Goal: Task Accomplishment & Management: Complete application form

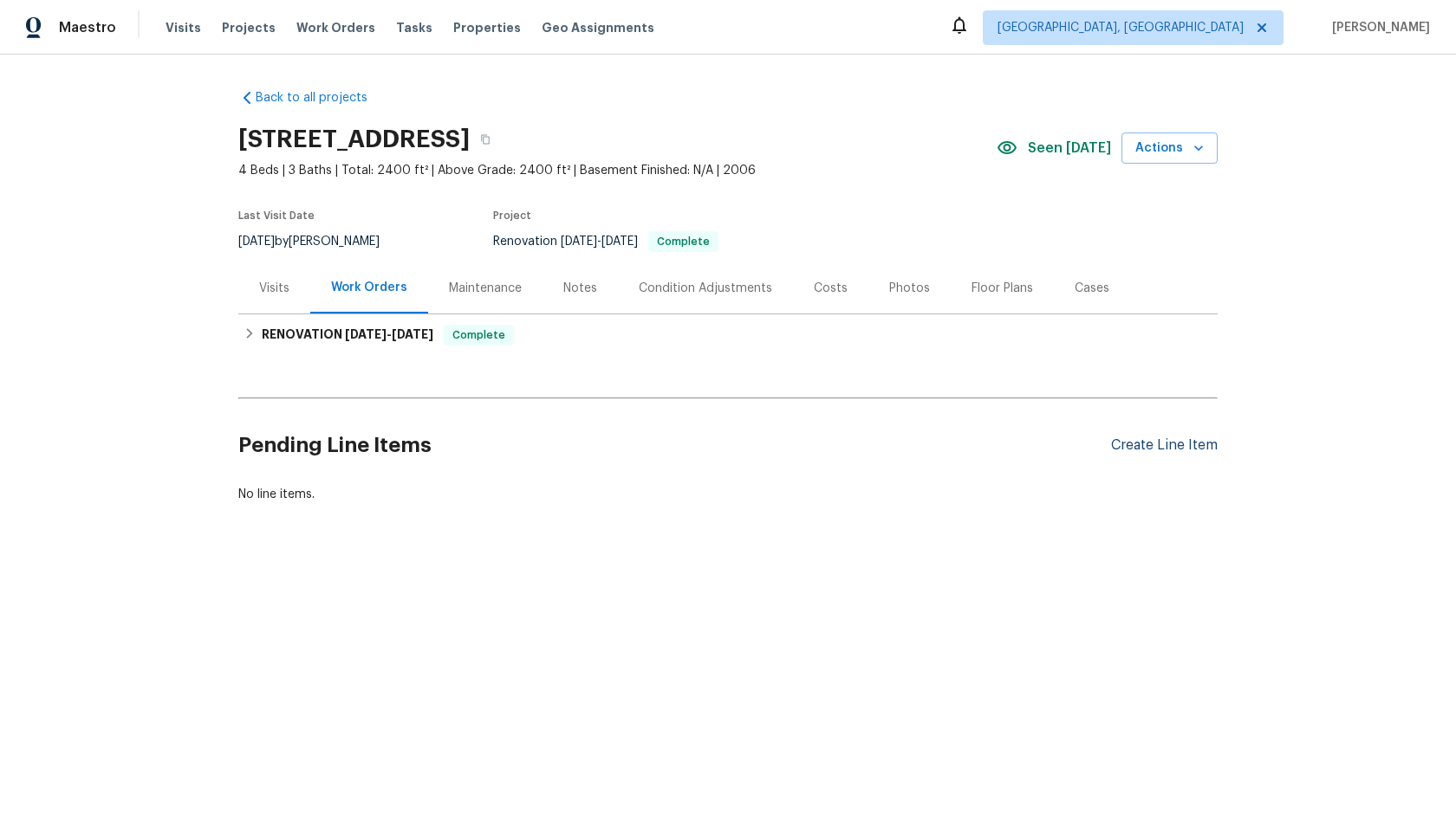
click at [1152, 443] on div "Create Line Item" at bounding box center [1163, 446] width 106 height 17
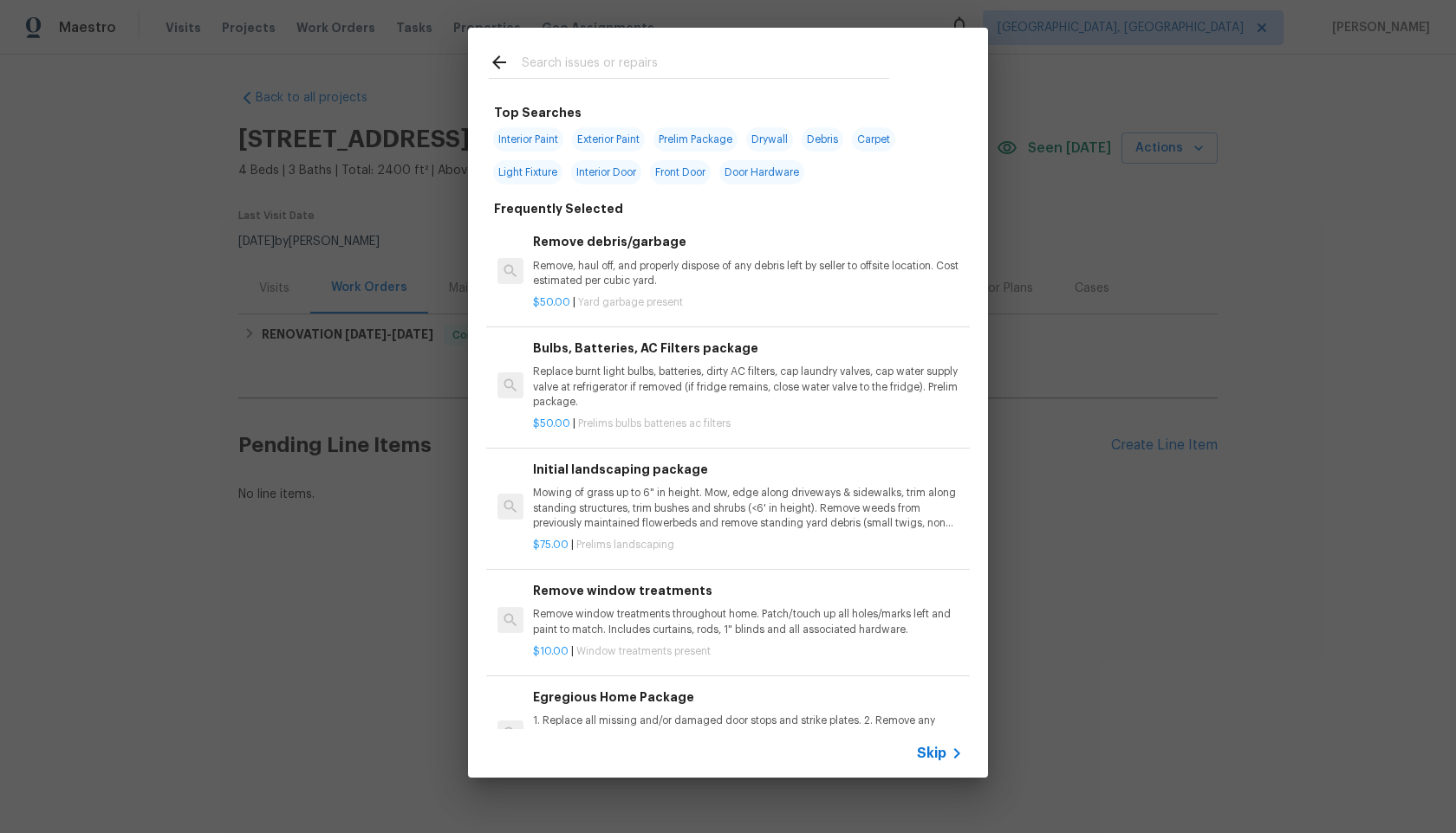
click at [942, 750] on span "Skip" at bounding box center [931, 753] width 29 height 17
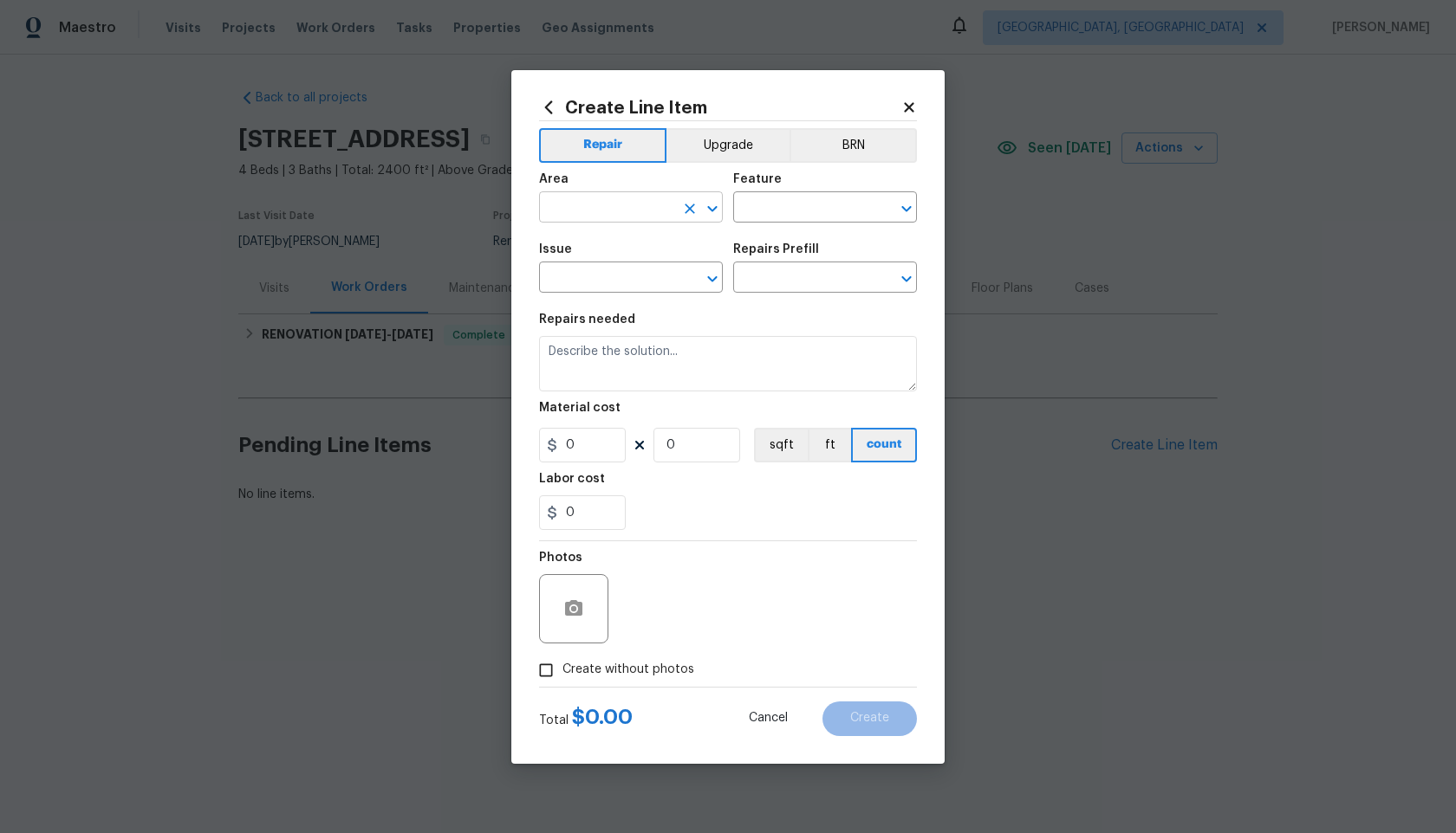
click at [607, 211] on input "text" at bounding box center [607, 209] width 135 height 27
click at [597, 277] on li "Interior Overall" at bounding box center [630, 275] width 183 height 28
type input "Interior Overall"
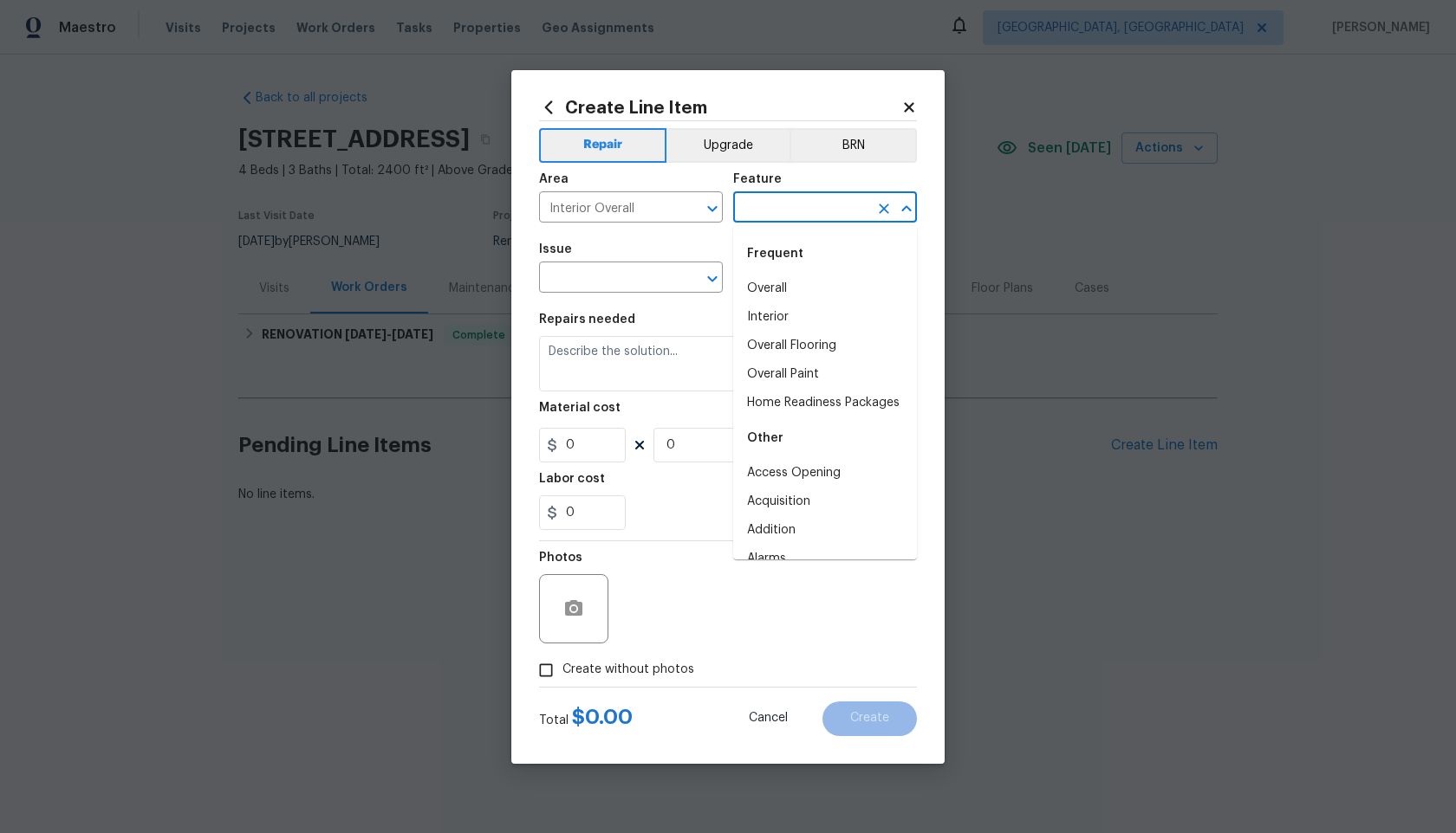
click at [763, 201] on input "text" at bounding box center [801, 209] width 135 height 27
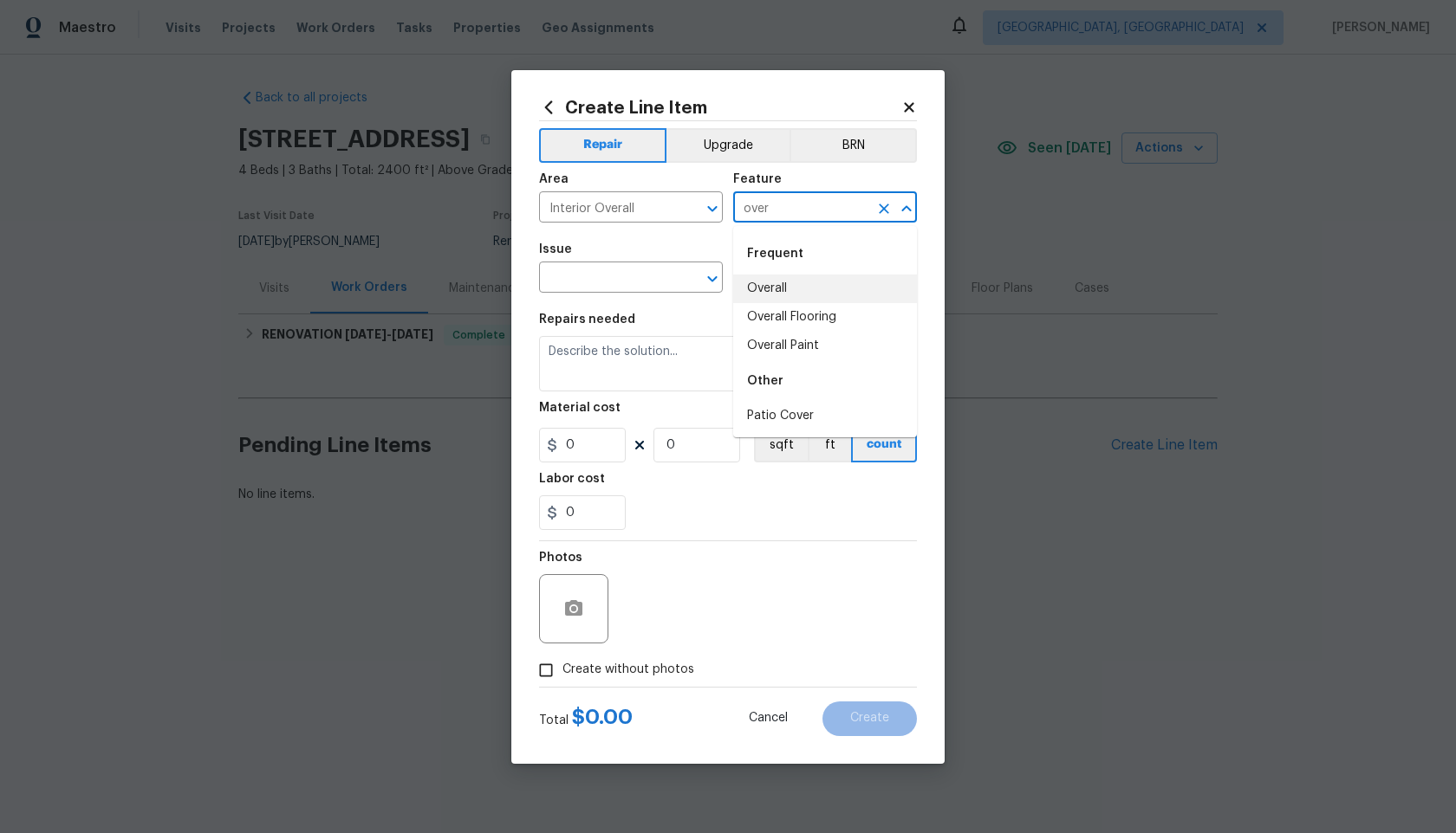
click at [774, 285] on li "Overall" at bounding box center [825, 289] width 183 height 28
type input "Overall"
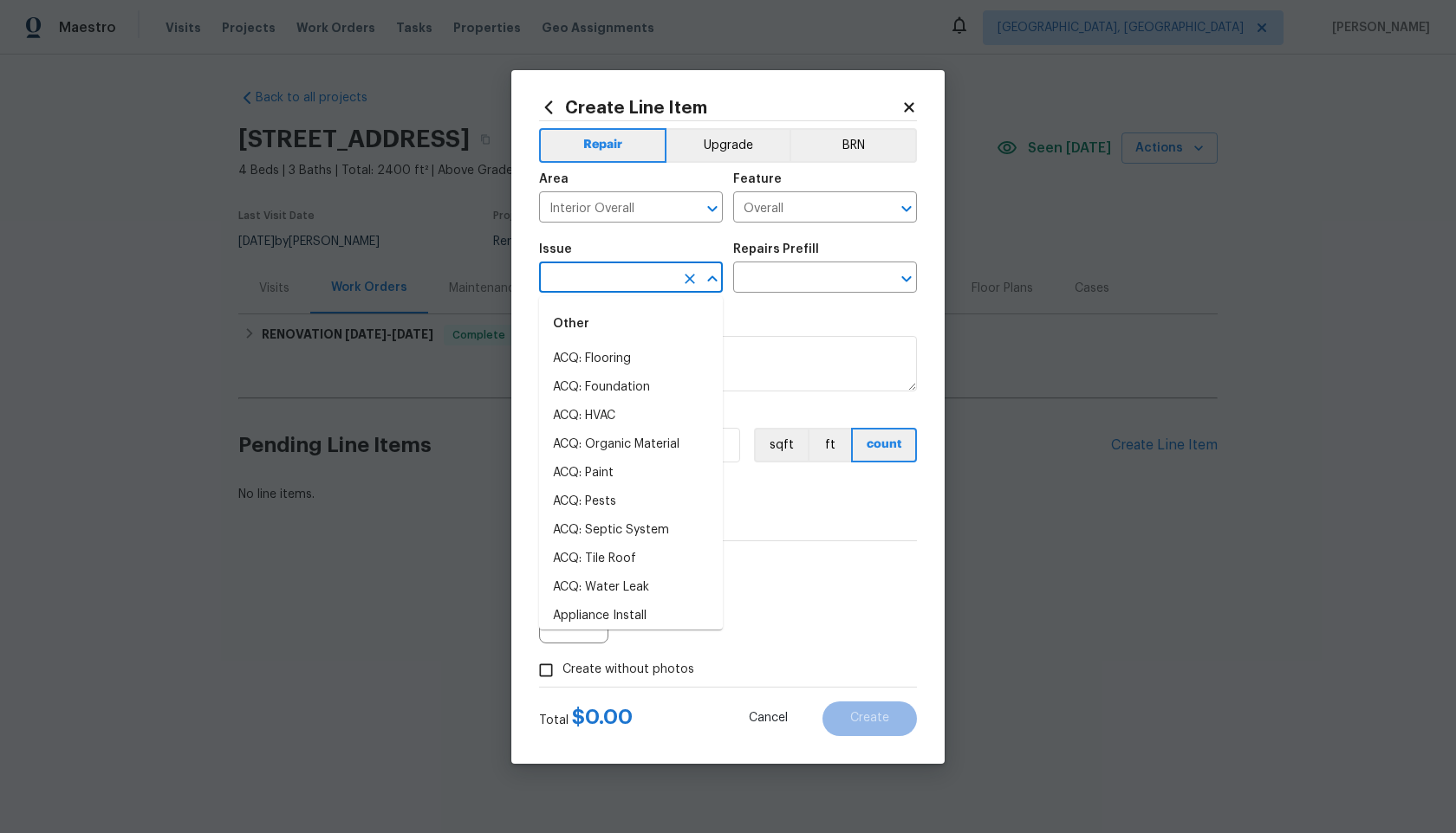
click at [643, 285] on input "text" at bounding box center [607, 279] width 135 height 27
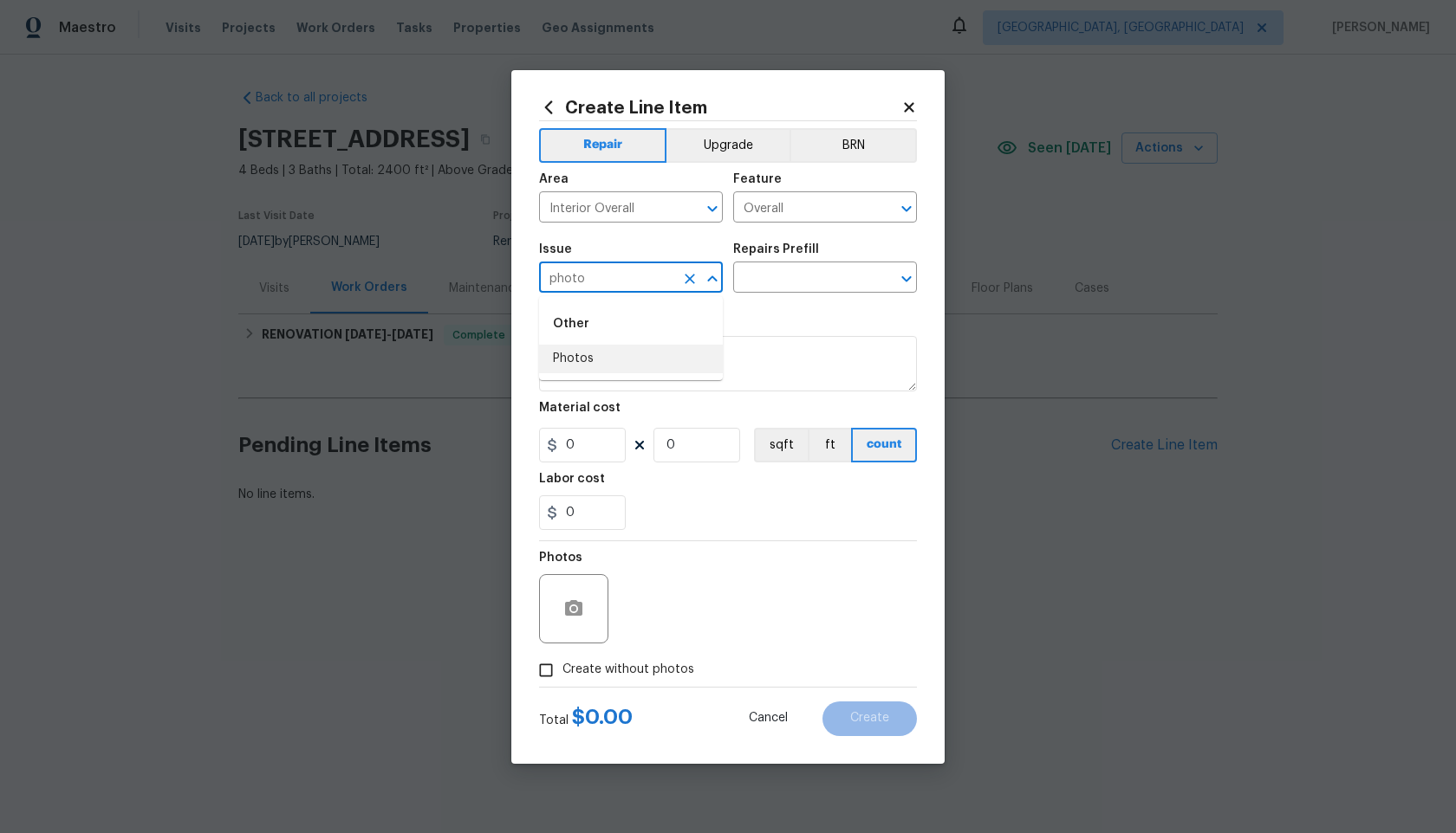
click at [612, 357] on li "Photos" at bounding box center [630, 359] width 183 height 28
type input "Photos"
click at [750, 295] on div "Issue Photos ​ Repairs Prefill ​" at bounding box center [728, 268] width 378 height 71
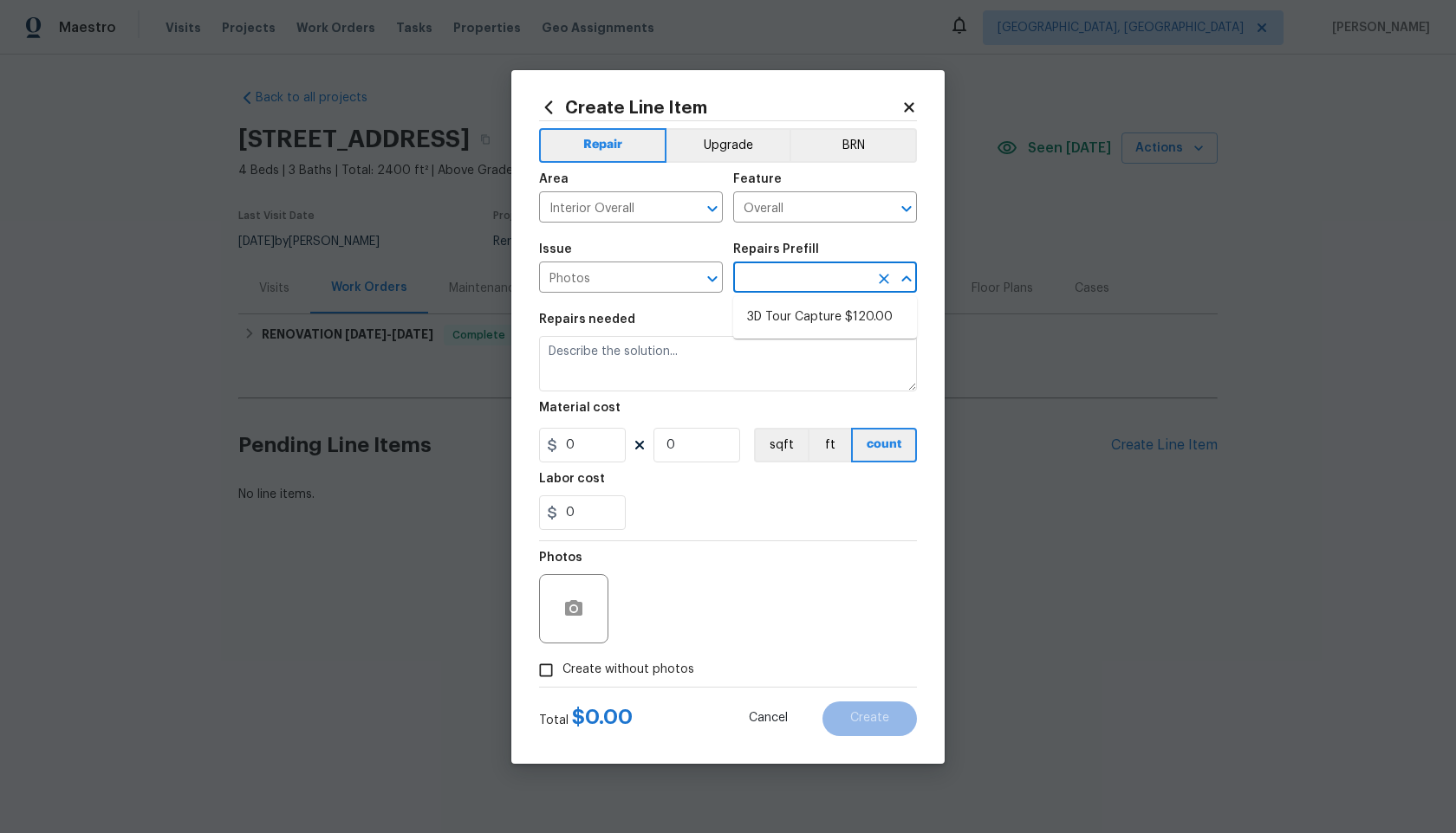
click at [768, 284] on input "text" at bounding box center [801, 279] width 135 height 27
click at [767, 315] on li "3D Tour Capture $120.00" at bounding box center [825, 318] width 183 height 28
type input "3D Tour Capture $120.00"
type textarea "Capture 3D tour of home"
type input "1"
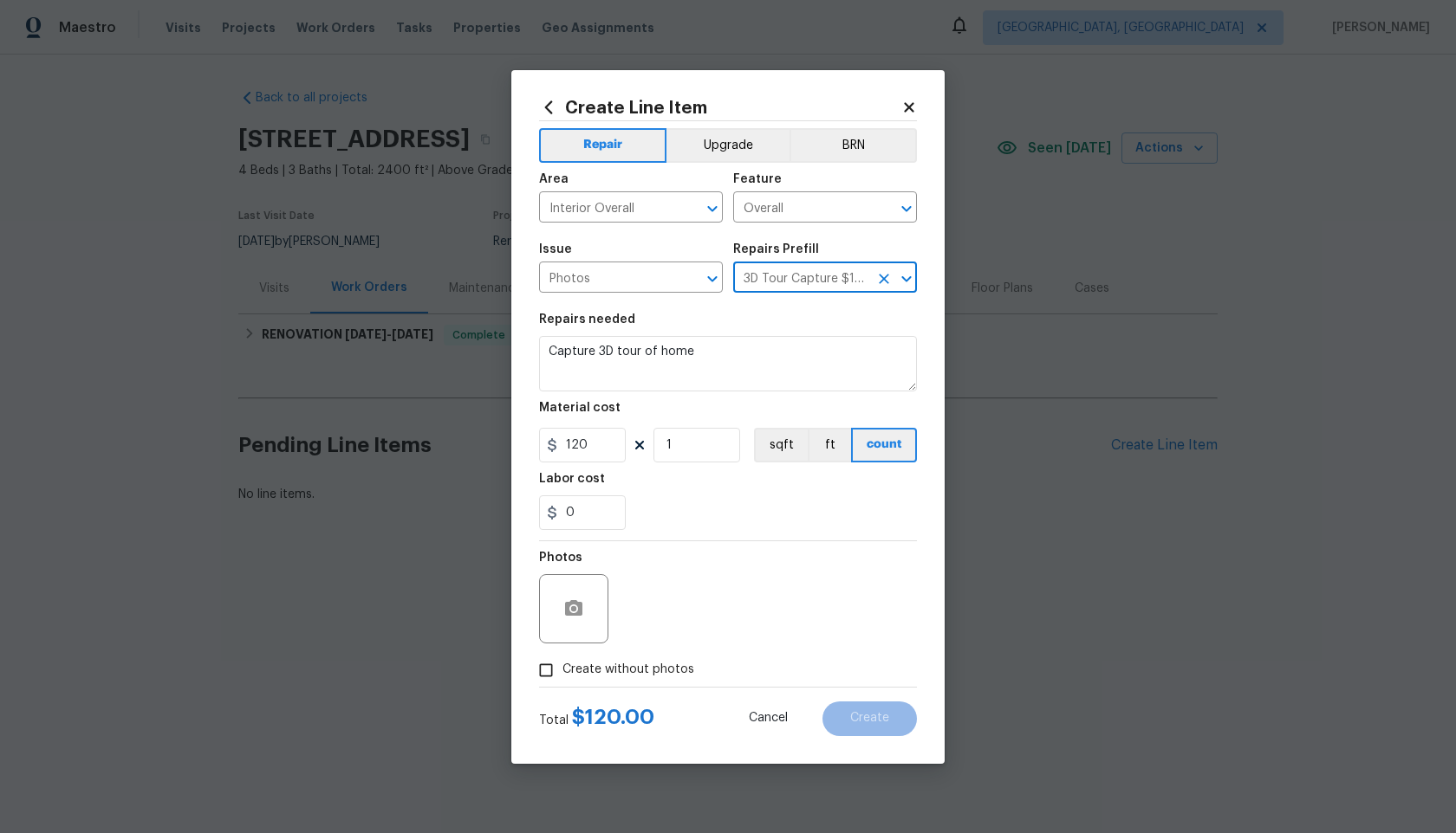
type input "120"
click at [558, 677] on input "Create without photos" at bounding box center [546, 670] width 33 height 33
checkbox input "true"
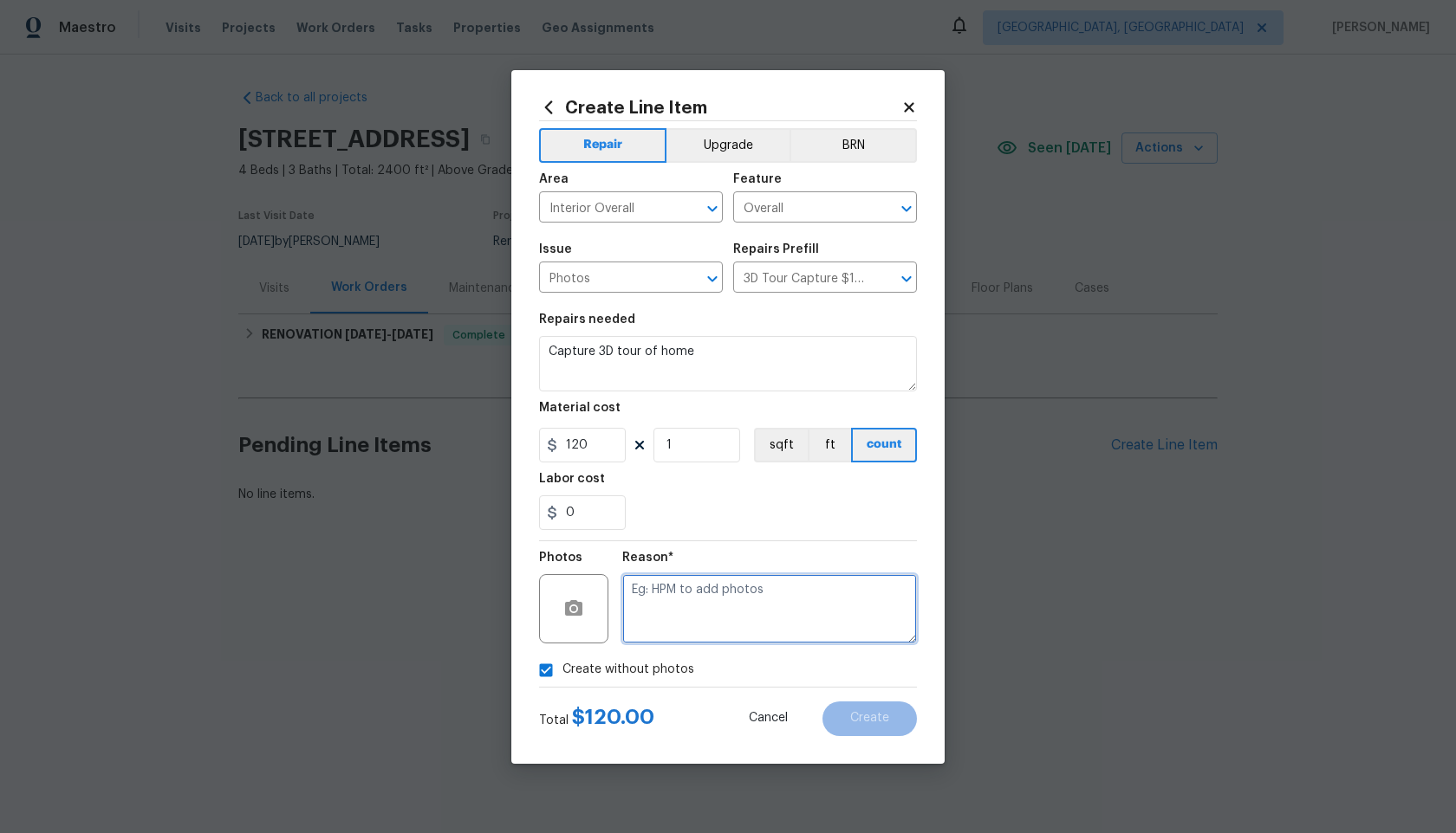
click at [713, 589] on textarea at bounding box center [769, 609] width 294 height 70
type textarea "."
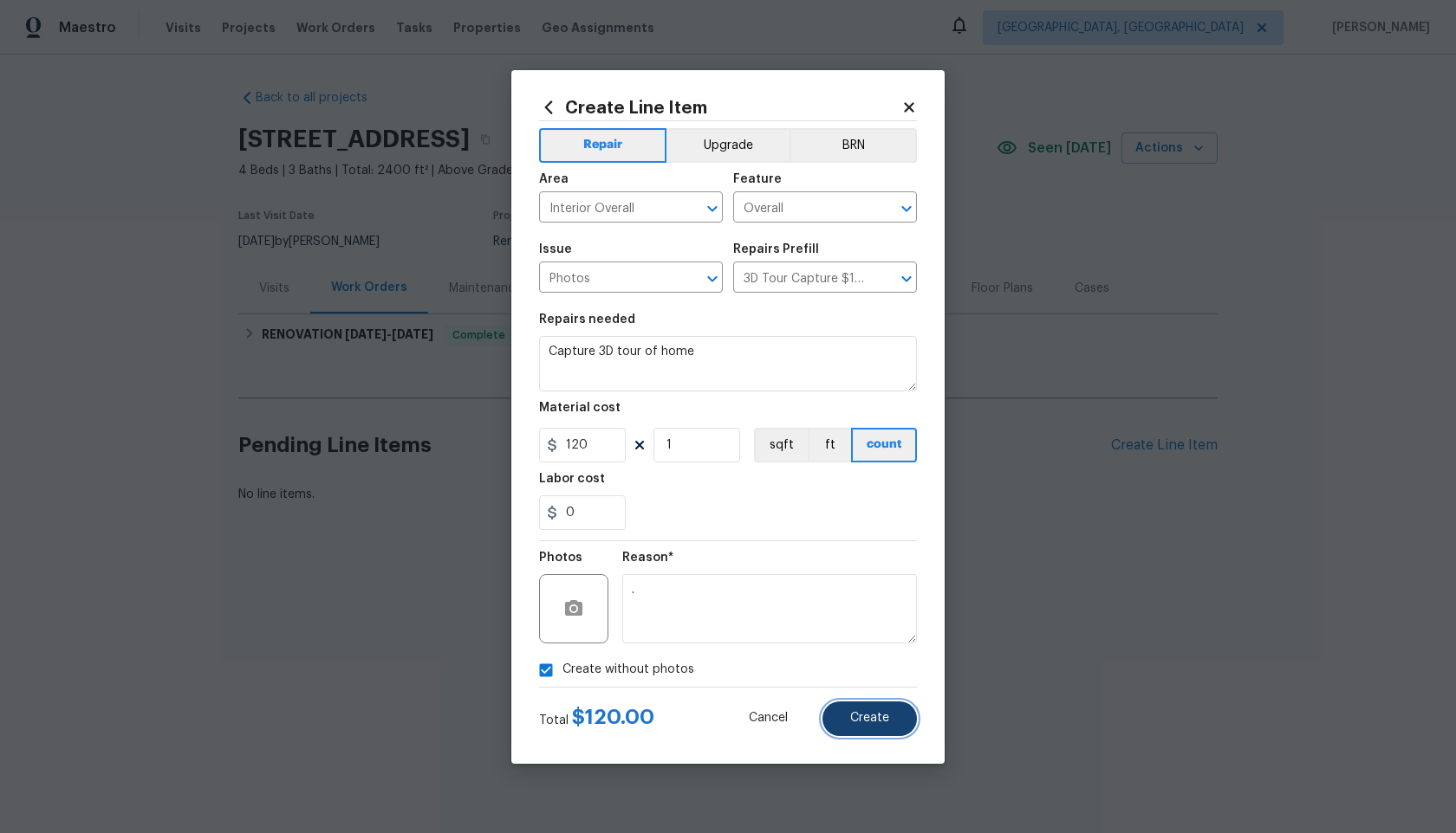
click at [888, 718] on span "Create" at bounding box center [869, 718] width 39 height 13
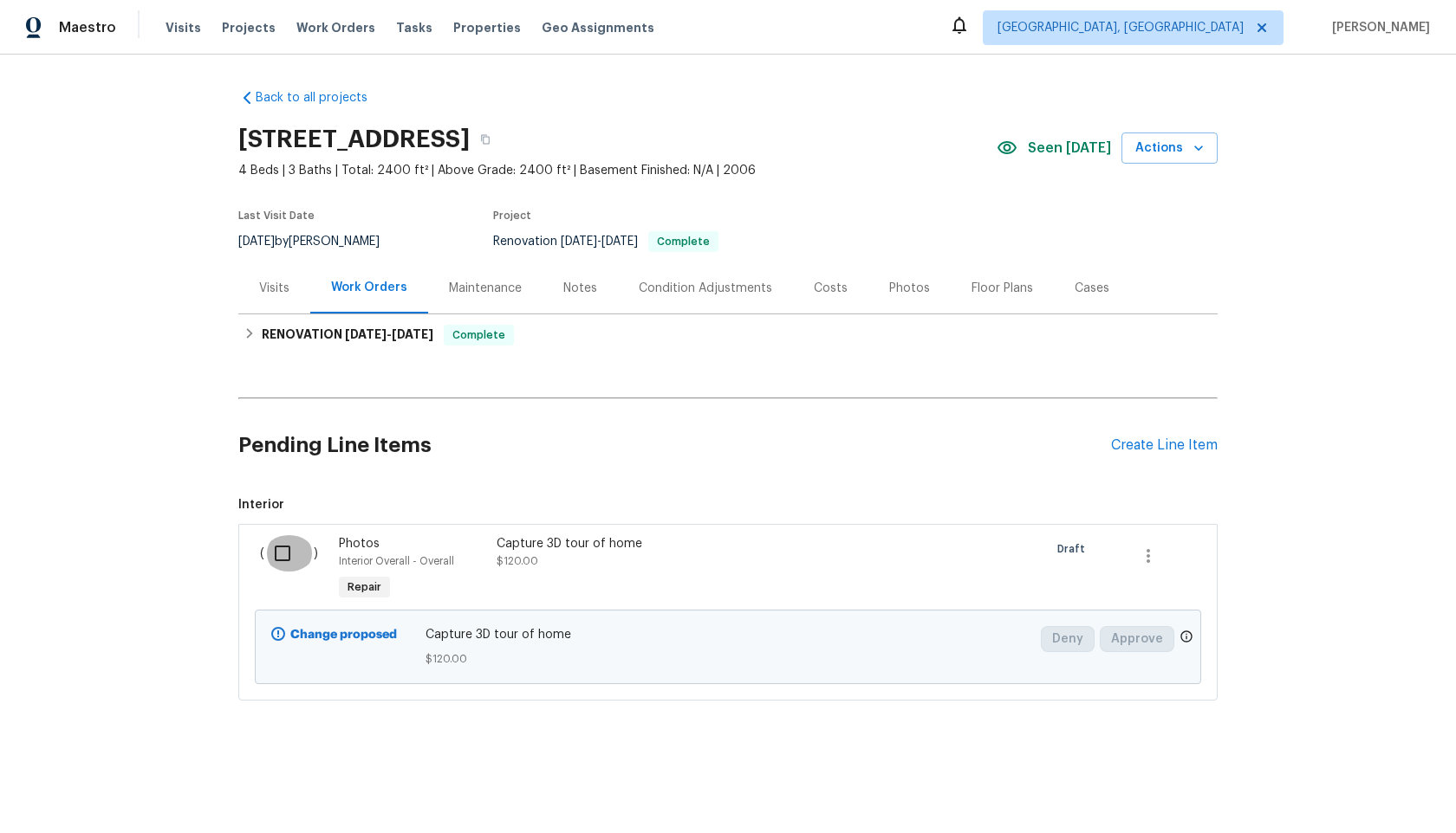
click at [282, 553] on input "checkbox" at bounding box center [289, 553] width 50 height 37
checkbox input "true"
click at [1353, 785] on span "Create Work Order" at bounding box center [1356, 790] width 116 height 22
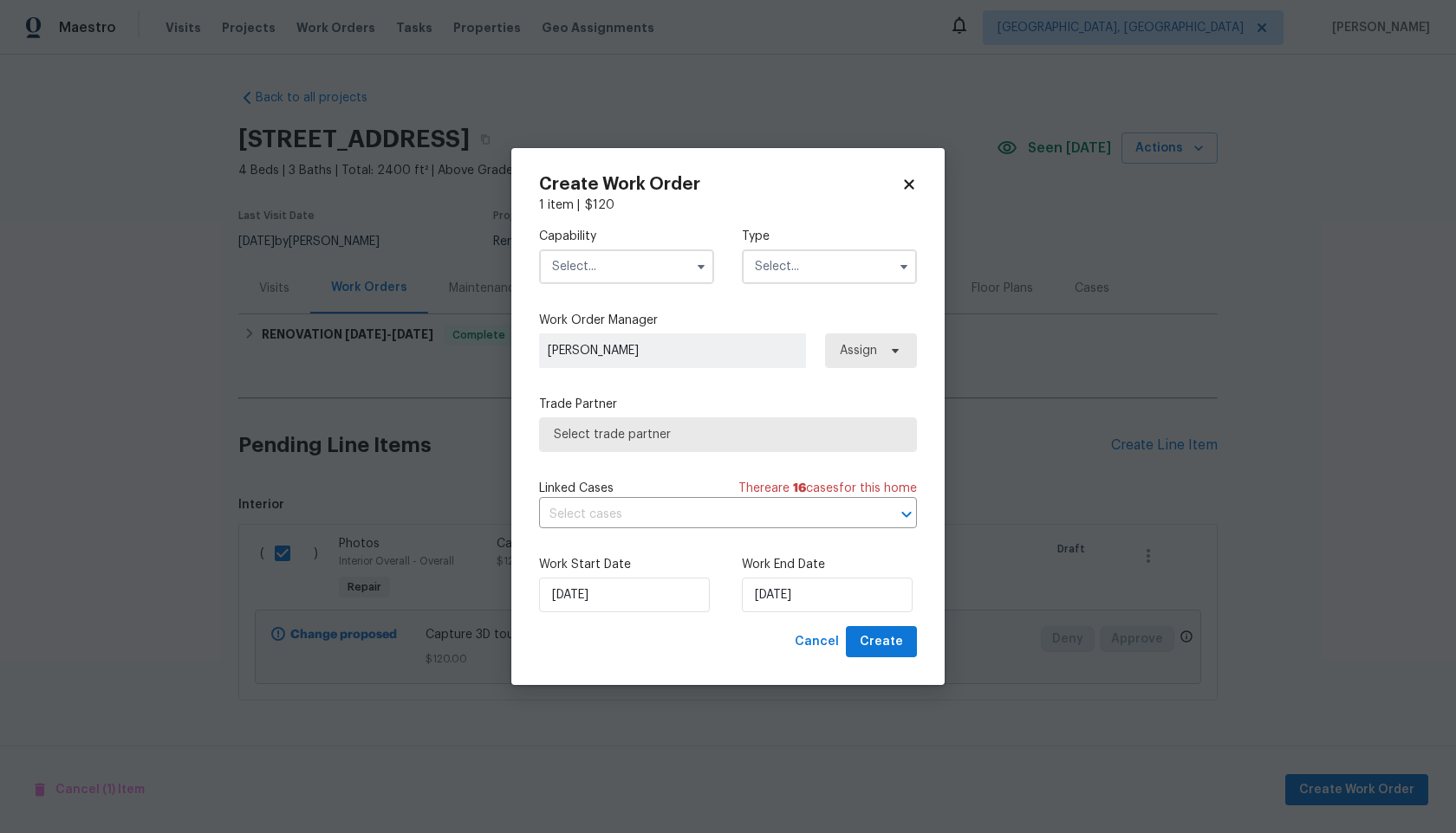
click at [616, 274] on input "text" at bounding box center [626, 266] width 175 height 35
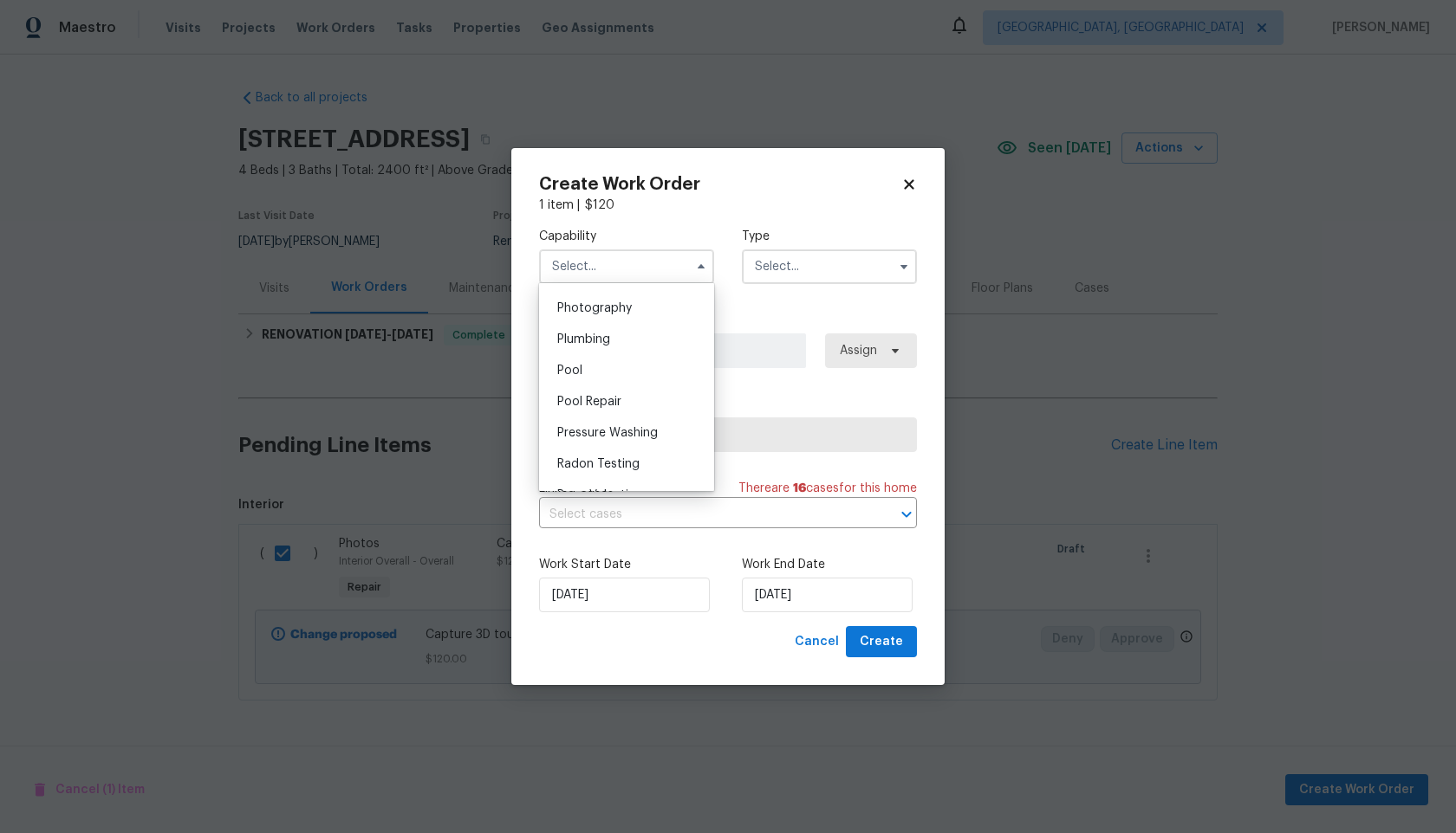
scroll to position [1494, 0]
click at [607, 333] on span "Photography" at bounding box center [594, 327] width 74 height 12
type input "Photography"
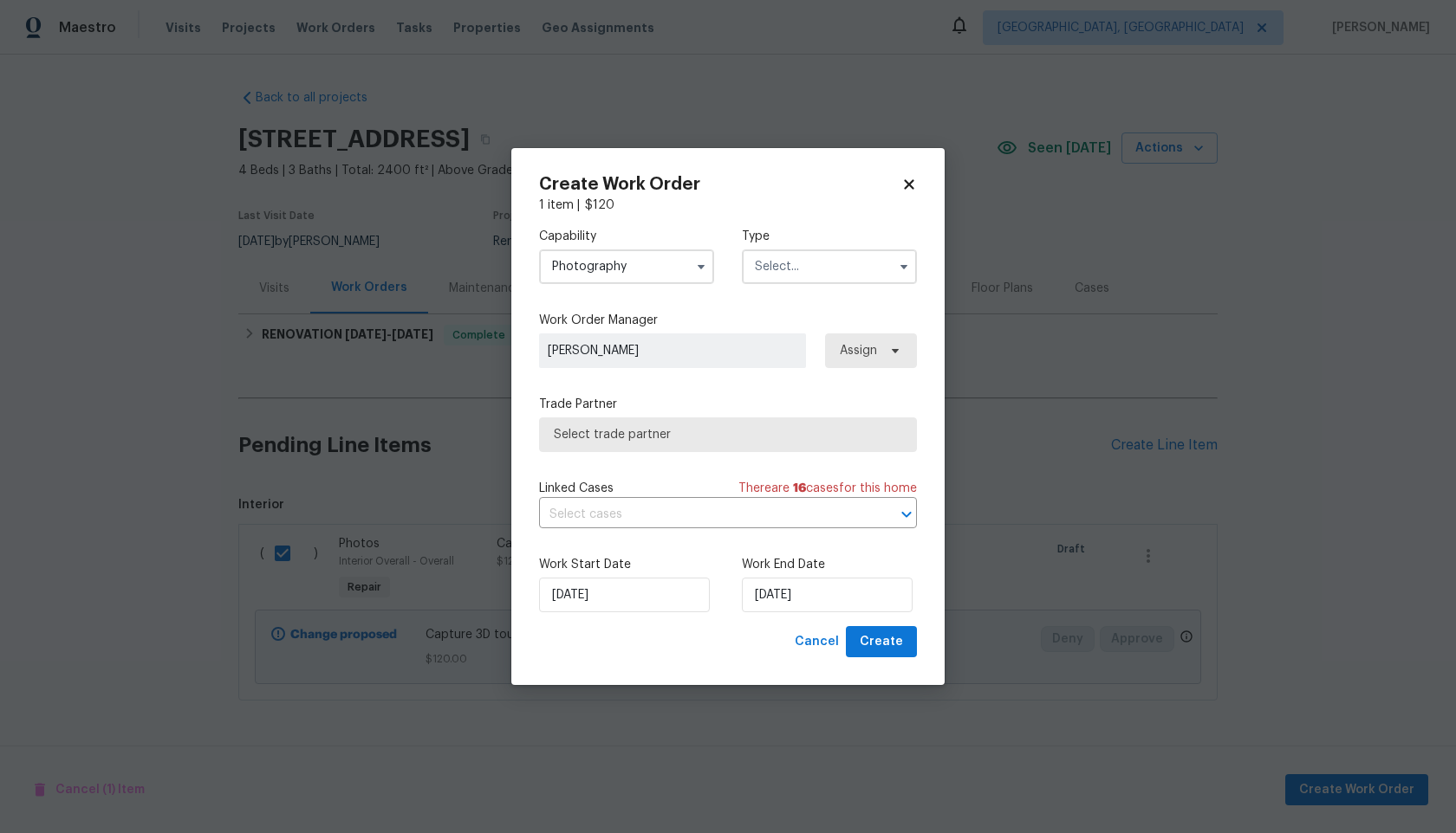
click at [788, 276] on input "text" at bounding box center [830, 266] width 175 height 35
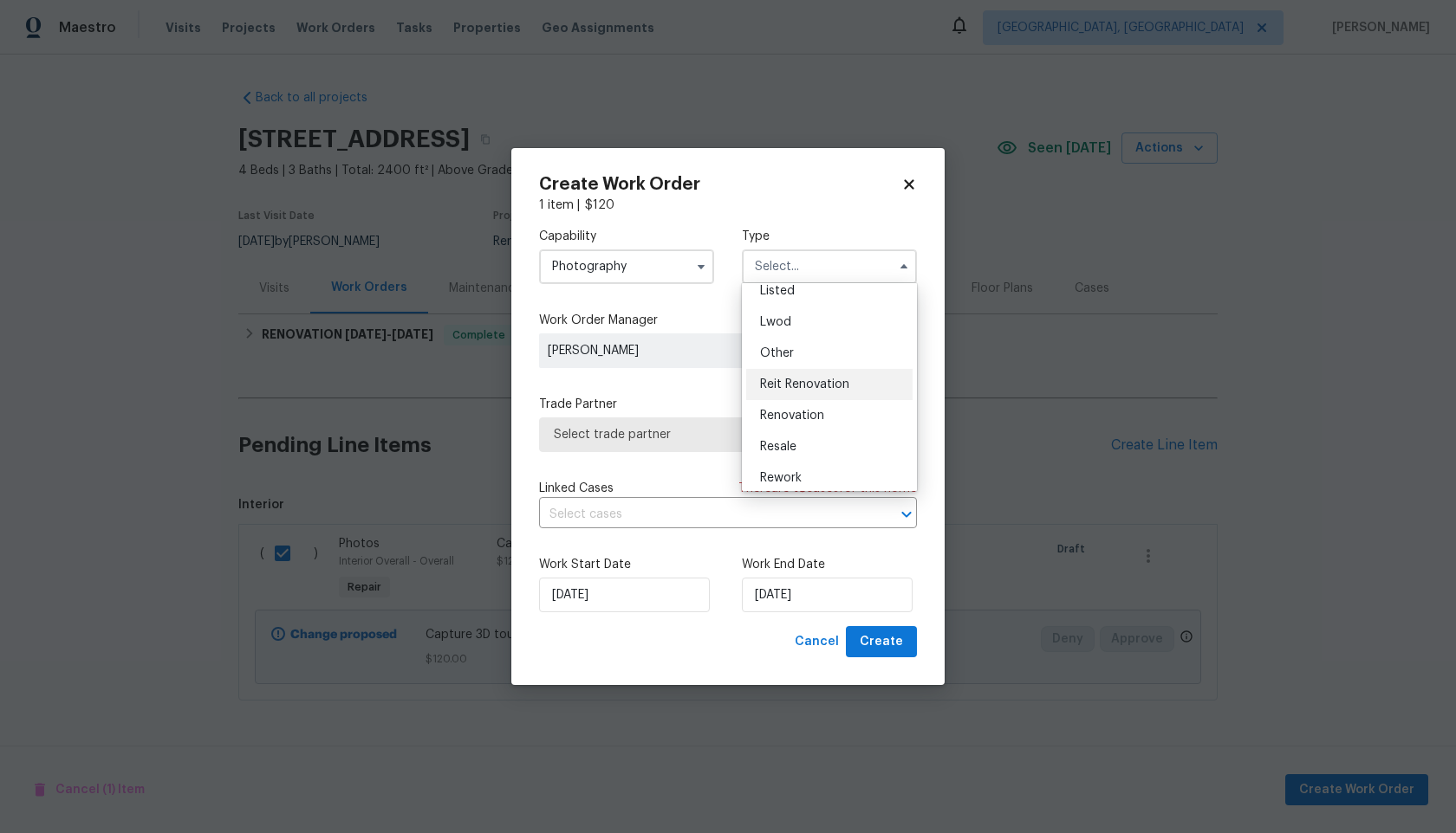
scroll to position [160, 0]
click at [782, 358] on span "Other" at bounding box center [777, 361] width 34 height 12
type input "Other"
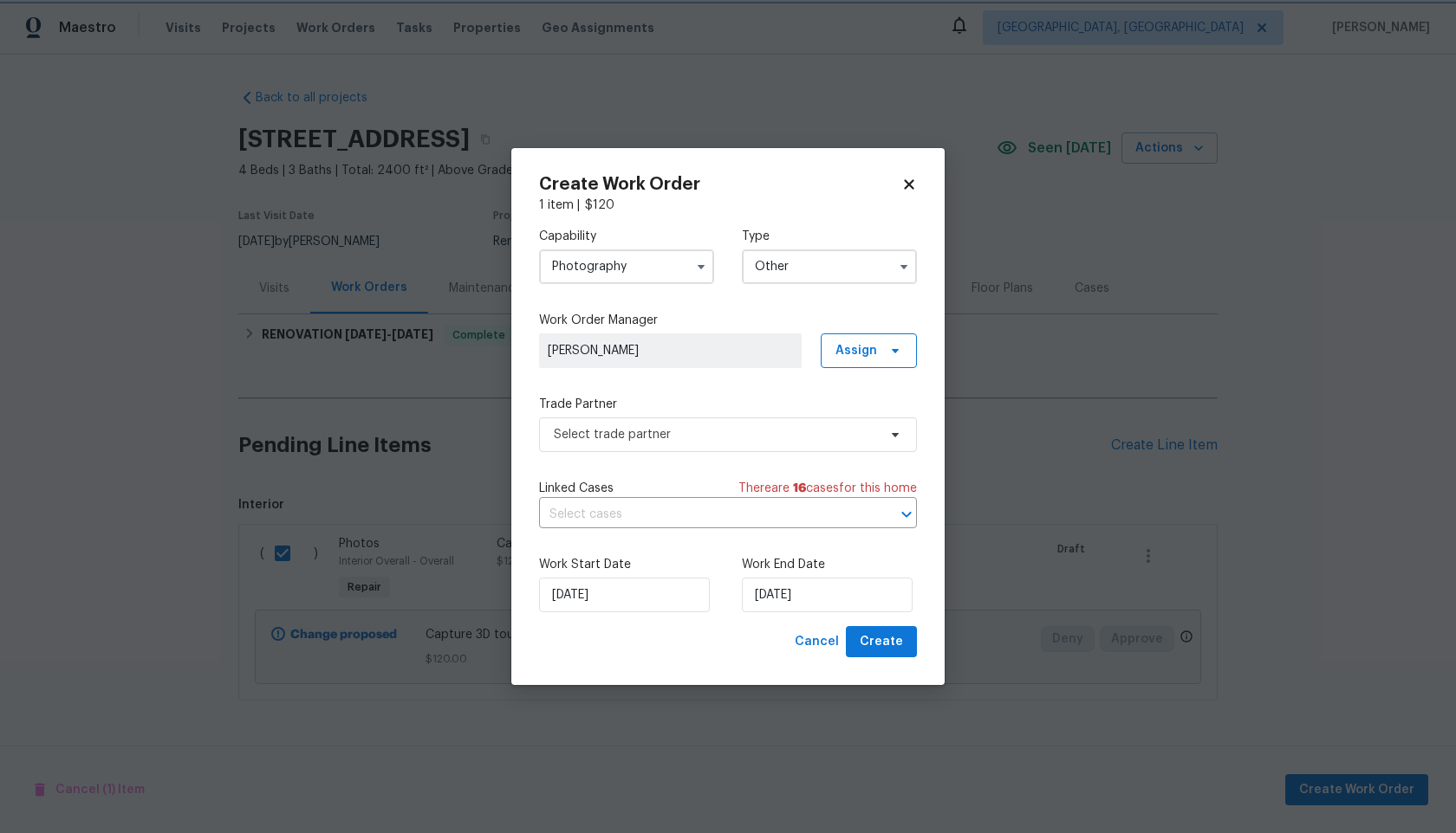
scroll to position [0, 0]
click at [642, 429] on span "Select trade partner" at bounding box center [716, 434] width 324 height 17
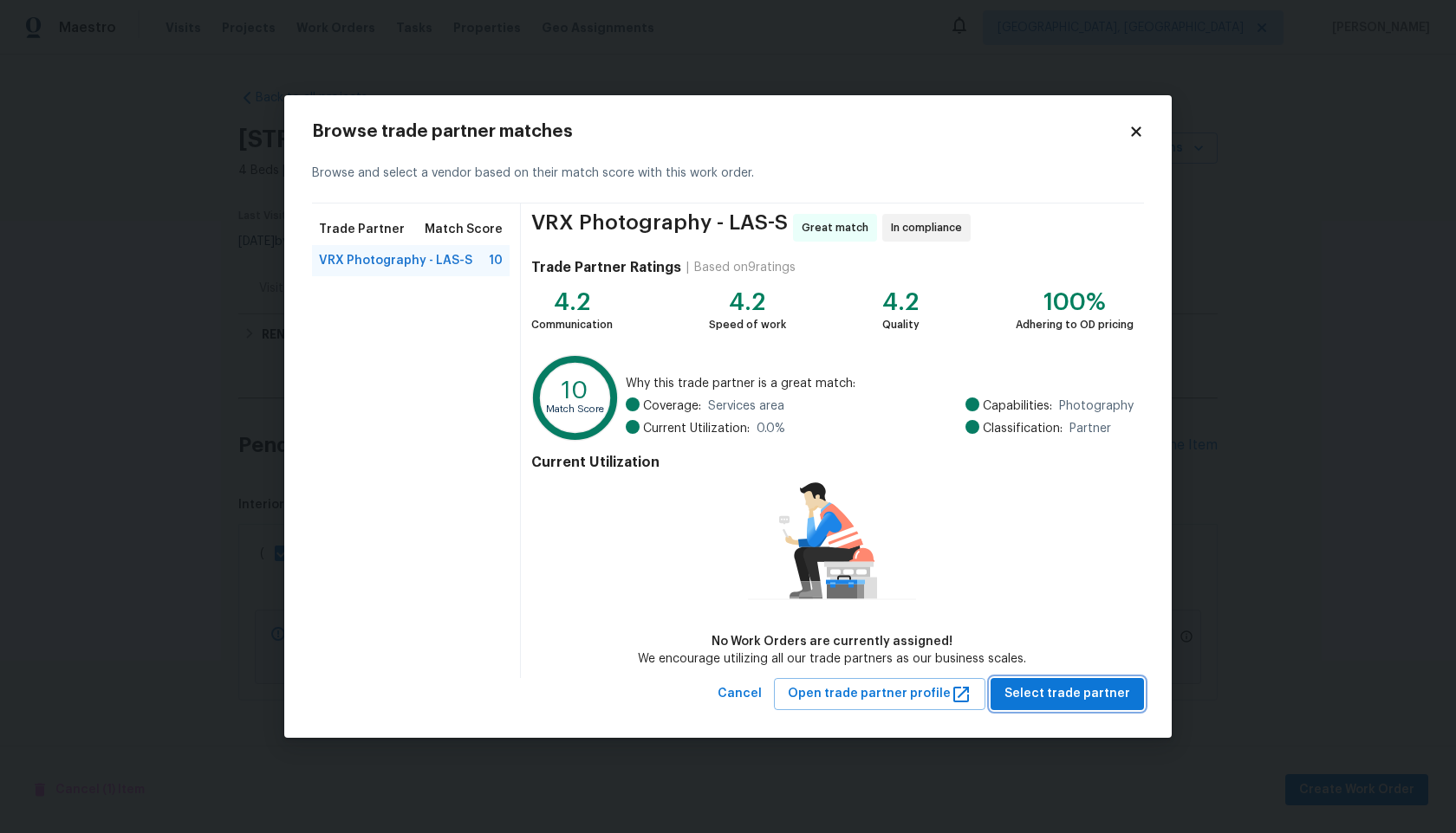
click at [1058, 692] on span "Select trade partner" at bounding box center [1068, 694] width 126 height 22
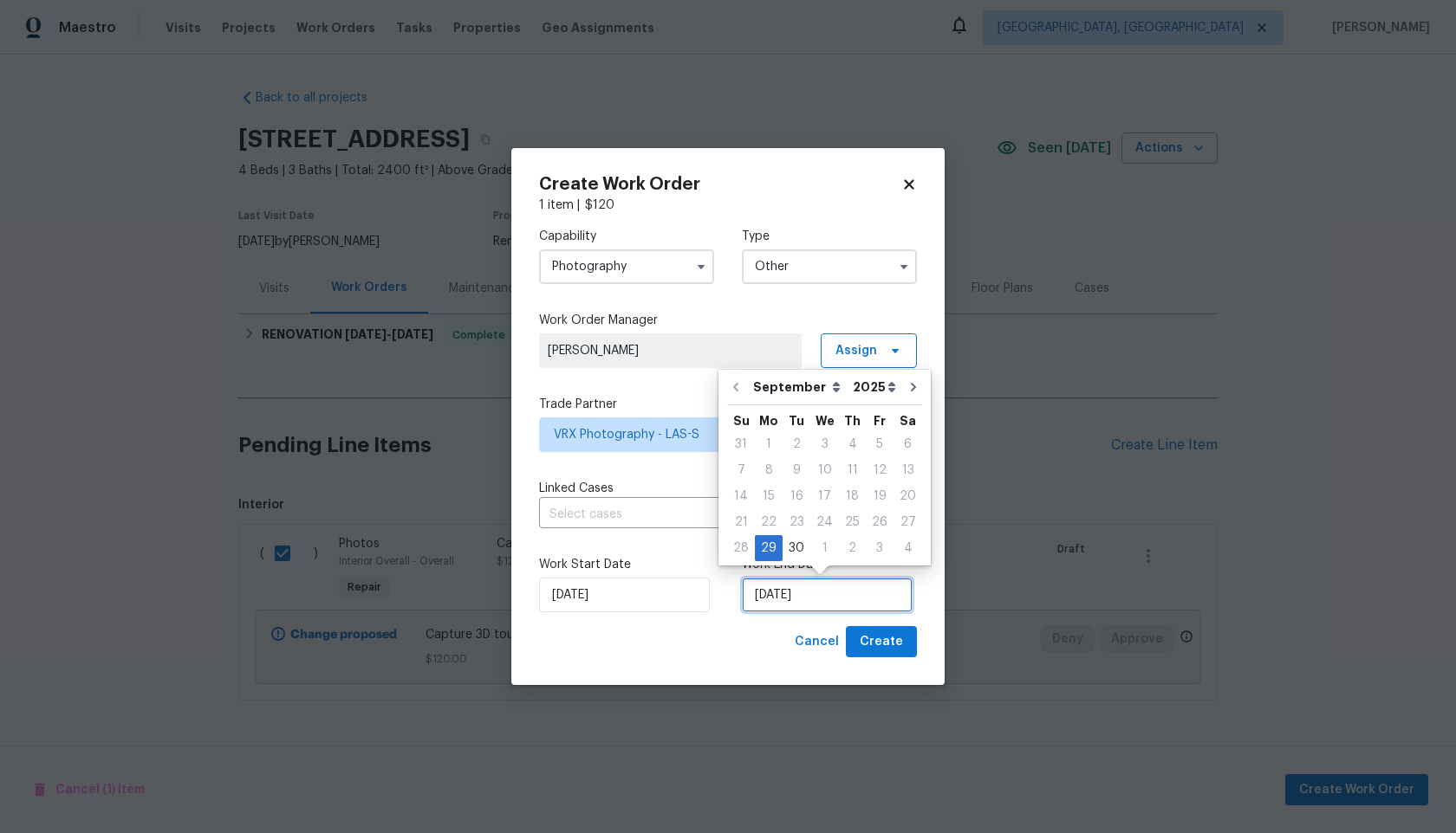
click at [783, 589] on input "29/09/2025" at bounding box center [828, 595] width 171 height 35
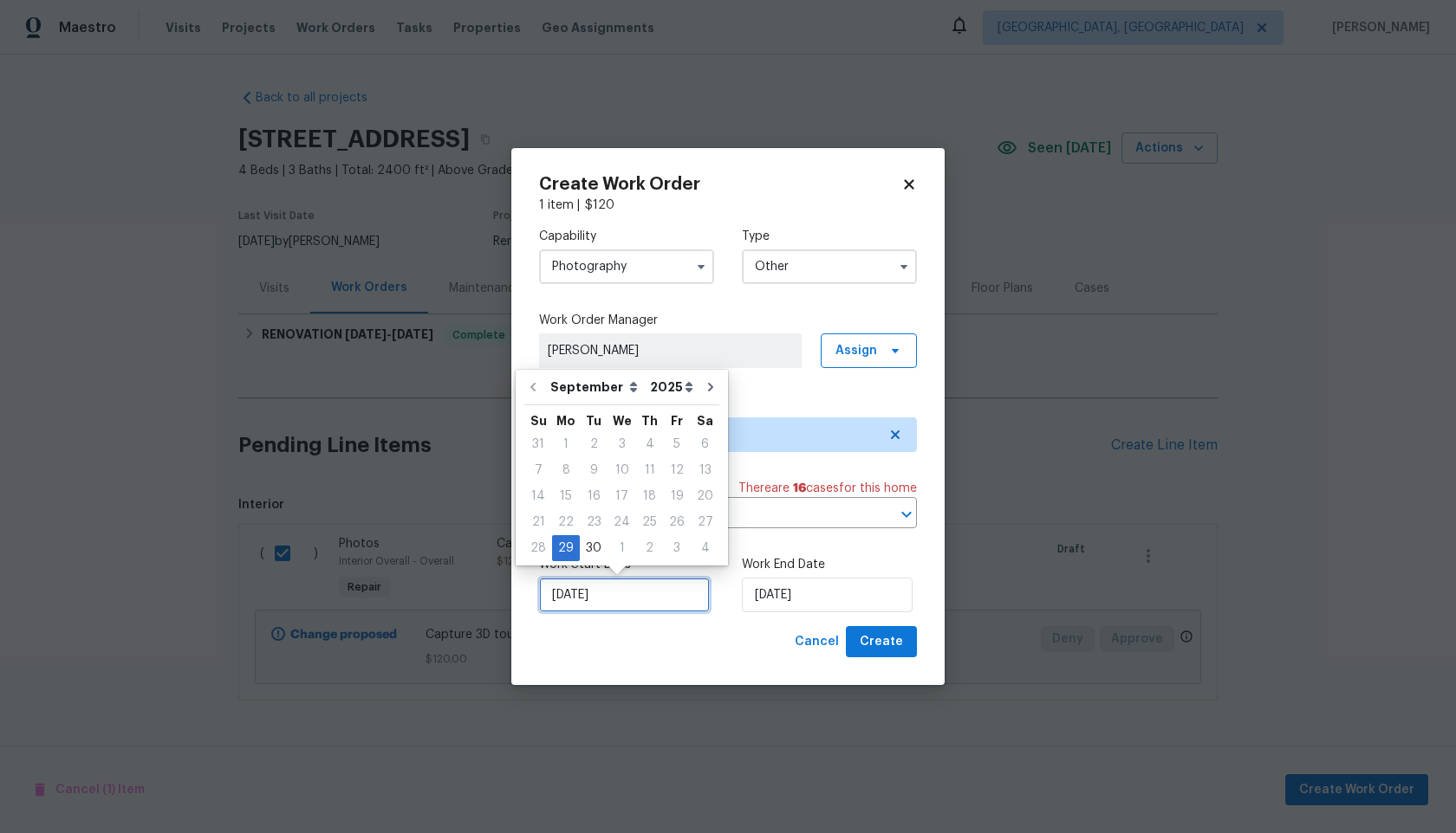
click at [635, 591] on input "29/09/2025" at bounding box center [625, 595] width 171 height 35
click at [591, 551] on div "30" at bounding box center [593, 548] width 27 height 24
type input "30/09/2025"
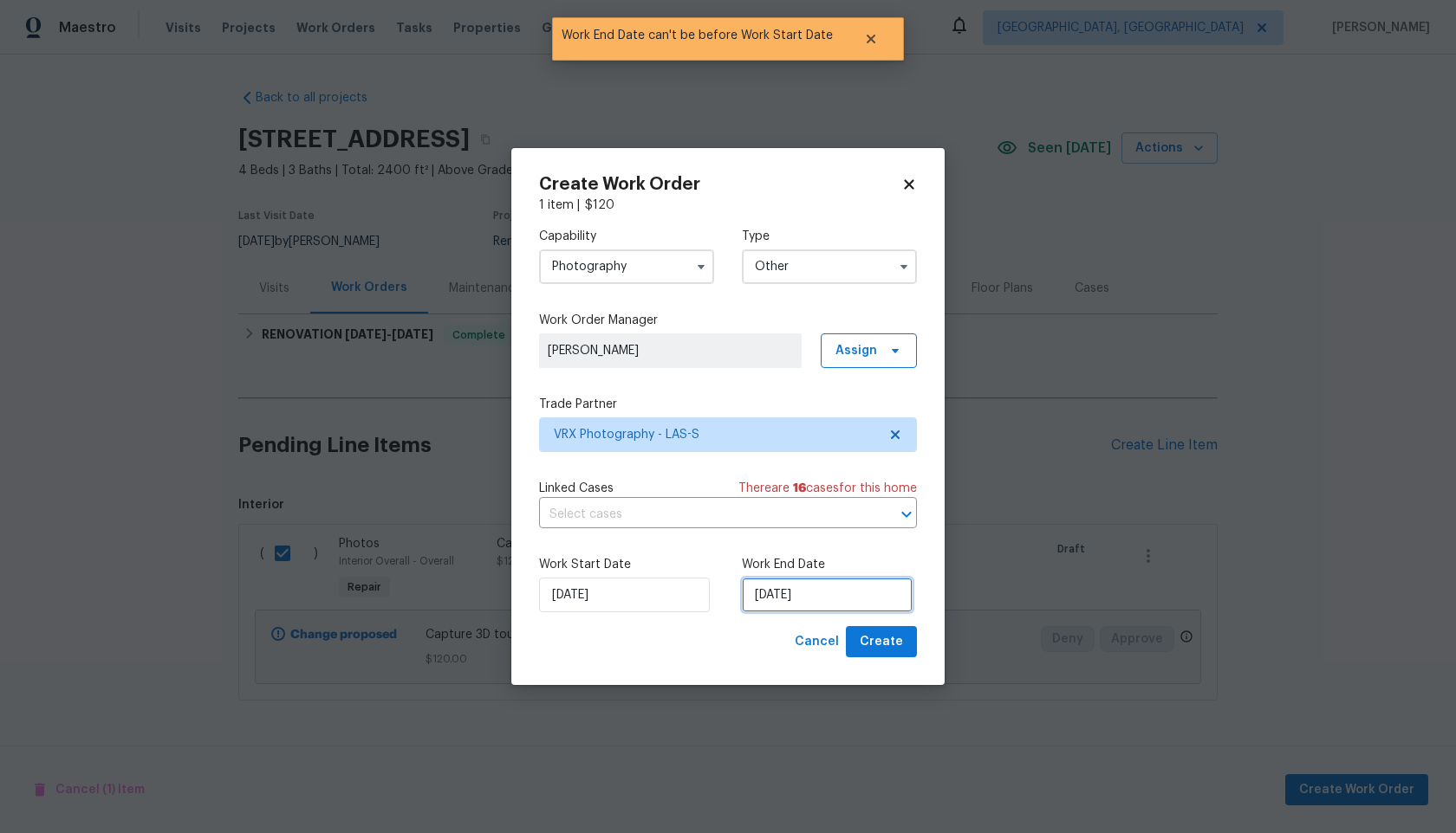
click at [831, 589] on input "30/09/2025" at bounding box center [828, 595] width 171 height 35
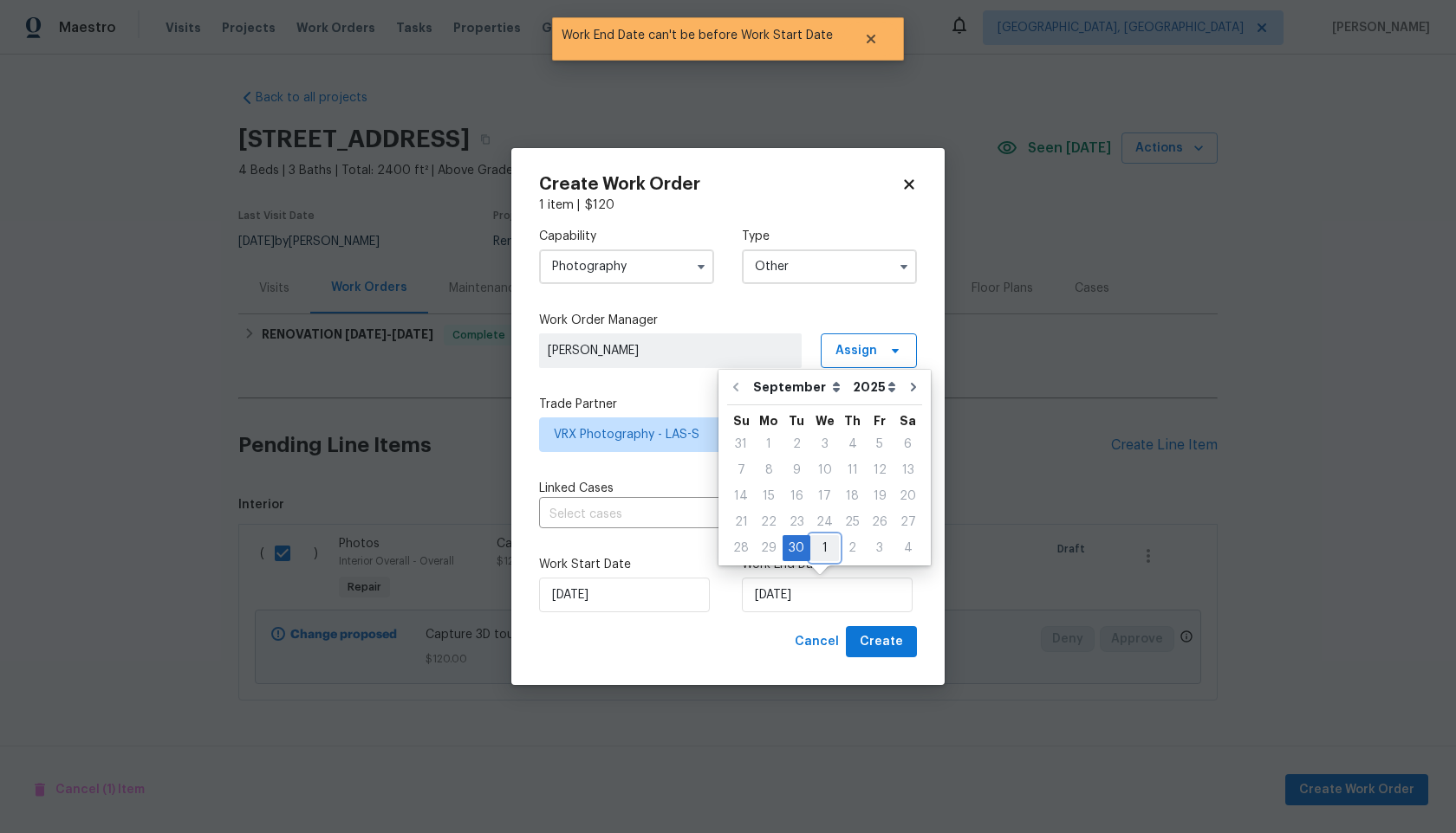
click at [826, 553] on div "1" at bounding box center [825, 548] width 28 height 24
type input "01/10/2025"
select select "9"
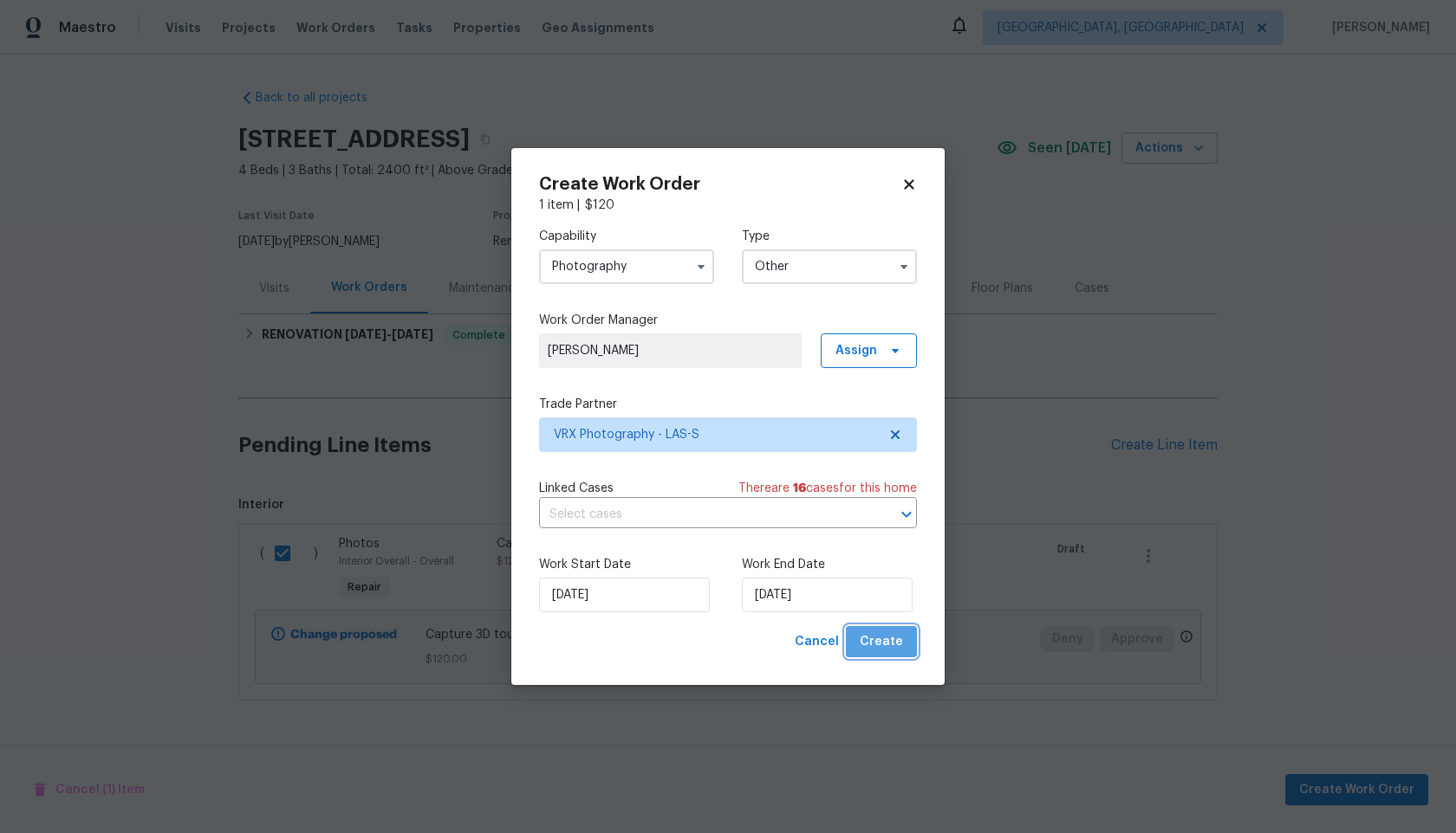
click at [888, 645] on span "Create" at bounding box center [881, 642] width 43 height 22
checkbox input "false"
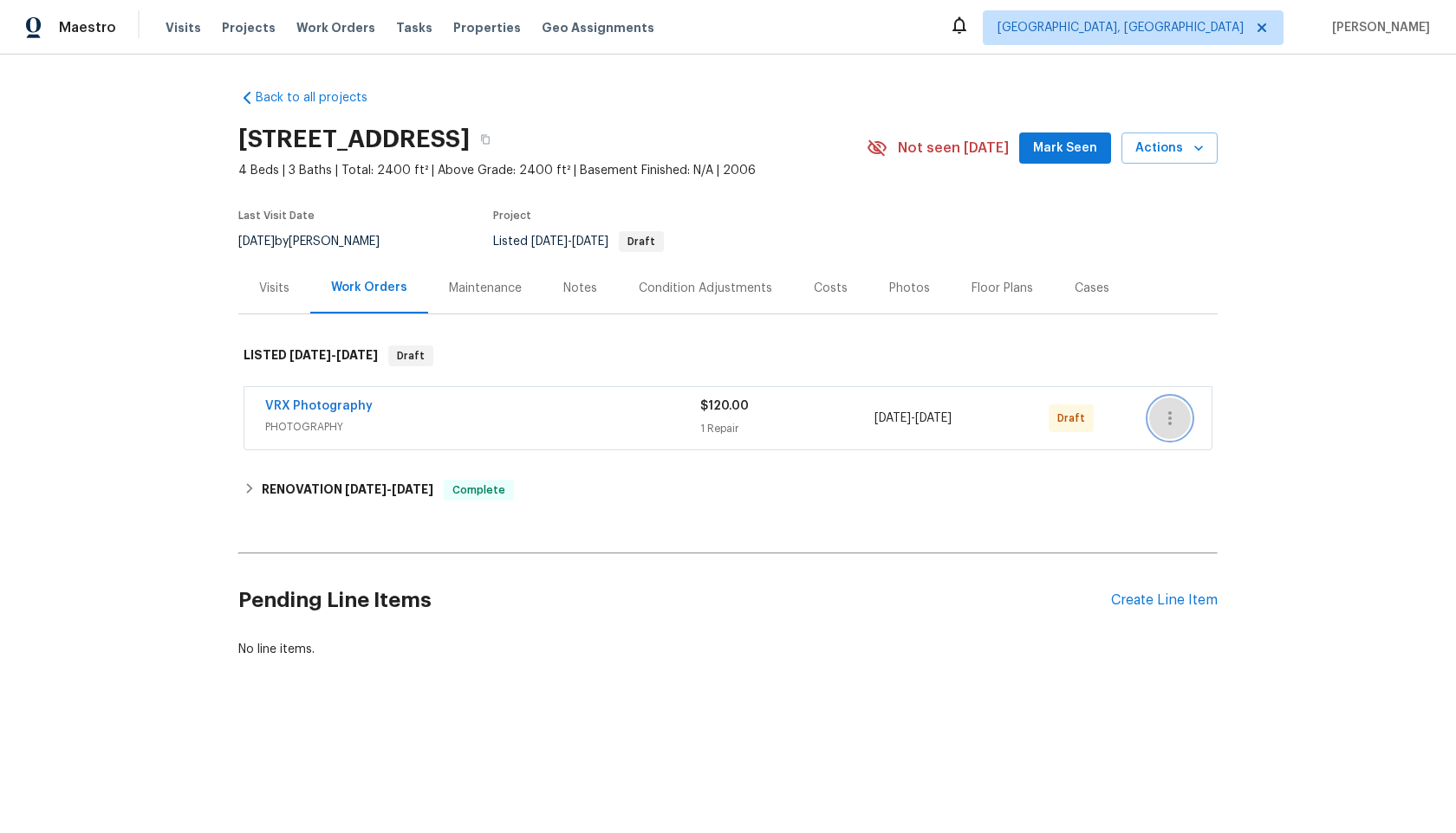
click at [1175, 414] on icon "button" at bounding box center [1170, 418] width 21 height 21
click at [1175, 414] on li "Send to Vendor" at bounding box center [1242, 418] width 187 height 28
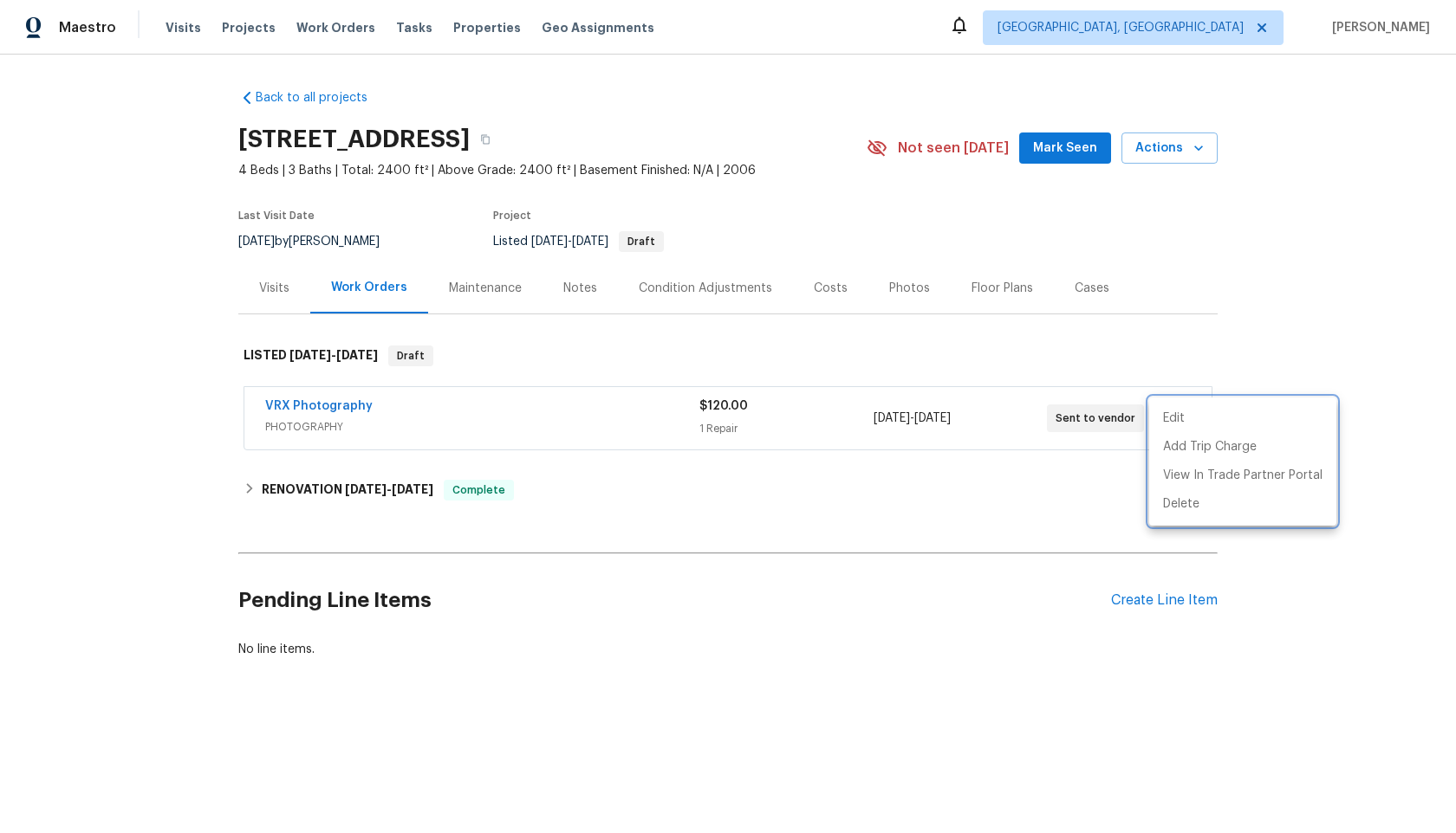
click at [529, 422] on div at bounding box center [728, 416] width 1456 height 833
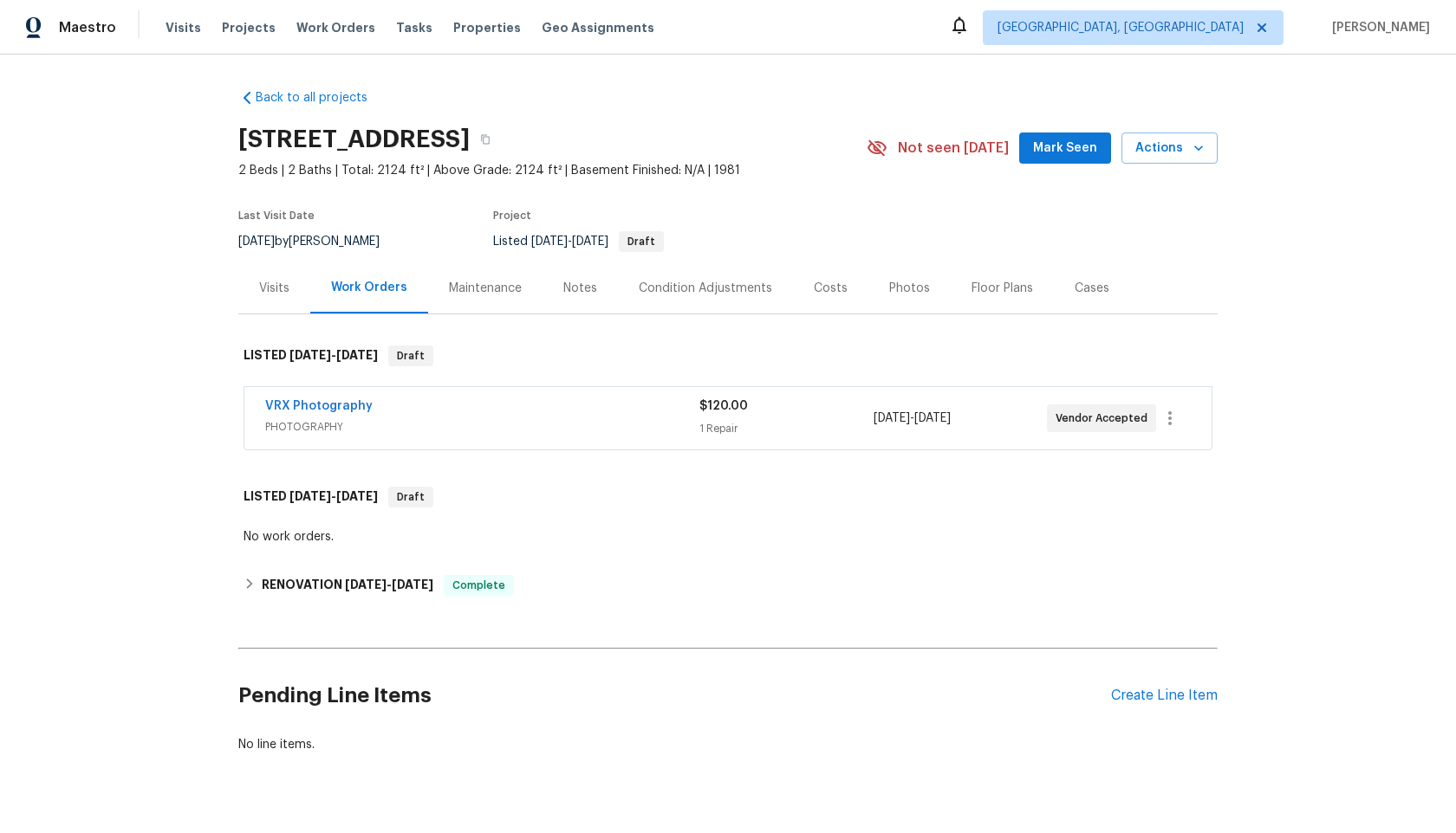
click at [607, 426] on span "PHOTOGRAPHY" at bounding box center [483, 427] width 435 height 17
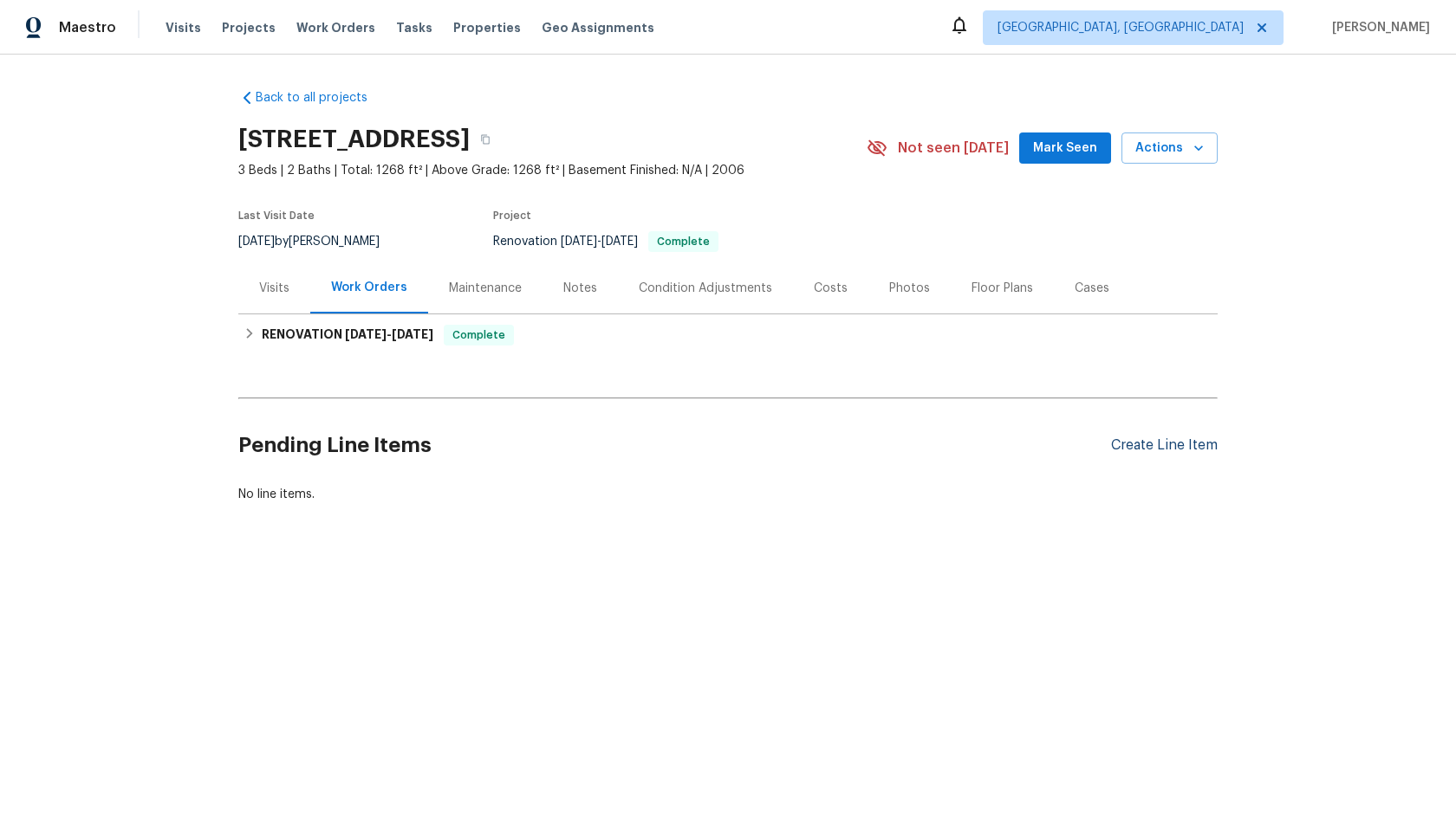
click at [1144, 447] on div "Create Line Item" at bounding box center [1163, 446] width 106 height 17
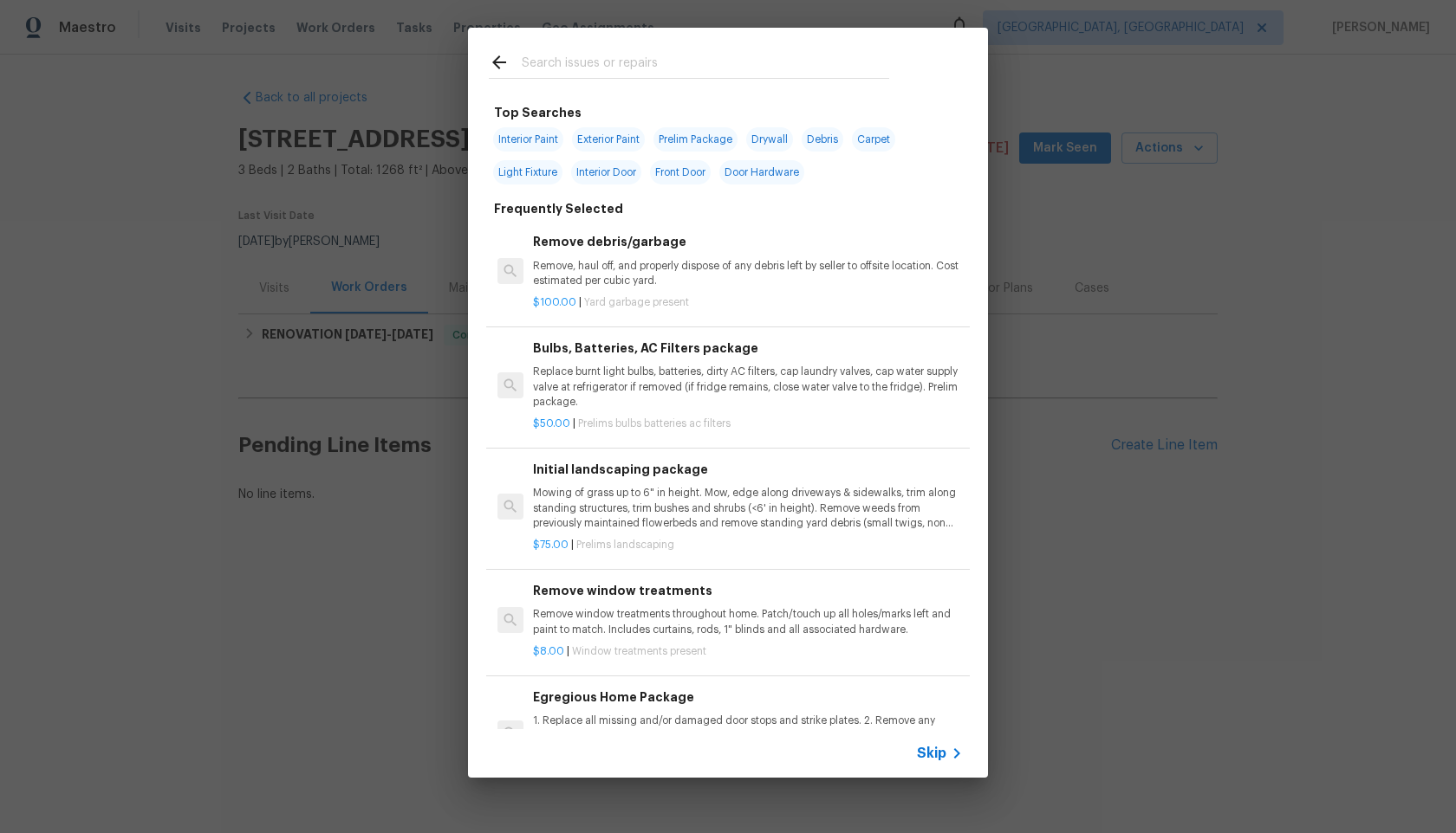
click at [944, 756] on span "Skip" at bounding box center [931, 753] width 29 height 17
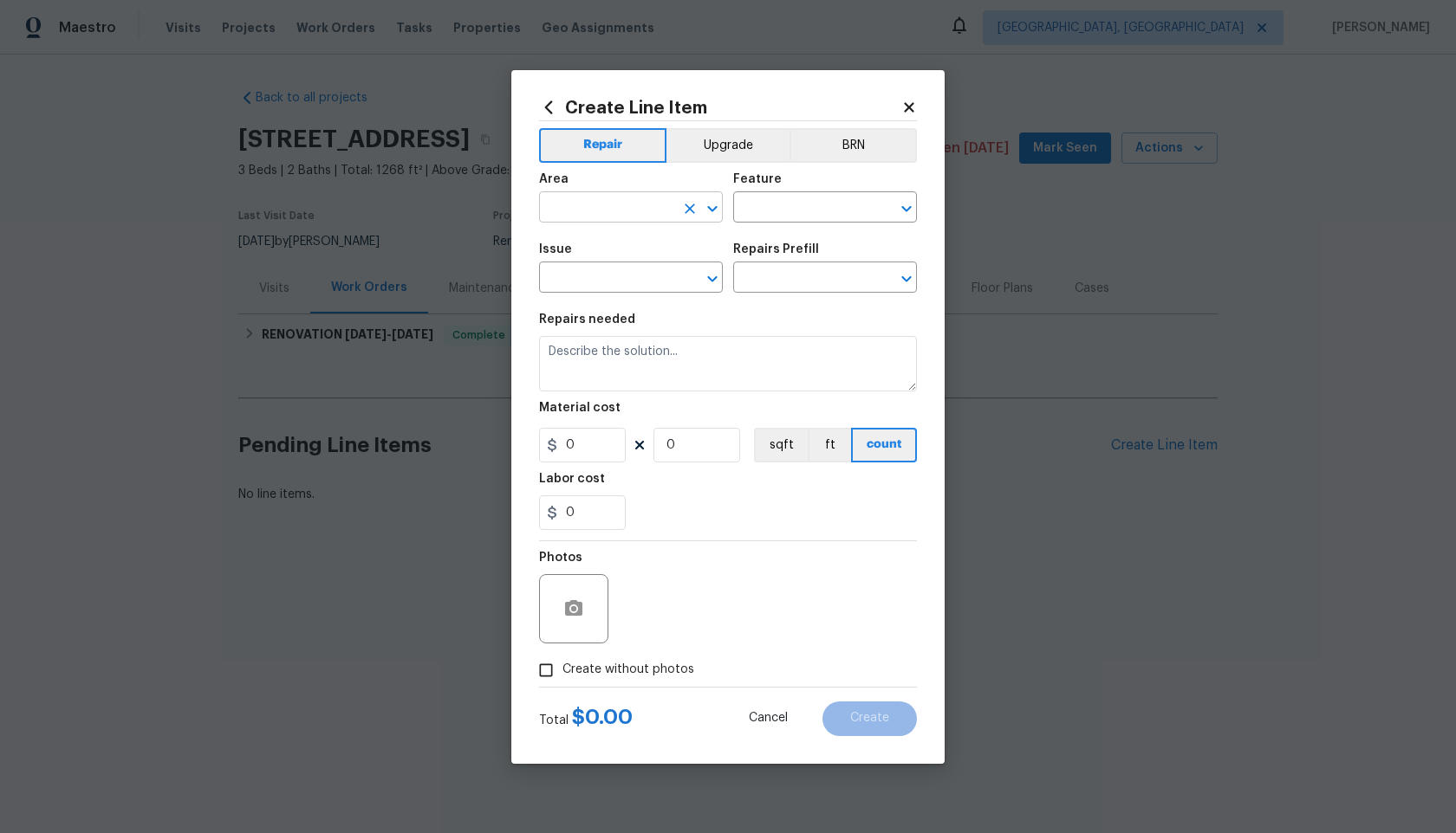
click at [618, 212] on input "text" at bounding box center [607, 209] width 135 height 27
click at [622, 281] on li "Interior Overall" at bounding box center [630, 275] width 183 height 28
type input "Interior Overall"
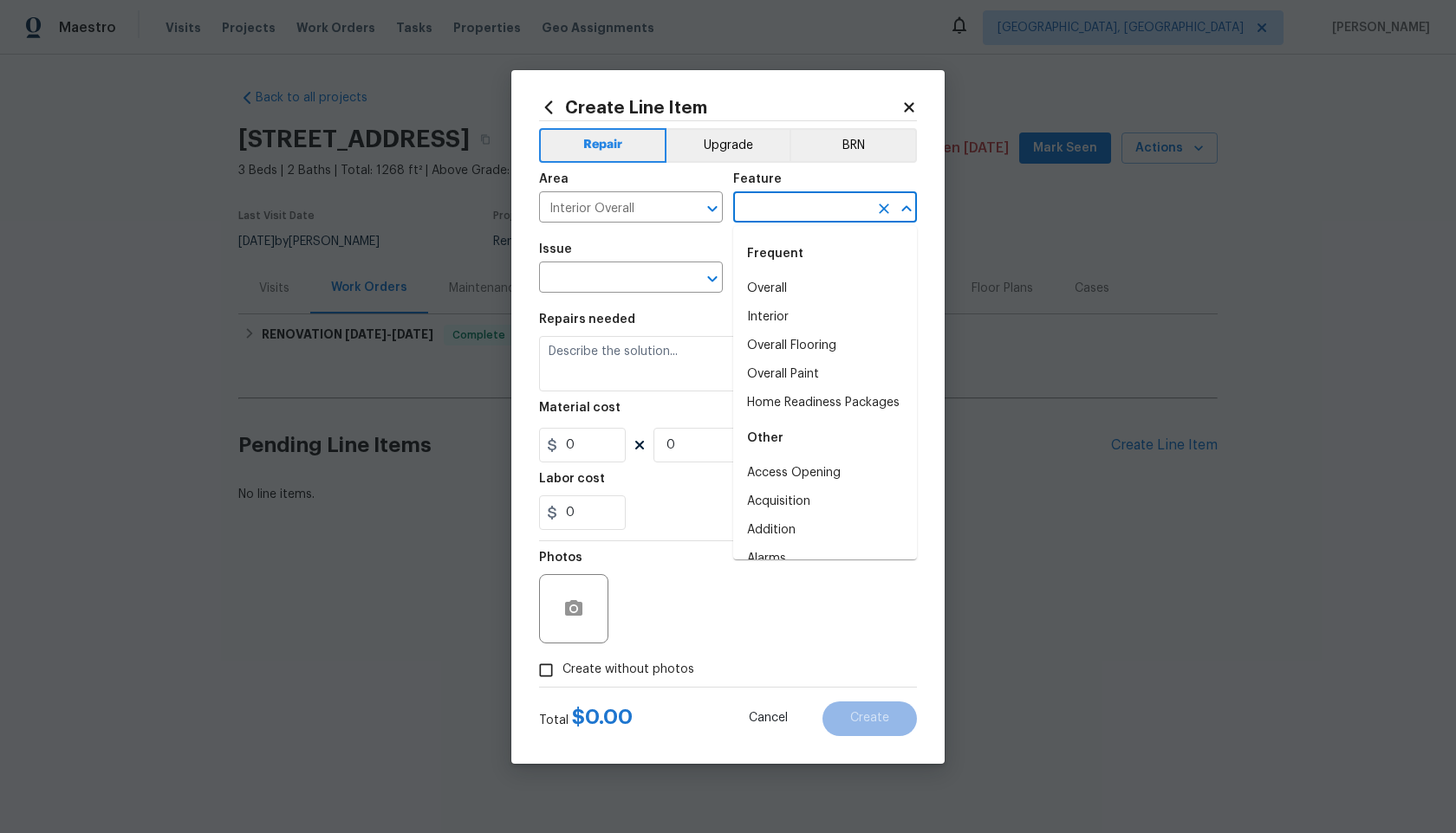
click at [791, 210] on input "text" at bounding box center [801, 209] width 135 height 27
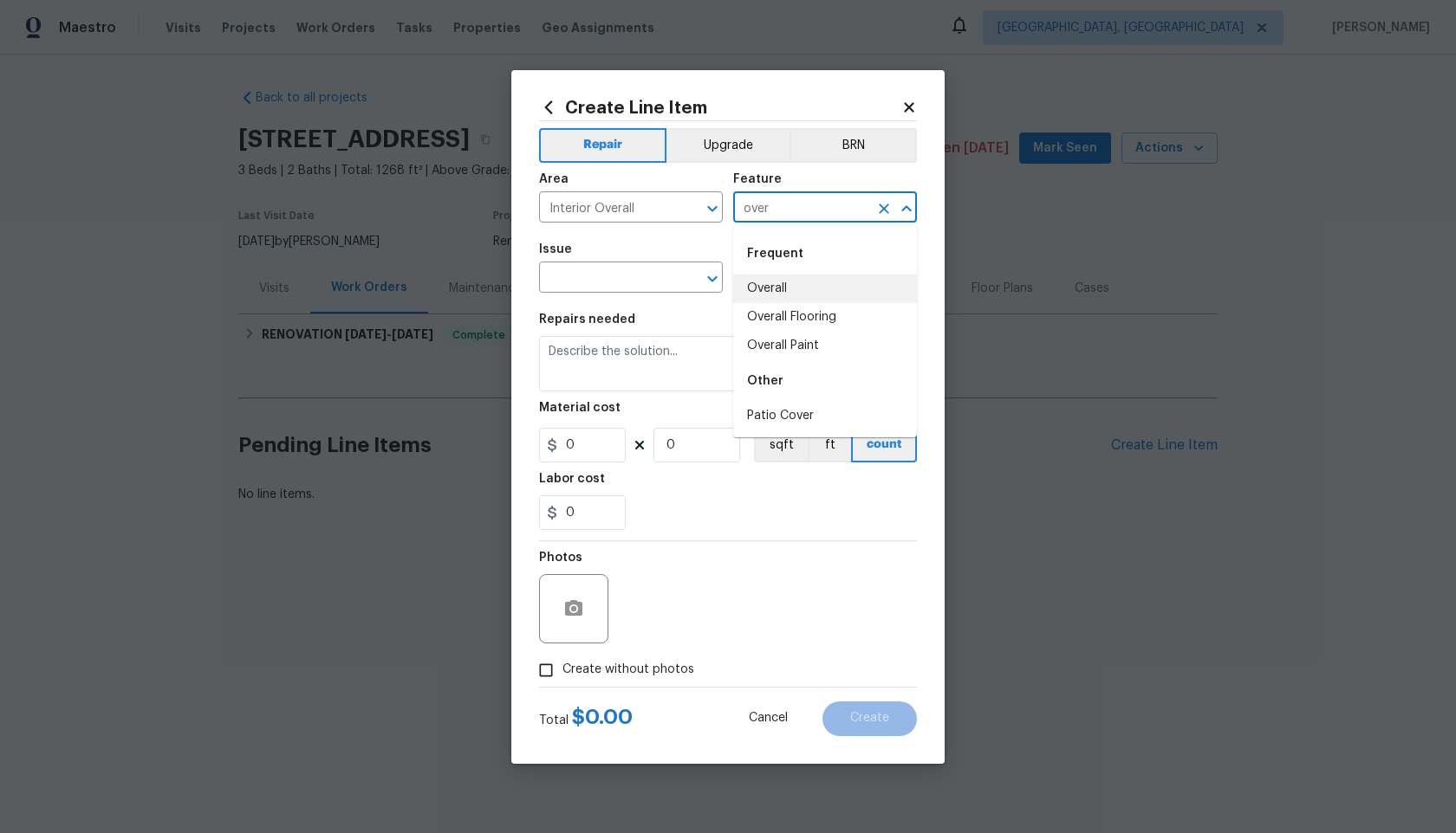
click at [796, 297] on li "Overall" at bounding box center [825, 289] width 183 height 28
type input "Overall"
click at [612, 282] on input "text" at bounding box center [607, 279] width 135 height 27
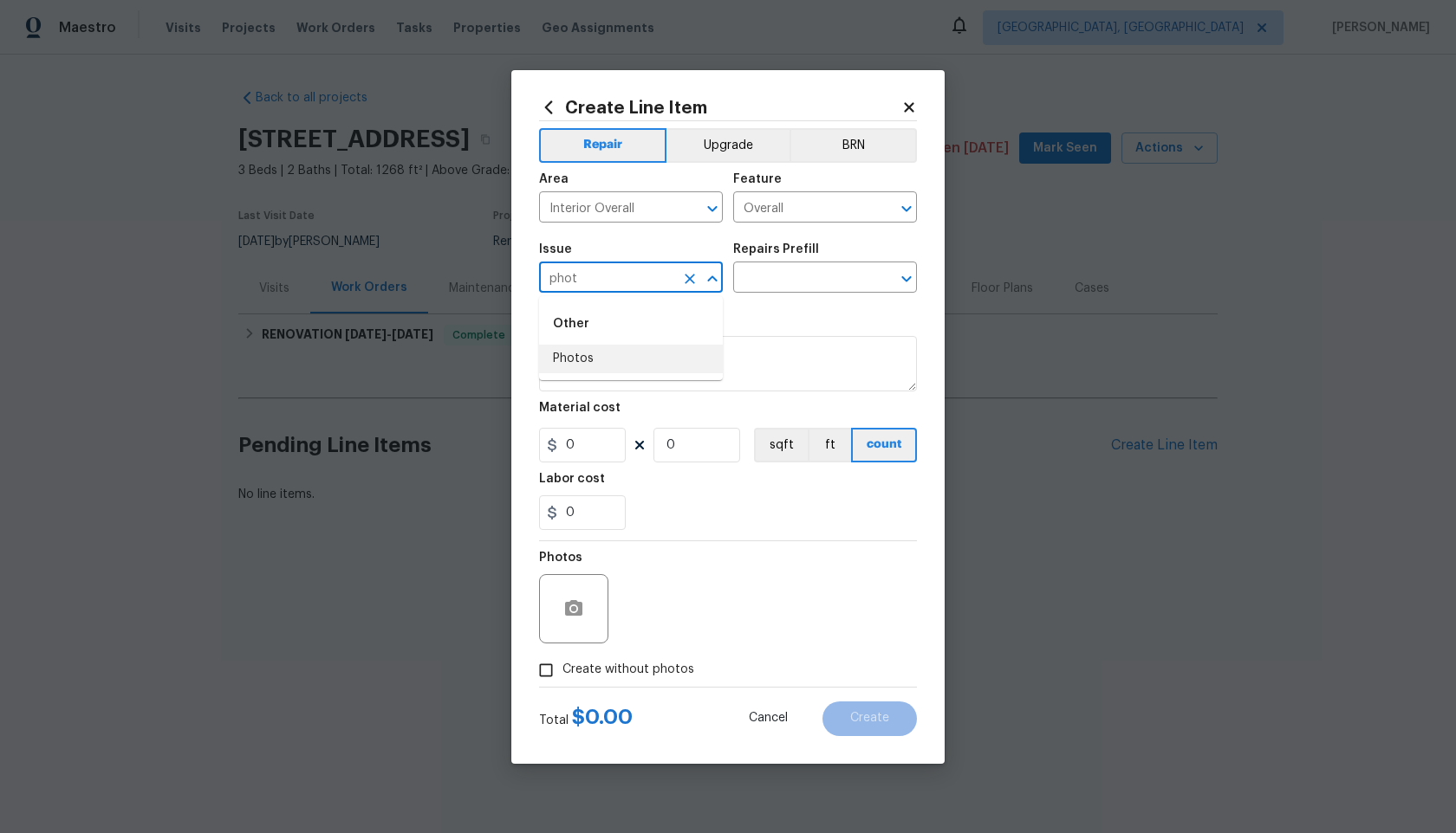
click at [607, 372] on li "Photos" at bounding box center [630, 359] width 183 height 28
type input "Photos"
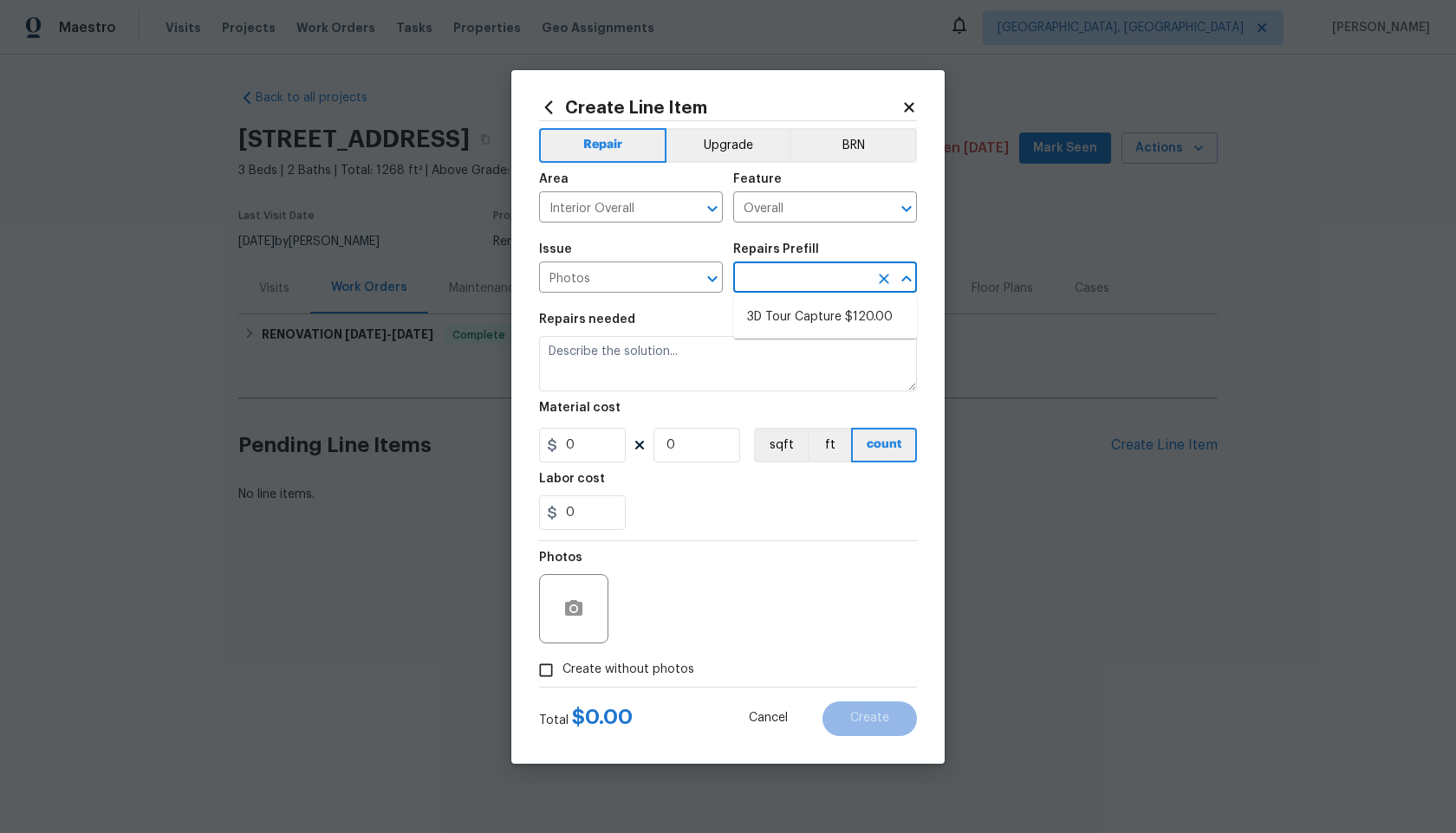
click at [781, 276] on input "text" at bounding box center [801, 279] width 135 height 27
click at [781, 325] on li "3D Tour Capture $120.00" at bounding box center [825, 318] width 183 height 28
type input "3D Tour Capture $120.00"
type textarea "Capture 3D tour of home"
type input "1"
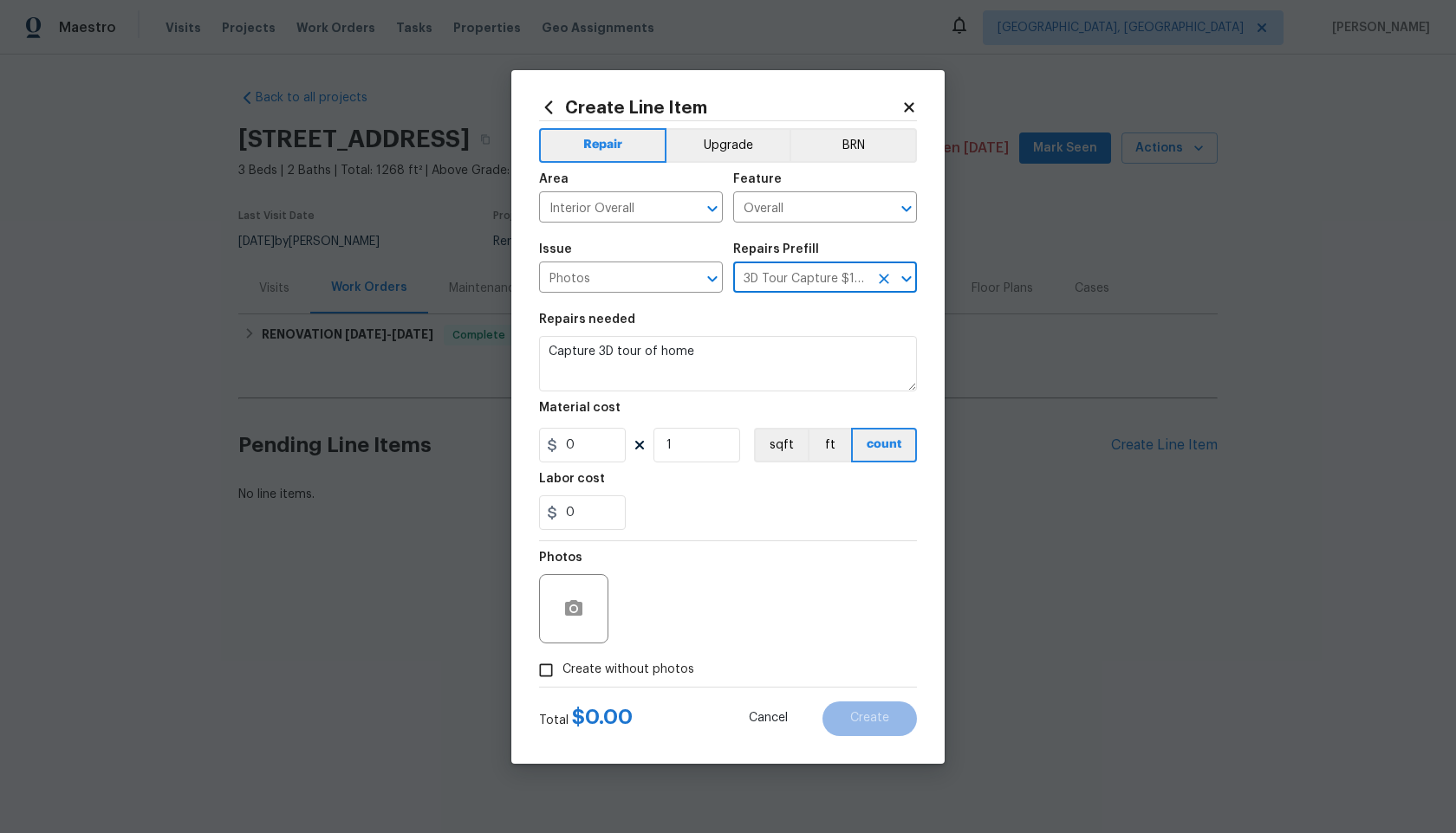
type input "120"
click at [552, 673] on input "Create without photos" at bounding box center [546, 670] width 33 height 33
checkbox input "true"
click at [717, 610] on textarea at bounding box center [769, 609] width 294 height 70
type textarea "."
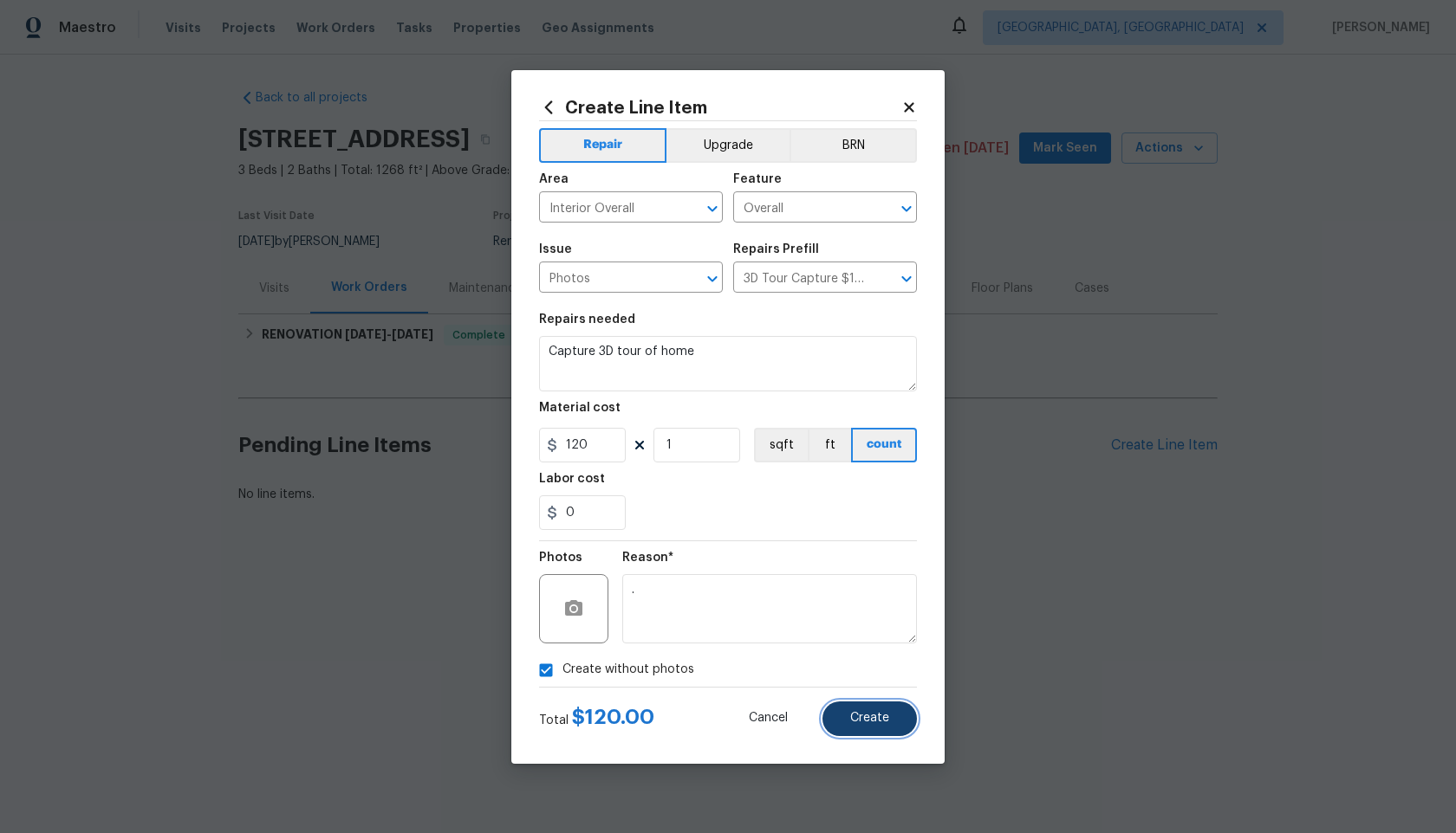
click at [883, 723] on span "Create" at bounding box center [869, 718] width 39 height 13
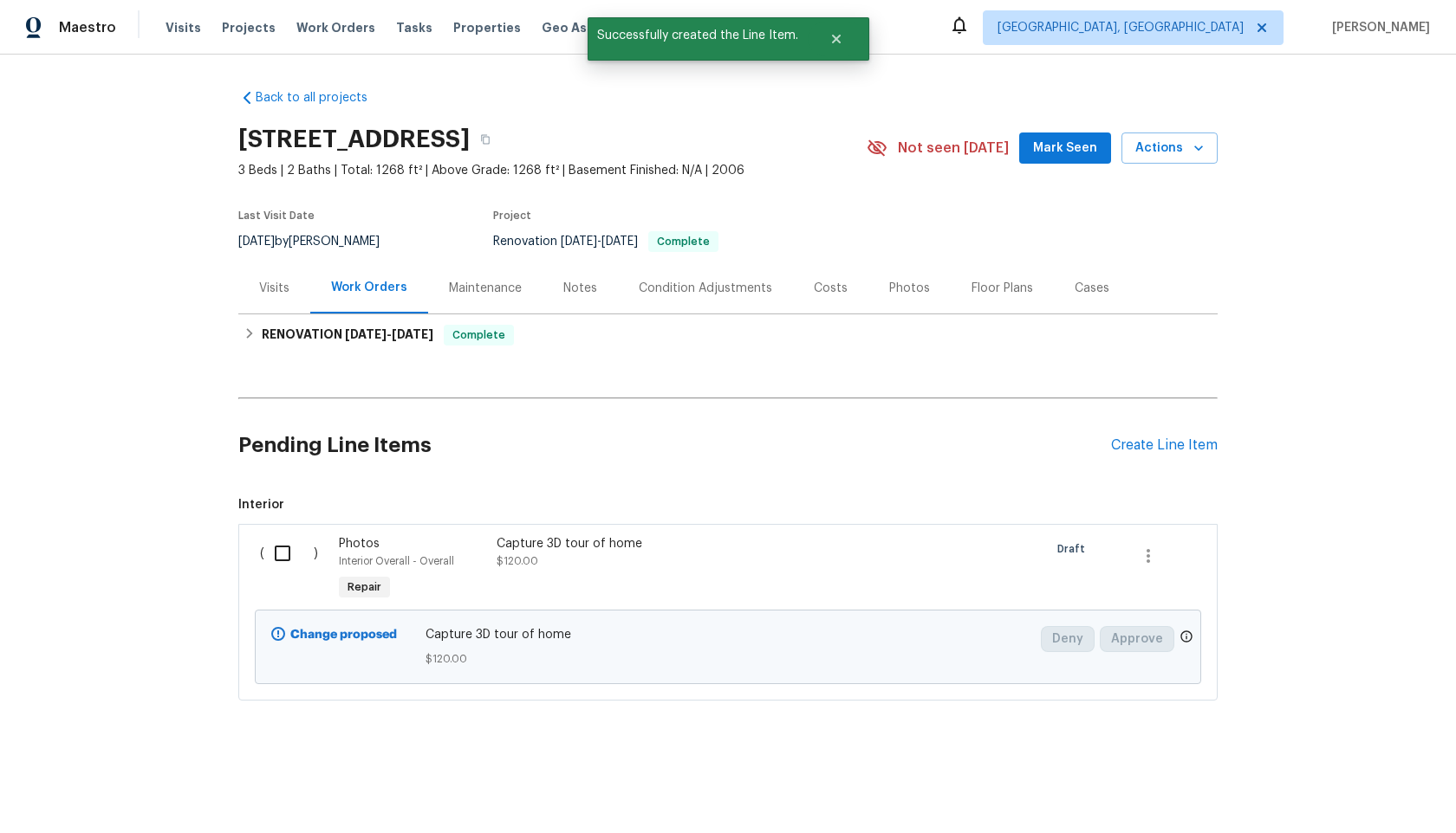
click at [292, 557] on input "checkbox" at bounding box center [289, 553] width 50 height 37
checkbox input "true"
click at [1352, 787] on span "Create Work Order" at bounding box center [1356, 790] width 116 height 22
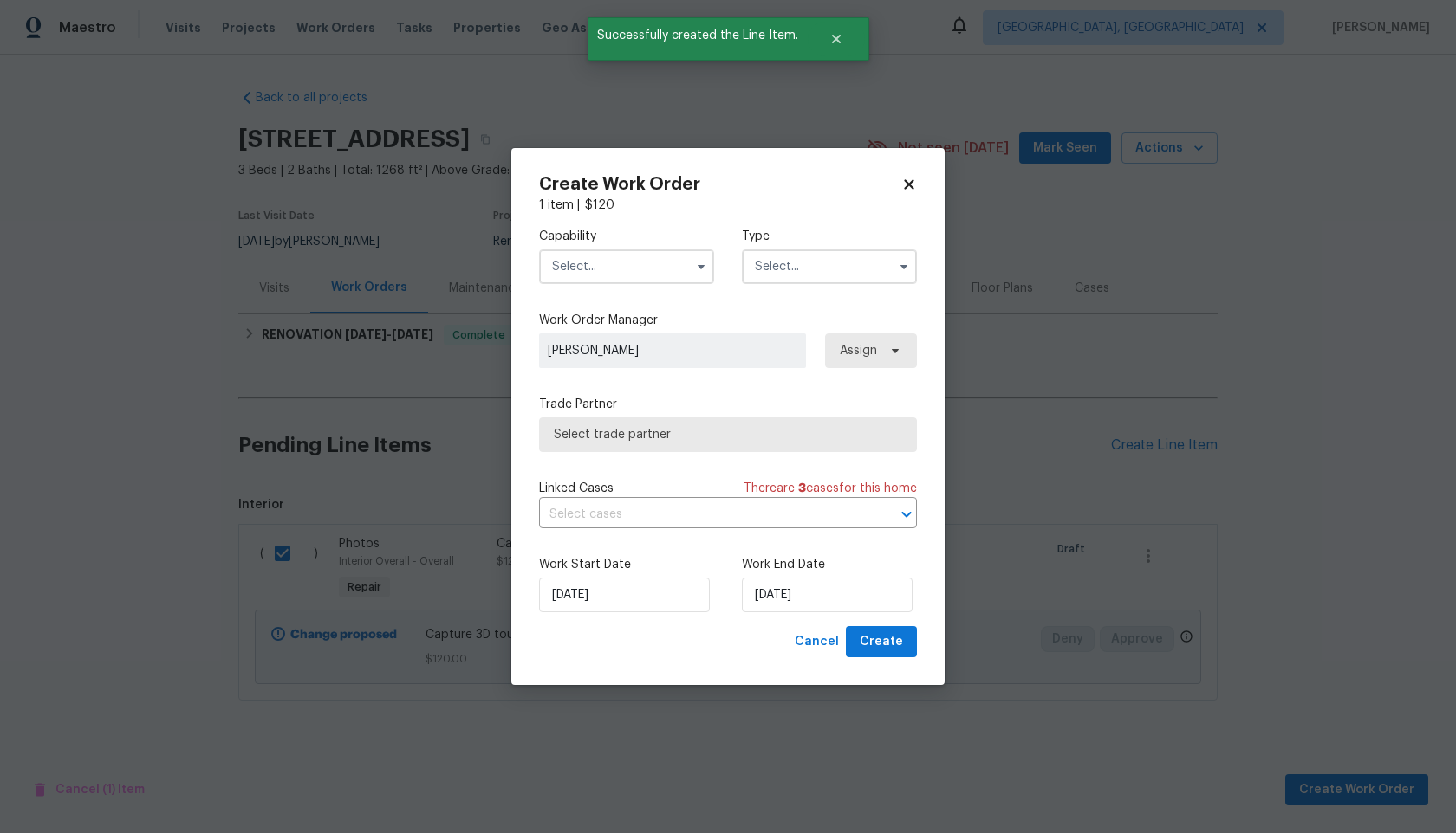
click at [602, 275] on input "text" at bounding box center [626, 266] width 175 height 35
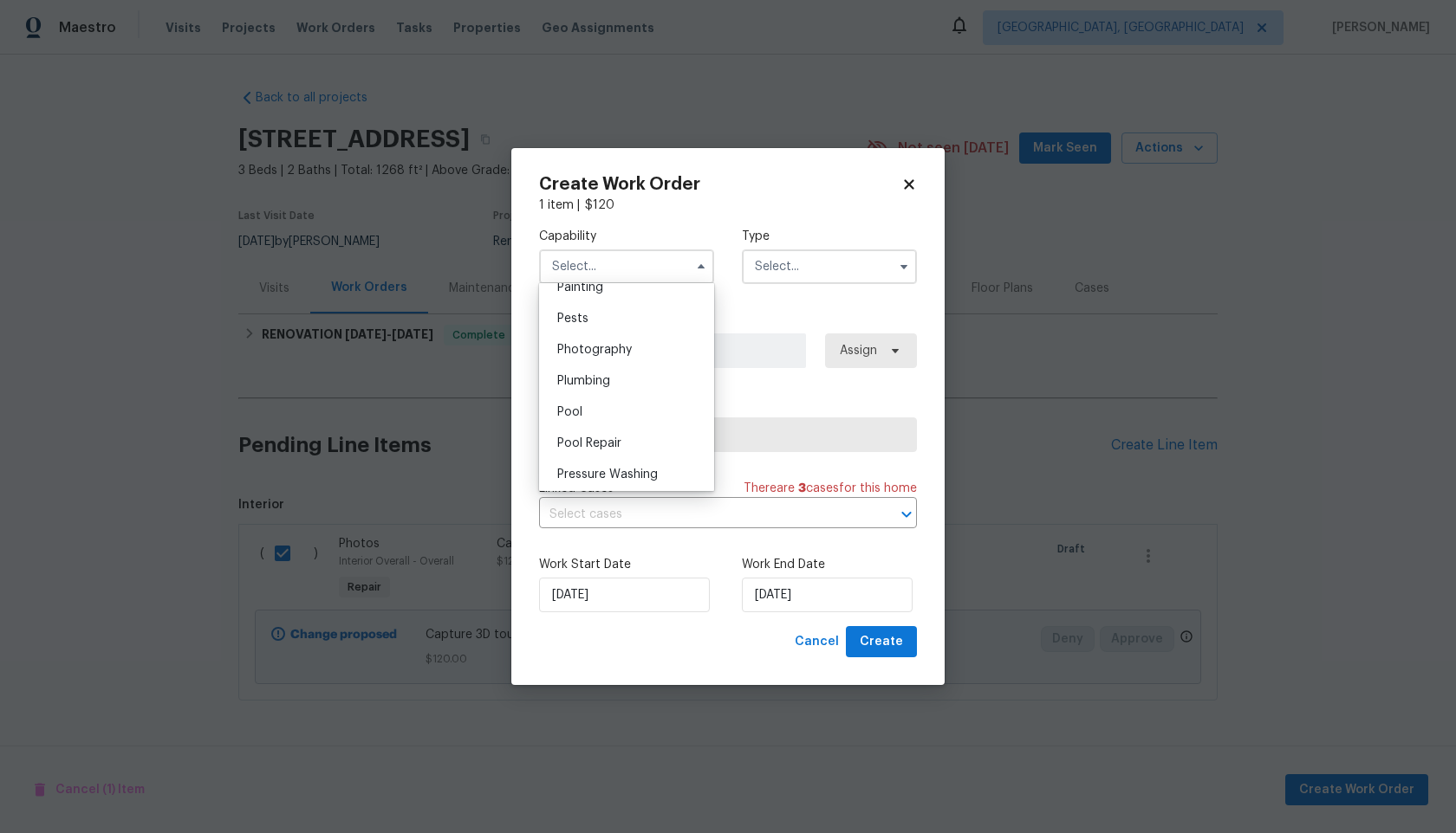
scroll to position [1428, 0]
click at [604, 390] on span "Photography" at bounding box center [594, 393] width 74 height 12
type input "Photography"
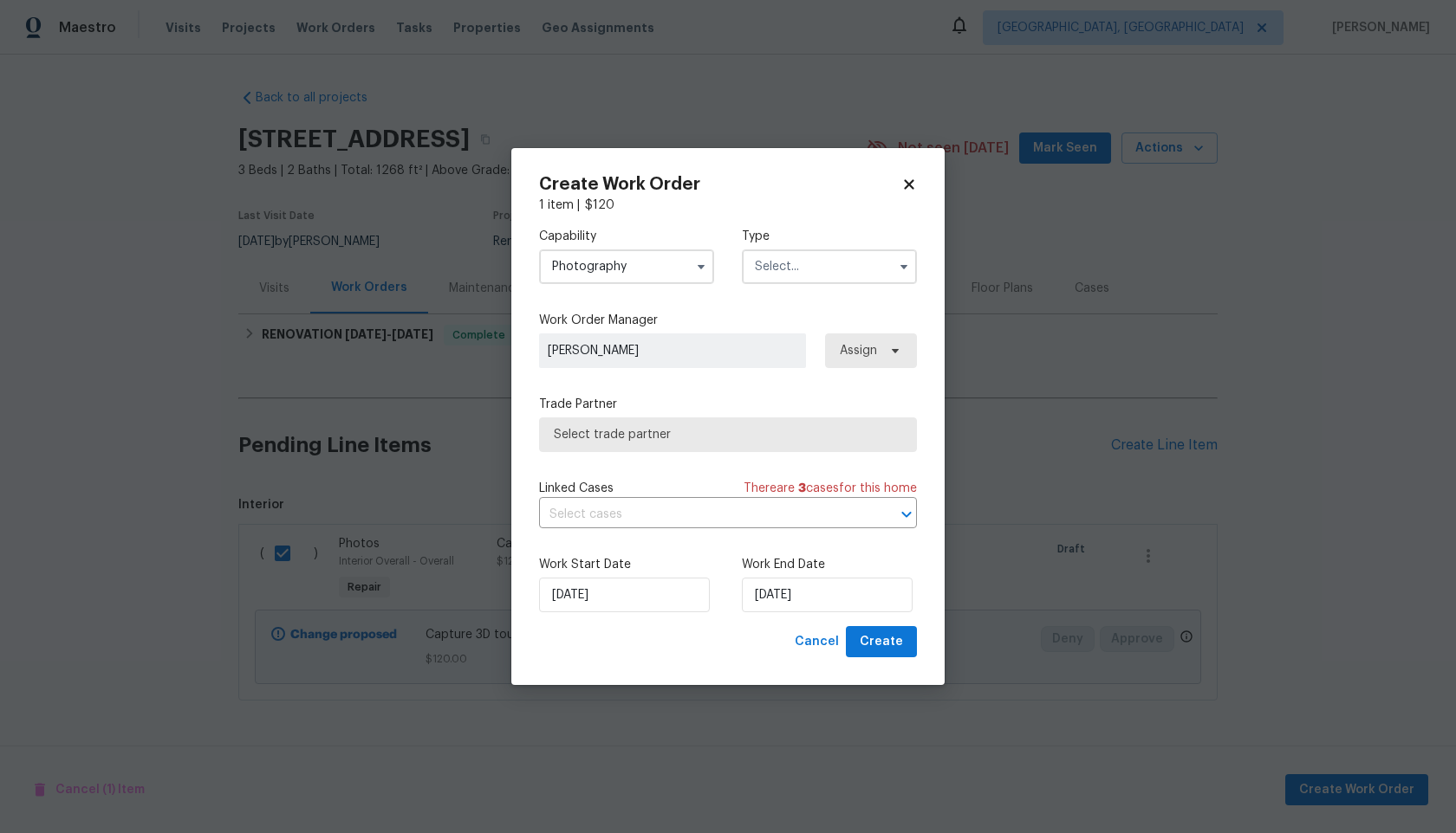
click at [834, 262] on input "text" at bounding box center [830, 266] width 175 height 35
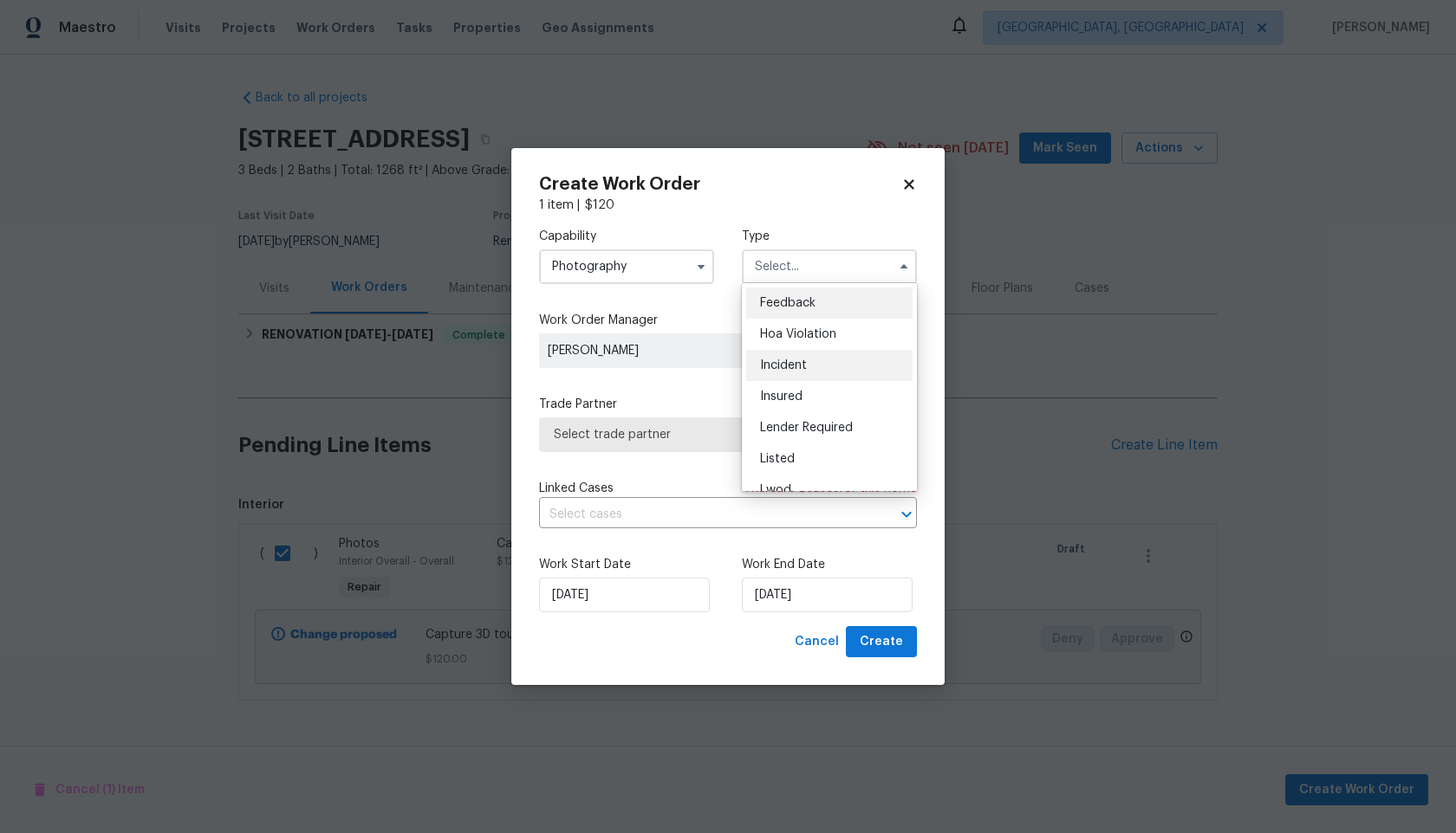
scroll to position [206, 0]
click at [776, 312] on span "Other" at bounding box center [777, 315] width 34 height 12
type input "Other"
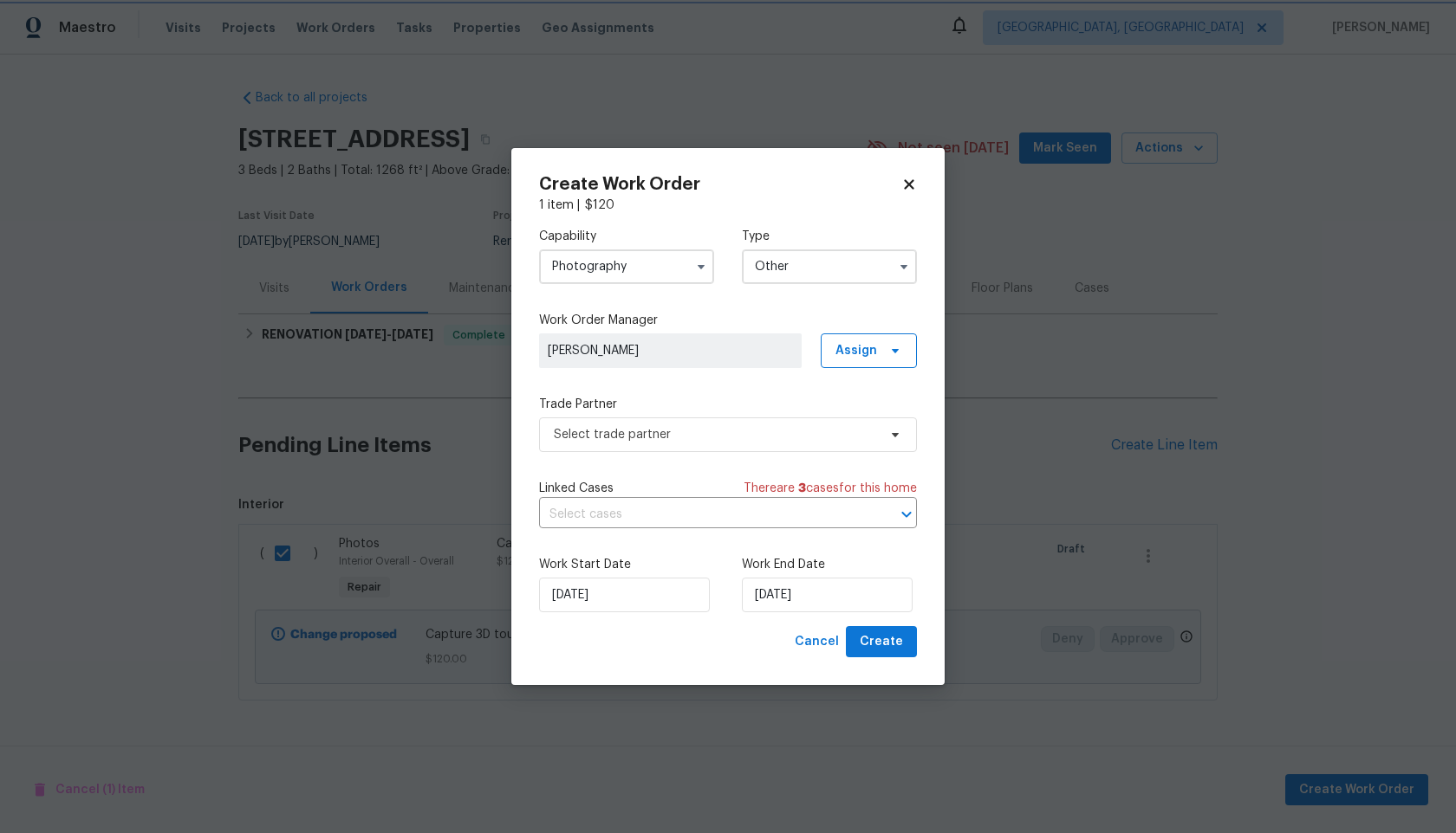
scroll to position [0, 0]
click at [673, 434] on span "Select trade partner" at bounding box center [716, 434] width 324 height 17
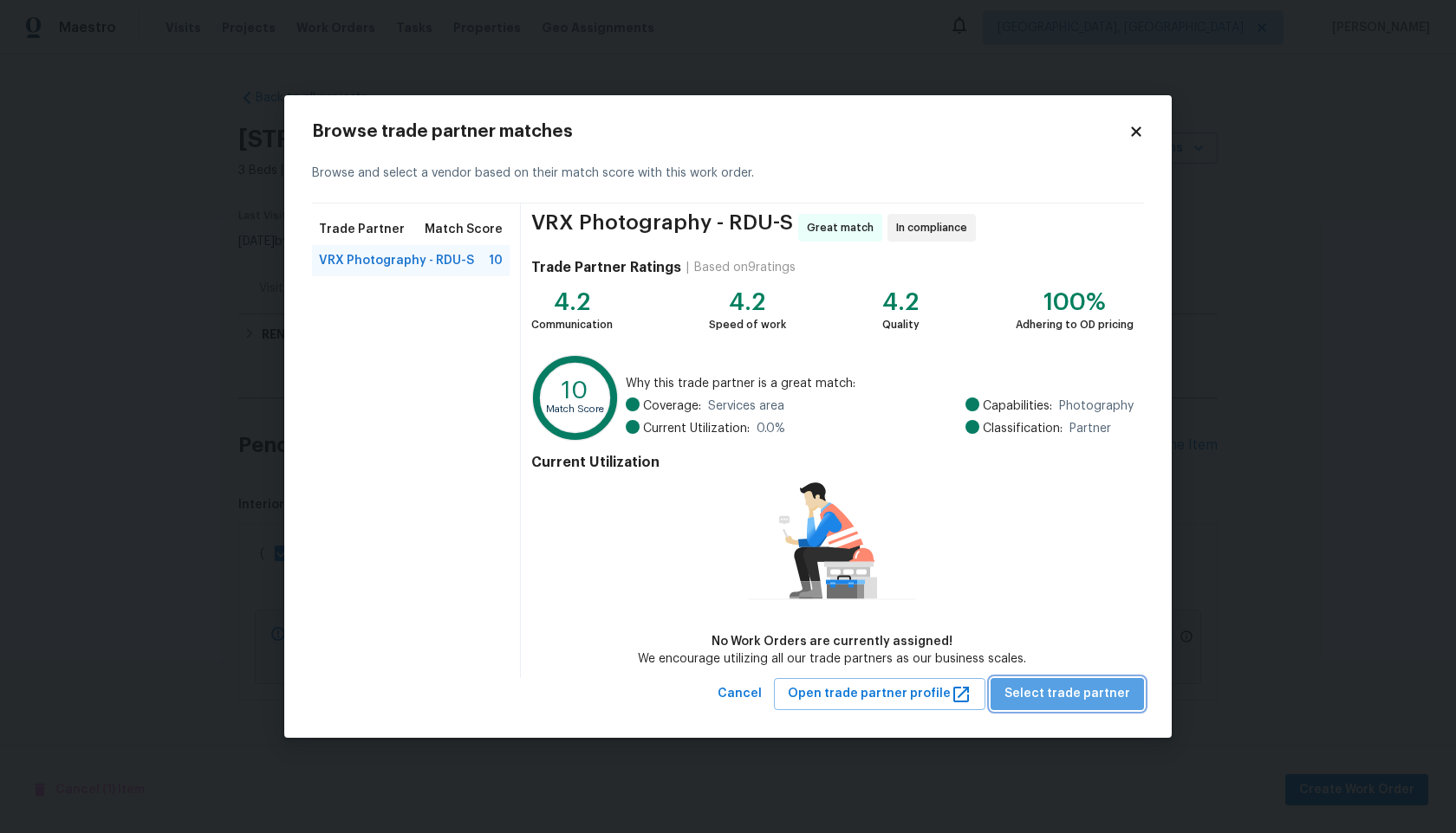
click at [1102, 688] on span "Select trade partner" at bounding box center [1068, 694] width 126 height 22
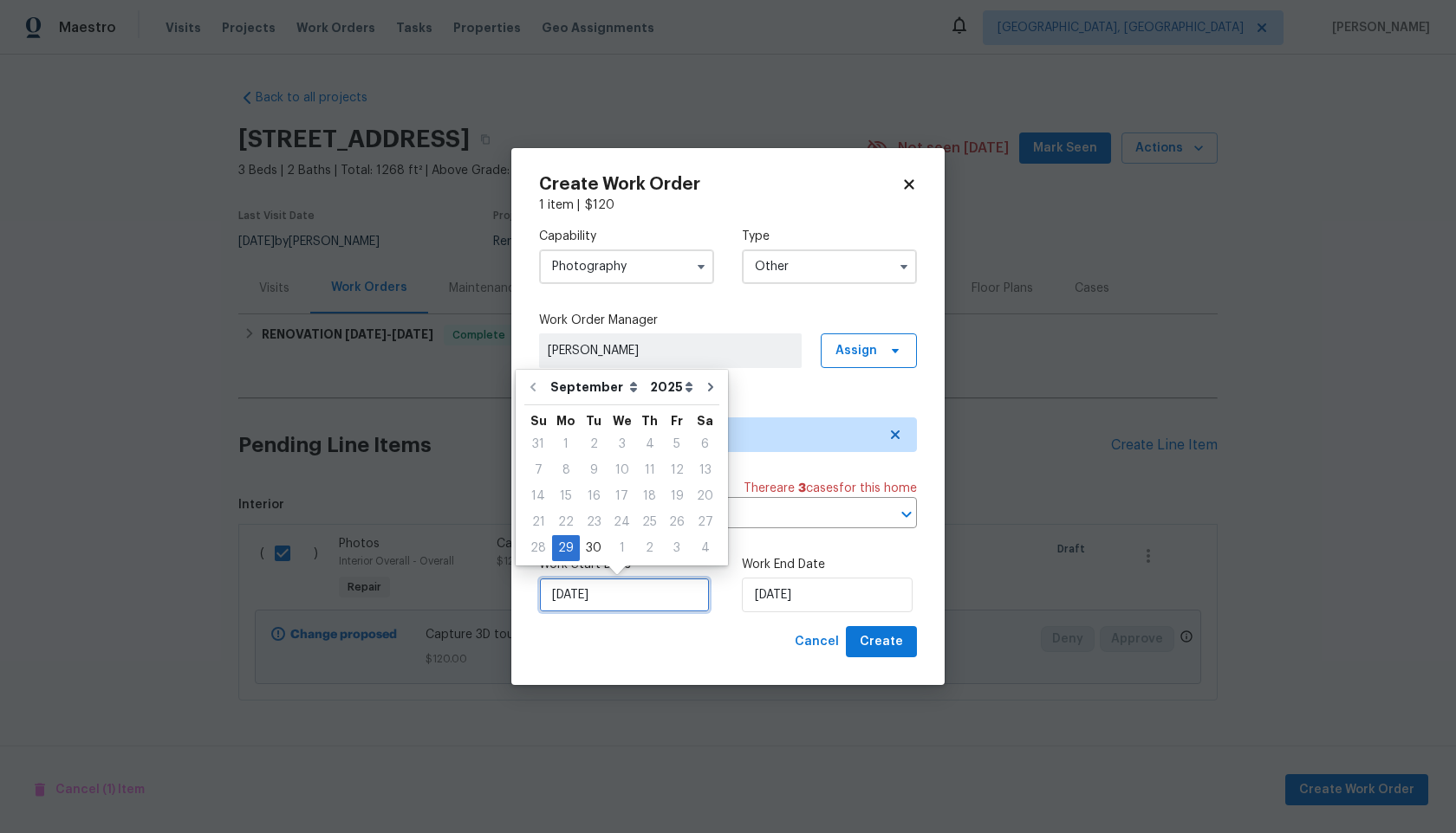
click at [666, 596] on input "29/09/2025" at bounding box center [625, 595] width 171 height 35
click at [593, 546] on div "30" at bounding box center [593, 548] width 27 height 24
type input "30/09/2025"
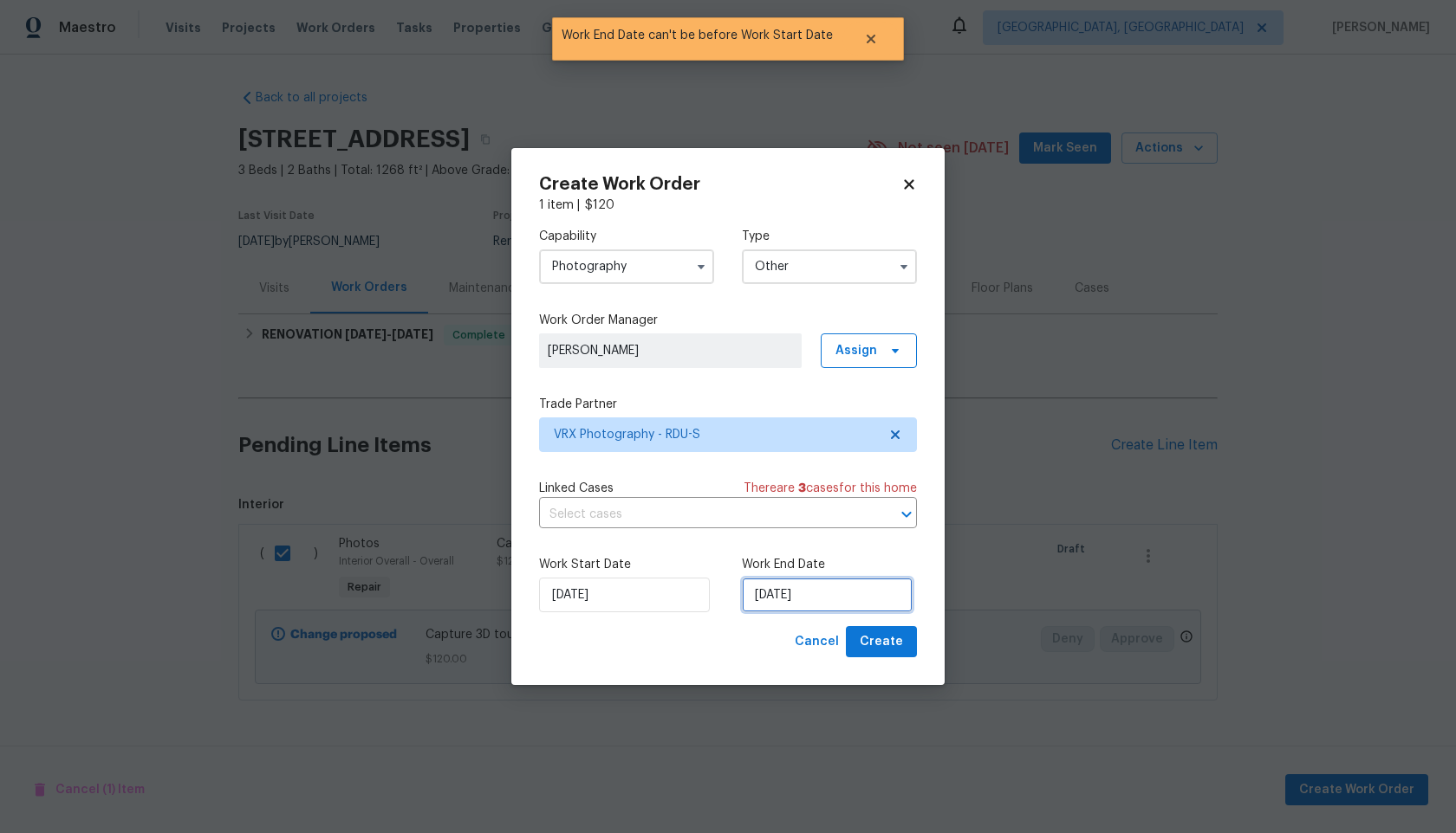
click at [813, 595] on input "30/09/2025" at bounding box center [828, 595] width 171 height 35
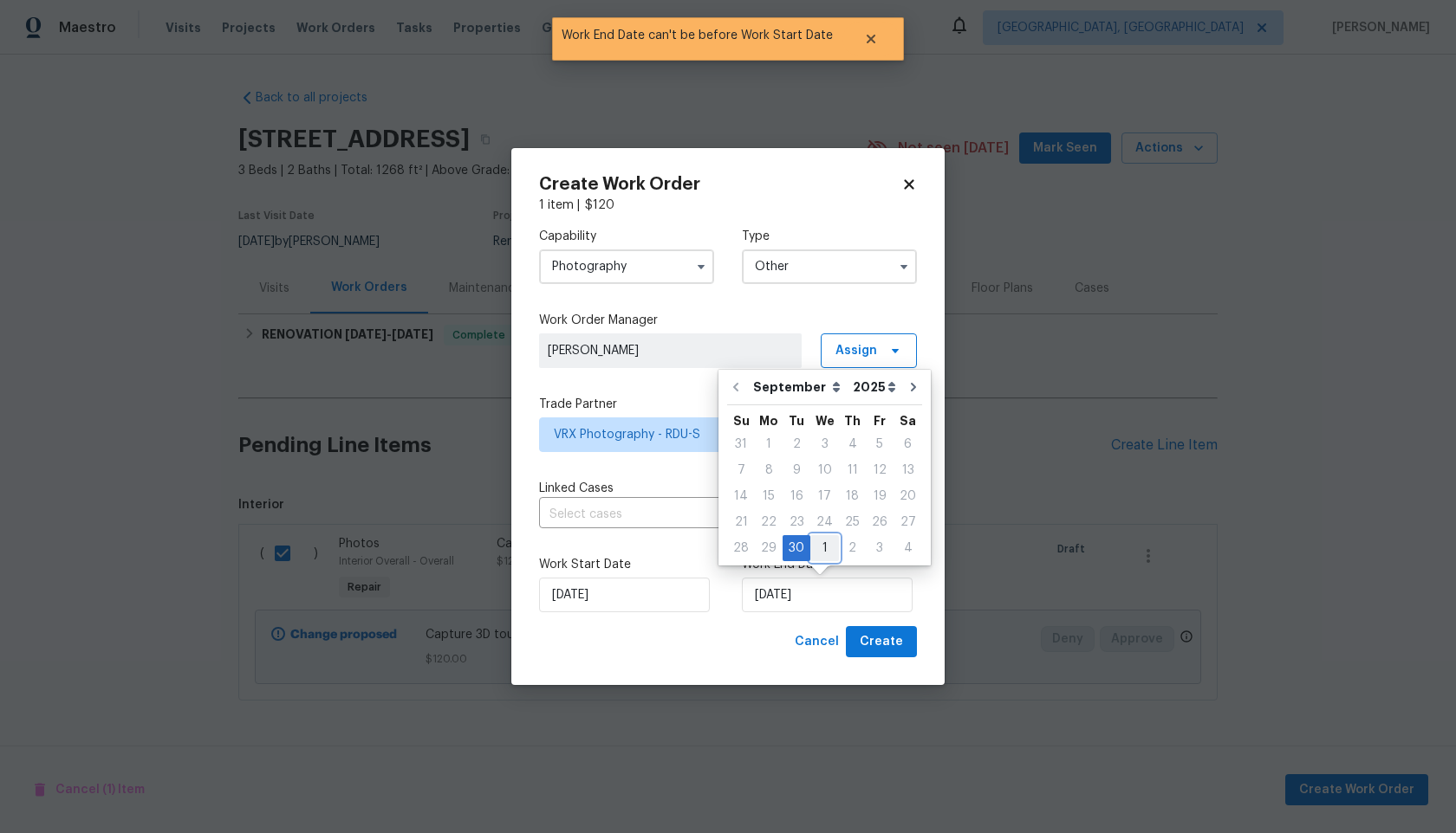
click at [822, 542] on div "1" at bounding box center [825, 548] width 28 height 24
type input "01/10/2025"
select select "9"
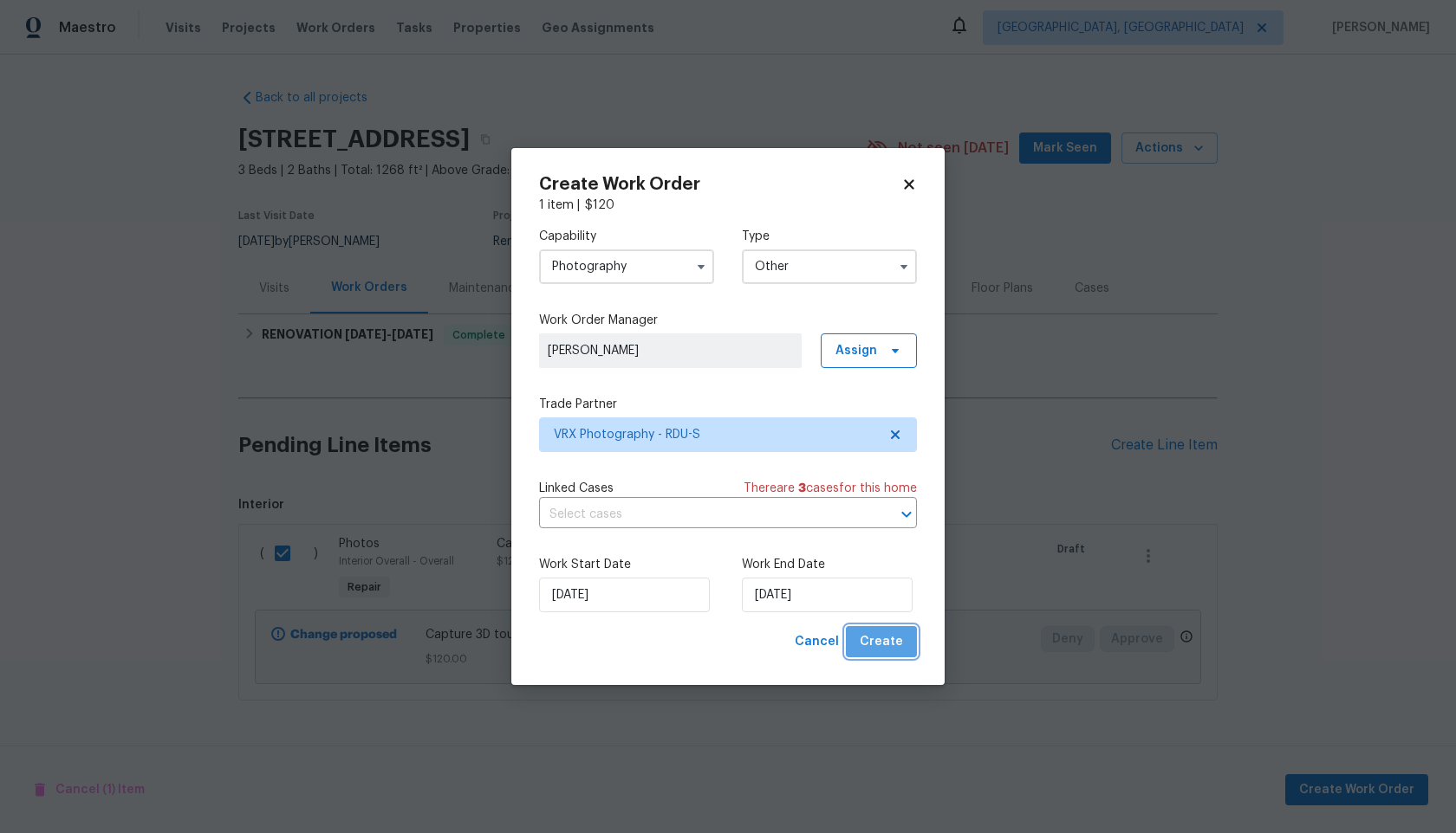
click at [893, 636] on span "Create" at bounding box center [881, 642] width 43 height 22
checkbox input "false"
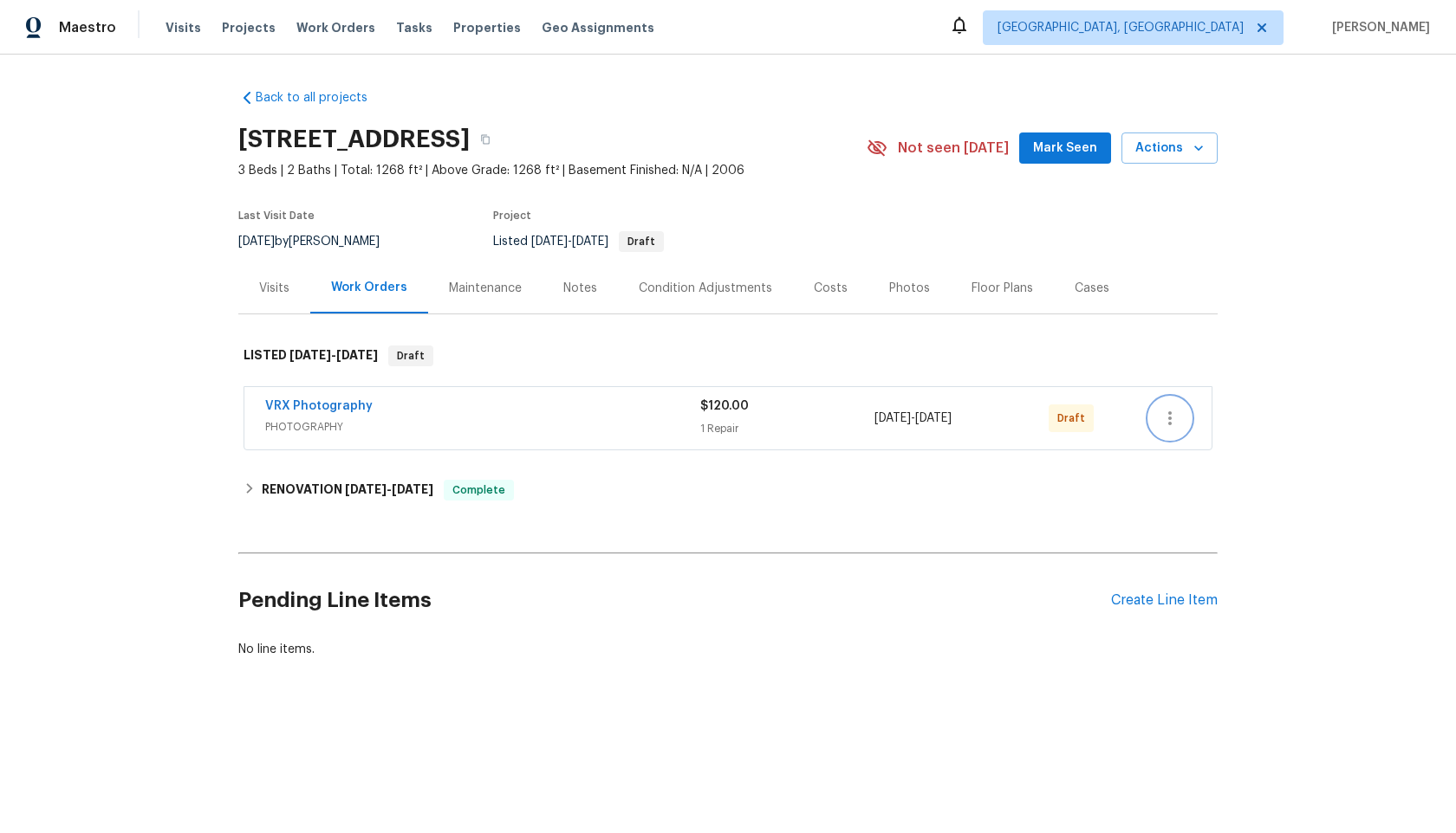
click at [1174, 416] on icon "button" at bounding box center [1170, 418] width 21 height 21
click at [1174, 416] on li "Send to Vendor" at bounding box center [1242, 418] width 187 height 28
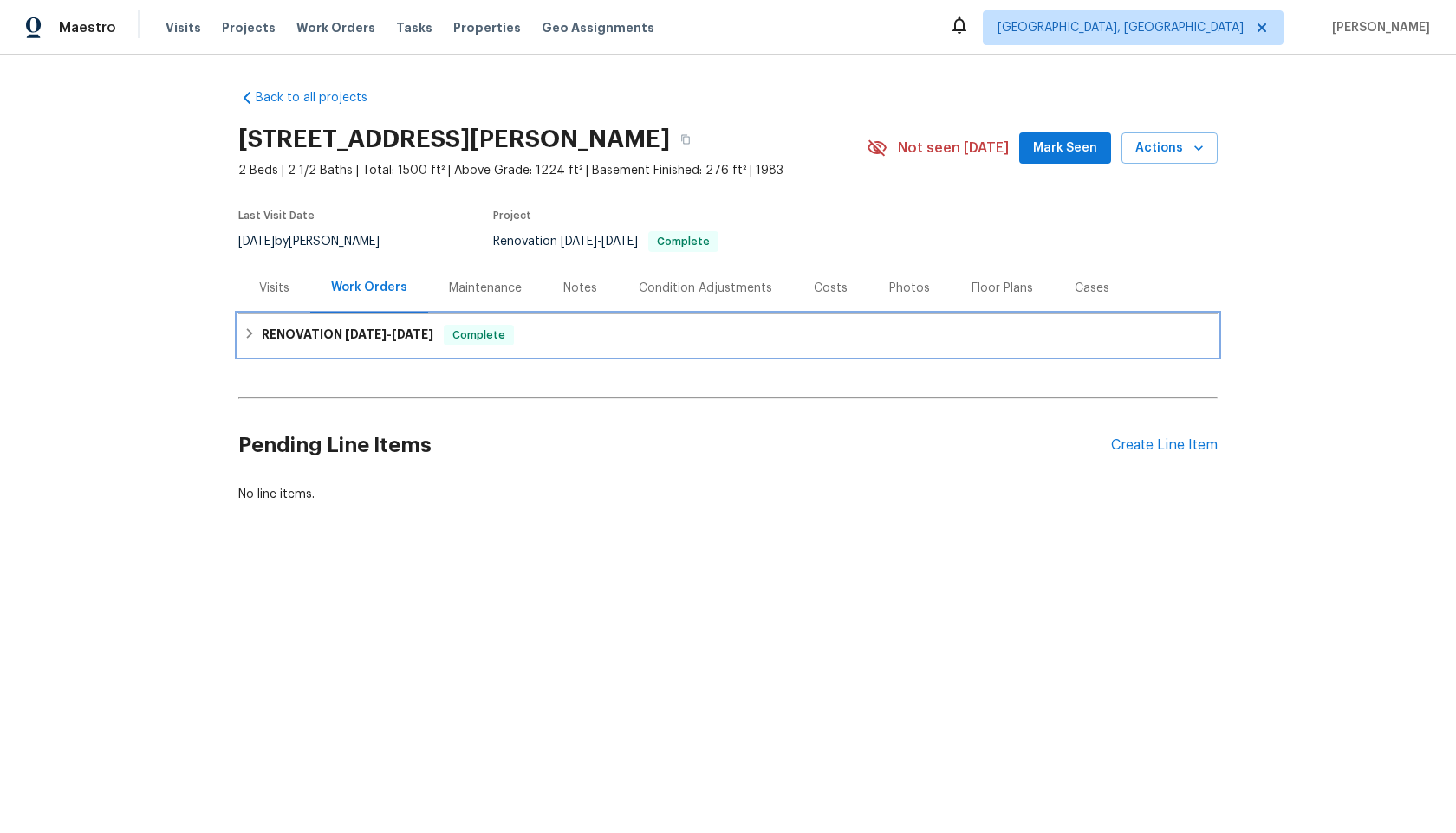
click at [771, 333] on div "RENOVATION 9/17/25 - 9/26/25 Complete" at bounding box center [728, 336] width 969 height 21
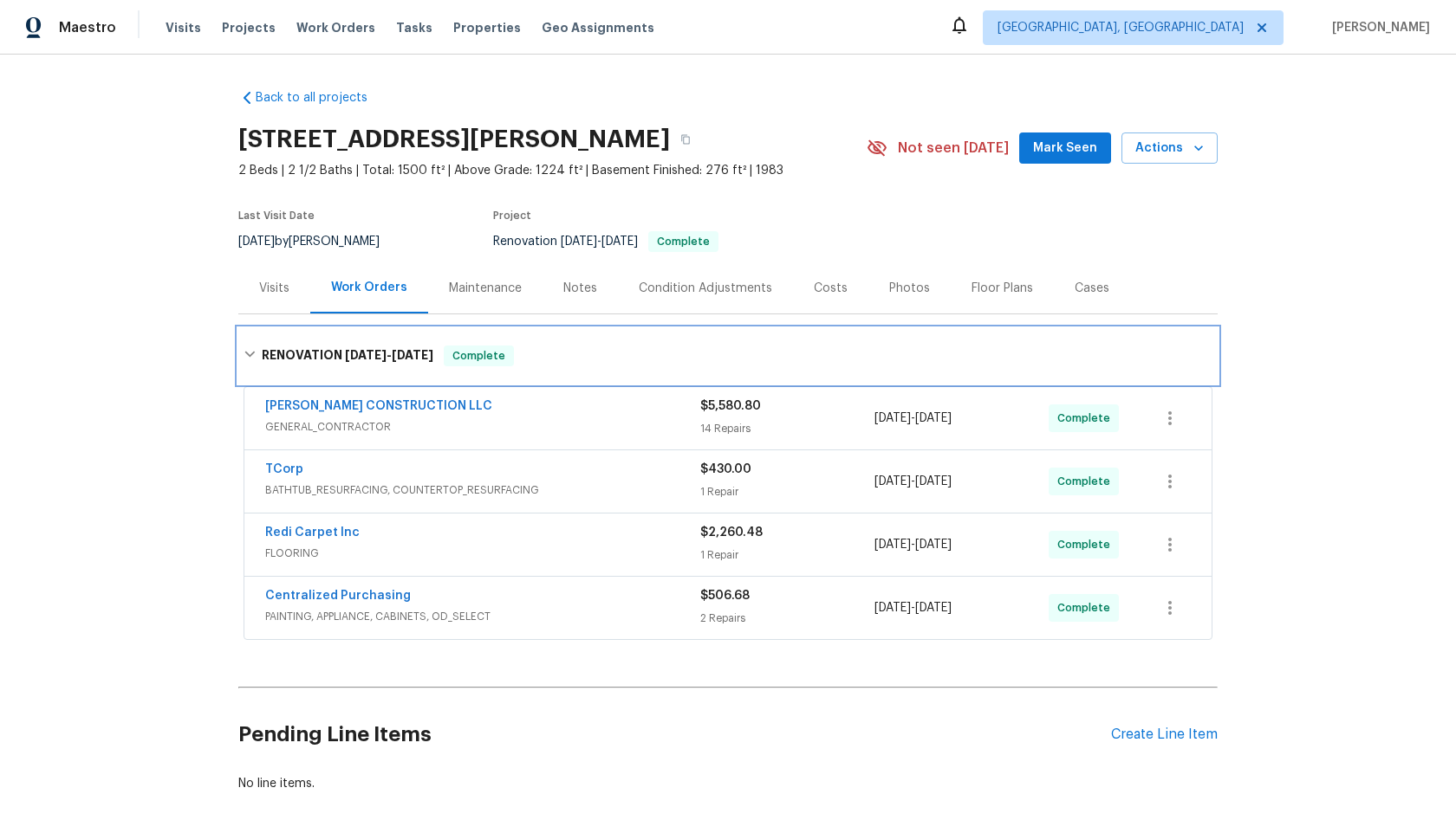
click at [776, 335] on div "RENOVATION 9/17/25 - 9/26/25 Complete" at bounding box center [727, 355] width 979 height 55
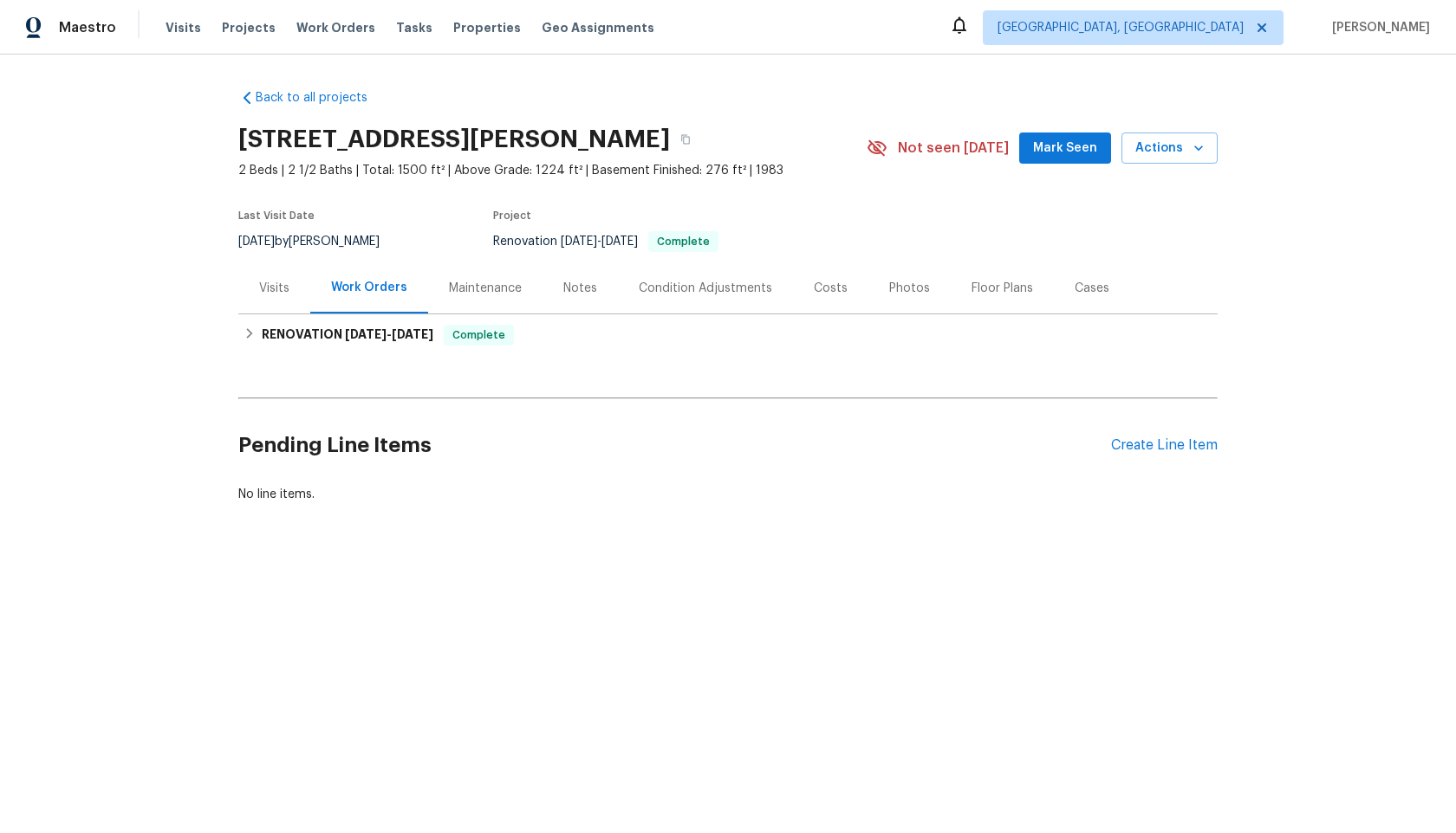
click at [1169, 460] on div "Pending Line Items Create Line Item" at bounding box center [727, 446] width 979 height 81
click at [1176, 448] on div "Create Line Item" at bounding box center [1163, 446] width 106 height 17
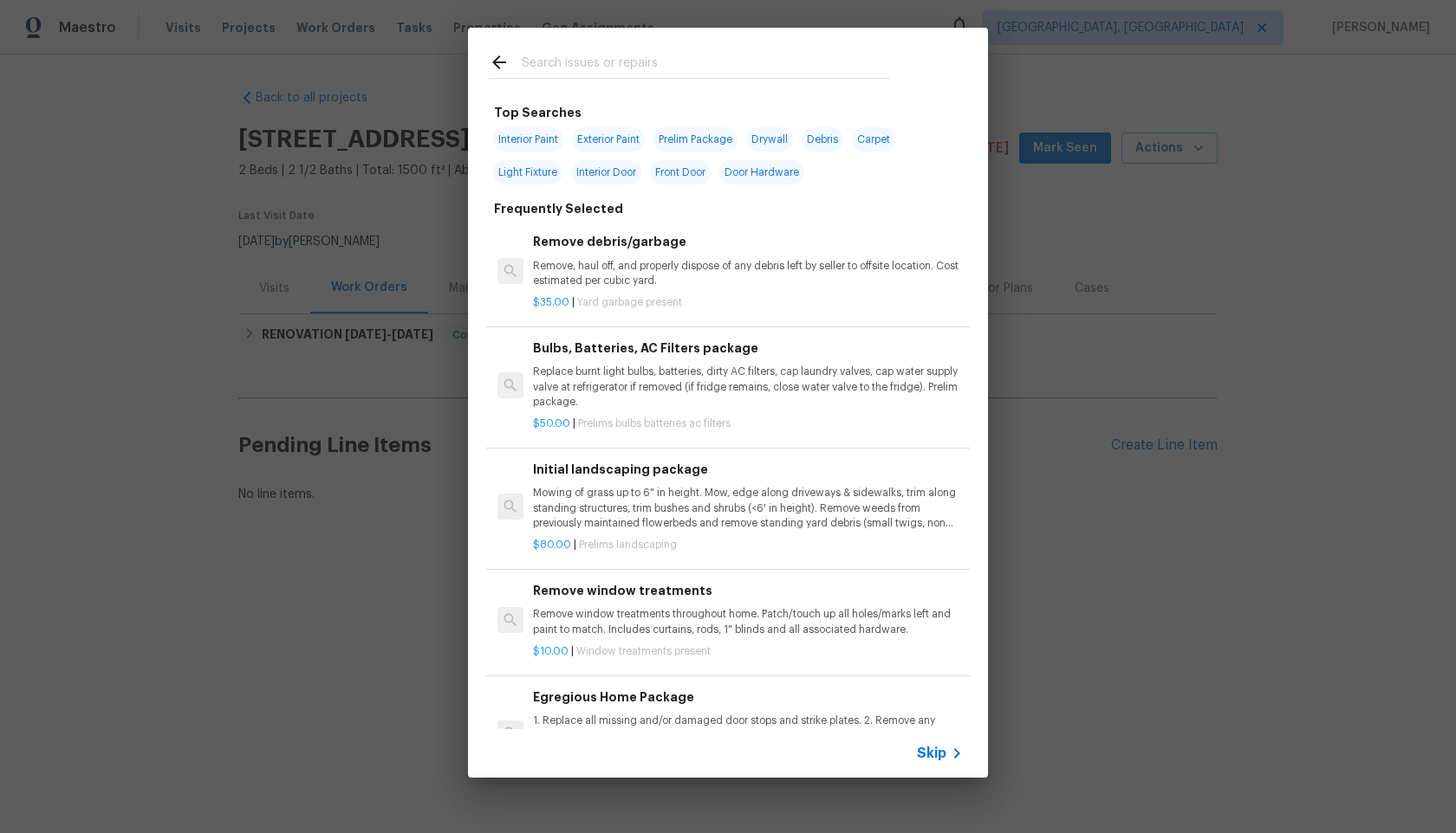
click at [944, 756] on span "Skip" at bounding box center [931, 753] width 29 height 17
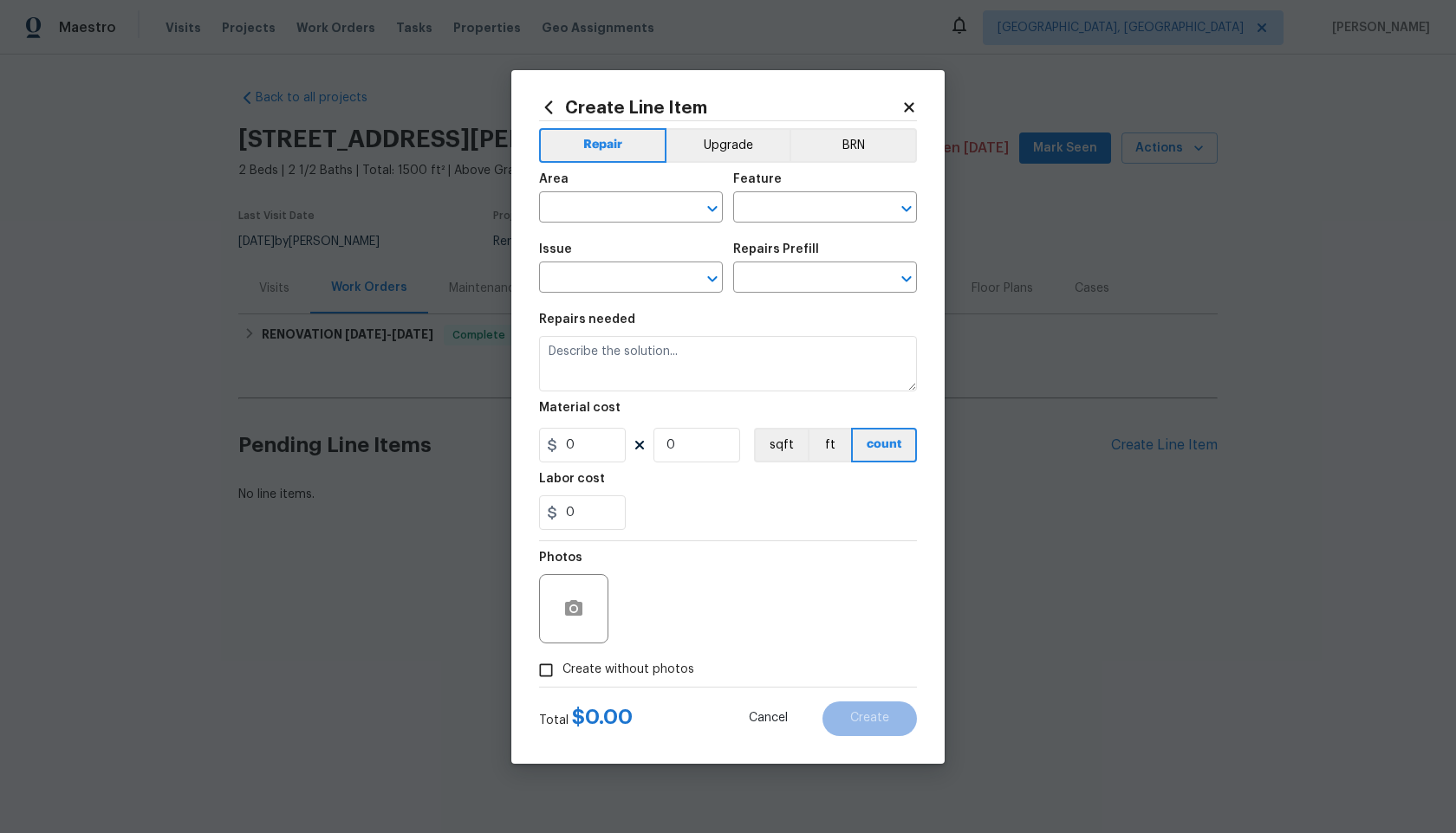
click at [588, 193] on div "Area" at bounding box center [630, 184] width 183 height 23
click at [600, 208] on input "text" at bounding box center [607, 209] width 135 height 27
click at [599, 281] on li "Interior Overall" at bounding box center [630, 275] width 183 height 28
type input "Interior Overall"
click at [778, 230] on div "Area Interior Overall ​ Feature ​" at bounding box center [728, 197] width 378 height 71
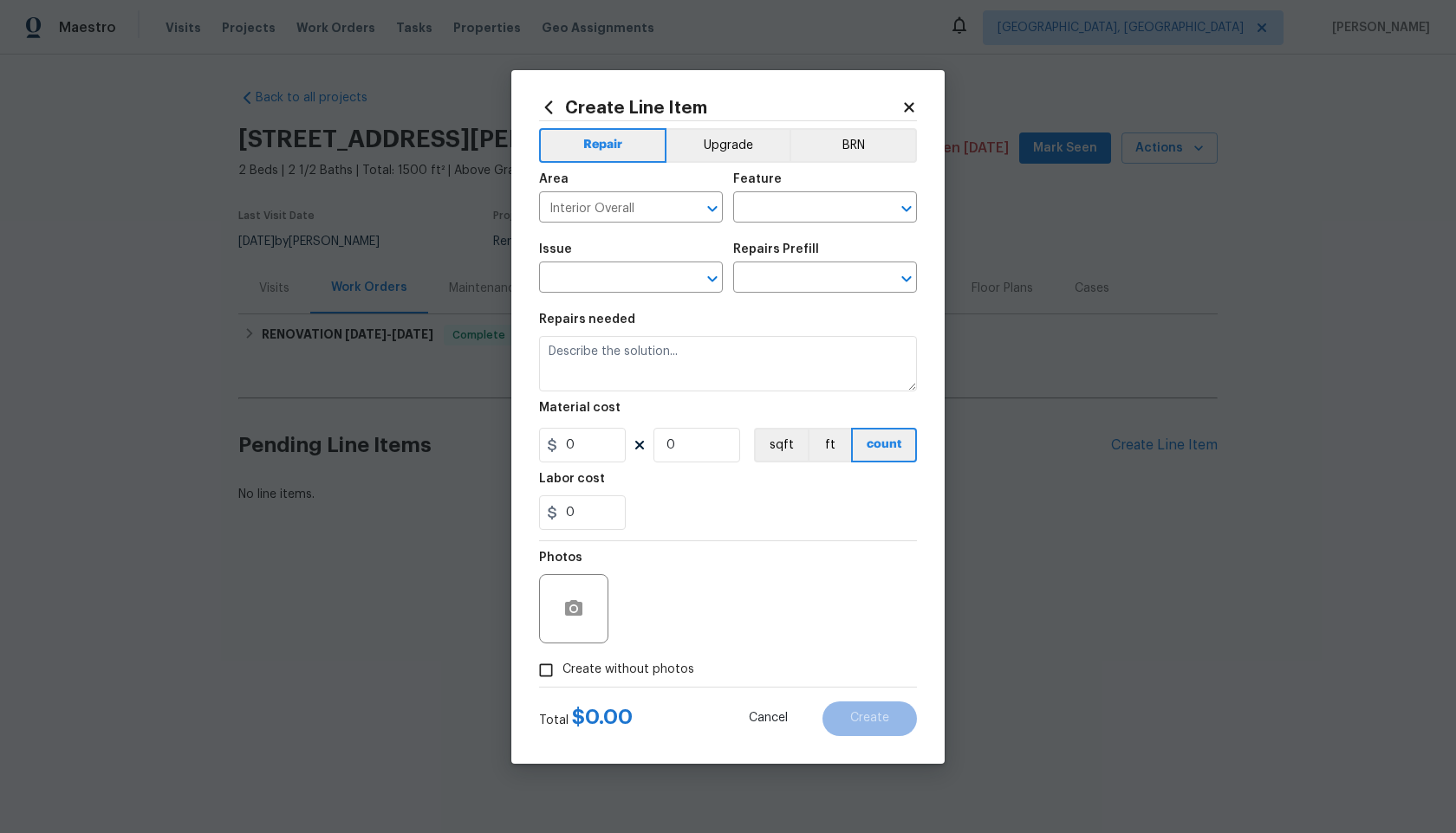
click at [781, 223] on div "Area Interior Overall ​ Feature ​" at bounding box center [728, 197] width 378 height 71
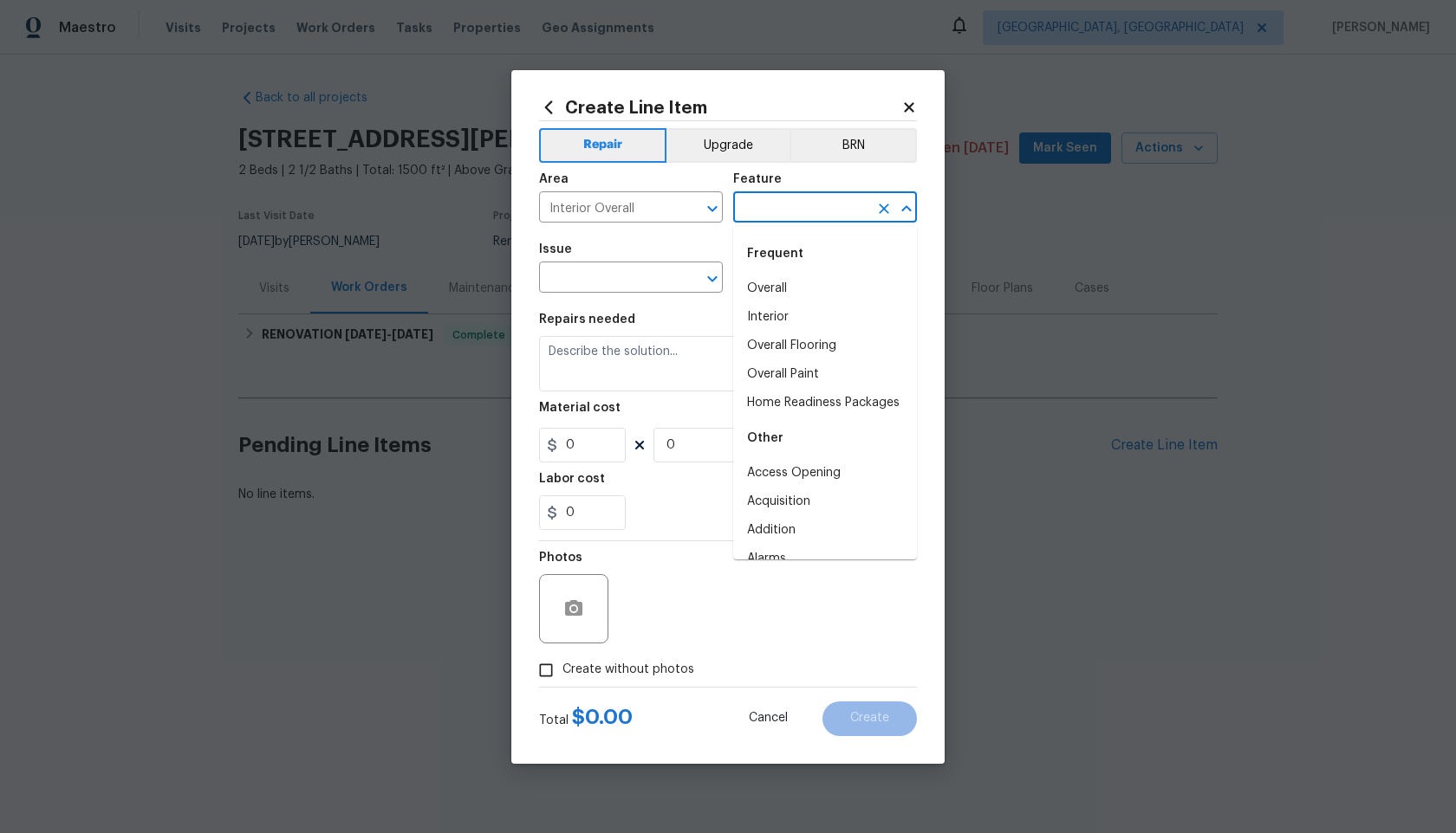
click at [786, 213] on input "text" at bounding box center [801, 209] width 135 height 27
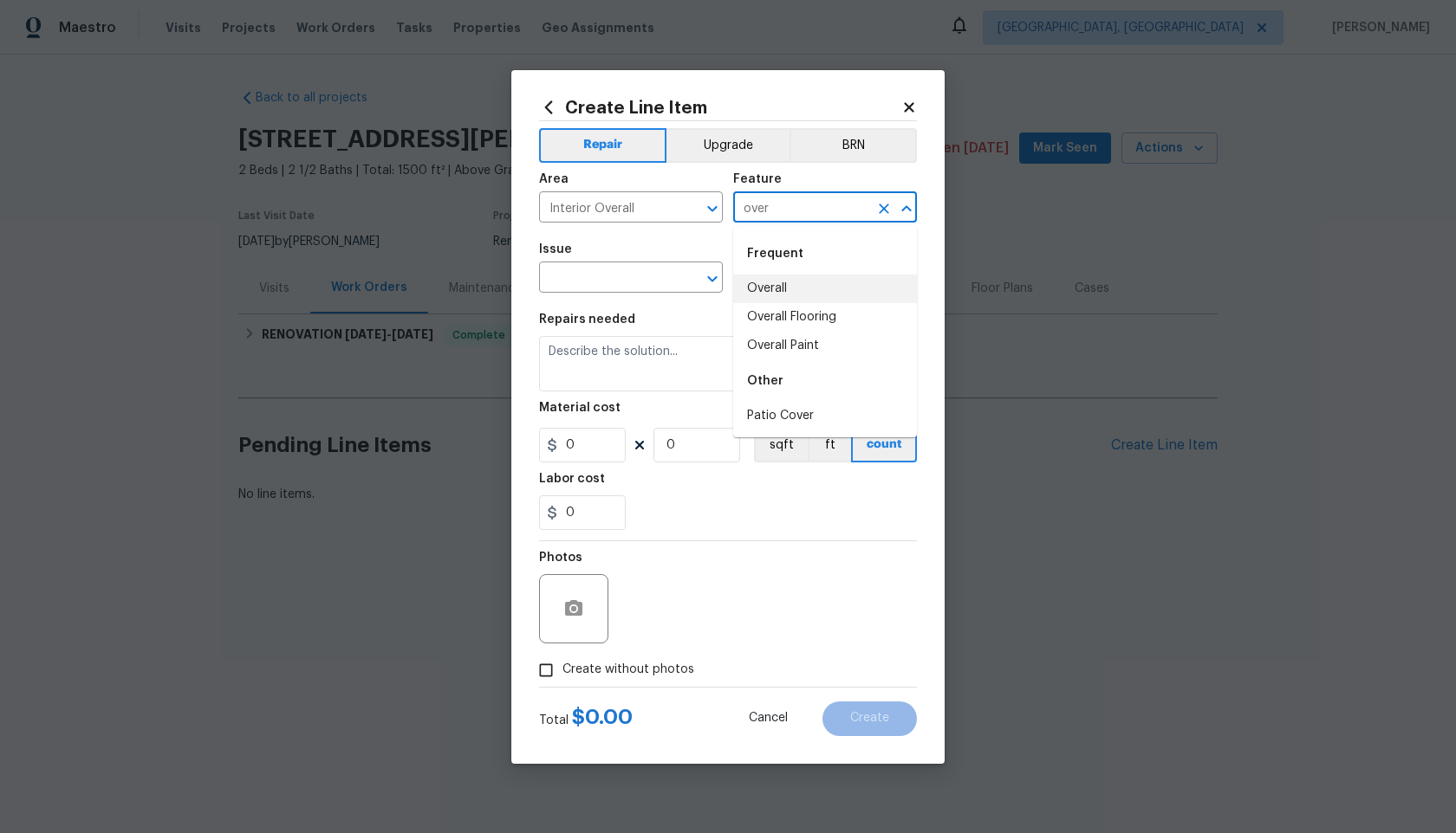
click at [780, 282] on li "Overall" at bounding box center [825, 289] width 183 height 28
type input "Overall"
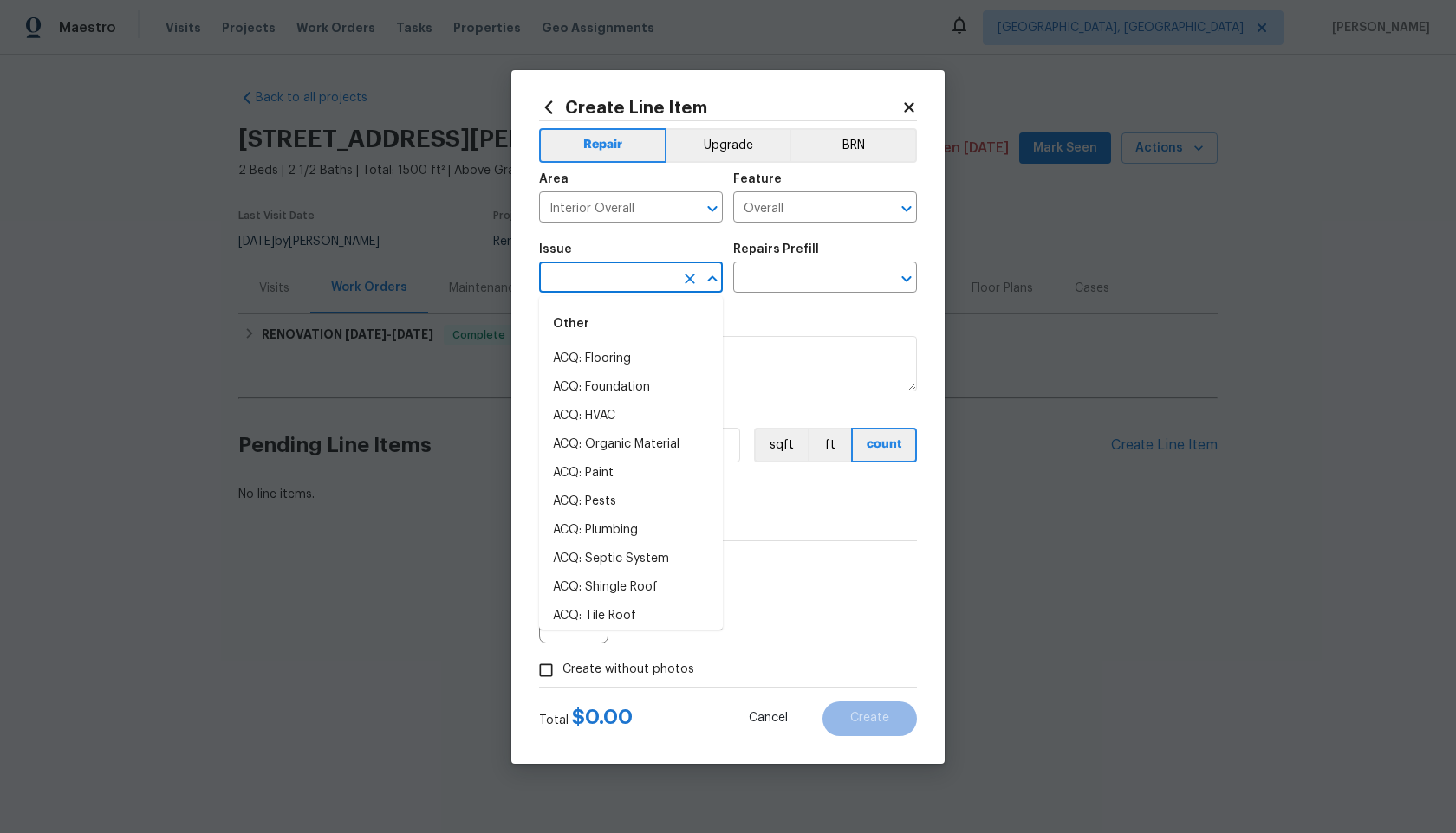
click at [644, 282] on input "text" at bounding box center [607, 279] width 135 height 27
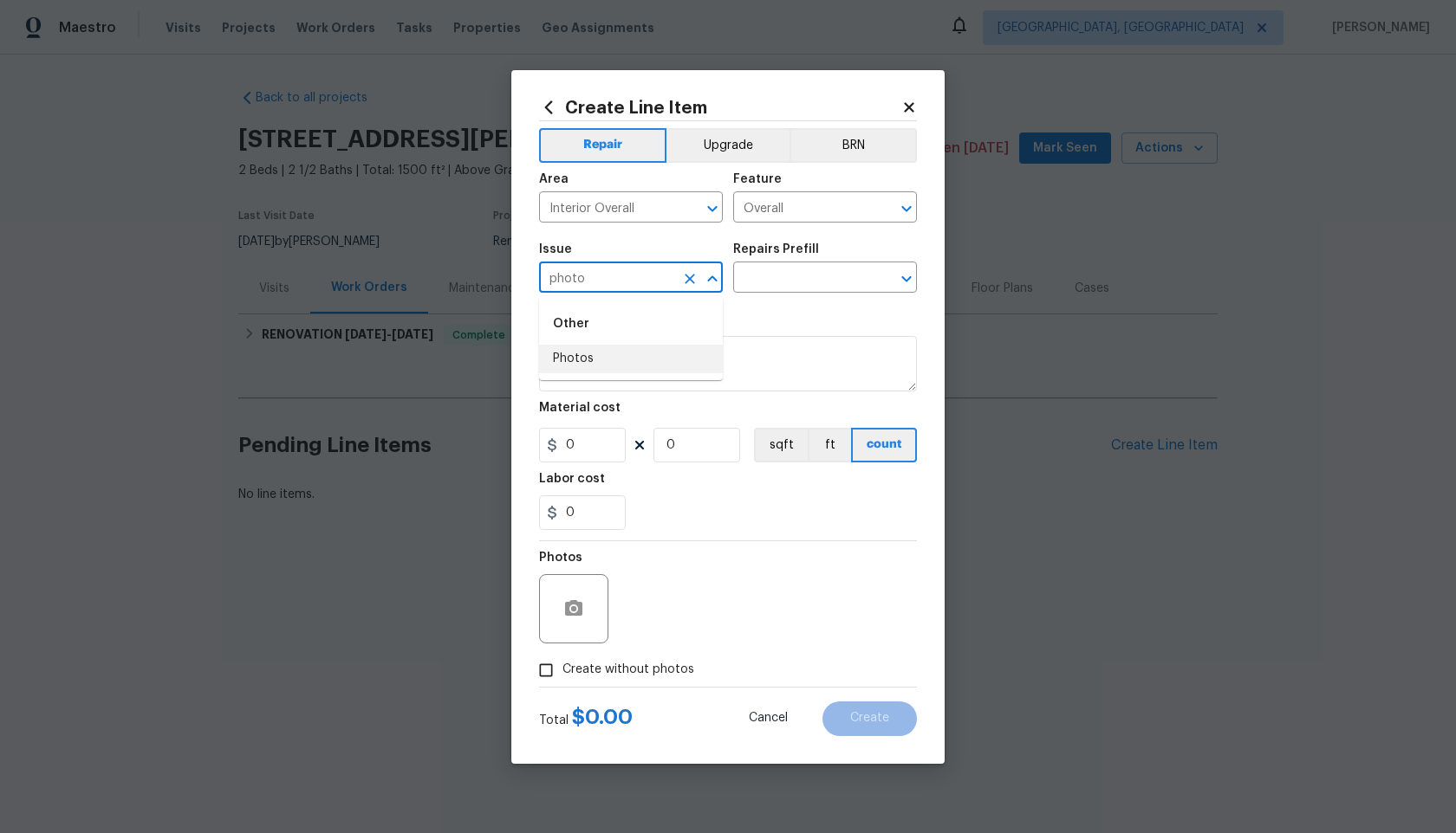
click at [624, 363] on li "Photos" at bounding box center [630, 359] width 183 height 28
type input "Photos"
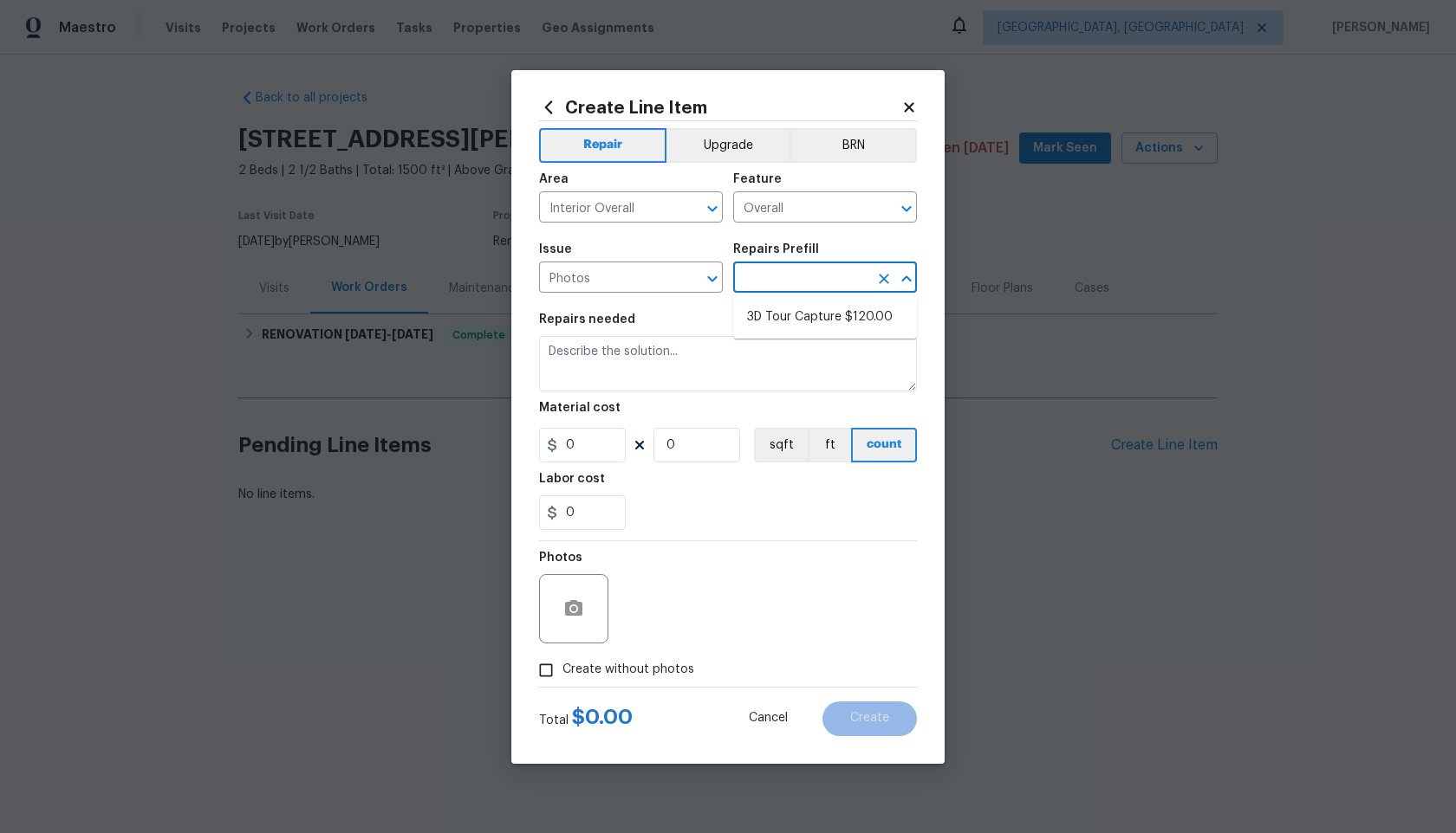
click at [799, 276] on input "text" at bounding box center [801, 279] width 135 height 27
click at [789, 324] on li "3D Tour Capture $120.00" at bounding box center [825, 318] width 183 height 28
type input "3D Tour Capture $120.00"
type textarea "Capture 3D tour of home"
type input "1"
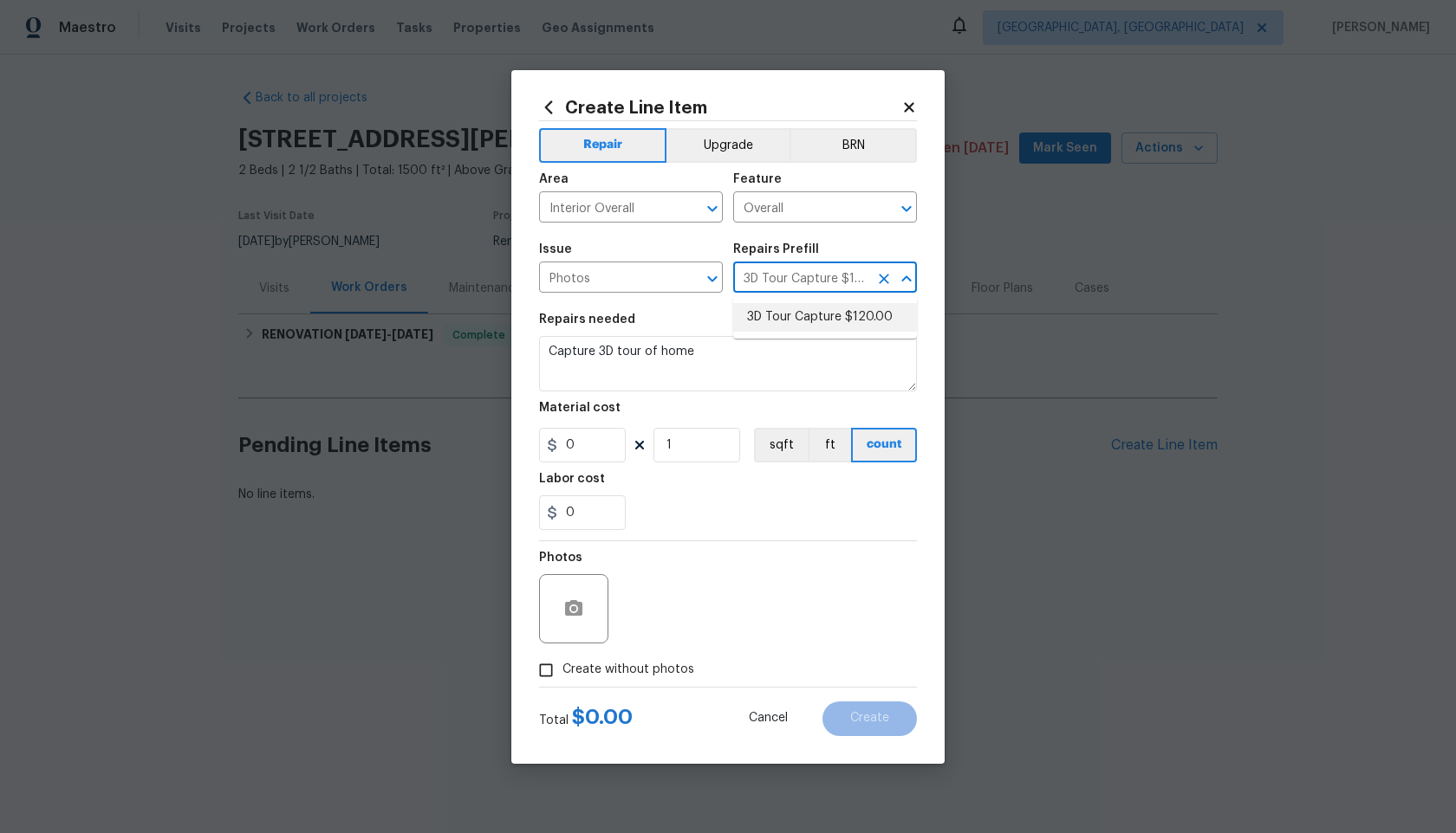
type input "120"
click at [547, 665] on input "Create without photos" at bounding box center [546, 670] width 33 height 33
checkbox input "true"
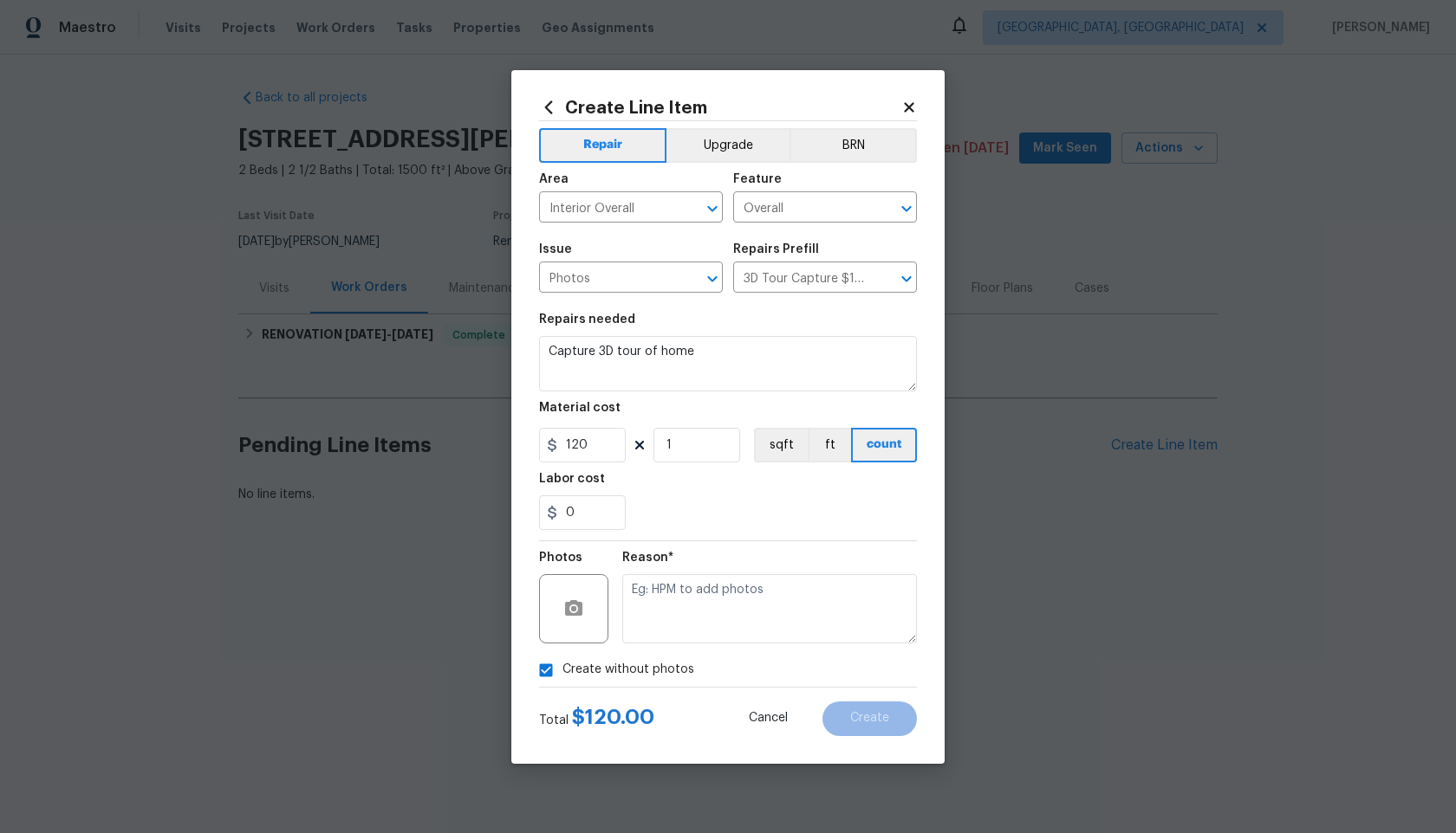
click at [691, 634] on textarea at bounding box center [769, 609] width 294 height 70
type textarea "."
click at [900, 721] on button "Create" at bounding box center [869, 718] width 94 height 35
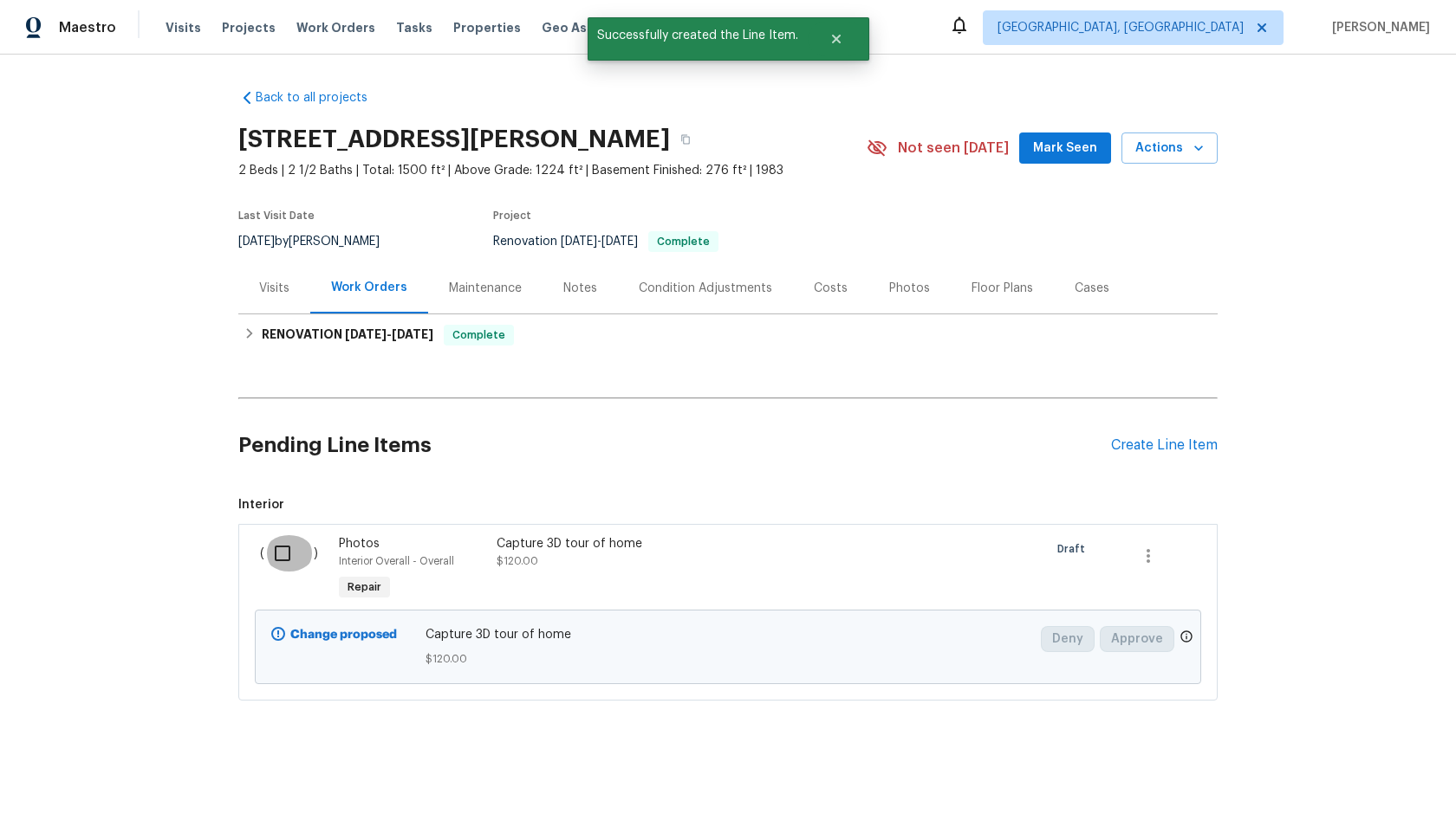
click at [281, 558] on input "checkbox" at bounding box center [289, 553] width 50 height 37
checkbox input "true"
click at [1380, 782] on span "Create Work Order" at bounding box center [1356, 790] width 116 height 22
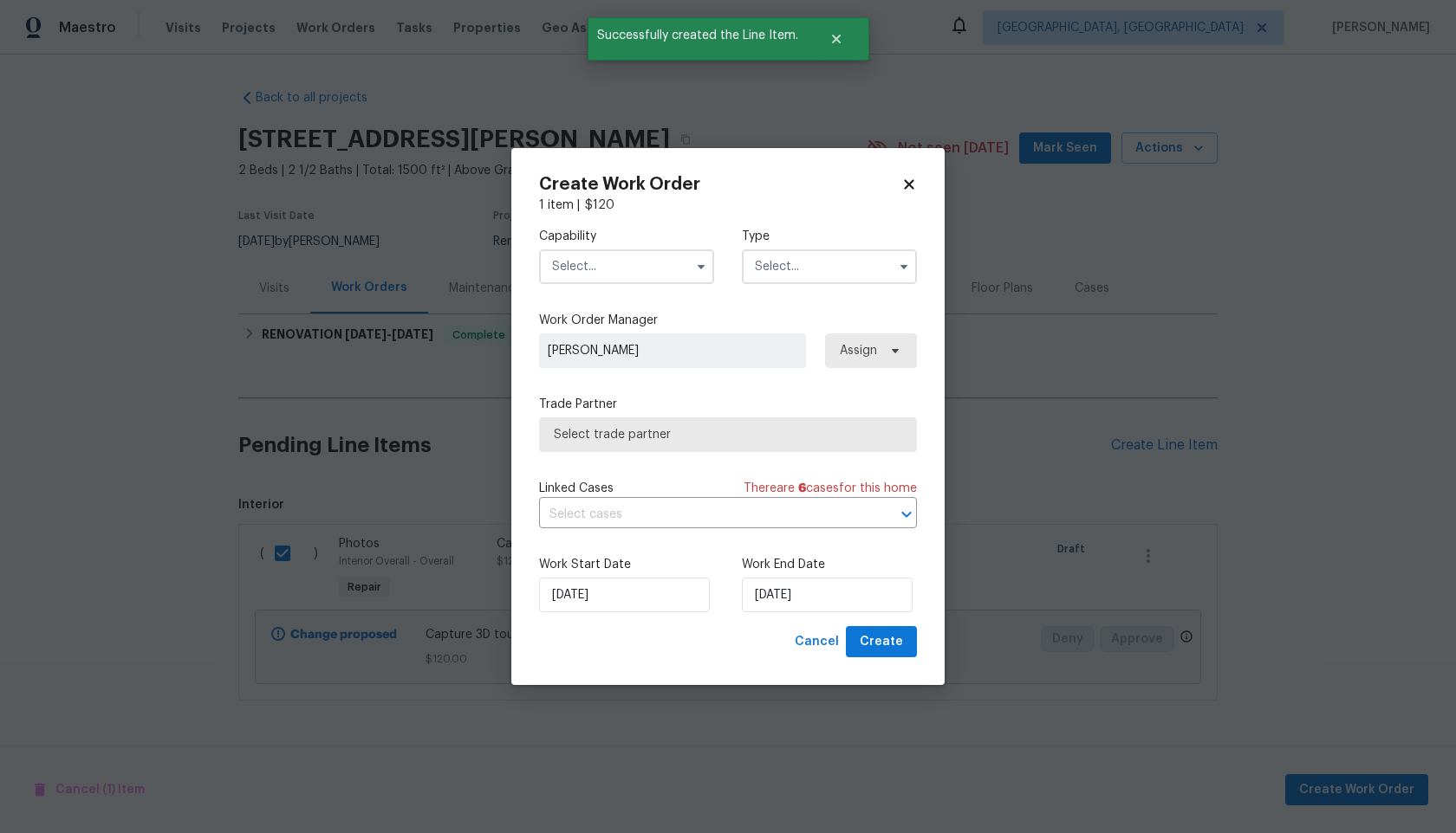
click at [572, 250] on input "text" at bounding box center [626, 266] width 175 height 35
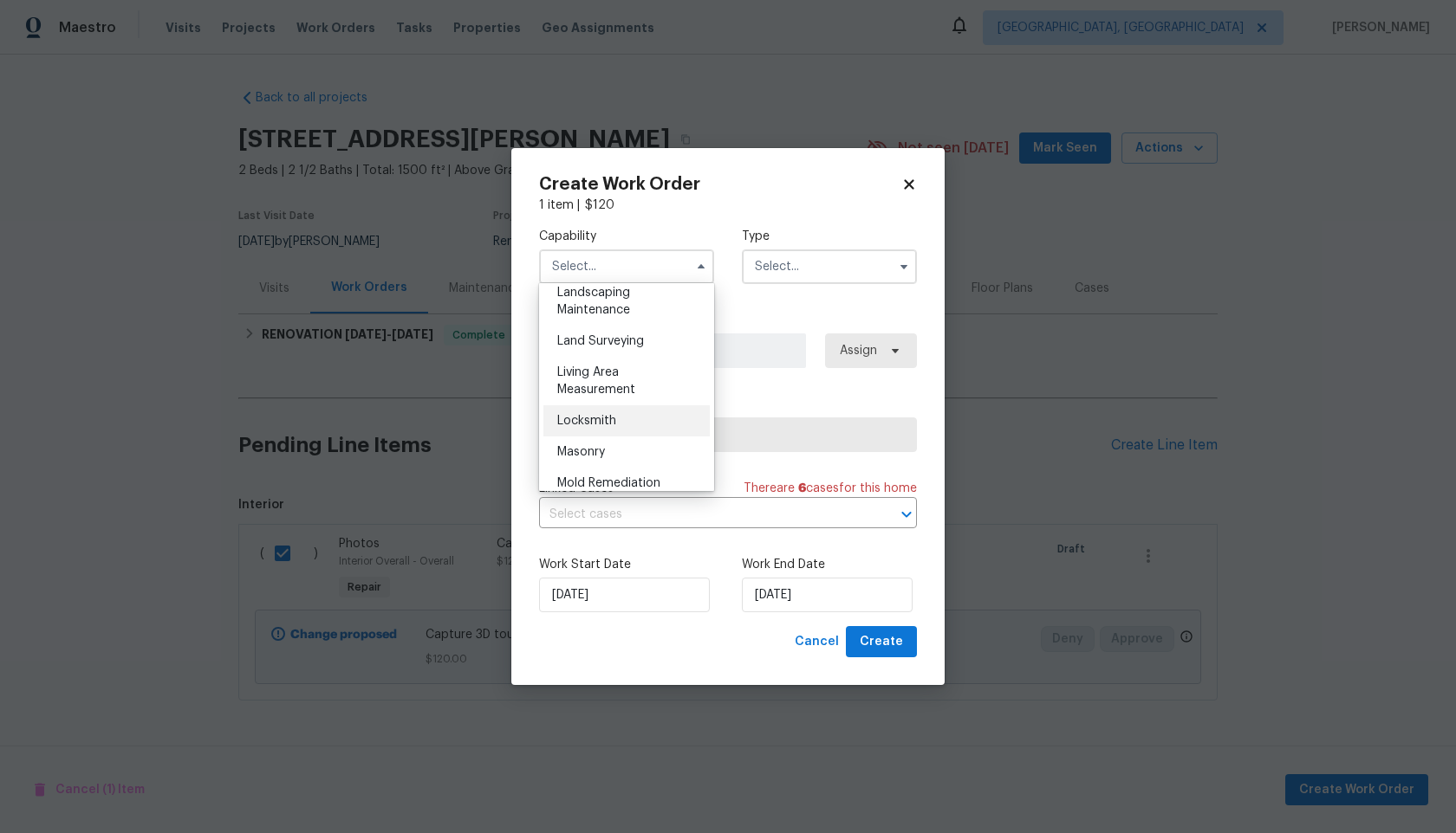
scroll to position [1215, 0]
click at [609, 304] on div "Photography" at bounding box center [626, 296] width 166 height 31
type input "Photography"
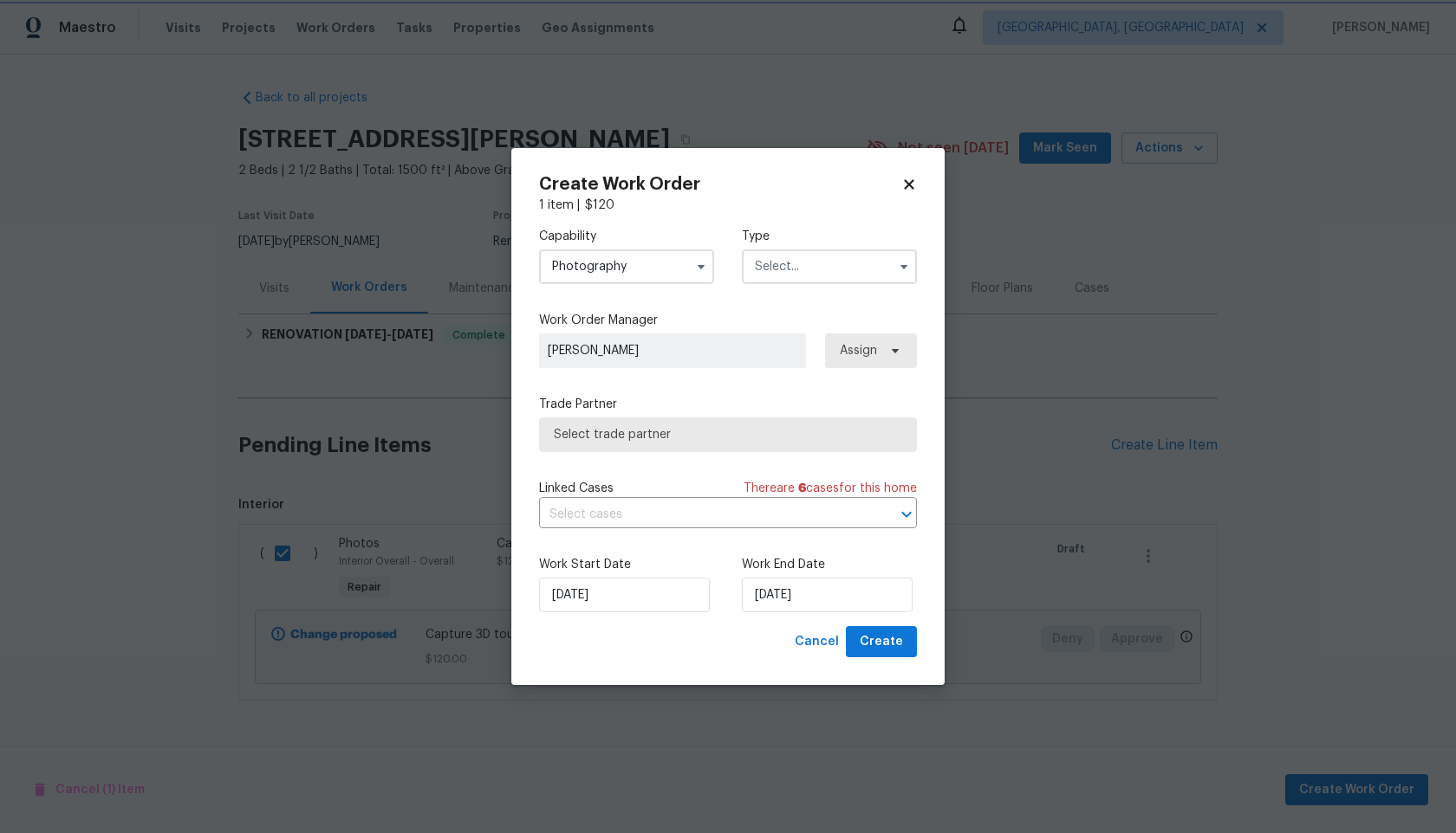
scroll to position [1486, 0]
click at [800, 259] on input "text" at bounding box center [830, 266] width 175 height 35
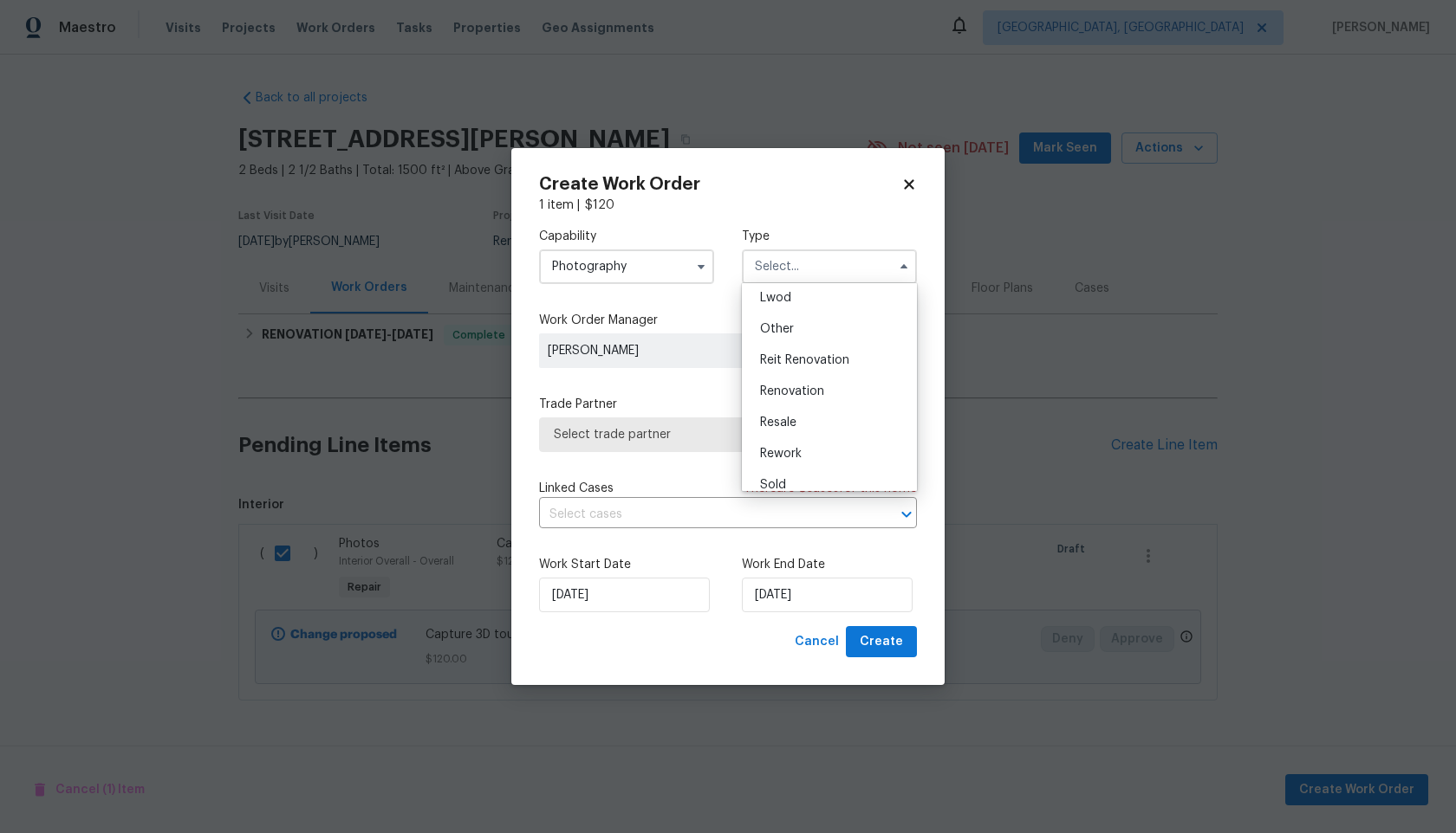
scroll to position [190, 0]
click at [796, 325] on div "Other" at bounding box center [829, 331] width 166 height 31
type input "Other"
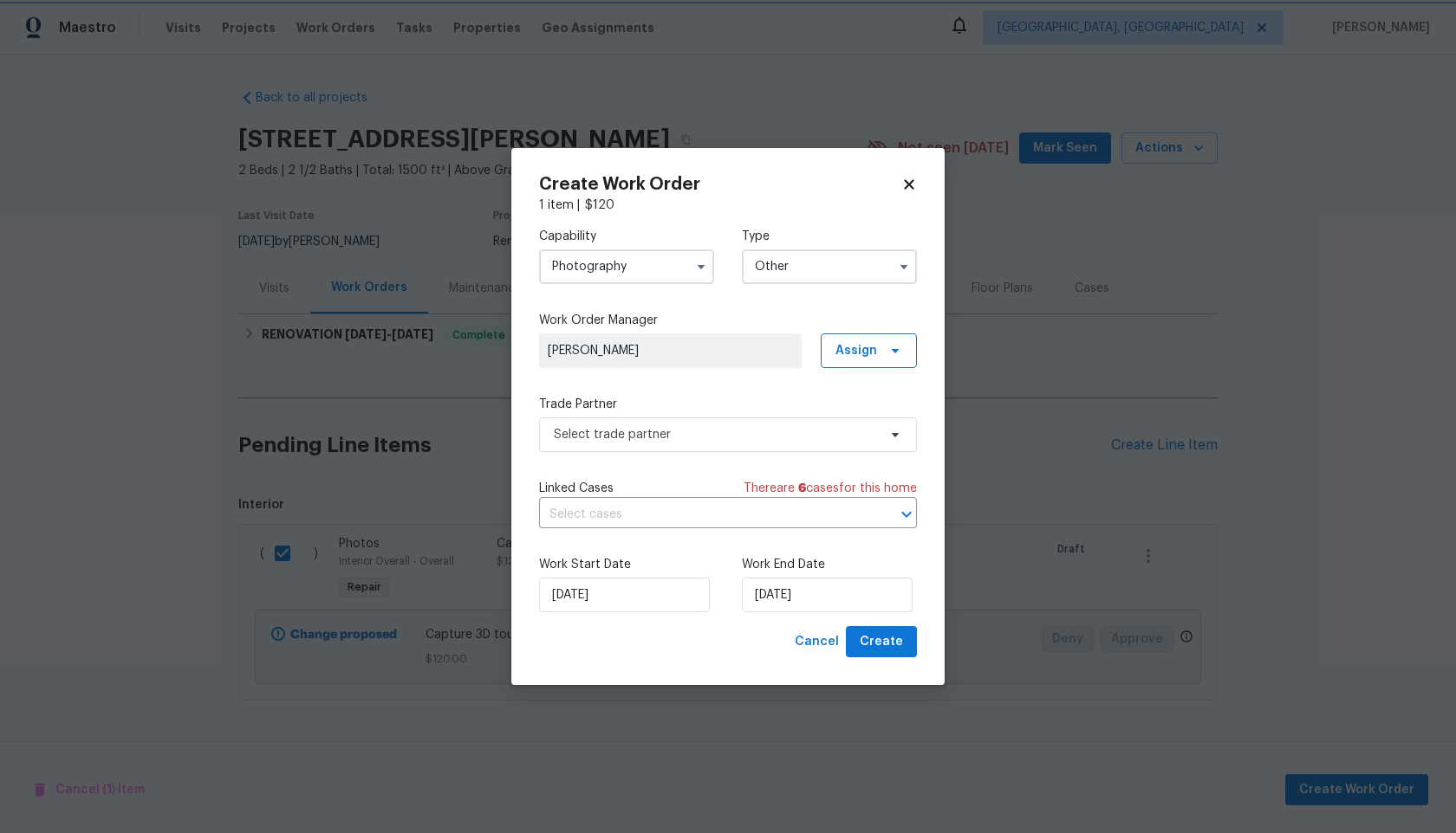
scroll to position [0, 0]
click at [701, 439] on span "Select trade partner" at bounding box center [716, 434] width 324 height 17
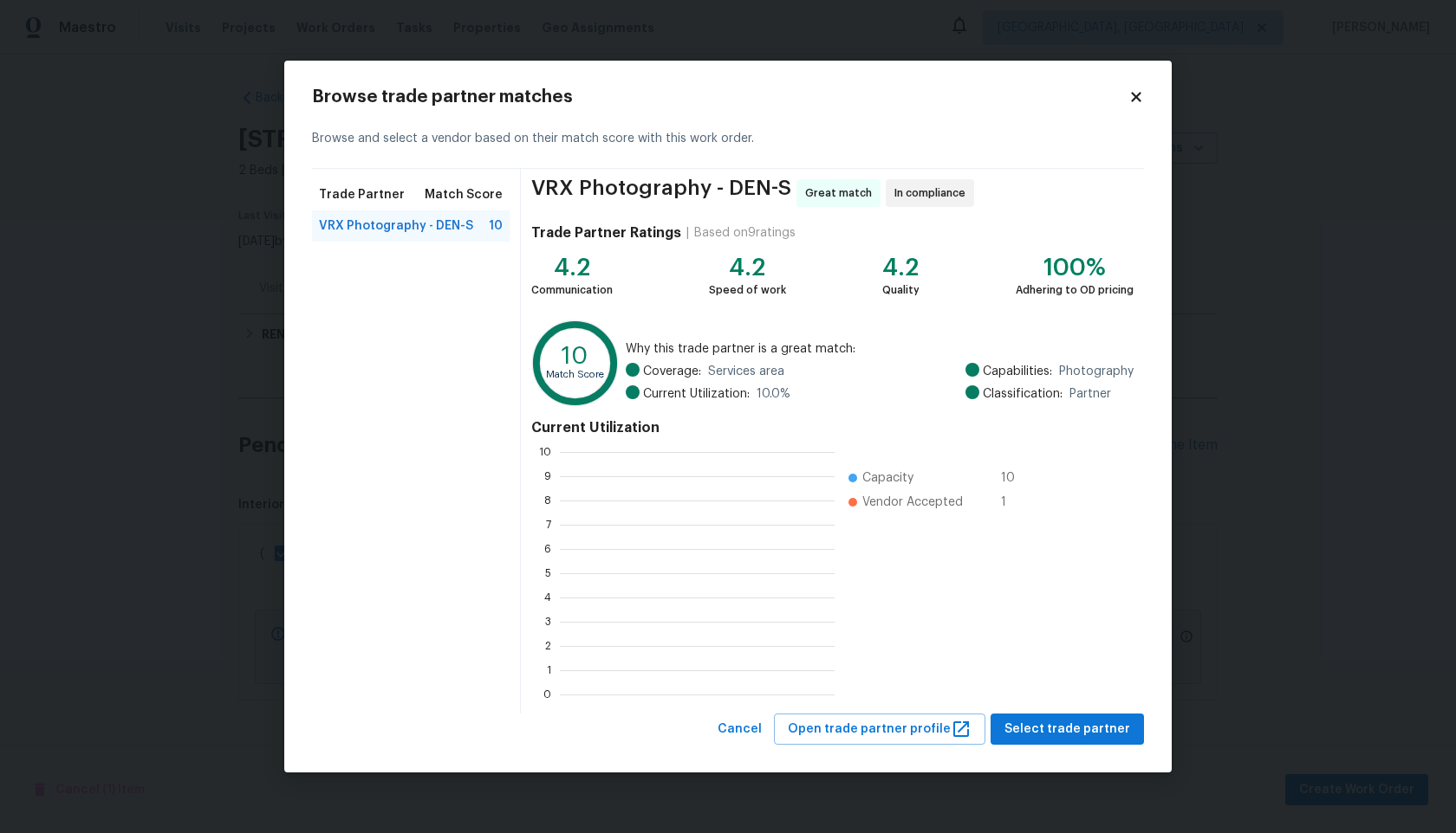
scroll to position [243, 275]
click at [1069, 723] on span "Select trade partner" at bounding box center [1068, 730] width 126 height 22
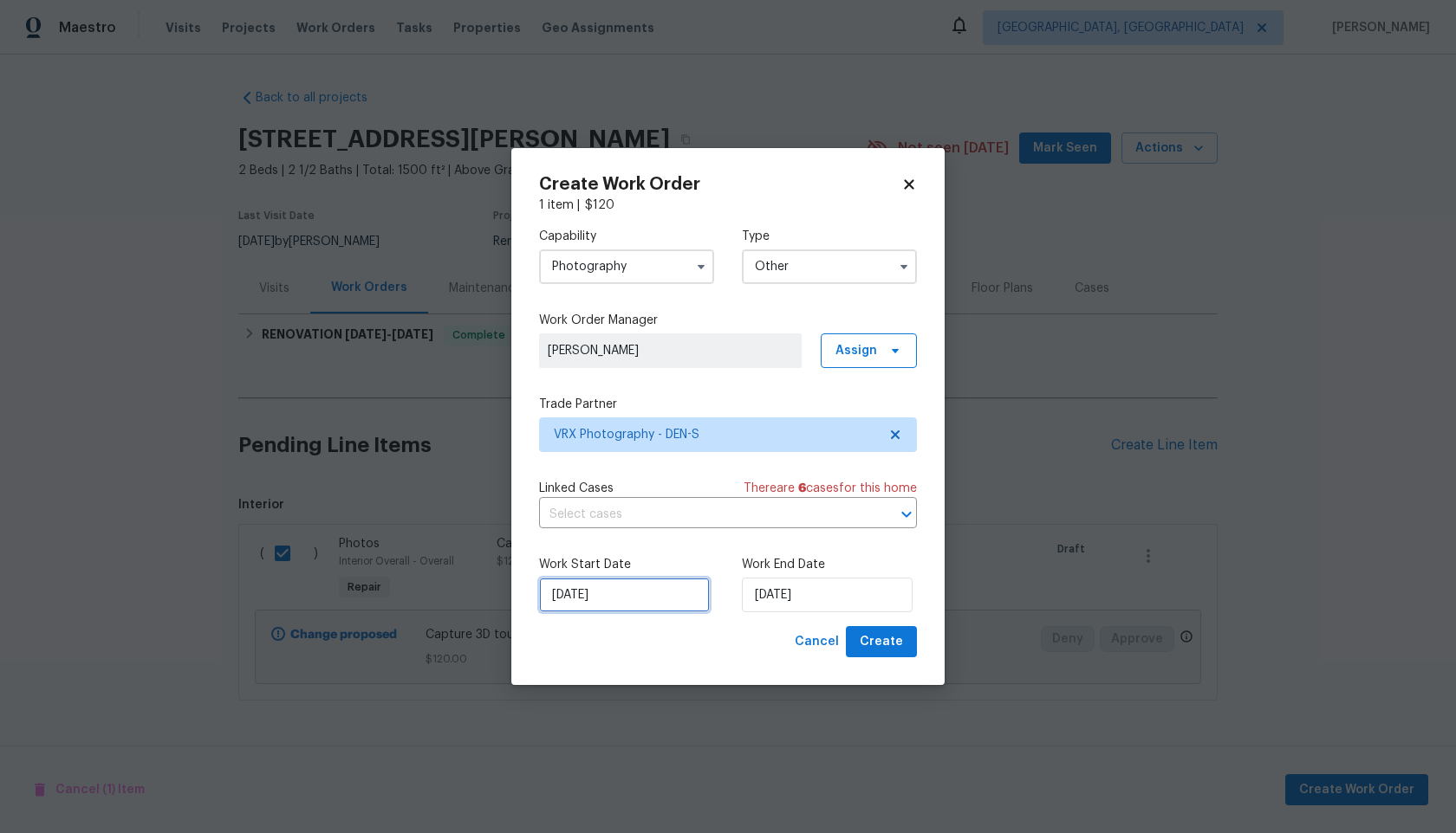
click at [618, 596] on input "29/09/2025" at bounding box center [625, 595] width 171 height 35
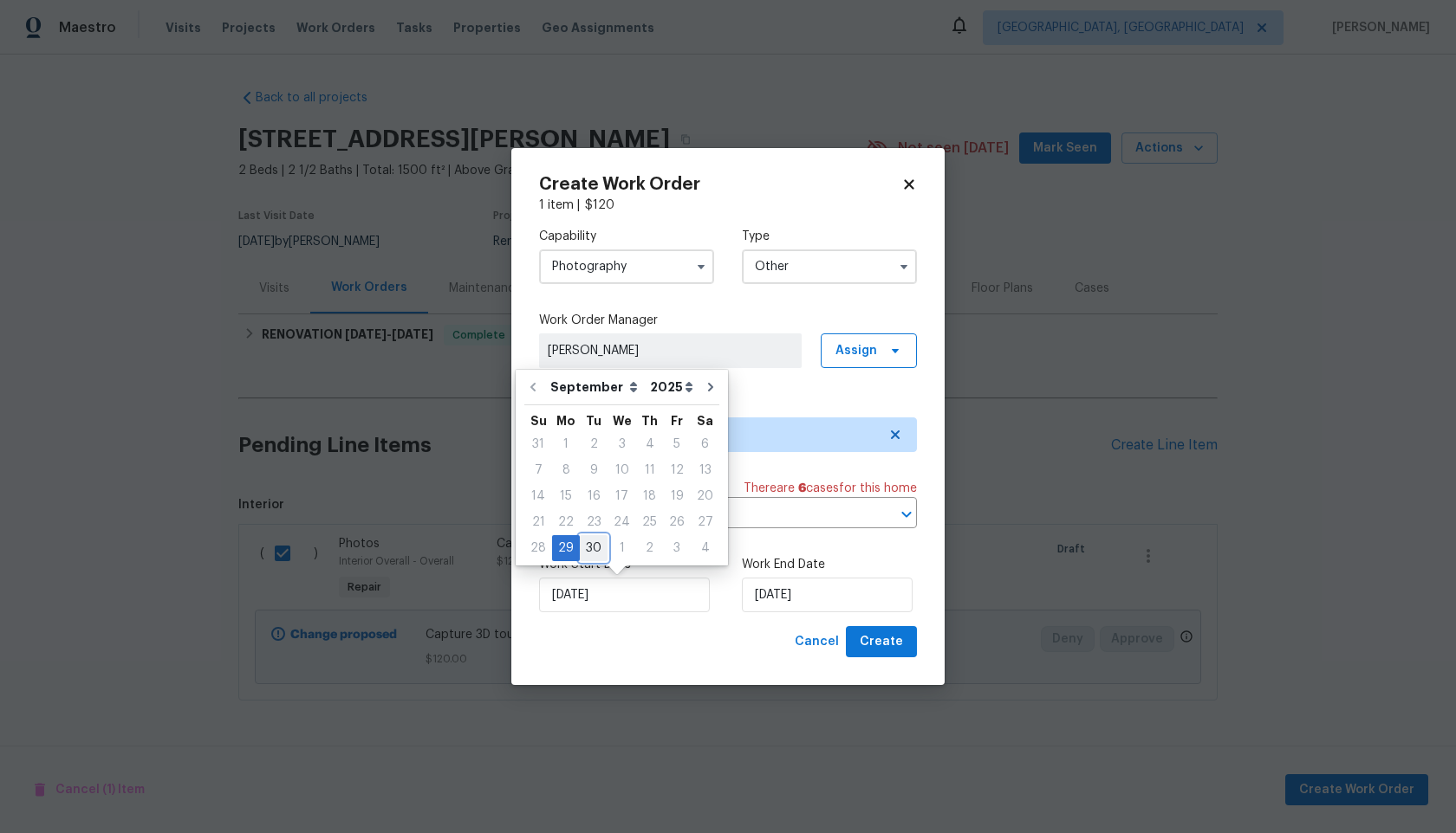
click at [591, 542] on div "30" at bounding box center [593, 548] width 27 height 24
type input "30/09/2025"
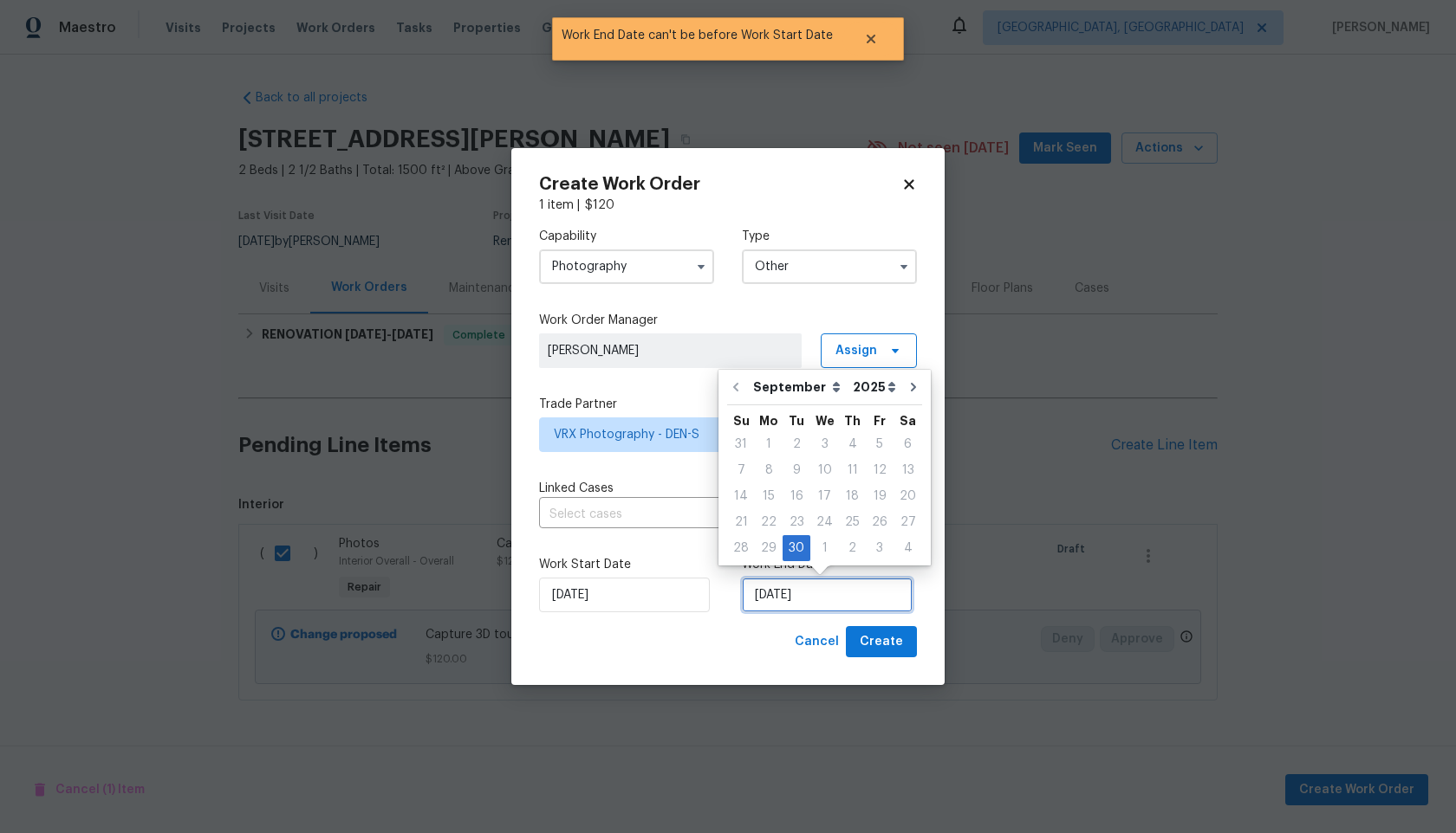
click at [872, 590] on input "30/09/2025" at bounding box center [828, 595] width 171 height 35
click at [824, 549] on div "1" at bounding box center [825, 548] width 28 height 24
type input "01/10/2025"
select select "9"
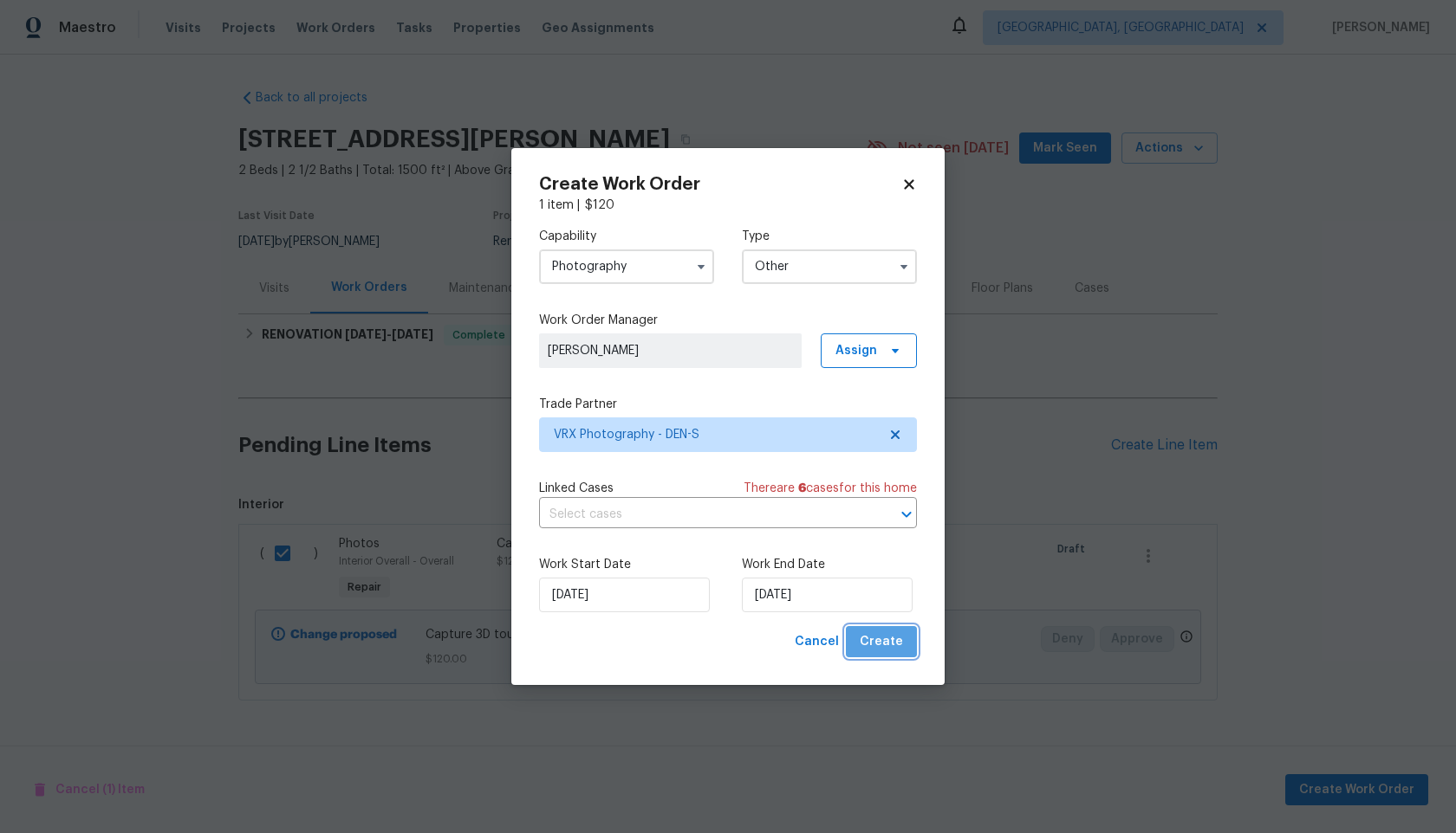
click at [900, 647] on span "Create" at bounding box center [881, 642] width 43 height 22
checkbox input "false"
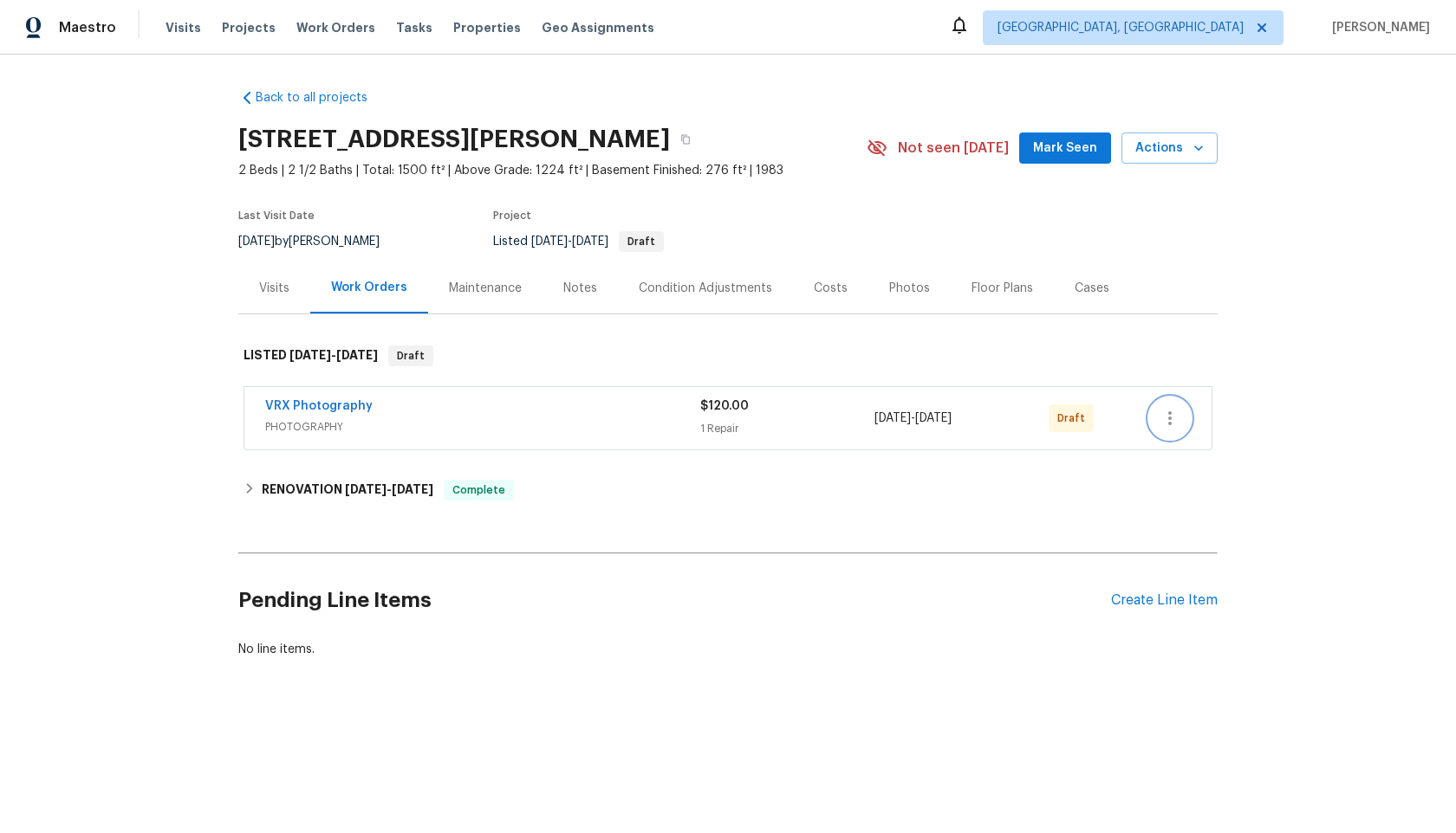
click at [1170, 416] on icon "button" at bounding box center [1170, 418] width 4 height 14
click at [1170, 416] on li "Send to Vendor" at bounding box center [1242, 418] width 187 height 28
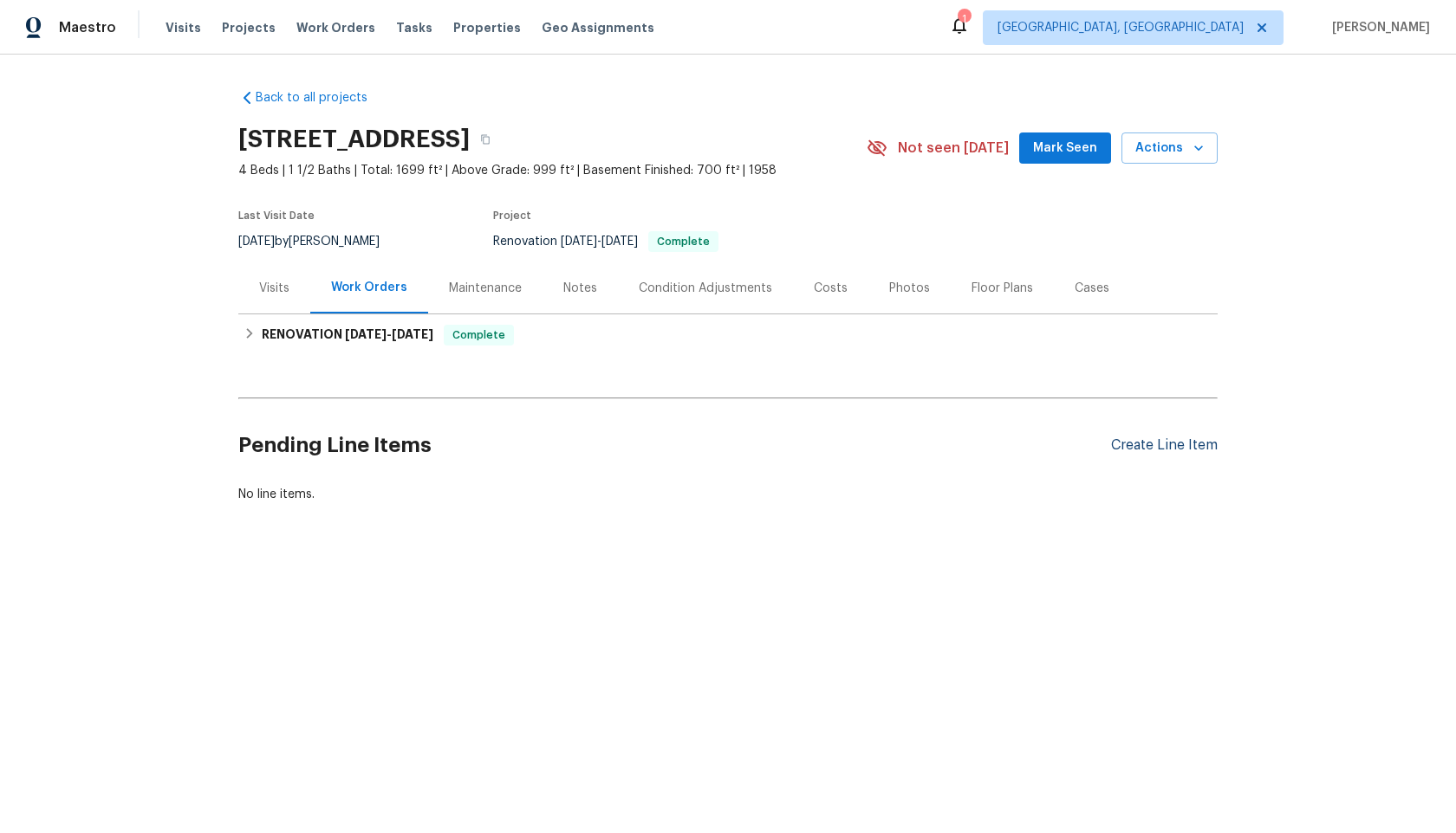
click at [1150, 450] on div "Create Line Item" at bounding box center [1163, 446] width 106 height 17
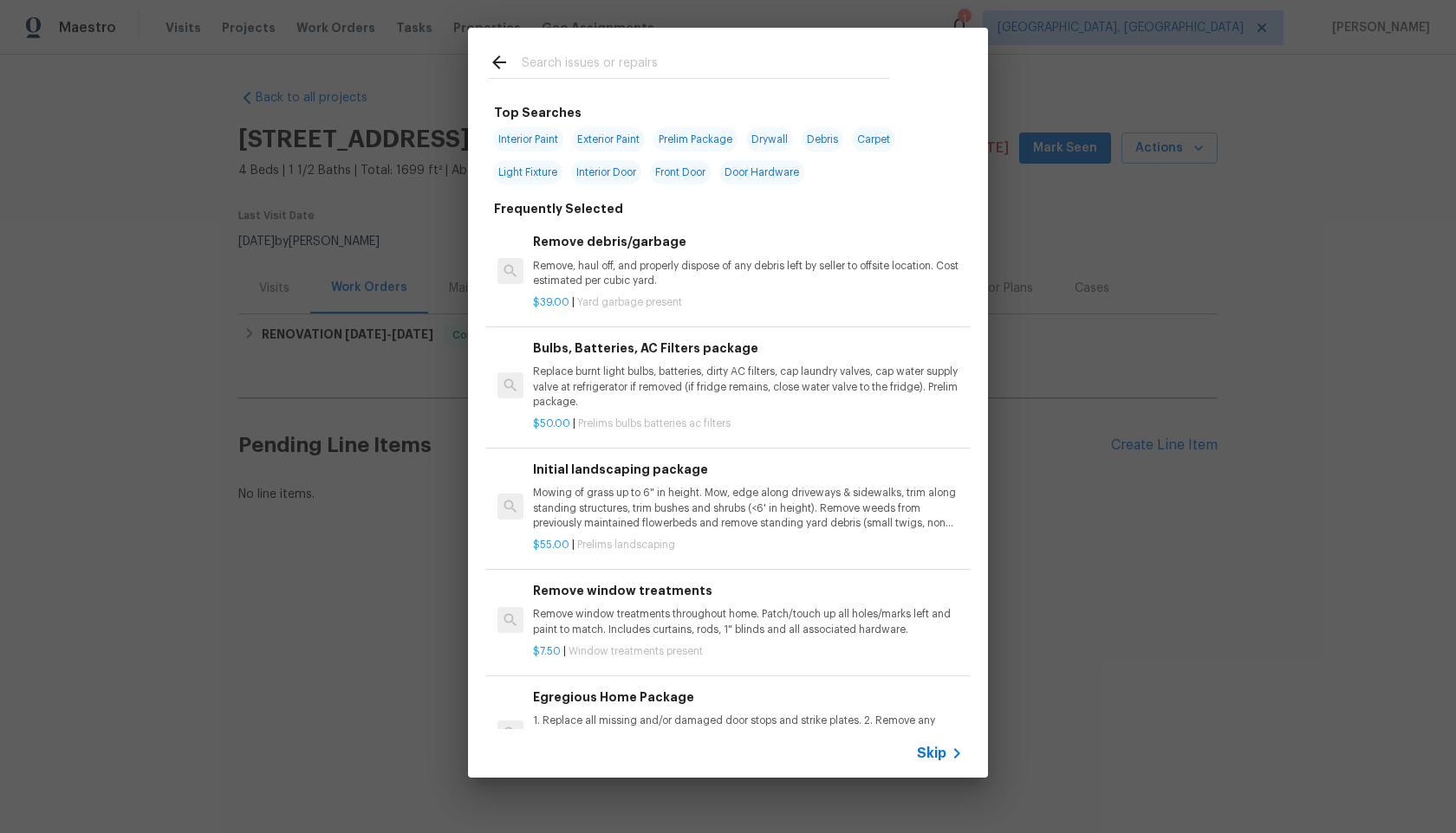
click at [937, 754] on span "Skip" at bounding box center [931, 753] width 29 height 17
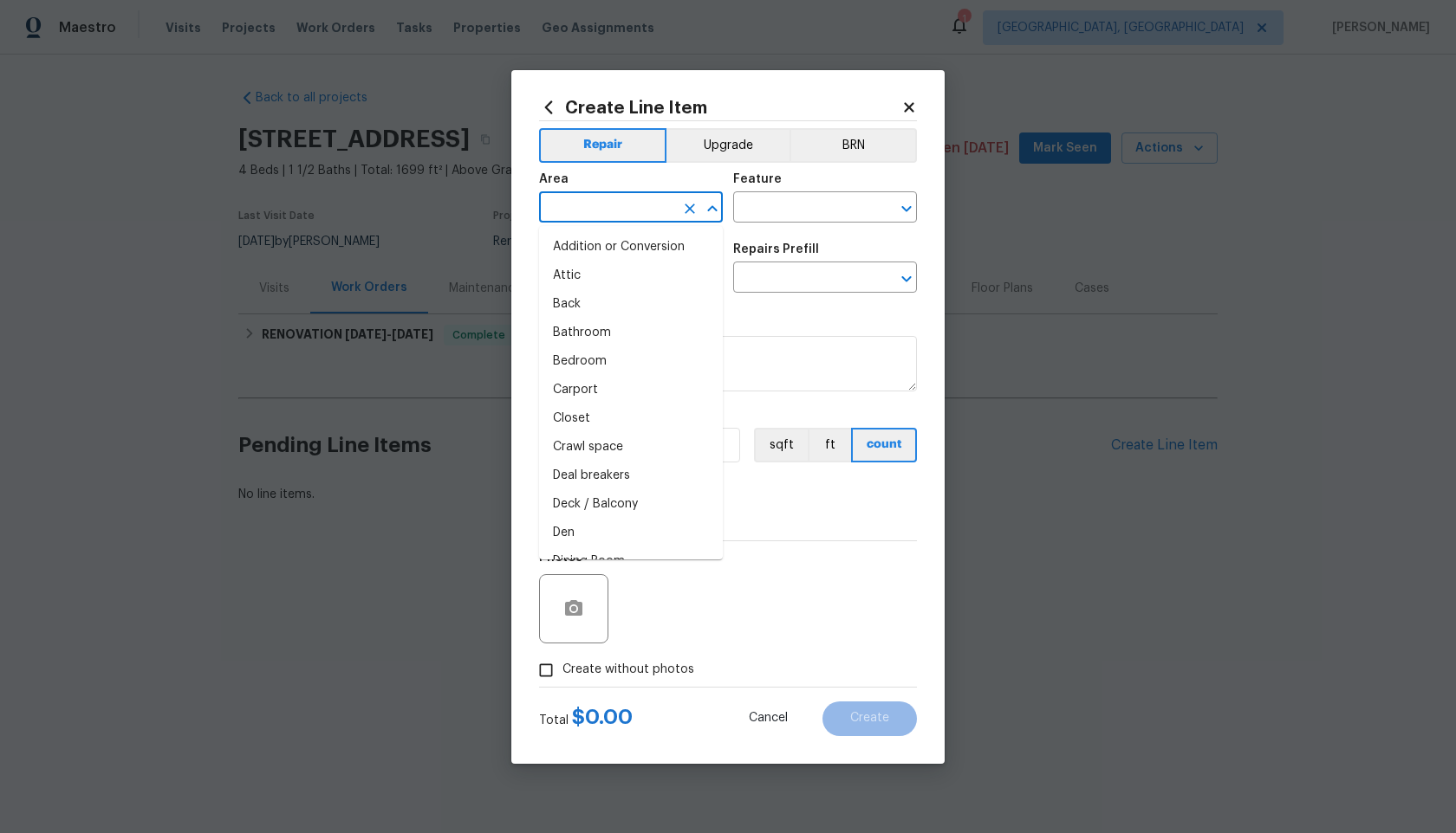
click at [605, 207] on input "text" at bounding box center [607, 209] width 135 height 27
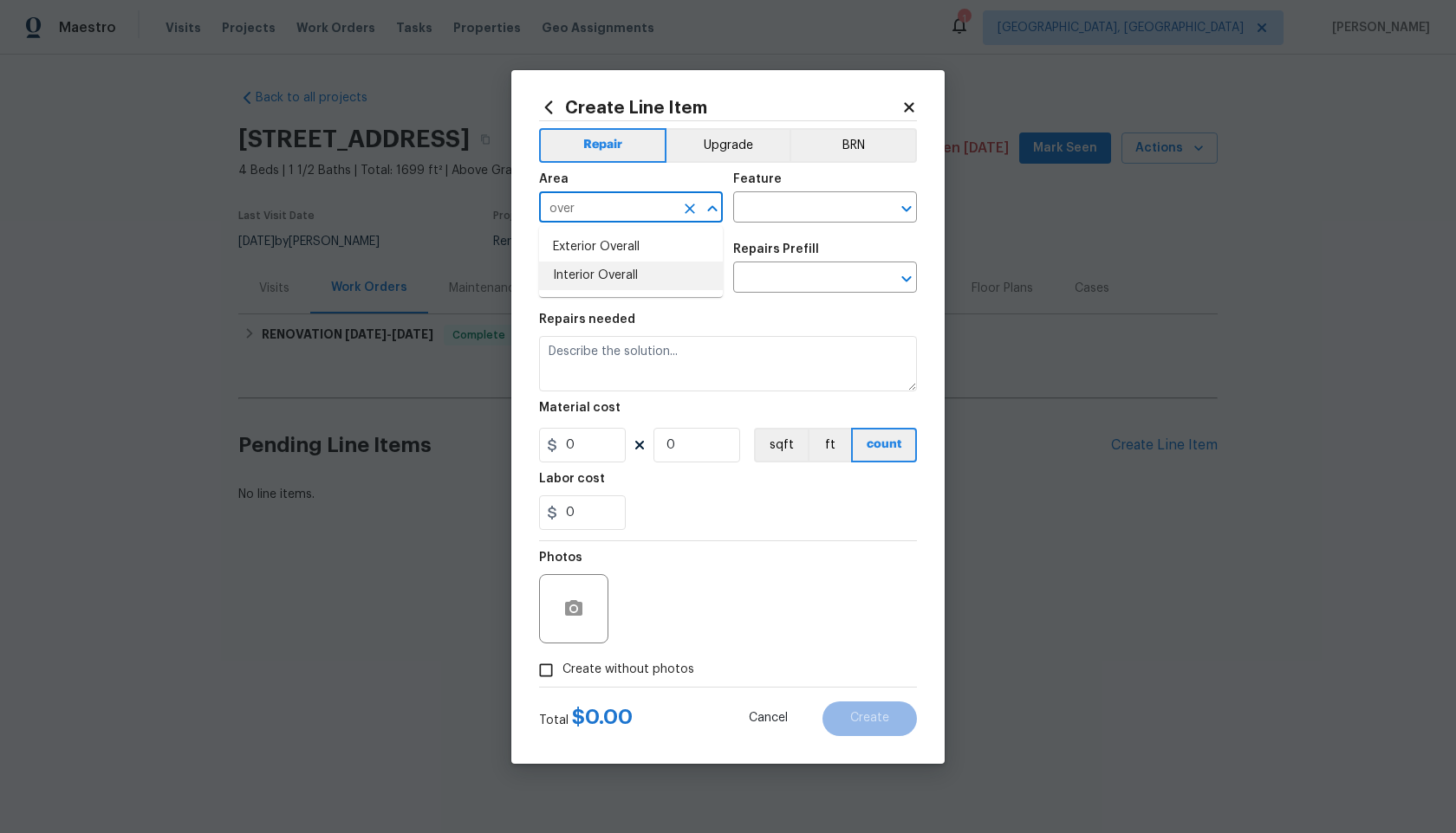
drag, startPoint x: 604, startPoint y: 270, endPoint x: 613, endPoint y: 263, distance: 11.4
click at [604, 270] on li "Interior Overall" at bounding box center [630, 275] width 183 height 28
type input "Interior Overall"
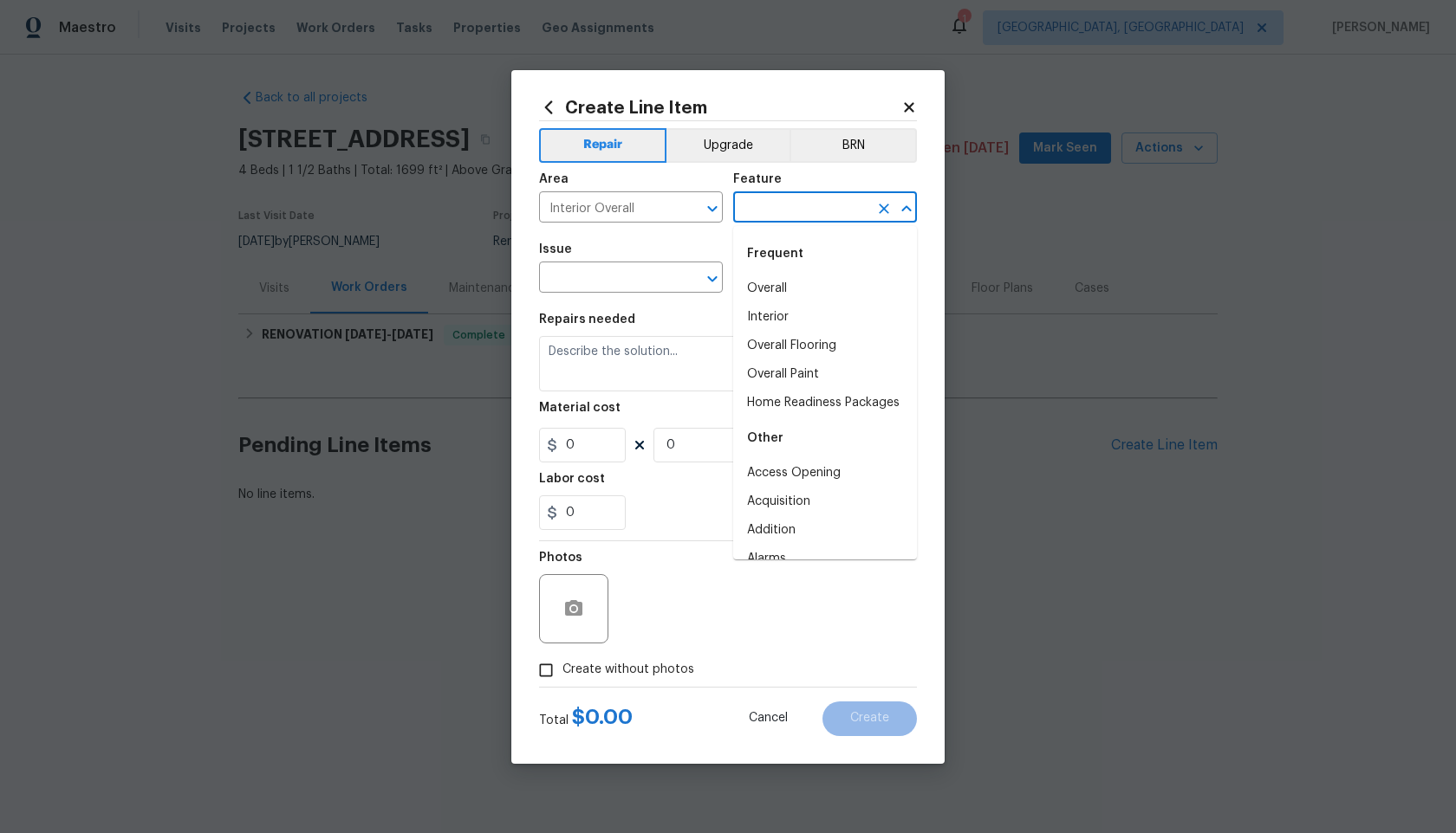
click at [798, 221] on input "text" at bounding box center [801, 209] width 135 height 27
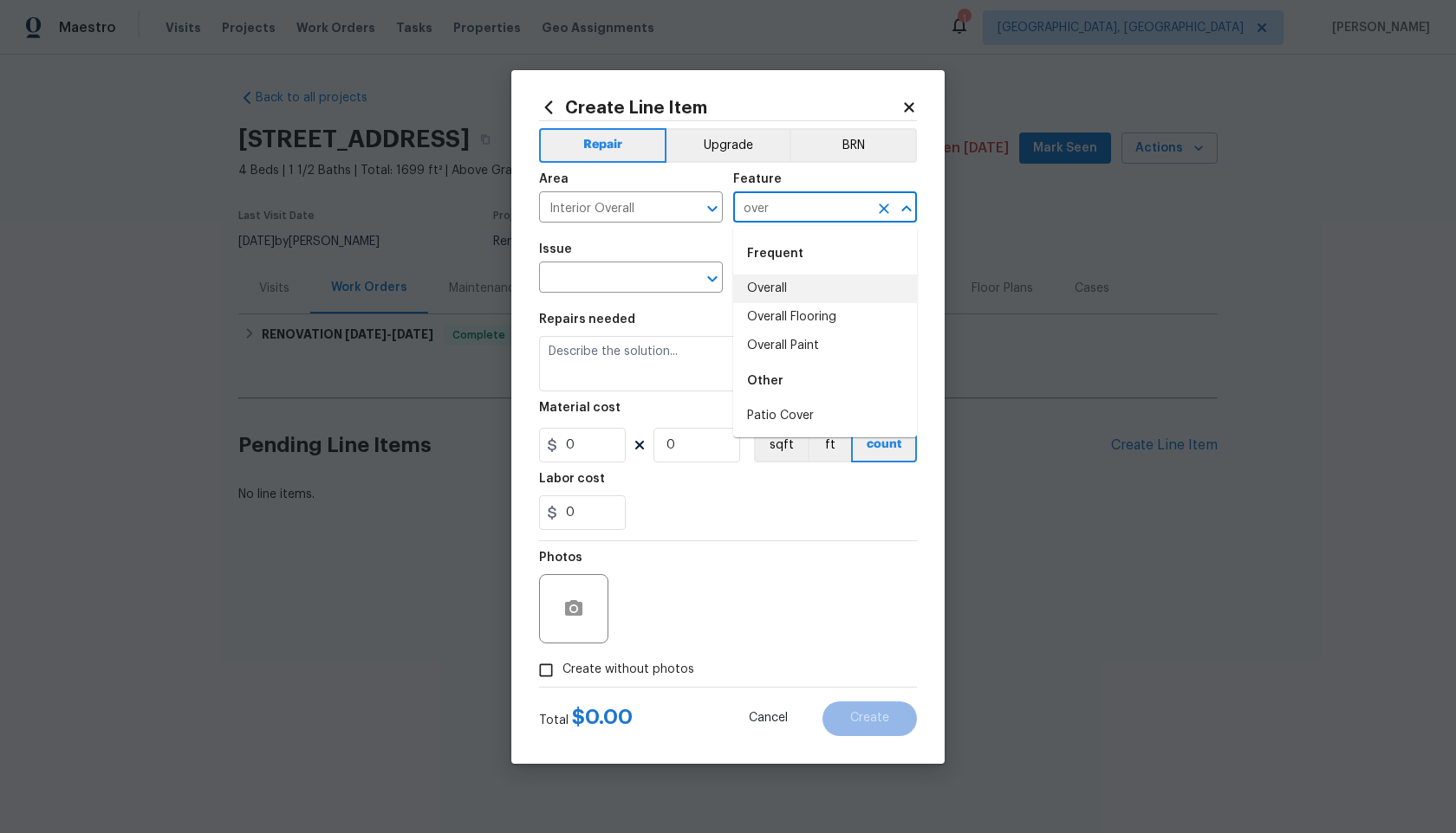
click at [796, 285] on li "Overall" at bounding box center [825, 289] width 183 height 28
type input "Overall"
click at [587, 285] on input "text" at bounding box center [607, 279] width 135 height 27
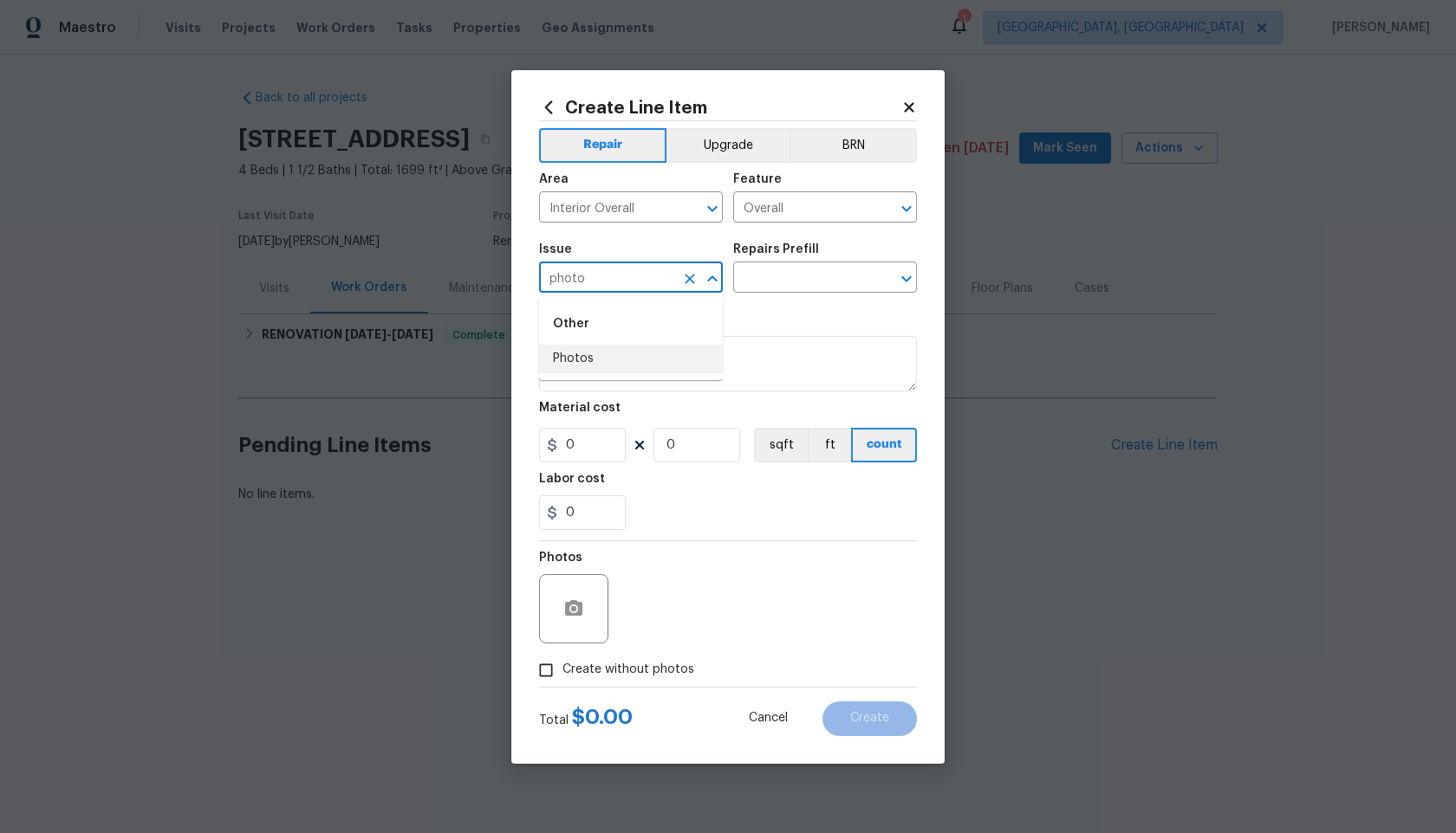
click at [633, 357] on li "Photos" at bounding box center [630, 359] width 183 height 28
type input "Photos"
click at [806, 281] on input "text" at bounding box center [801, 279] width 135 height 27
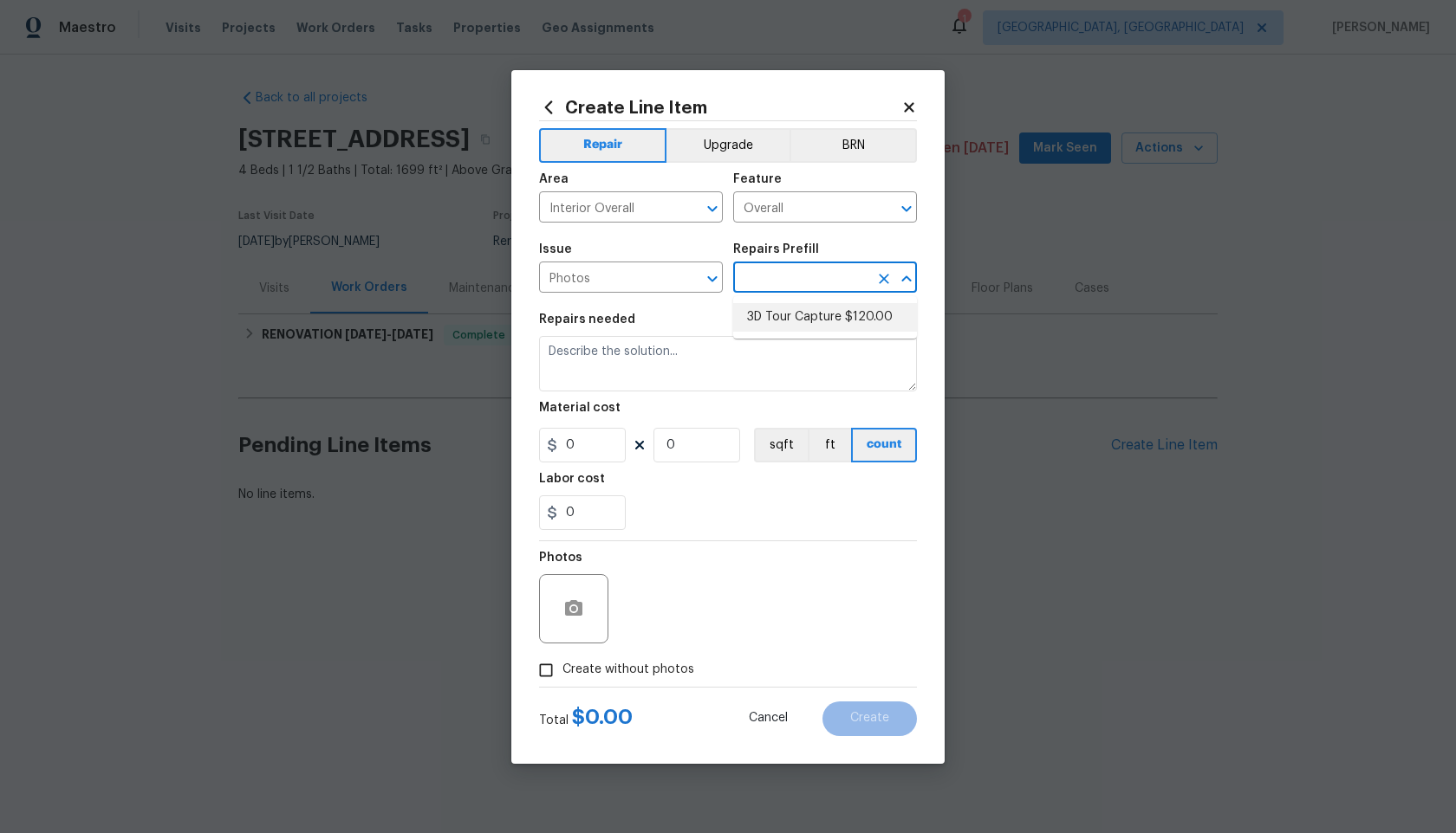
click at [797, 337] on ul "3D Tour Capture $120.00" at bounding box center [825, 317] width 183 height 42
click at [806, 322] on li "3D Tour Capture $120.00" at bounding box center [825, 318] width 183 height 28
type input "3D Tour Capture $120.00"
type textarea "Capture 3D tour of home"
type input "1"
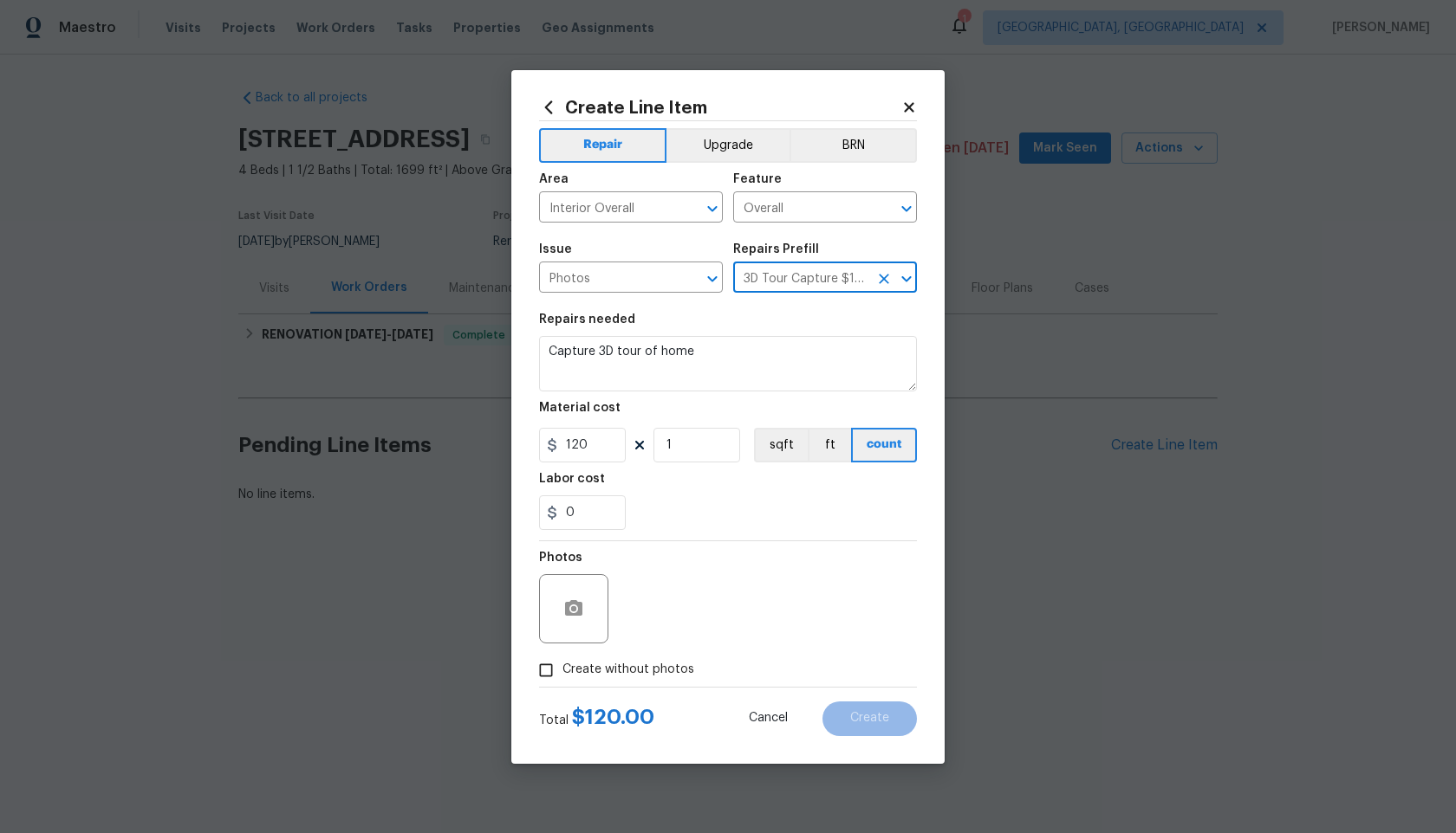
type input "120"
click at [546, 664] on input "Create without photos" at bounding box center [546, 670] width 33 height 33
checkbox input "true"
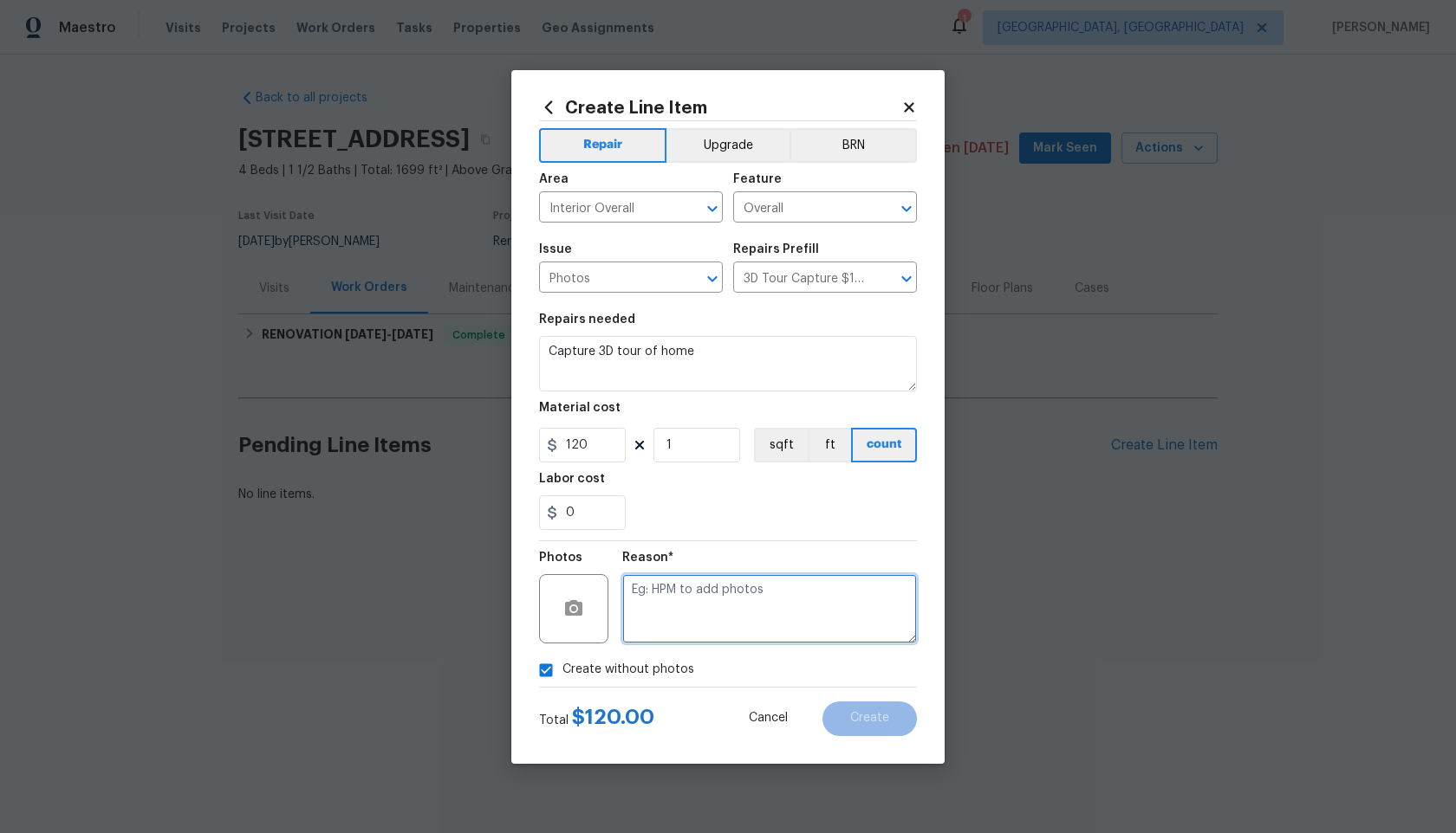
click at [705, 622] on textarea at bounding box center [769, 609] width 294 height 70
type textarea "."
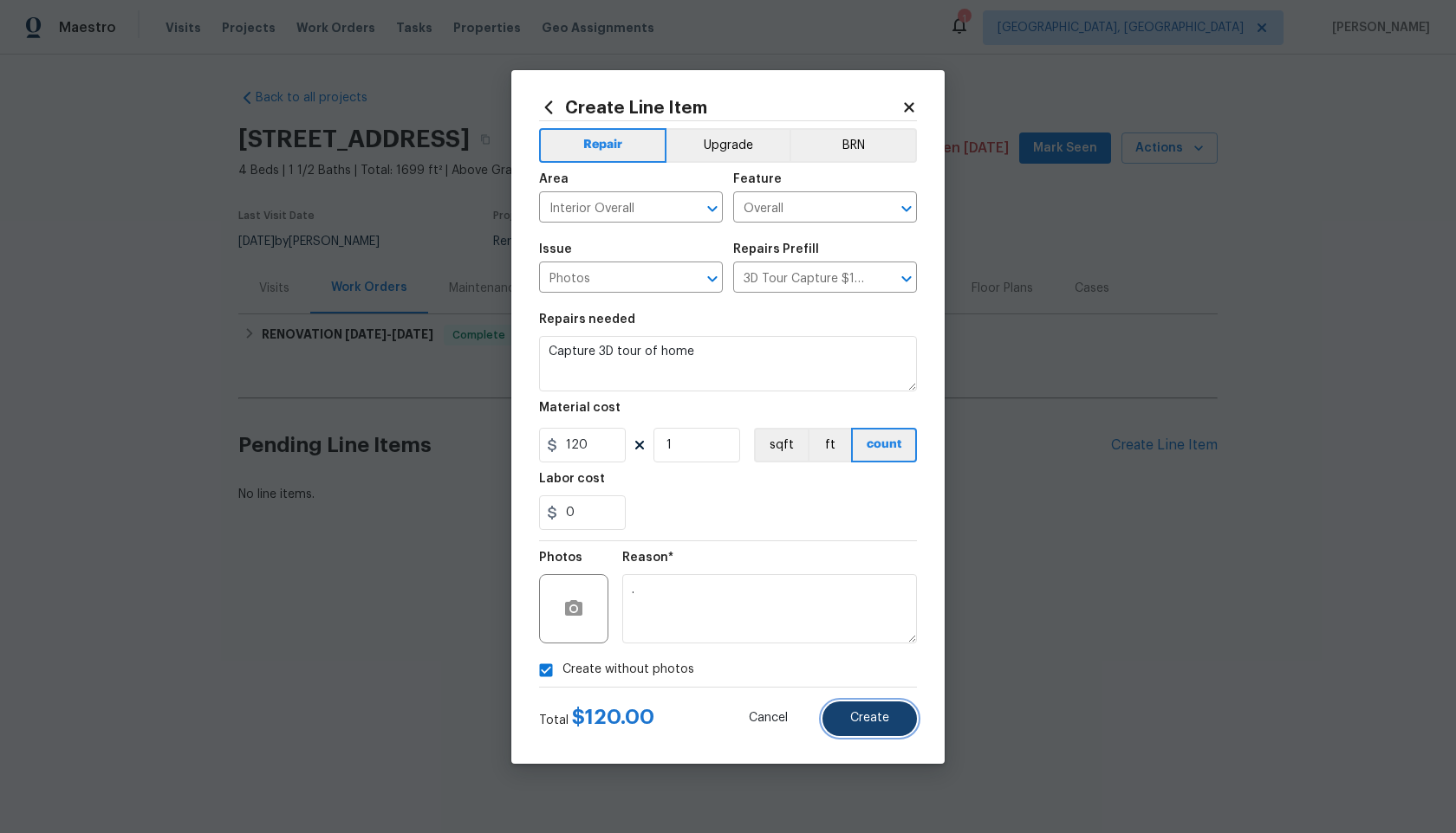
click at [883, 715] on span "Create" at bounding box center [869, 718] width 39 height 13
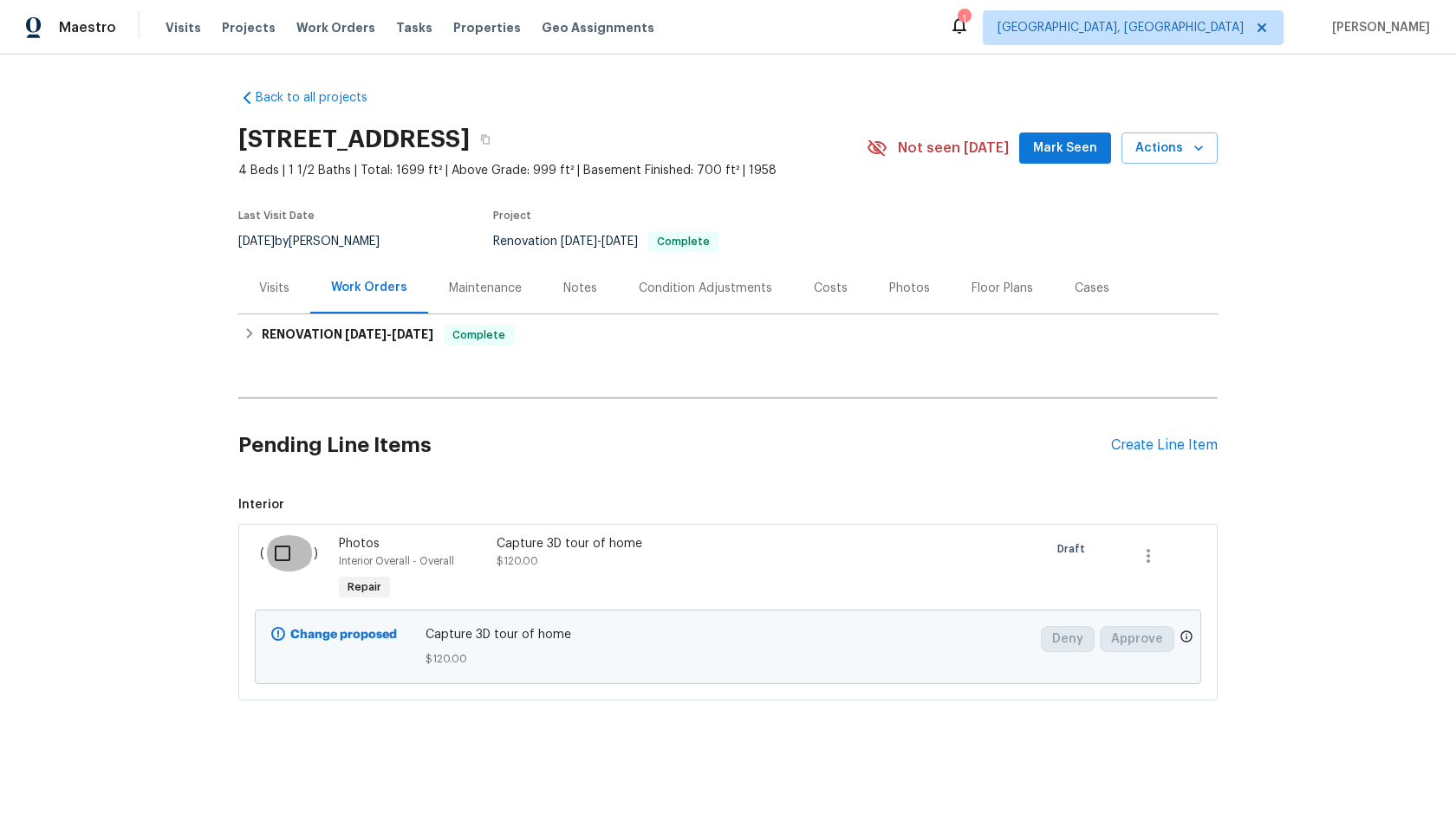
click at [295, 550] on input "checkbox" at bounding box center [289, 553] width 50 height 37
click at [1366, 793] on span "Create Work Order" at bounding box center [1356, 790] width 116 height 22
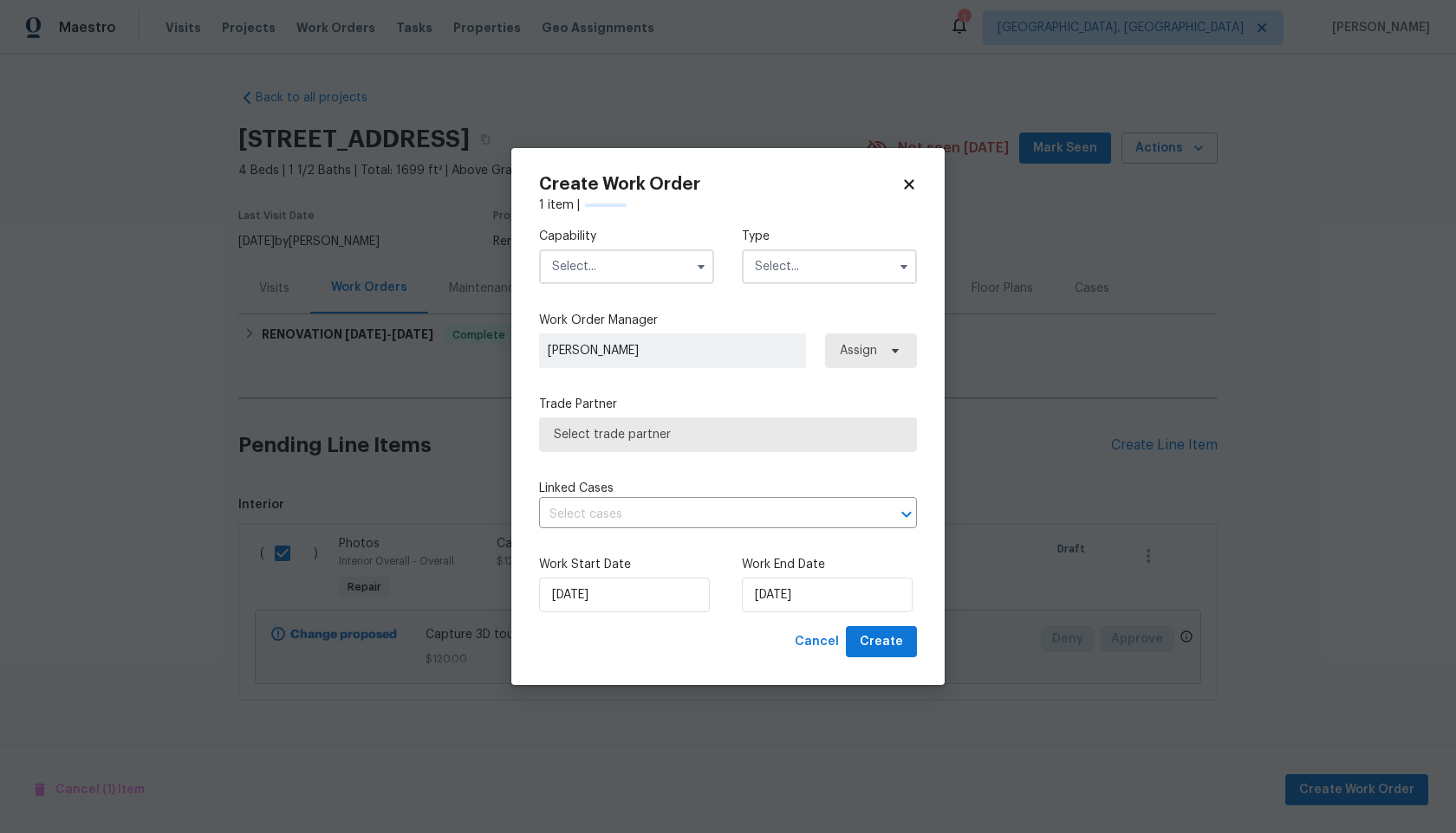
checkbox input "false"
click at [661, 268] on input "text" at bounding box center [626, 266] width 175 height 35
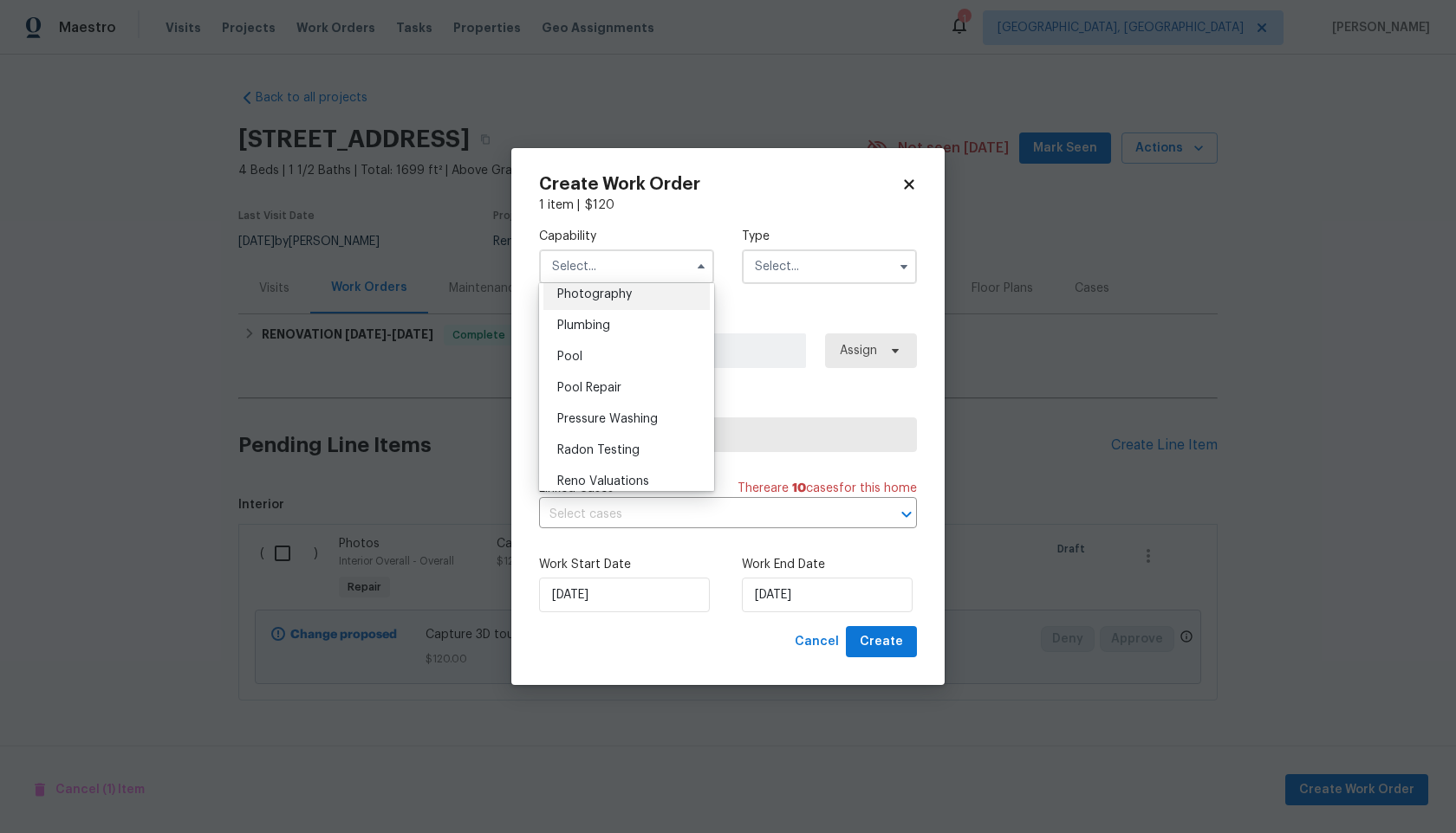
click at [609, 300] on span "Photography" at bounding box center [594, 294] width 74 height 12
type input "Photography"
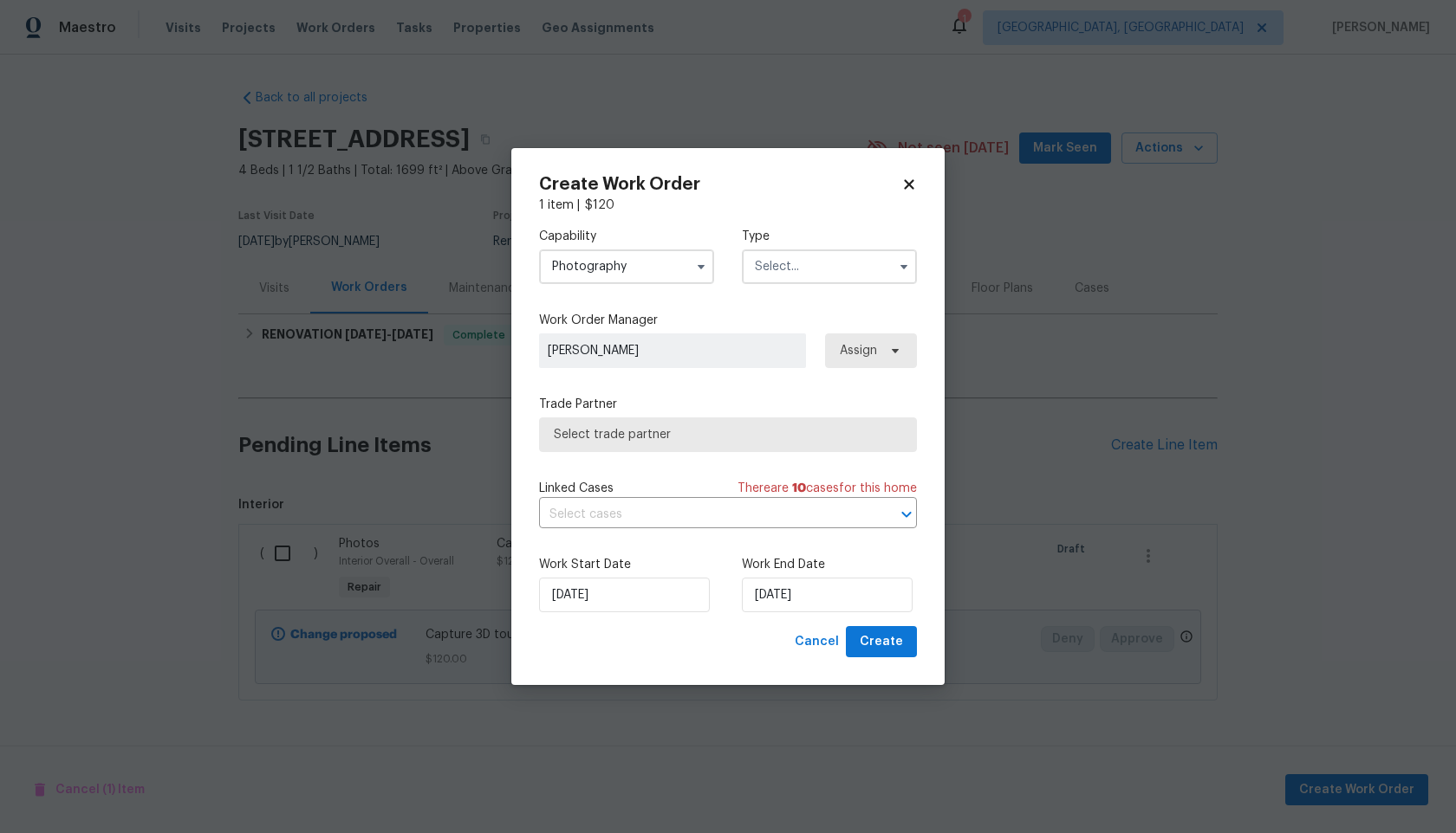
click at [747, 275] on input "text" at bounding box center [830, 266] width 175 height 35
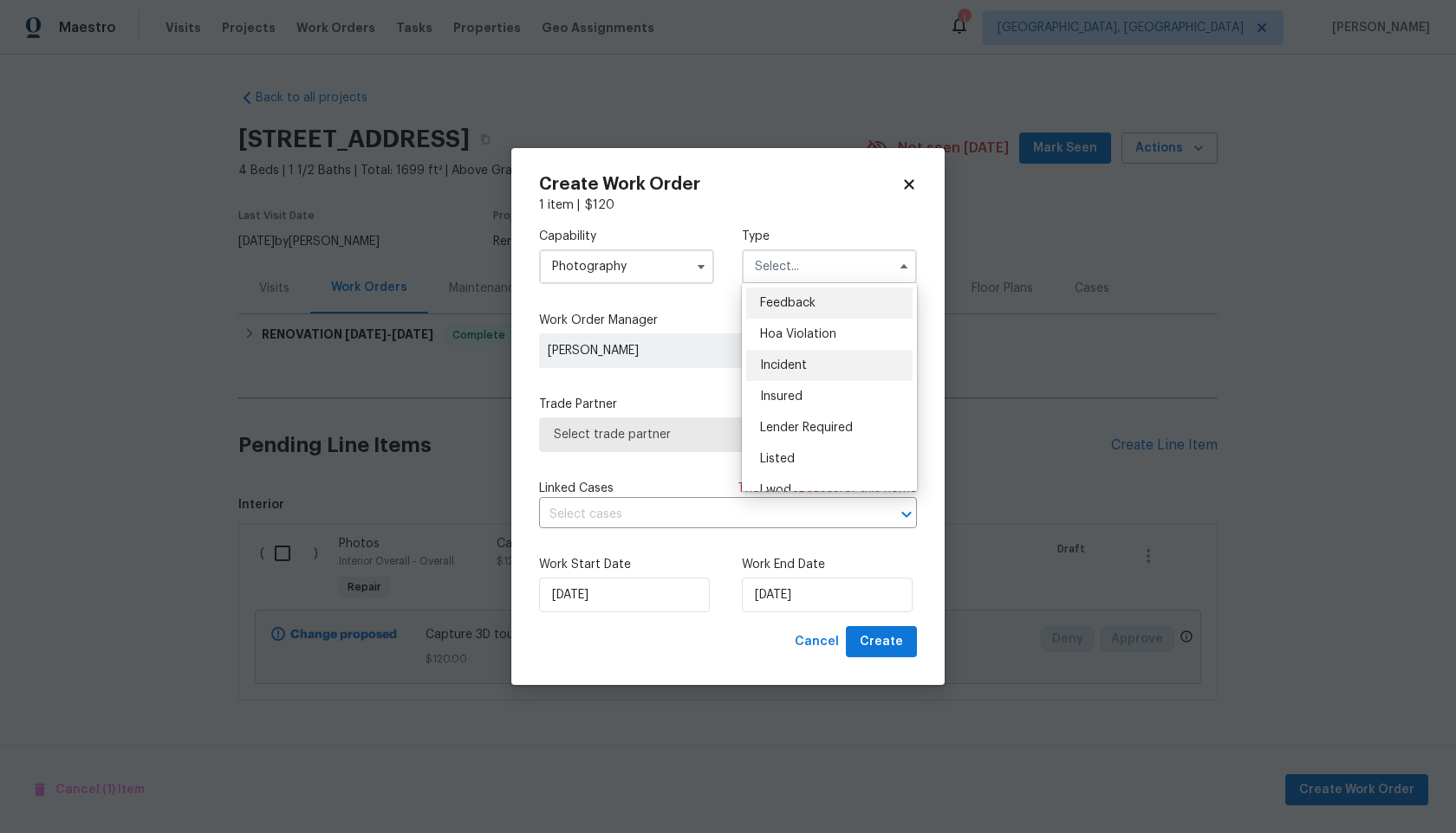
scroll to position [206, 0]
click at [783, 314] on span "Other" at bounding box center [777, 315] width 34 height 12
type input "Other"
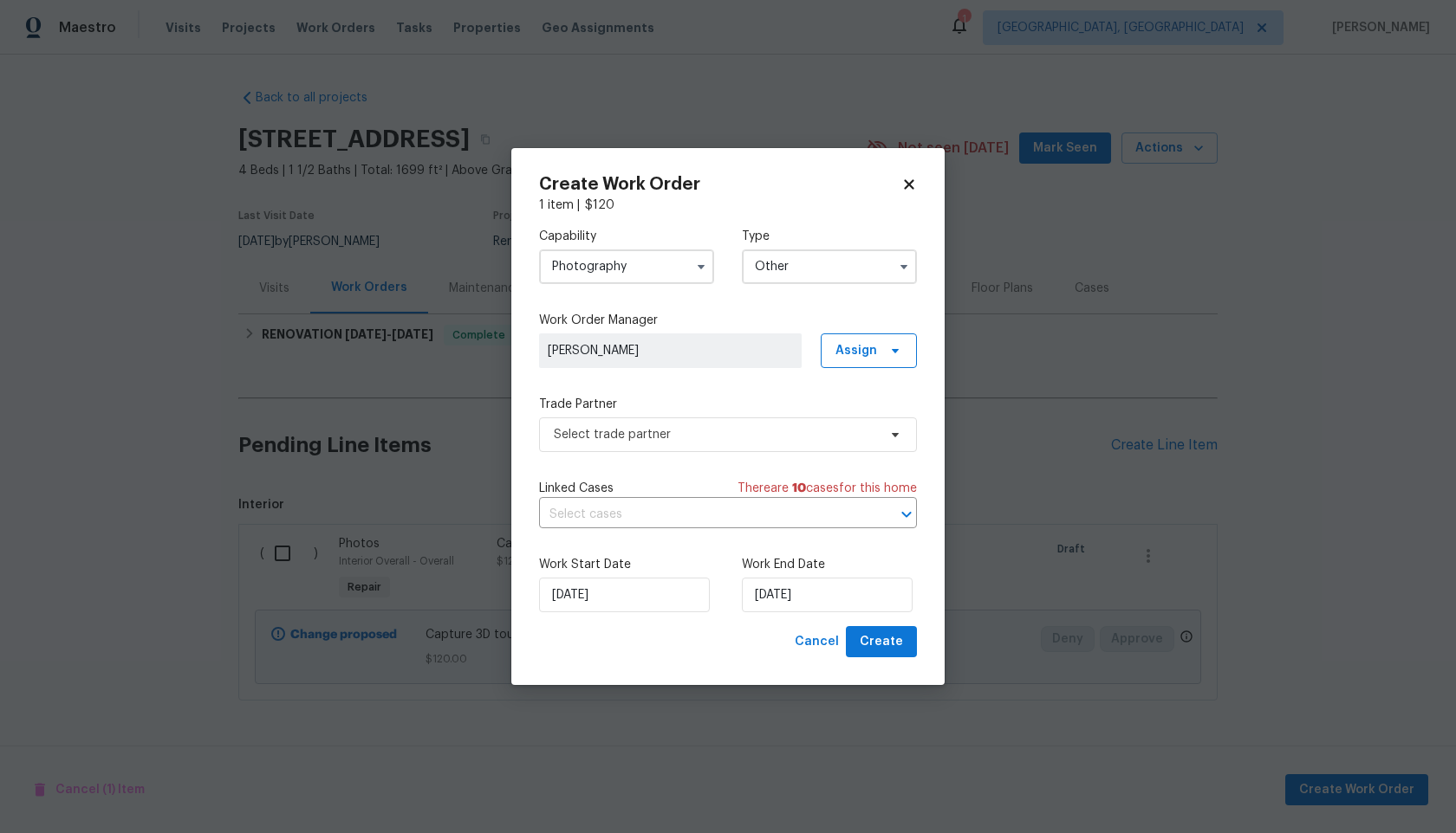
click at [636, 455] on div "Capability Photography Type Other Work Order Manager [PERSON_NAME] Assign Trade…" at bounding box center [728, 420] width 378 height 413
click at [655, 436] on span "Select trade partner" at bounding box center [716, 434] width 324 height 17
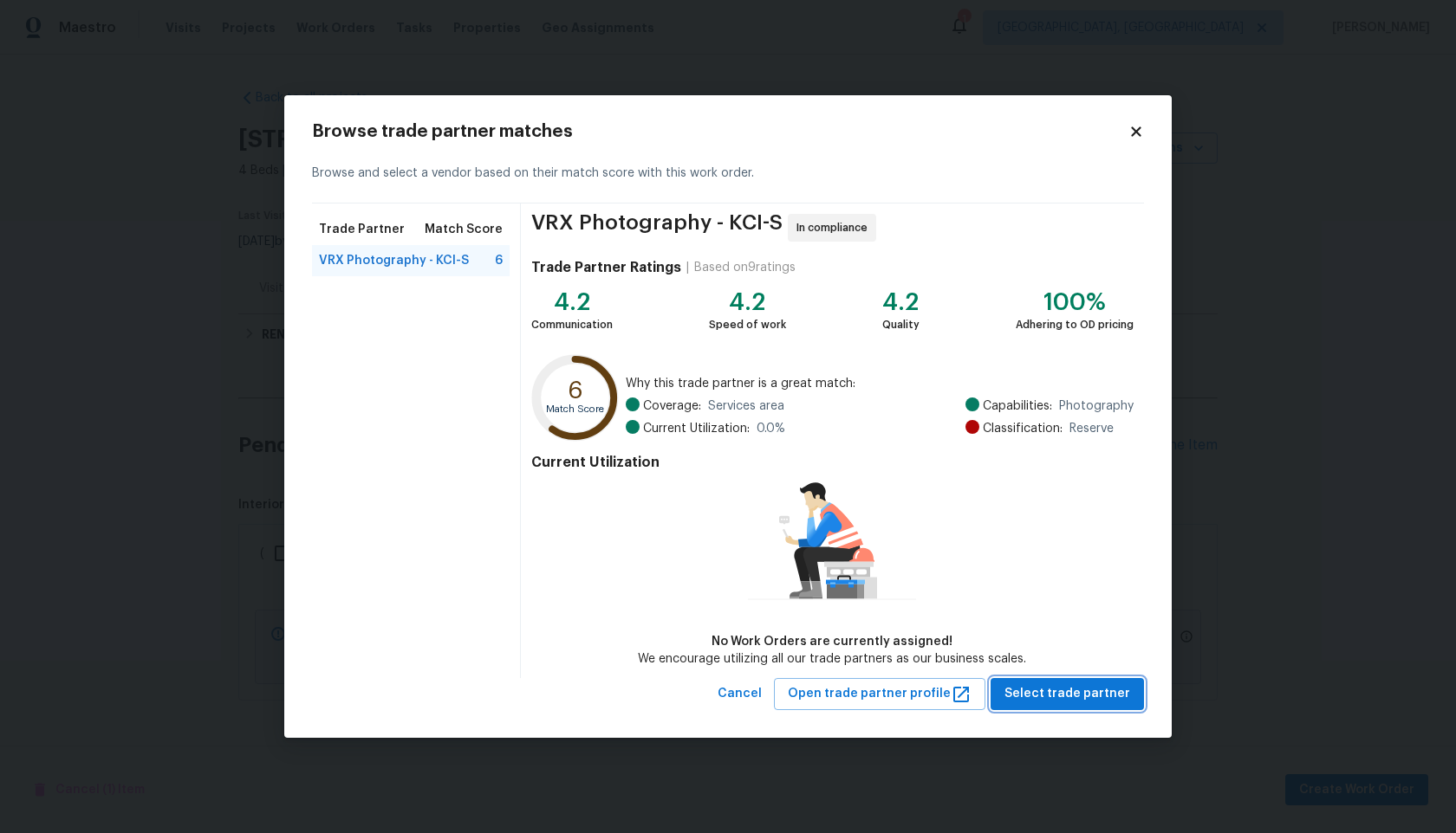
click at [1077, 691] on span "Select trade partner" at bounding box center [1068, 694] width 126 height 22
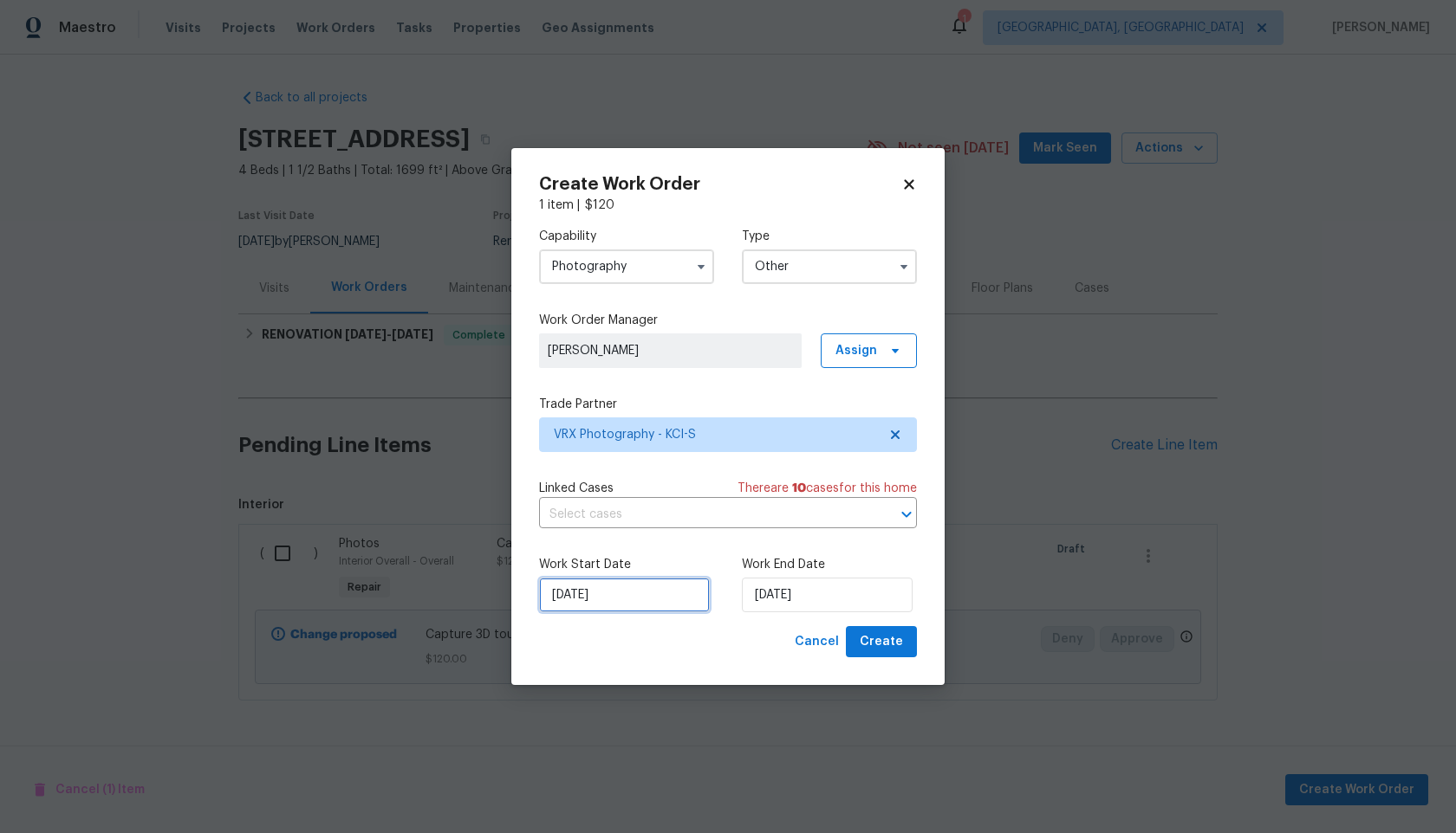
click at [615, 597] on input "[DATE]" at bounding box center [625, 595] width 171 height 35
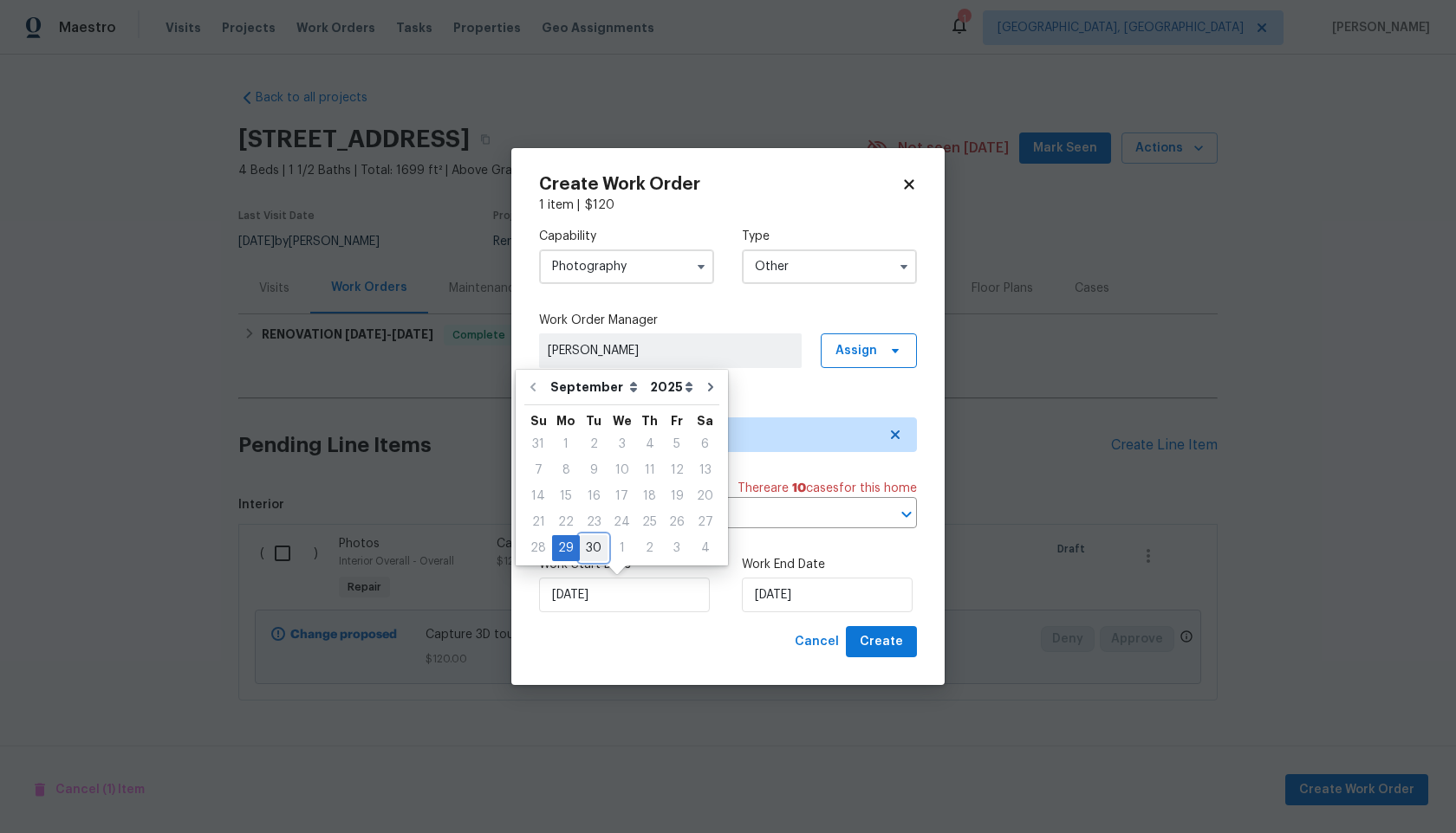
click at [593, 545] on div "30" at bounding box center [593, 548] width 27 height 24
type input "[DATE]"
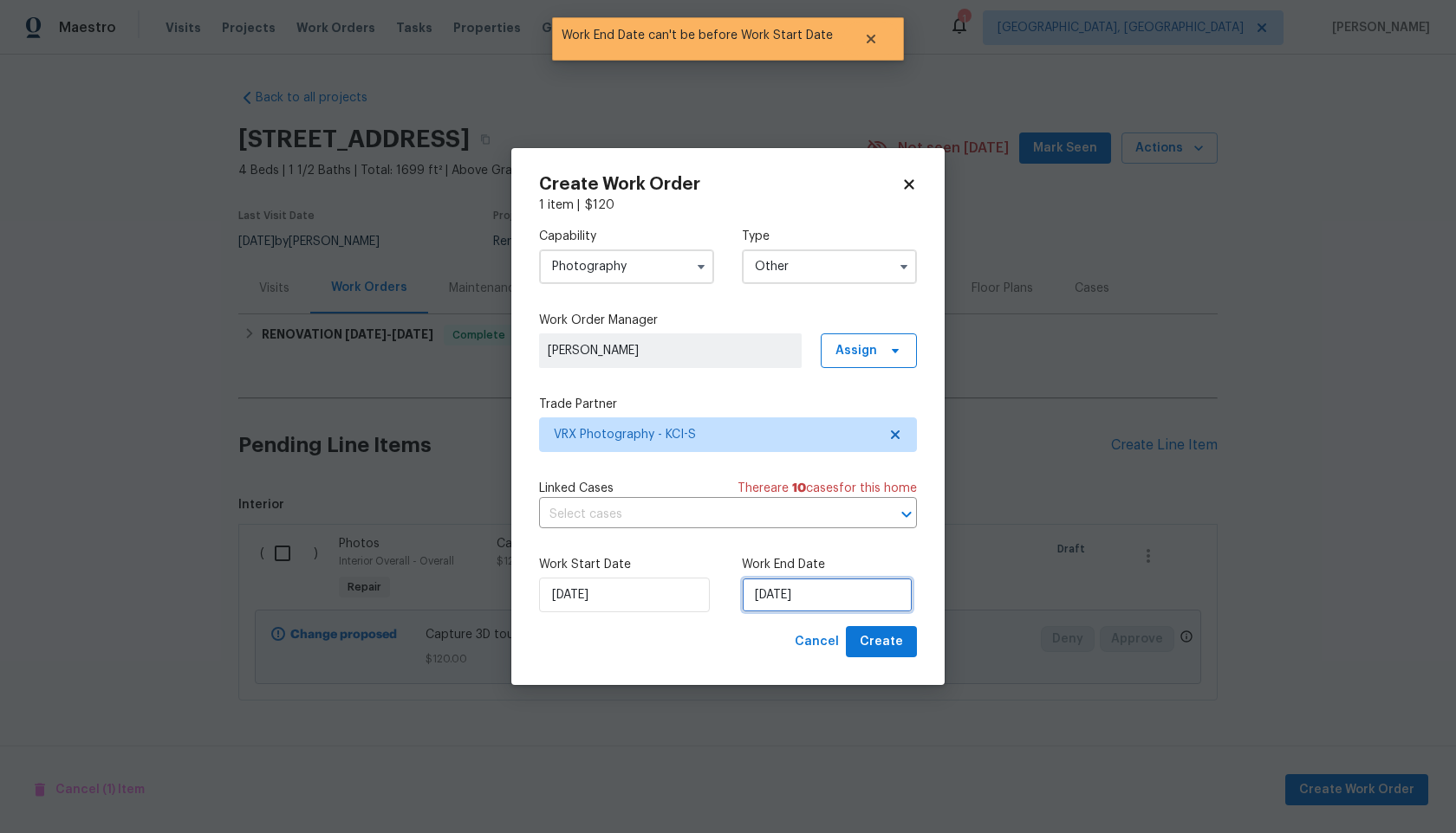
click at [820, 600] on input "[DATE]" at bounding box center [828, 595] width 171 height 35
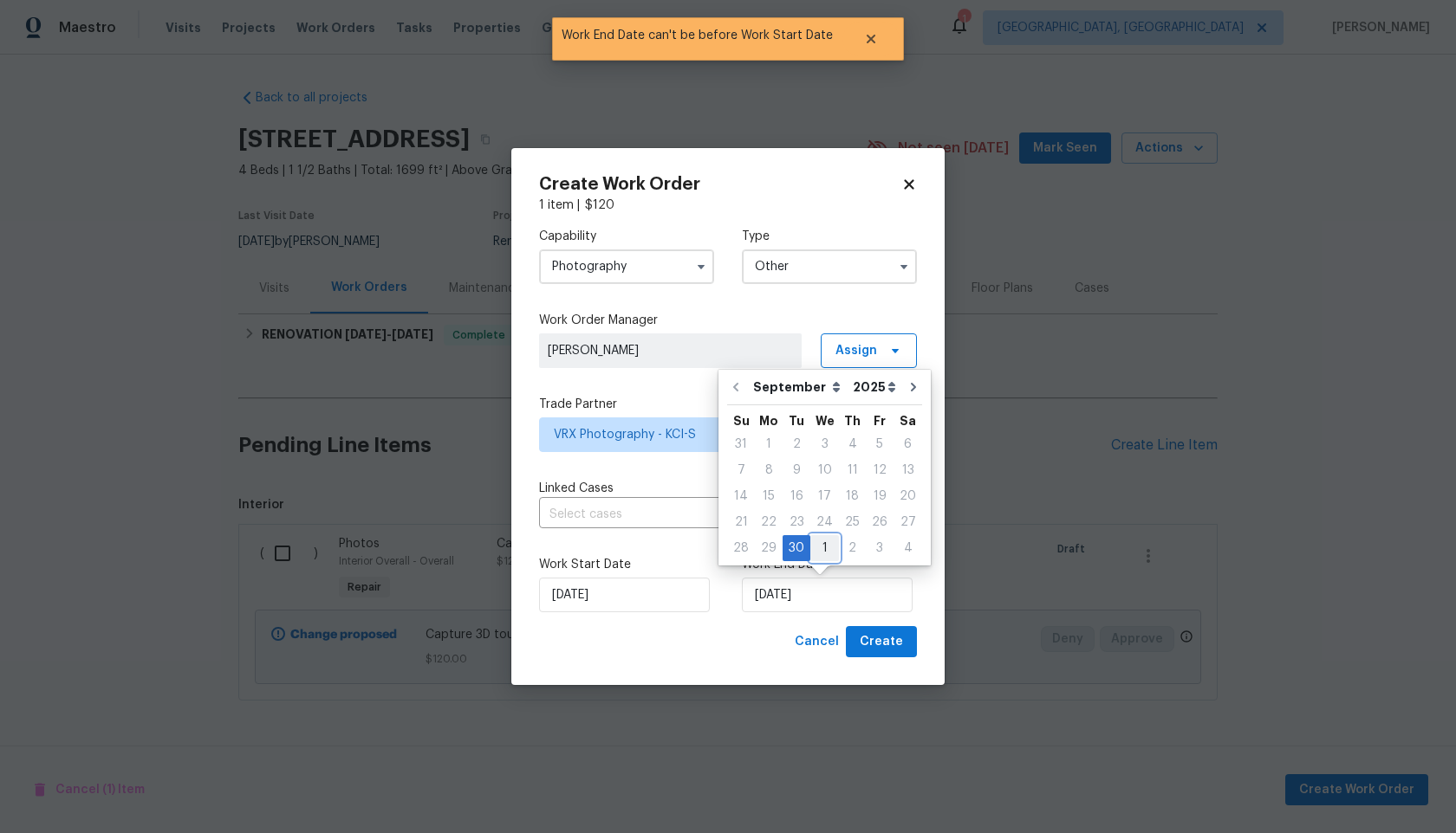
click at [818, 545] on div "1" at bounding box center [825, 548] width 28 height 24
type input "[DATE]"
select select "9"
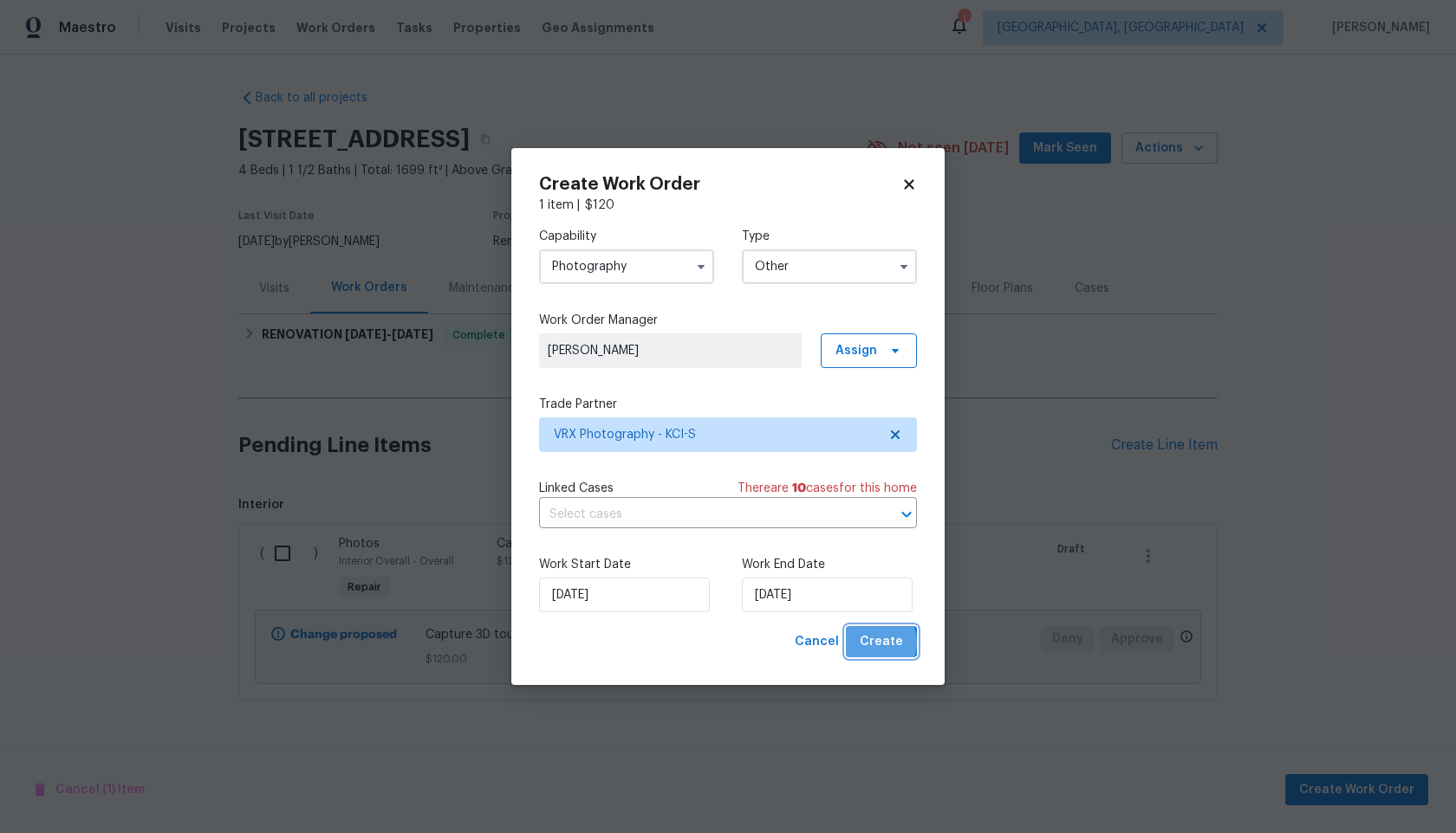
click at [874, 644] on span "Create" at bounding box center [881, 642] width 43 height 22
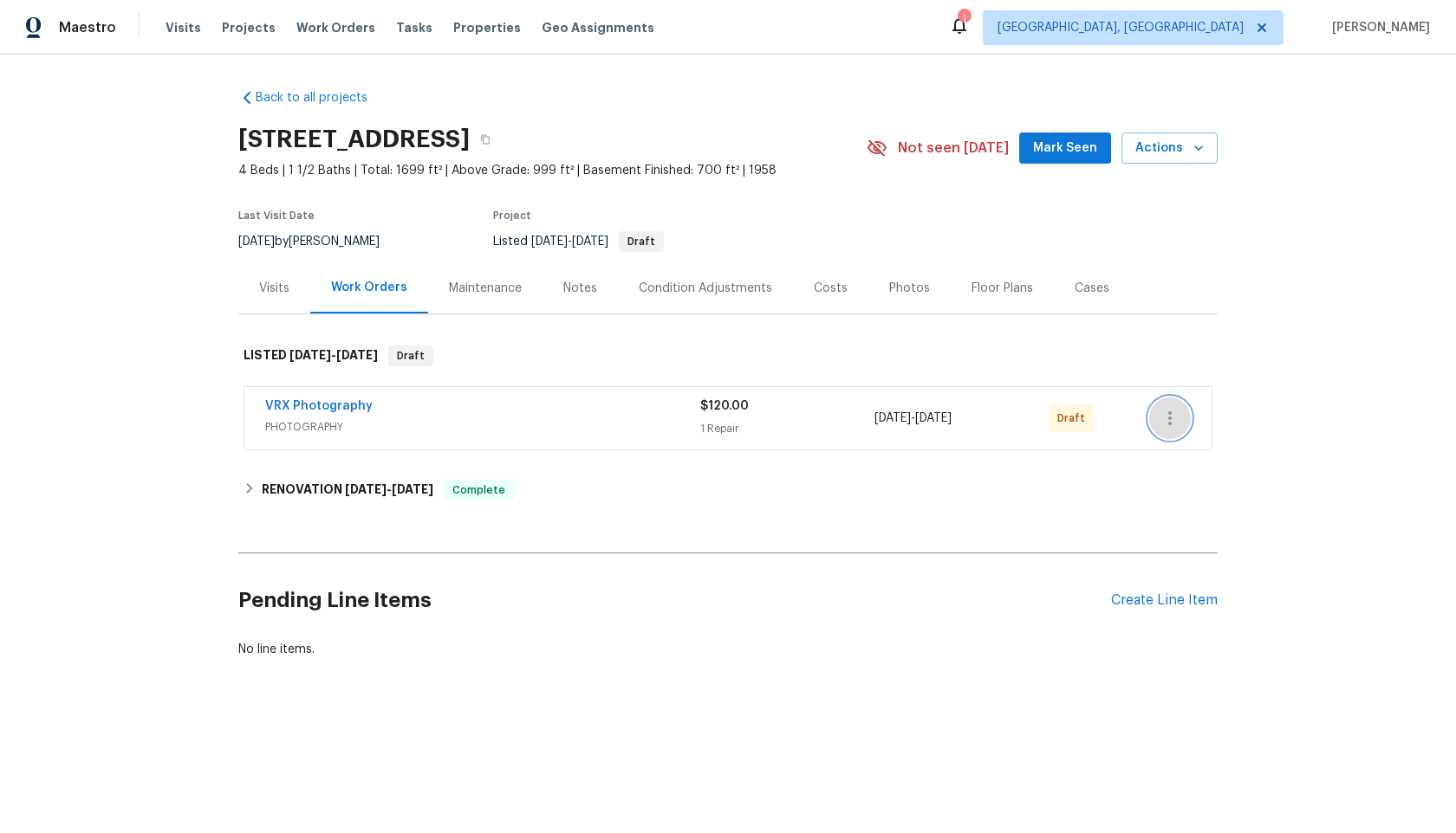
click at [1165, 412] on icon "button" at bounding box center [1170, 418] width 21 height 21
click at [1165, 412] on li "Send to Vendor" at bounding box center [1242, 418] width 187 height 28
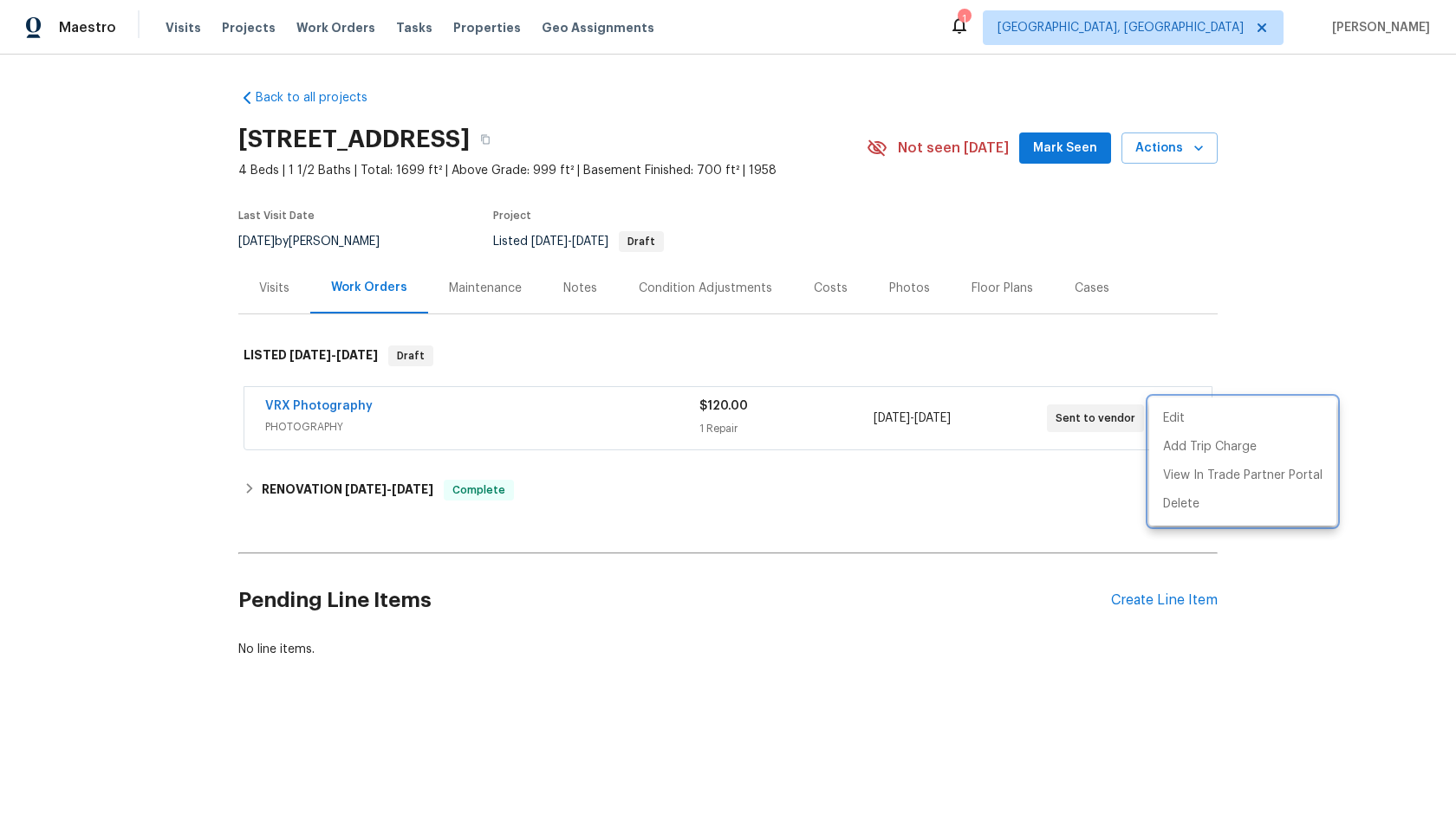
click at [772, 503] on div at bounding box center [728, 416] width 1456 height 833
click at [1164, 421] on icon "button" at bounding box center [1170, 418] width 21 height 21
click at [1001, 486] on div at bounding box center [728, 416] width 1456 height 833
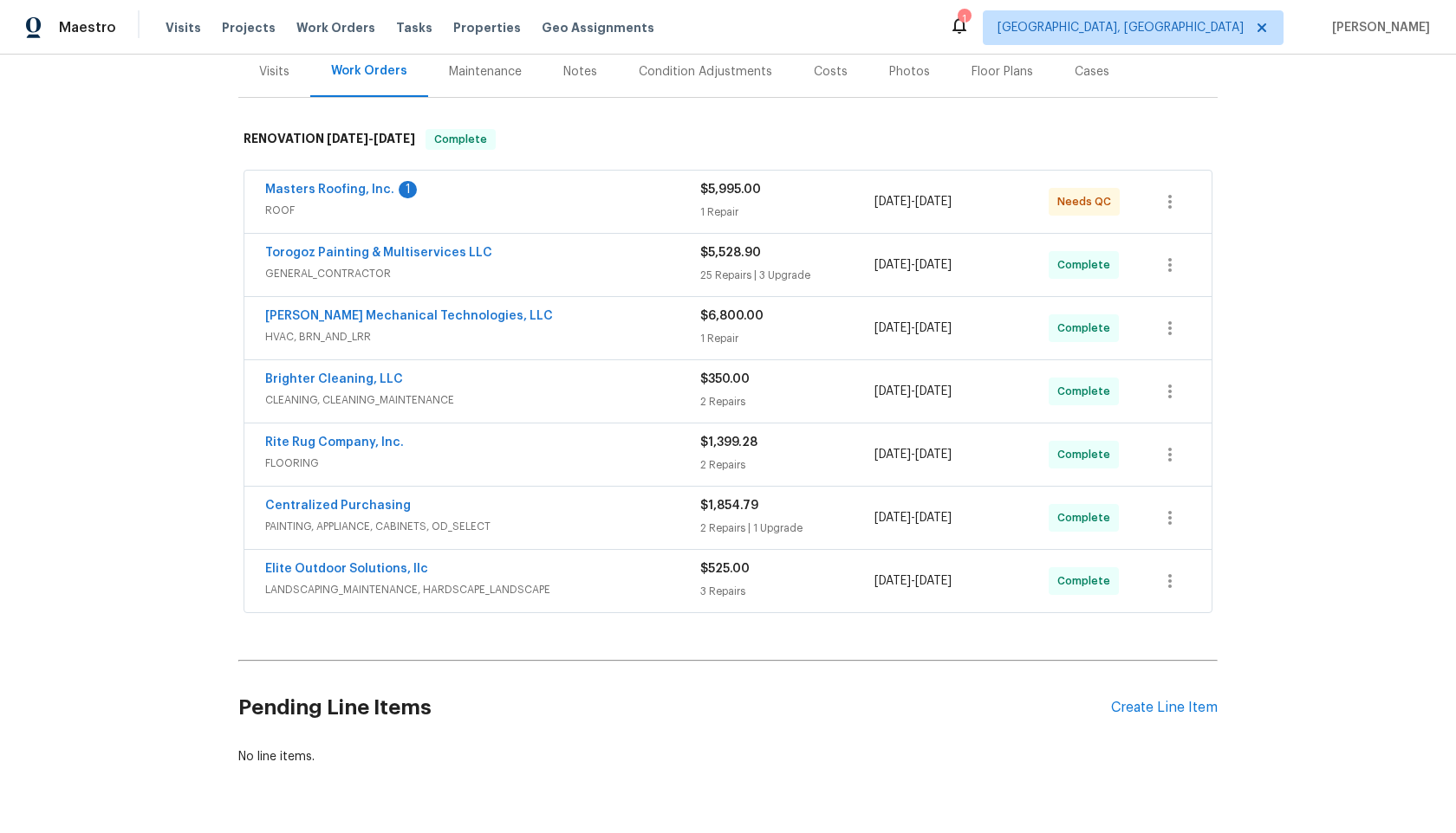
scroll to position [267, 0]
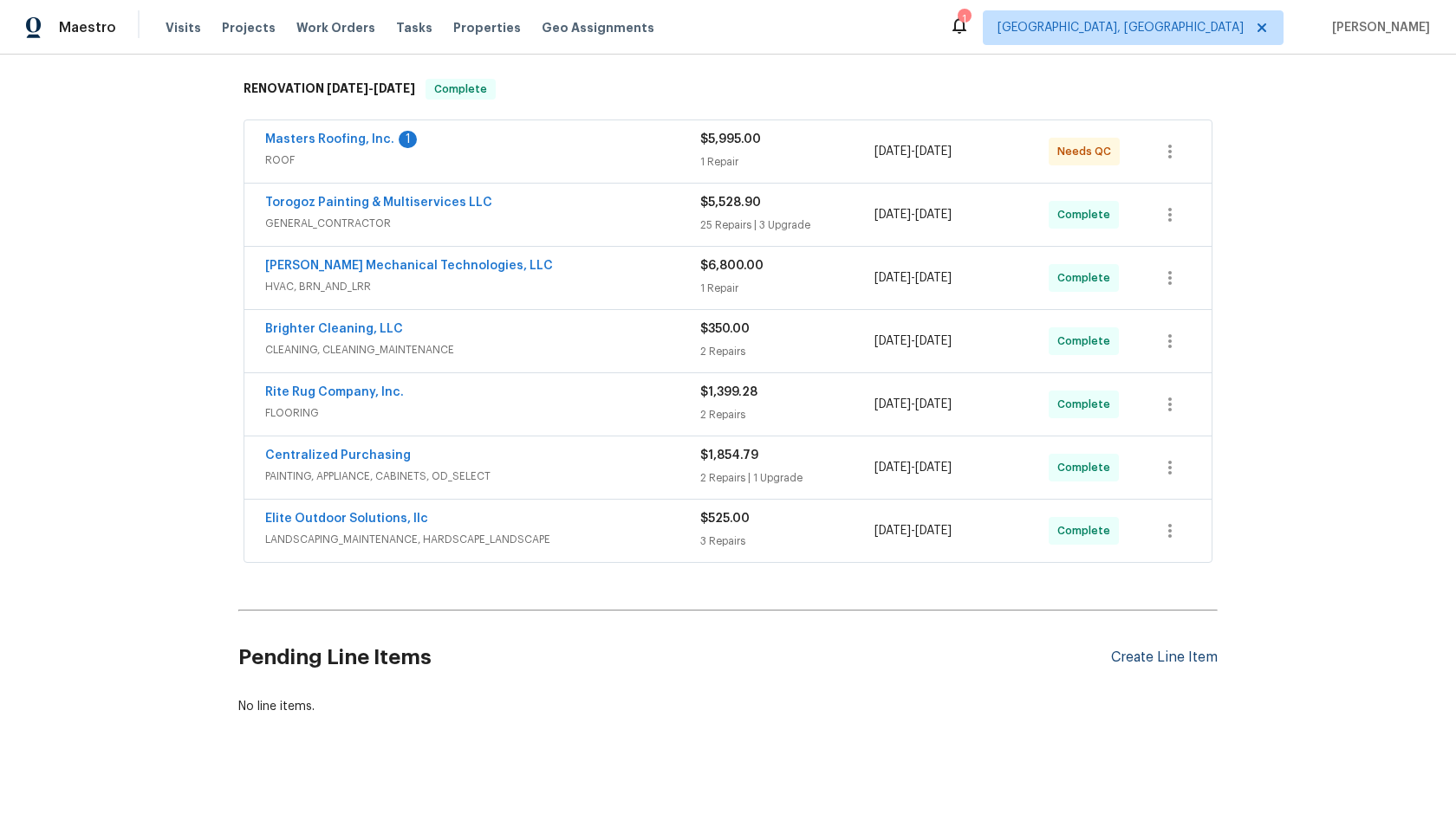
click at [1194, 660] on div "Create Line Item" at bounding box center [1163, 658] width 106 height 17
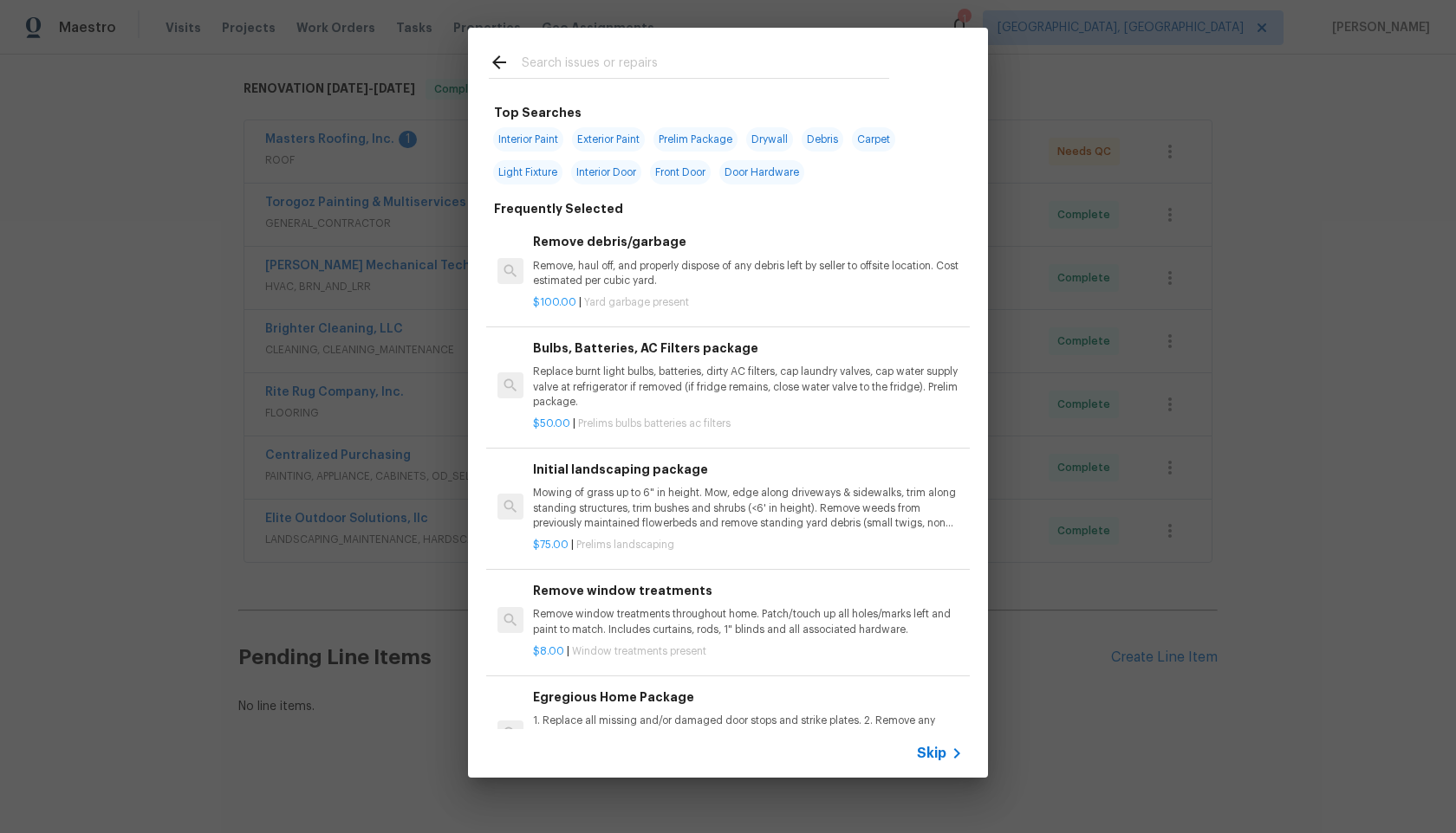
click at [940, 758] on span "Skip" at bounding box center [931, 753] width 29 height 17
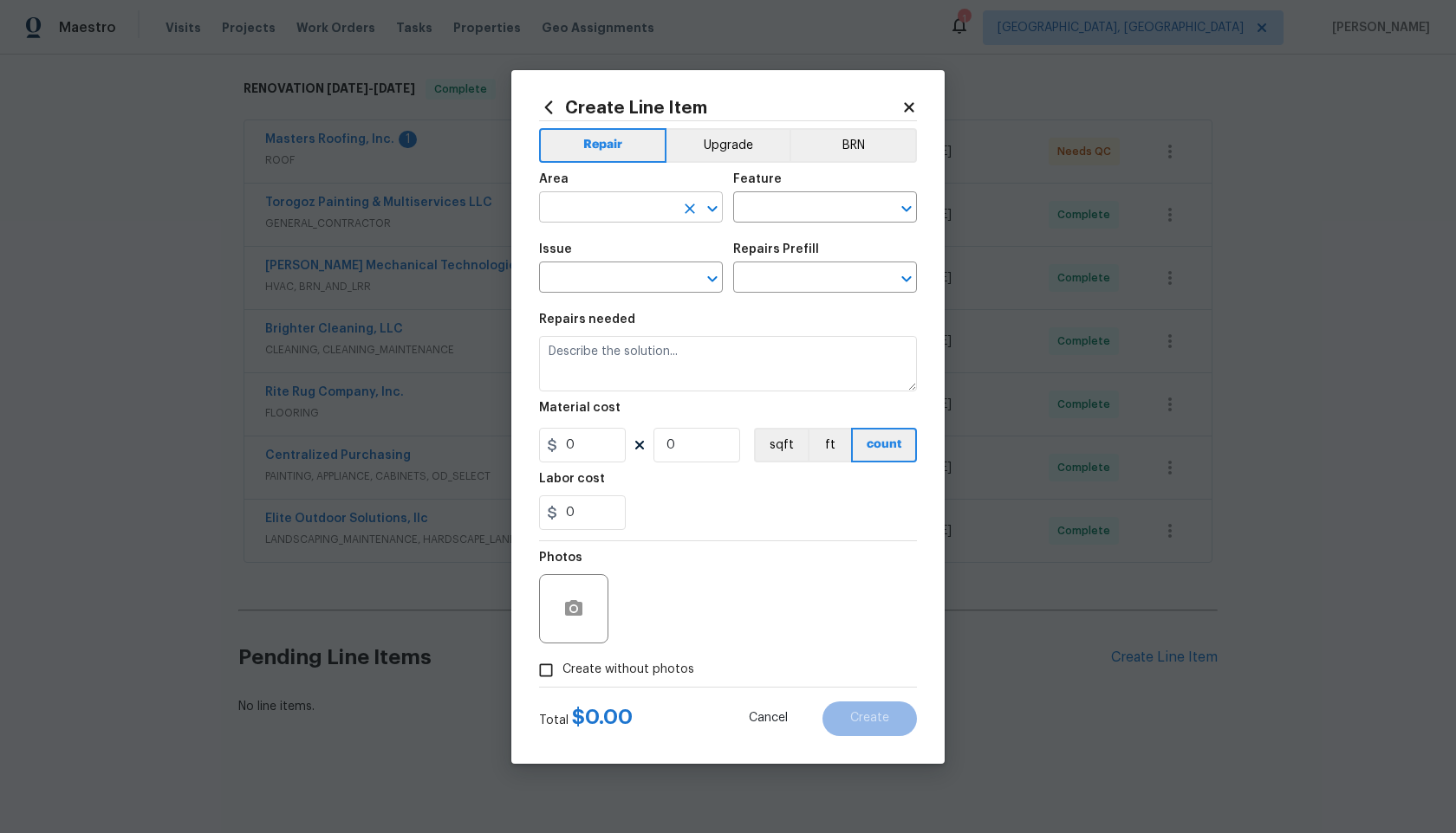
click at [612, 214] on input "text" at bounding box center [607, 209] width 135 height 27
click at [610, 282] on li "Interior Overall" at bounding box center [630, 275] width 183 height 28
type input "Interior Overall"
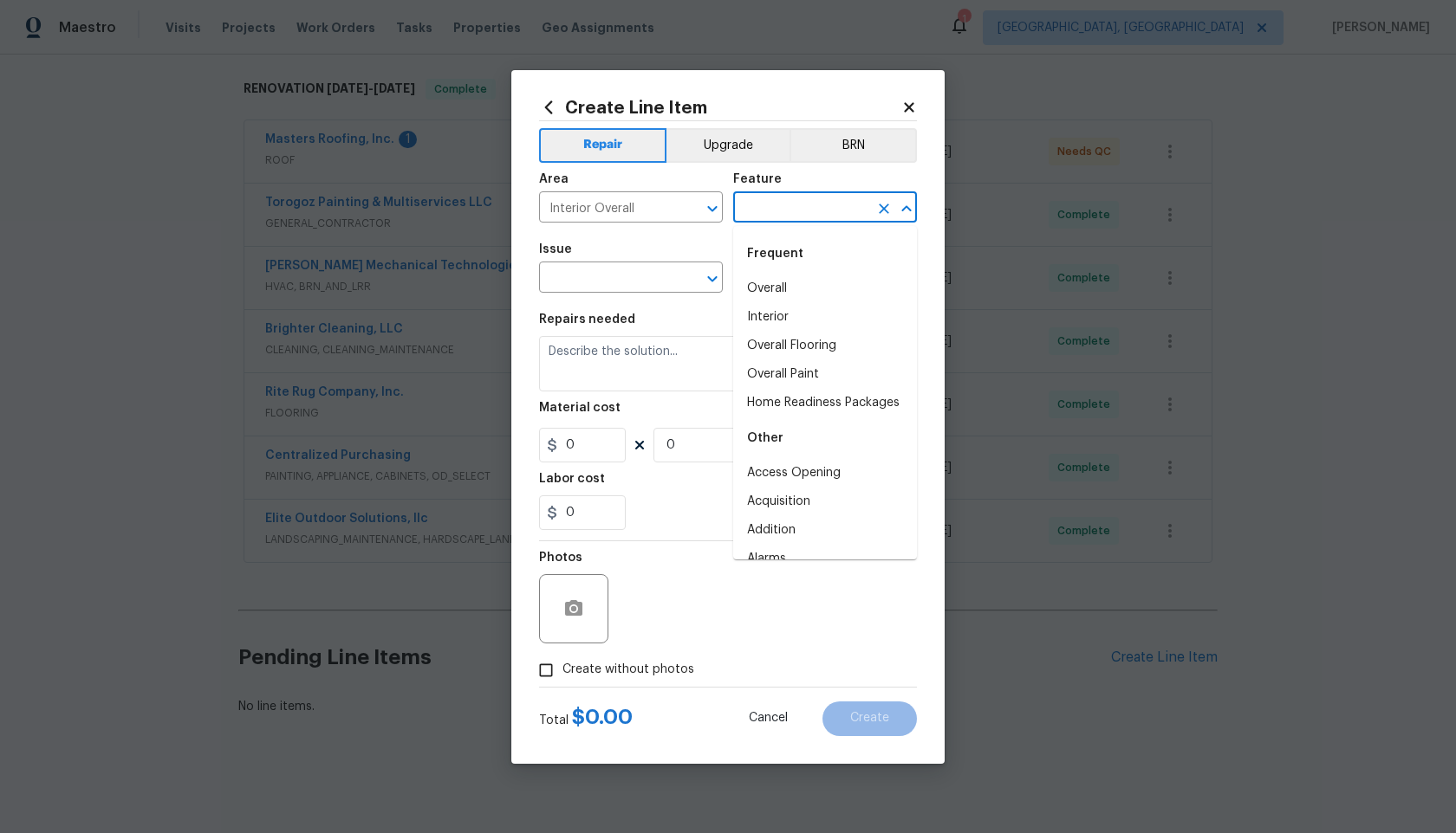
click at [783, 212] on input "text" at bounding box center [801, 209] width 135 height 27
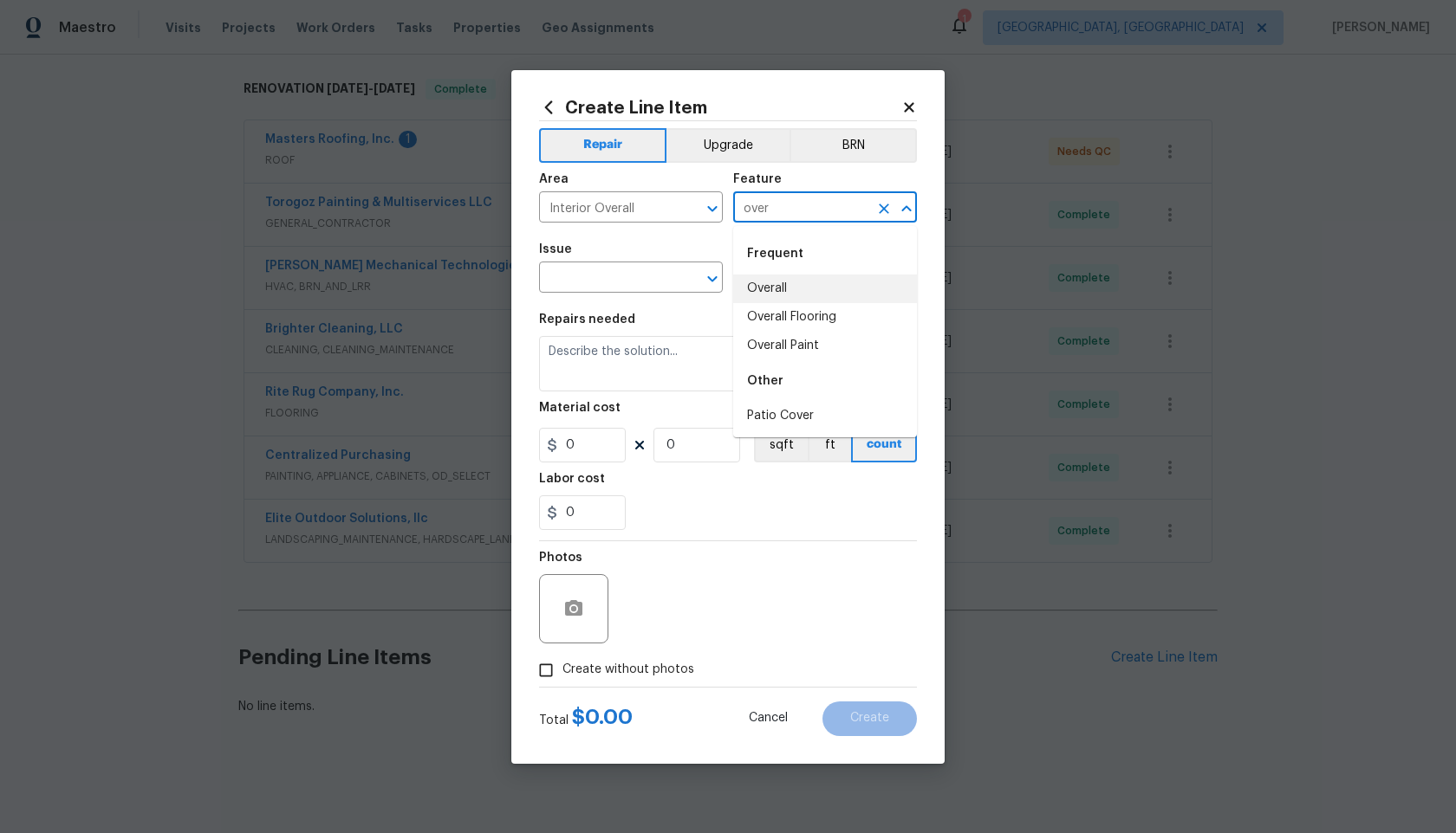
click at [785, 281] on li "Overall" at bounding box center [825, 289] width 183 height 28
type input "Overall"
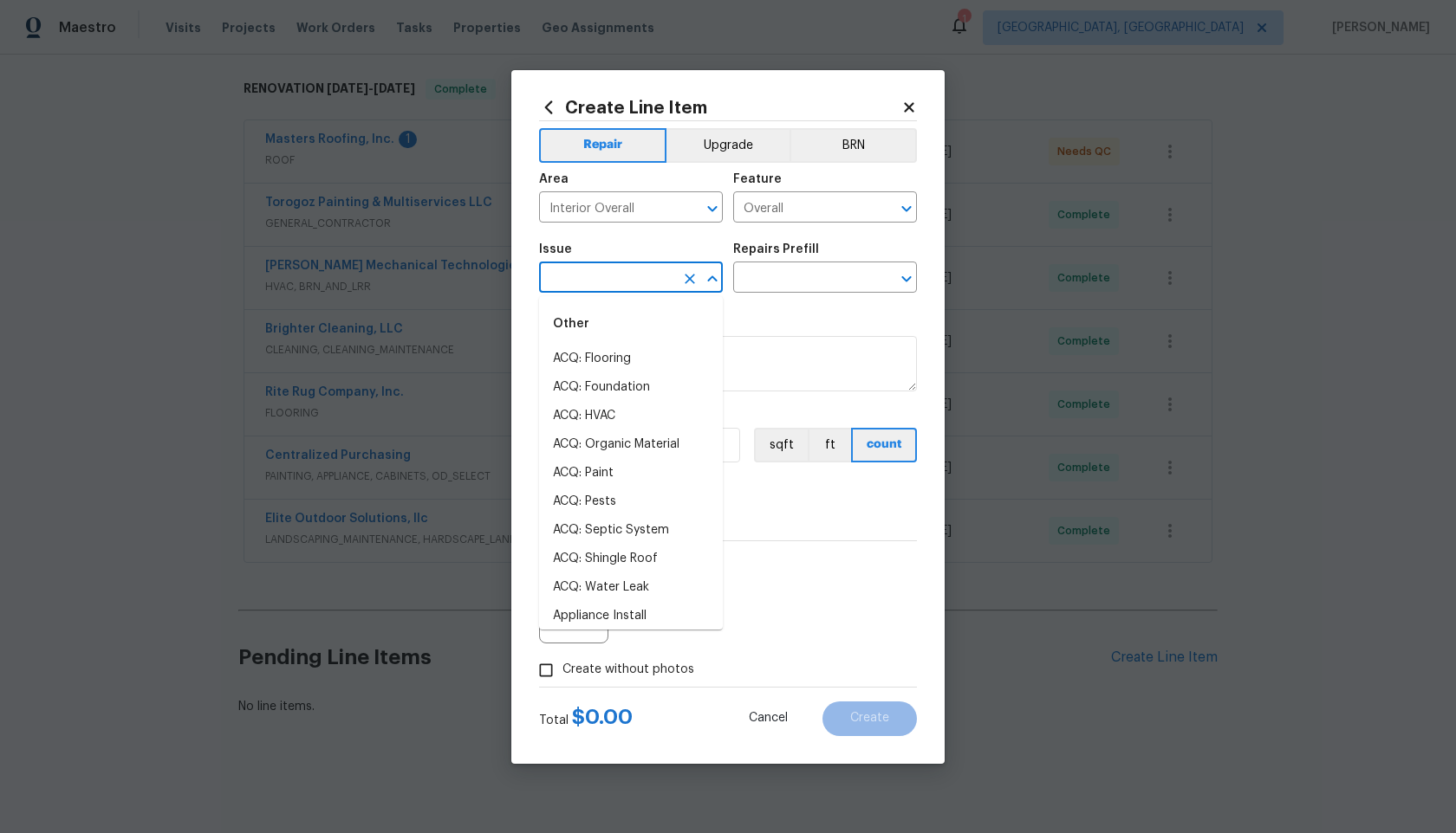
click at [602, 278] on input "text" at bounding box center [607, 279] width 135 height 27
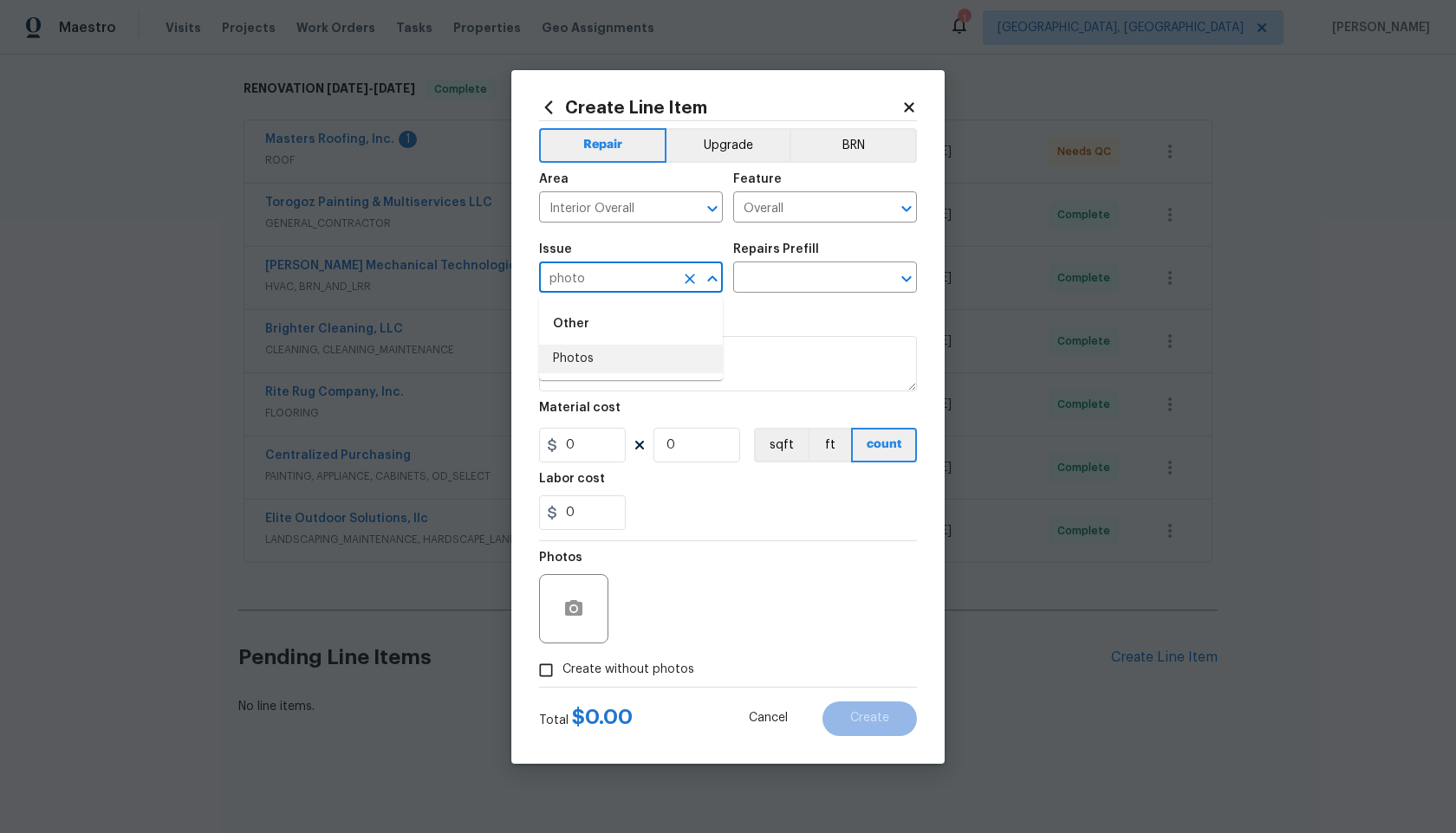
click at [600, 357] on li "Photos" at bounding box center [630, 359] width 183 height 28
type input "Photos"
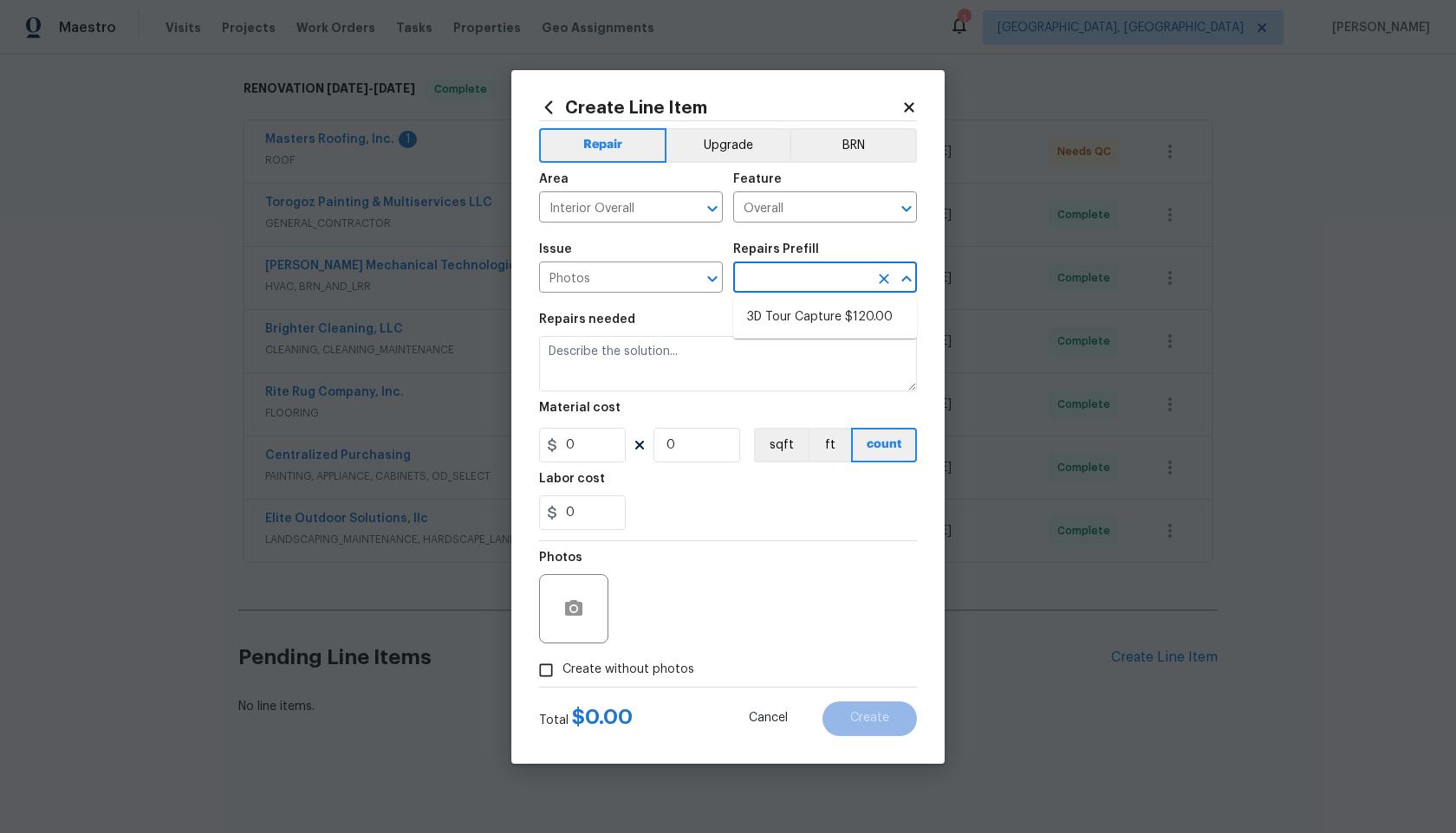
click at [776, 278] on input "text" at bounding box center [801, 279] width 135 height 27
click at [776, 323] on li "3D Tour Capture $120.00" at bounding box center [825, 318] width 183 height 28
type input "3D Tour Capture $120.00"
type textarea "Capture 3D tour of home"
type input "1"
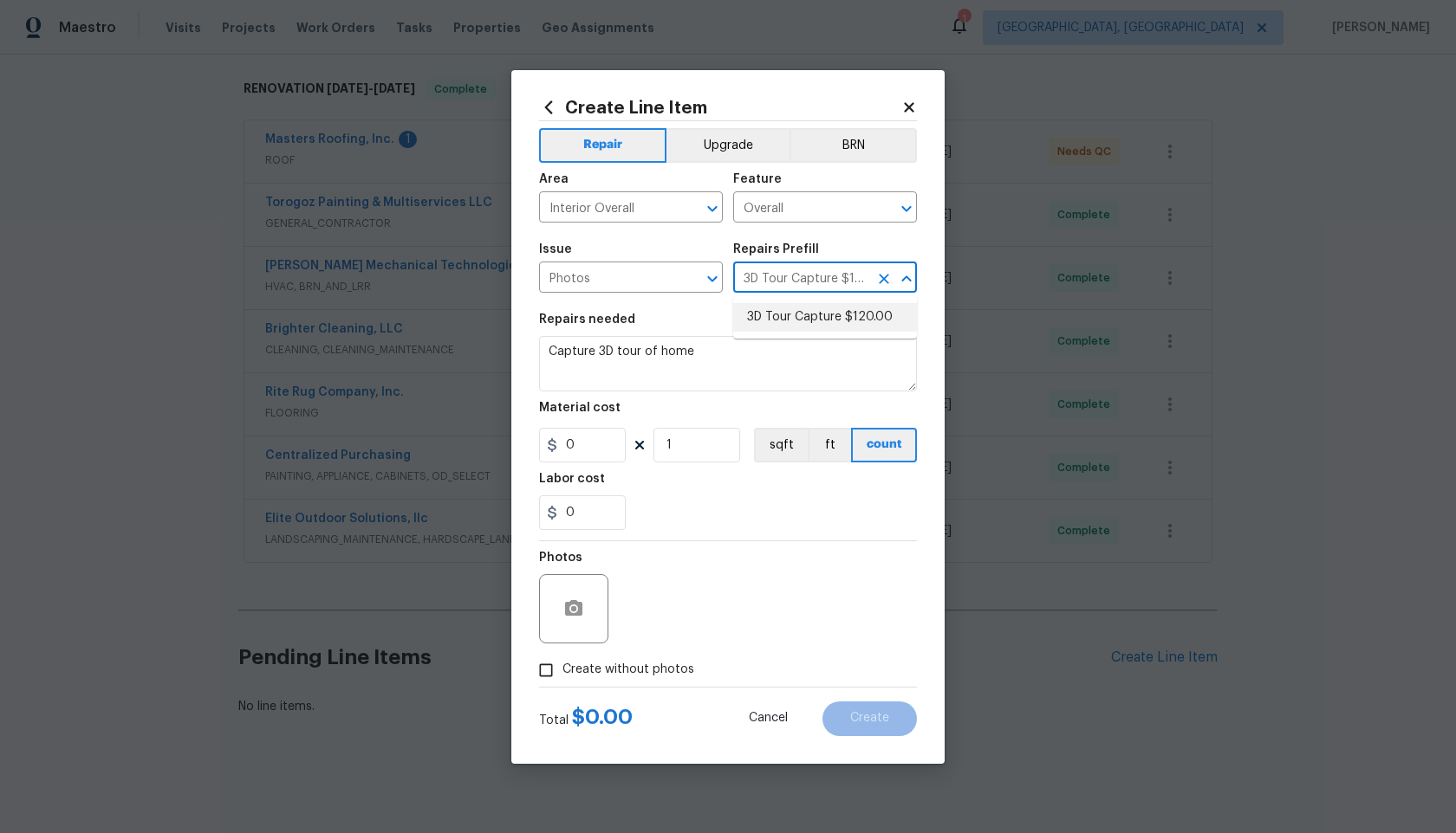
type input "120"
drag, startPoint x: 555, startPoint y: 663, endPoint x: 614, endPoint y: 634, distance: 65.7
click at [555, 663] on input "Create without photos" at bounding box center [546, 670] width 33 height 33
checkbox input "true"
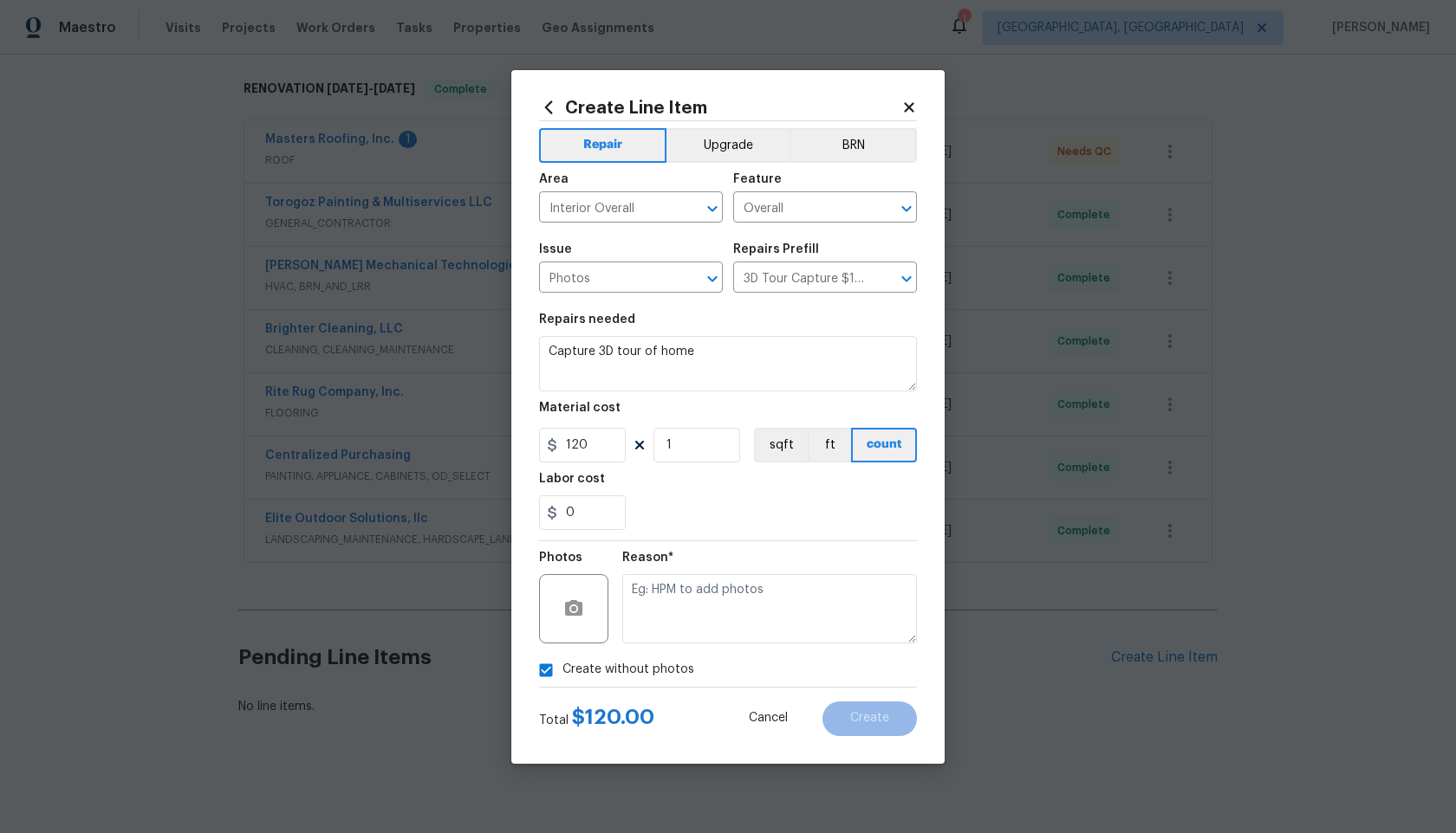
click at [675, 628] on textarea at bounding box center [769, 609] width 294 height 70
type textarea "."
click at [858, 722] on span "Create" at bounding box center [869, 718] width 39 height 13
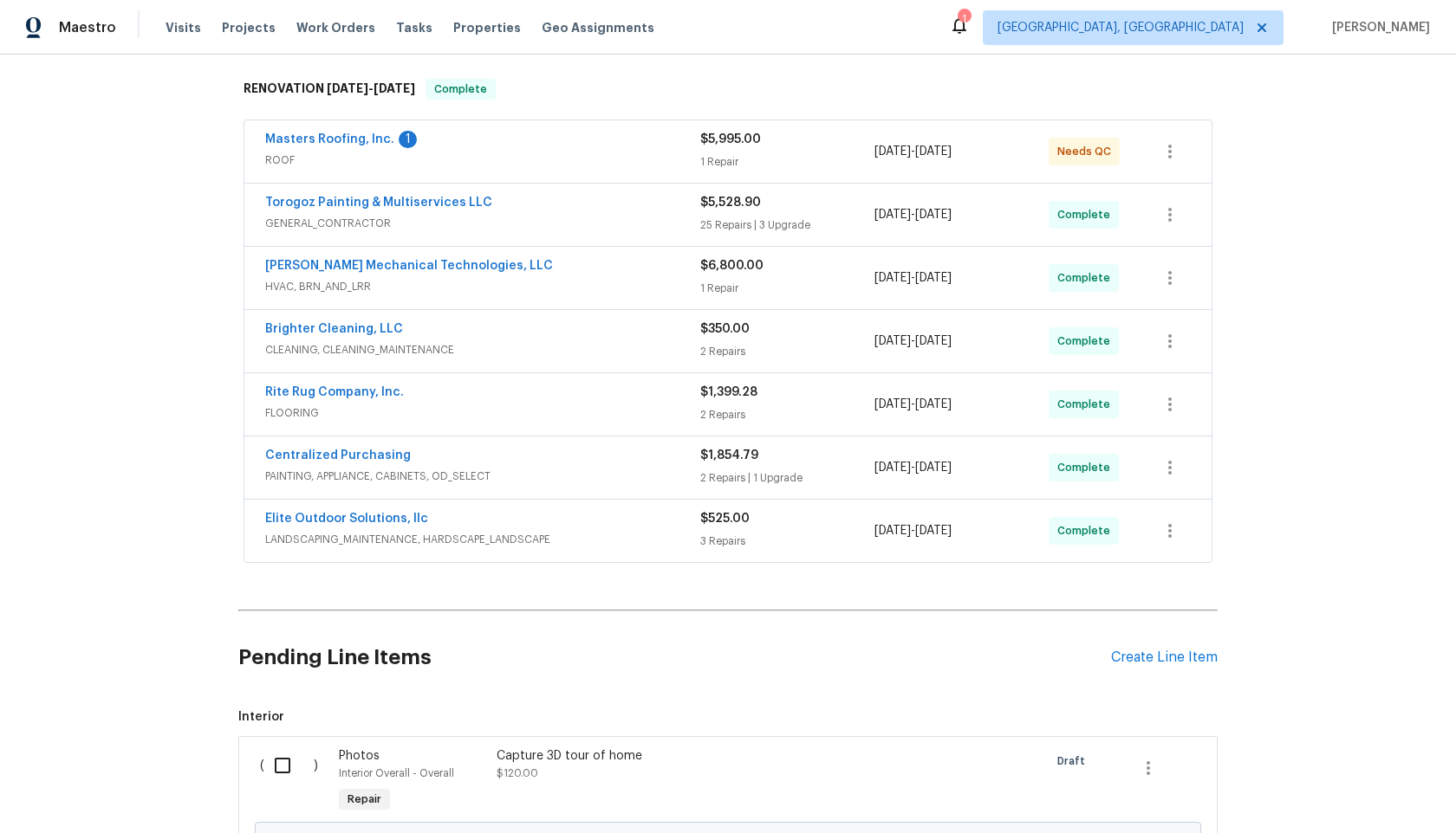
click at [287, 758] on input "checkbox" at bounding box center [289, 765] width 50 height 37
checkbox input "true"
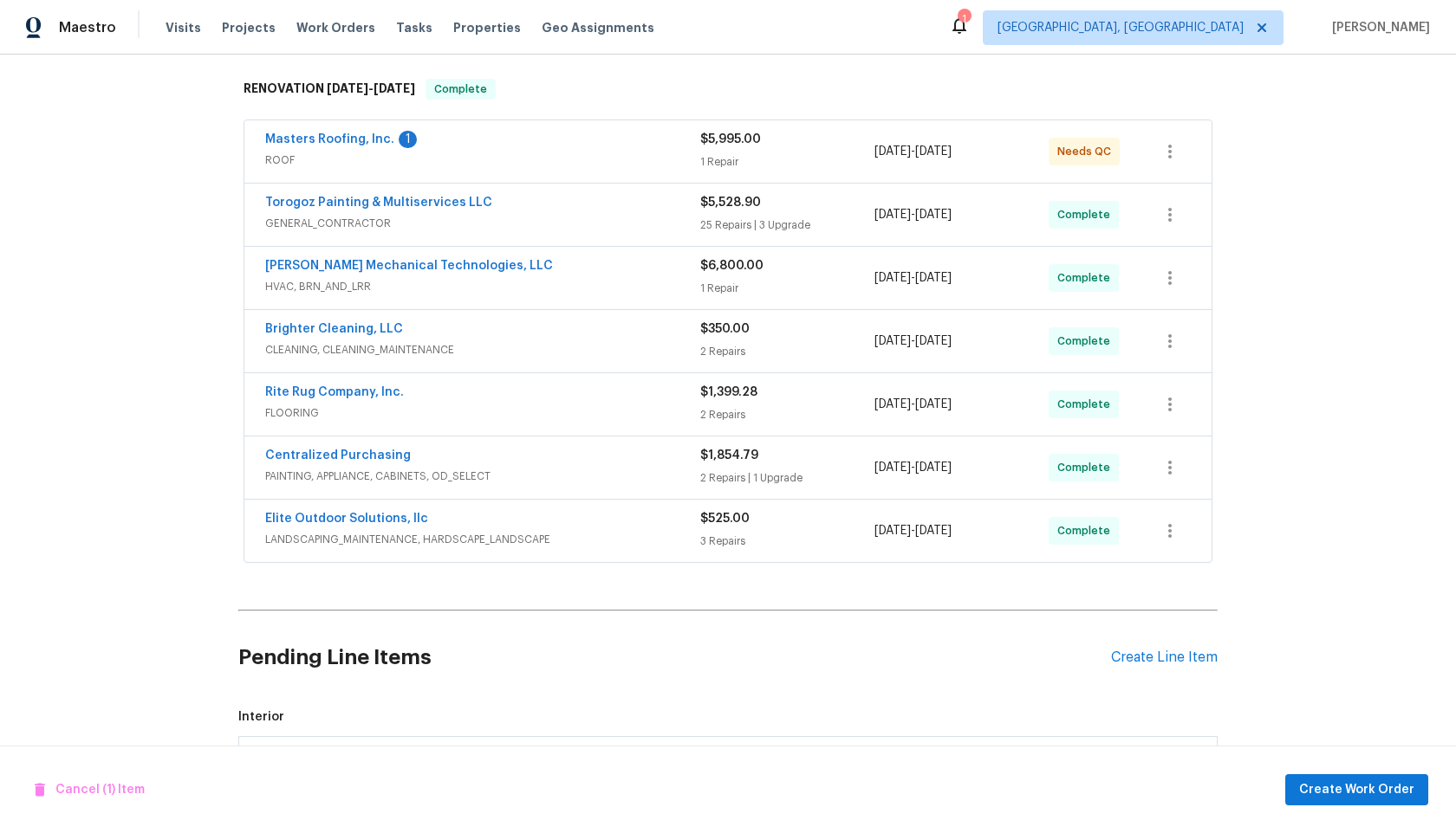
scroll to position [464, 0]
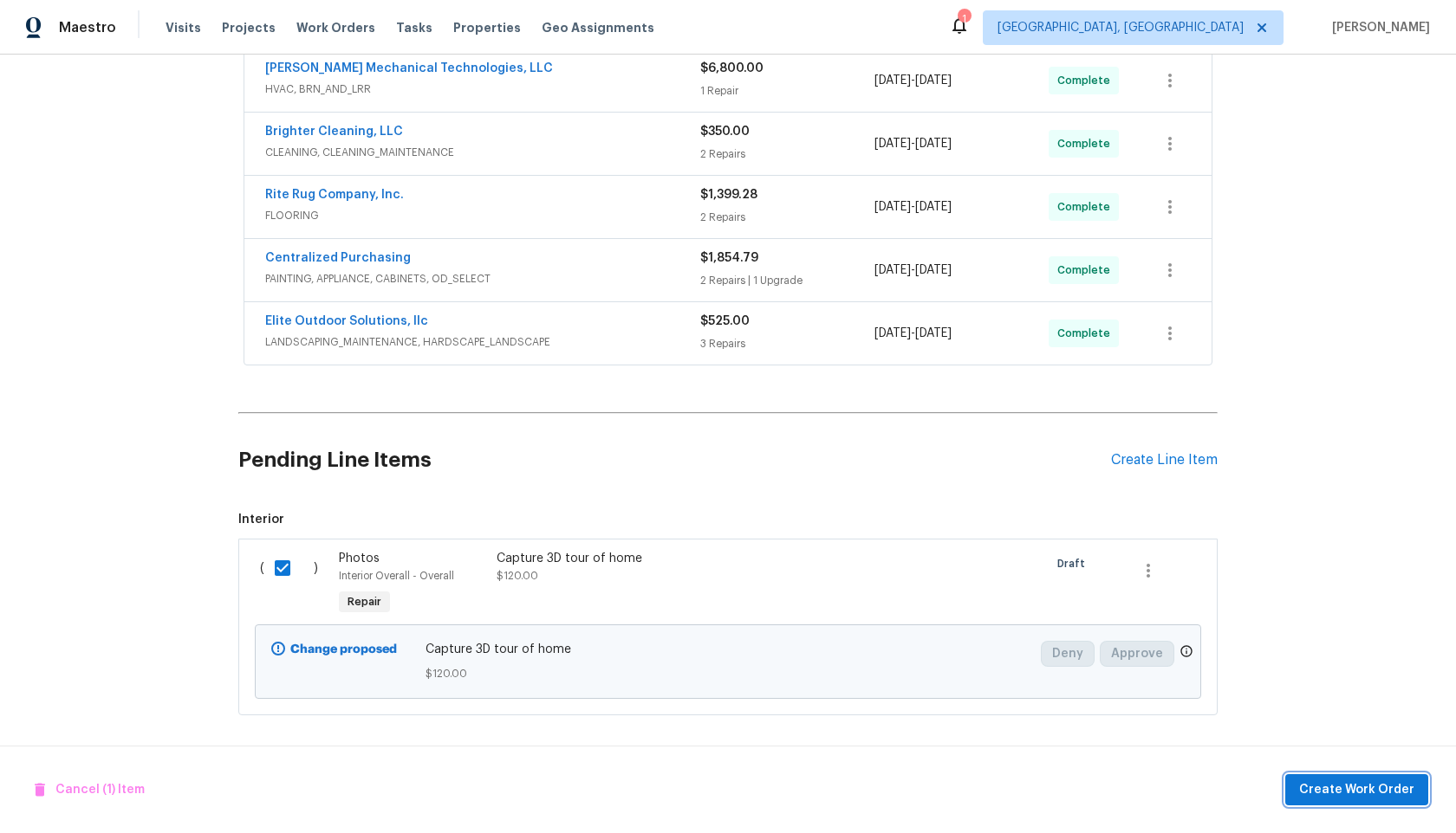
click at [1353, 797] on span "Create Work Order" at bounding box center [1356, 790] width 116 height 22
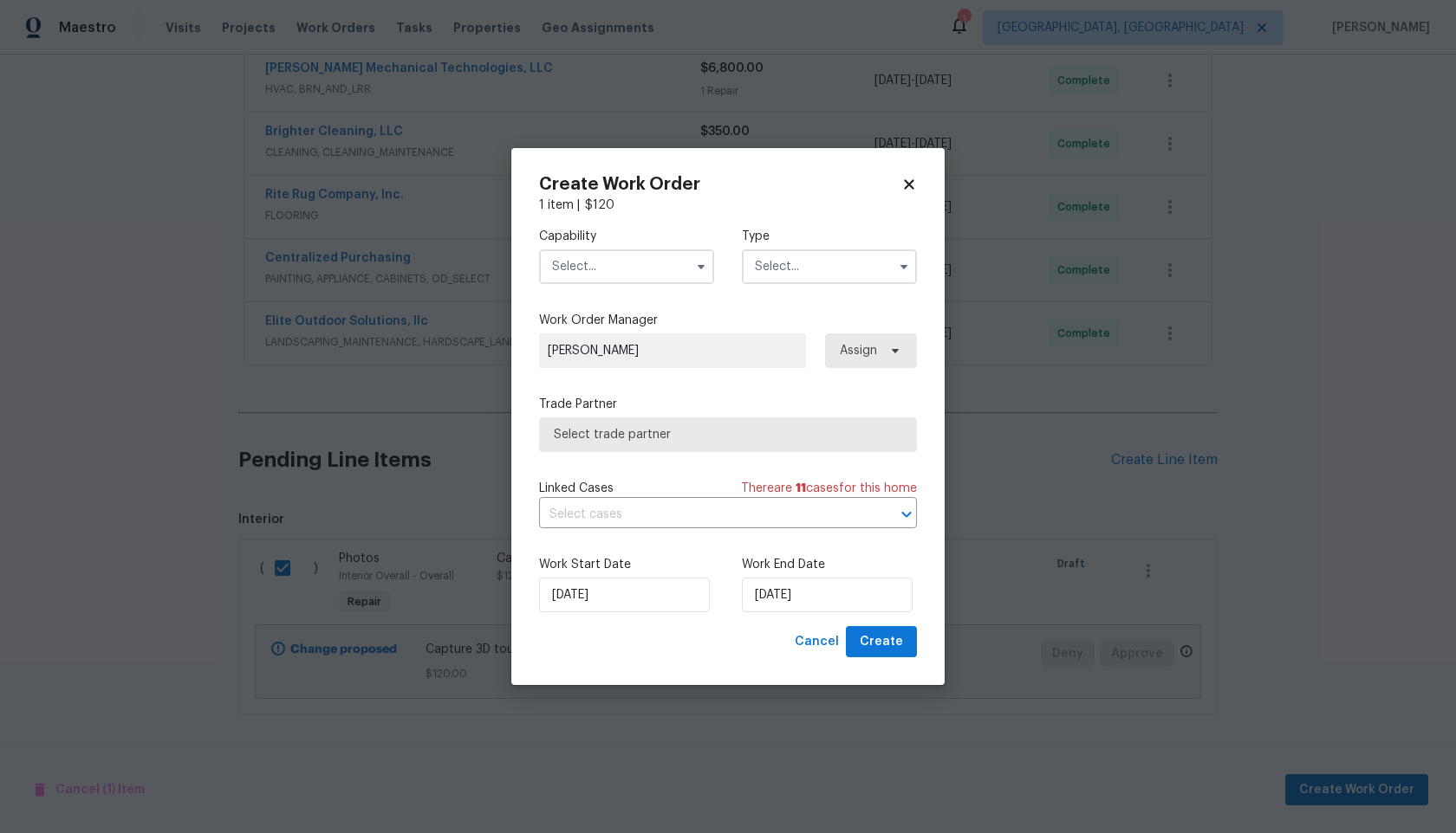
click at [627, 258] on input "text" at bounding box center [626, 266] width 175 height 35
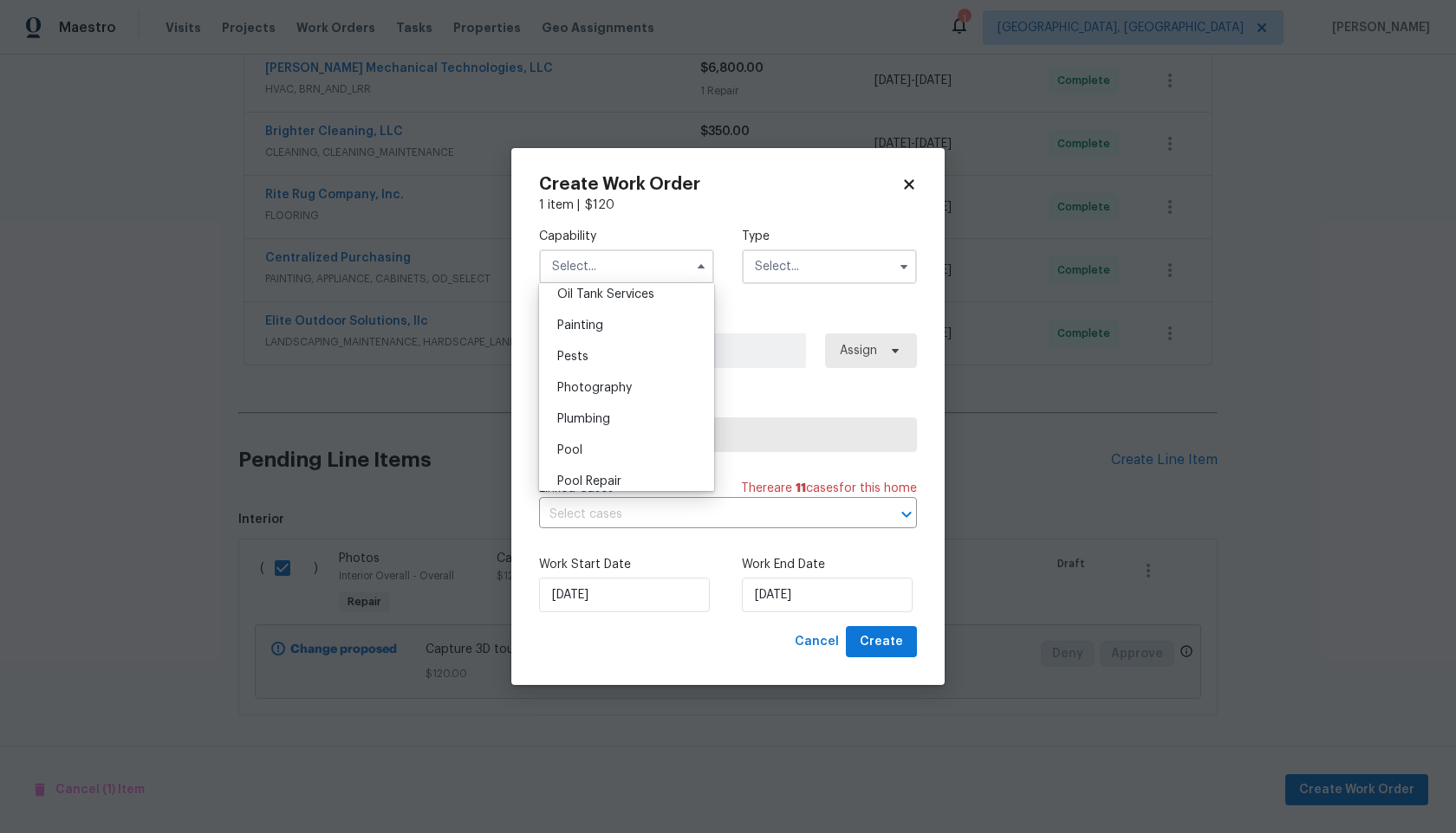
scroll to position [1421, 0]
click at [615, 402] on span "Photography" at bounding box center [594, 400] width 74 height 12
type input "Photography"
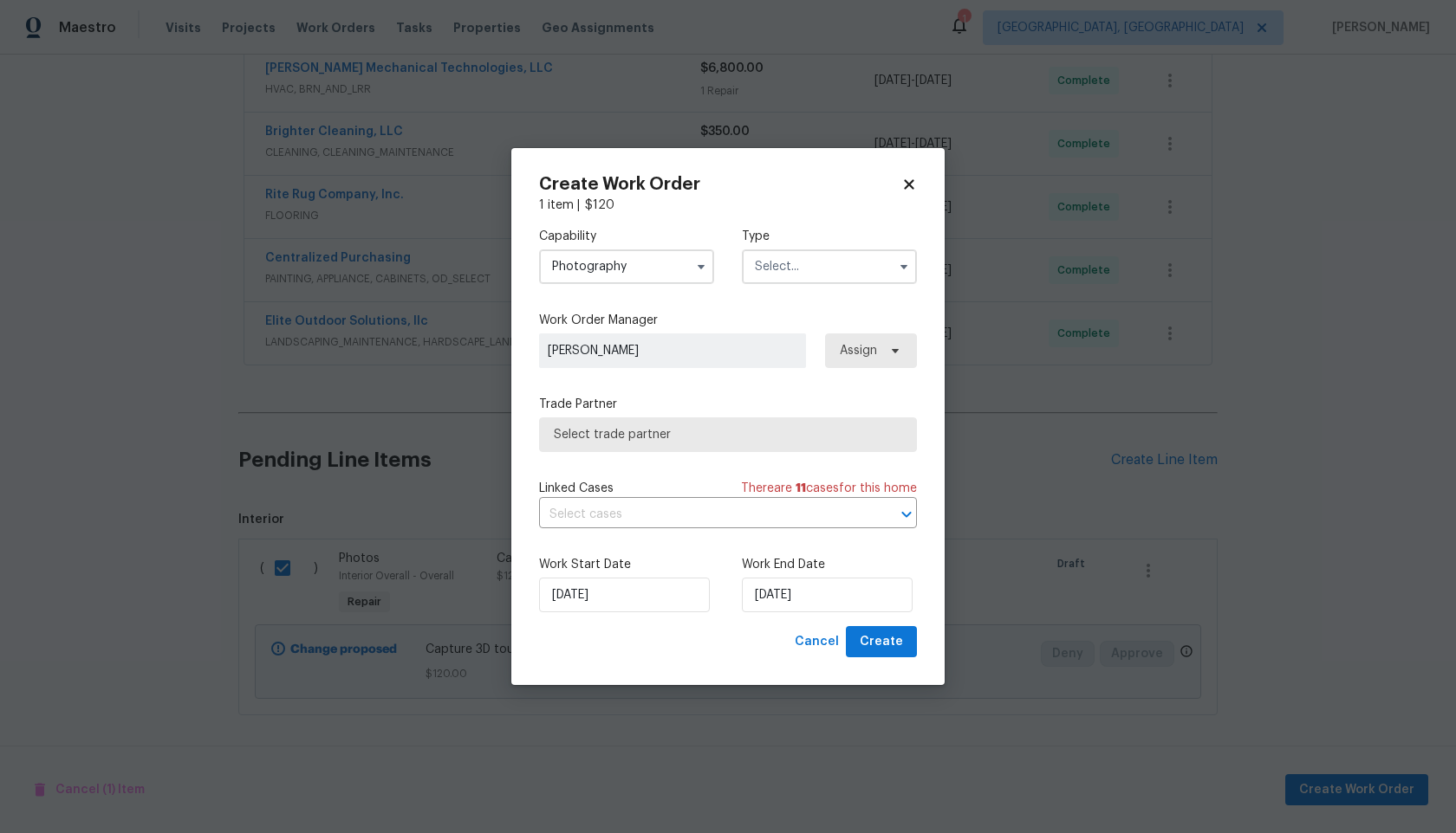
click at [806, 273] on input "text" at bounding box center [830, 266] width 175 height 35
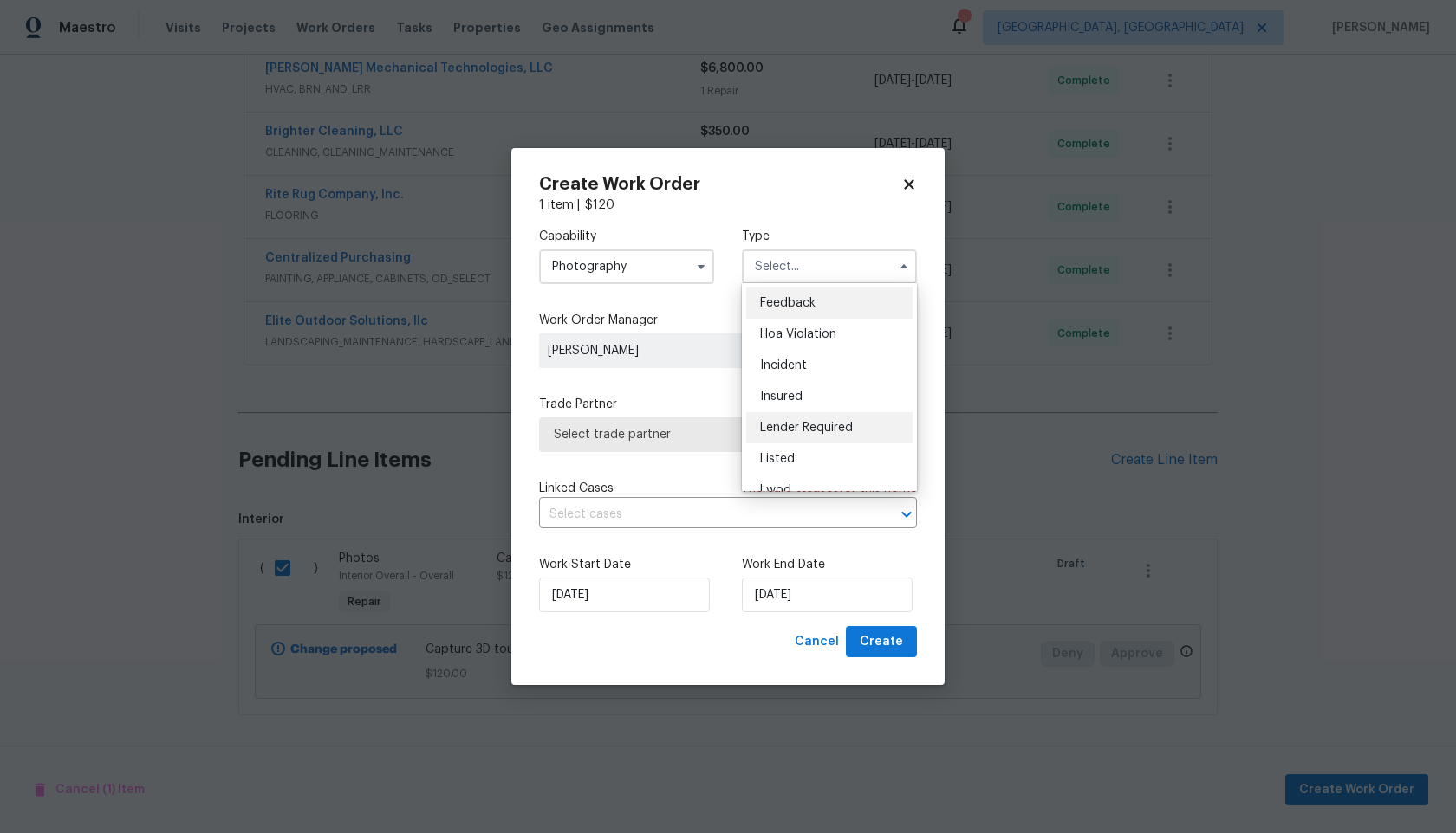
scroll to position [206, 0]
click at [788, 317] on span "Other" at bounding box center [777, 315] width 34 height 12
type input "Other"
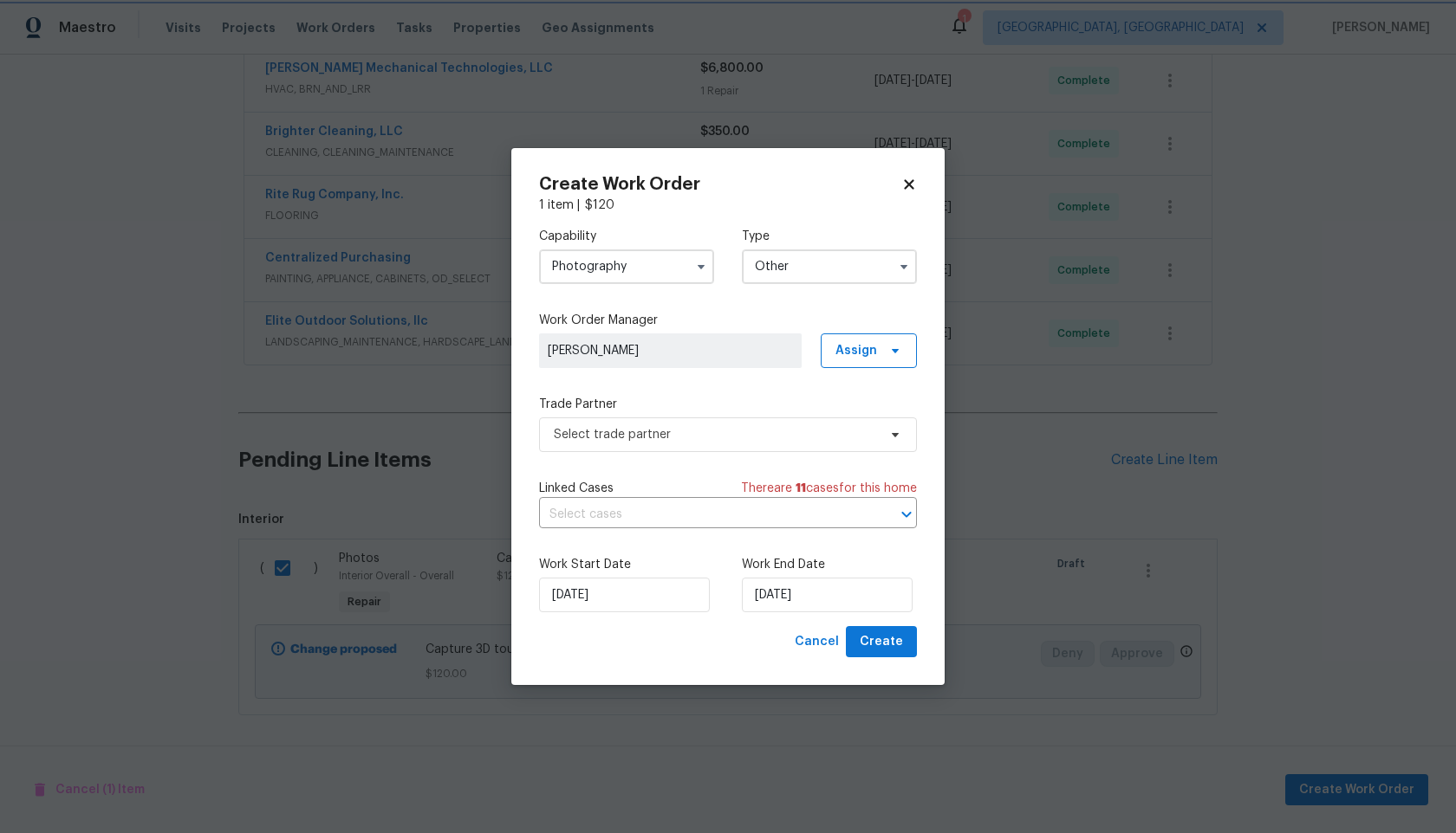
scroll to position [0, 0]
click at [667, 436] on span "Select trade partner" at bounding box center [716, 434] width 324 height 17
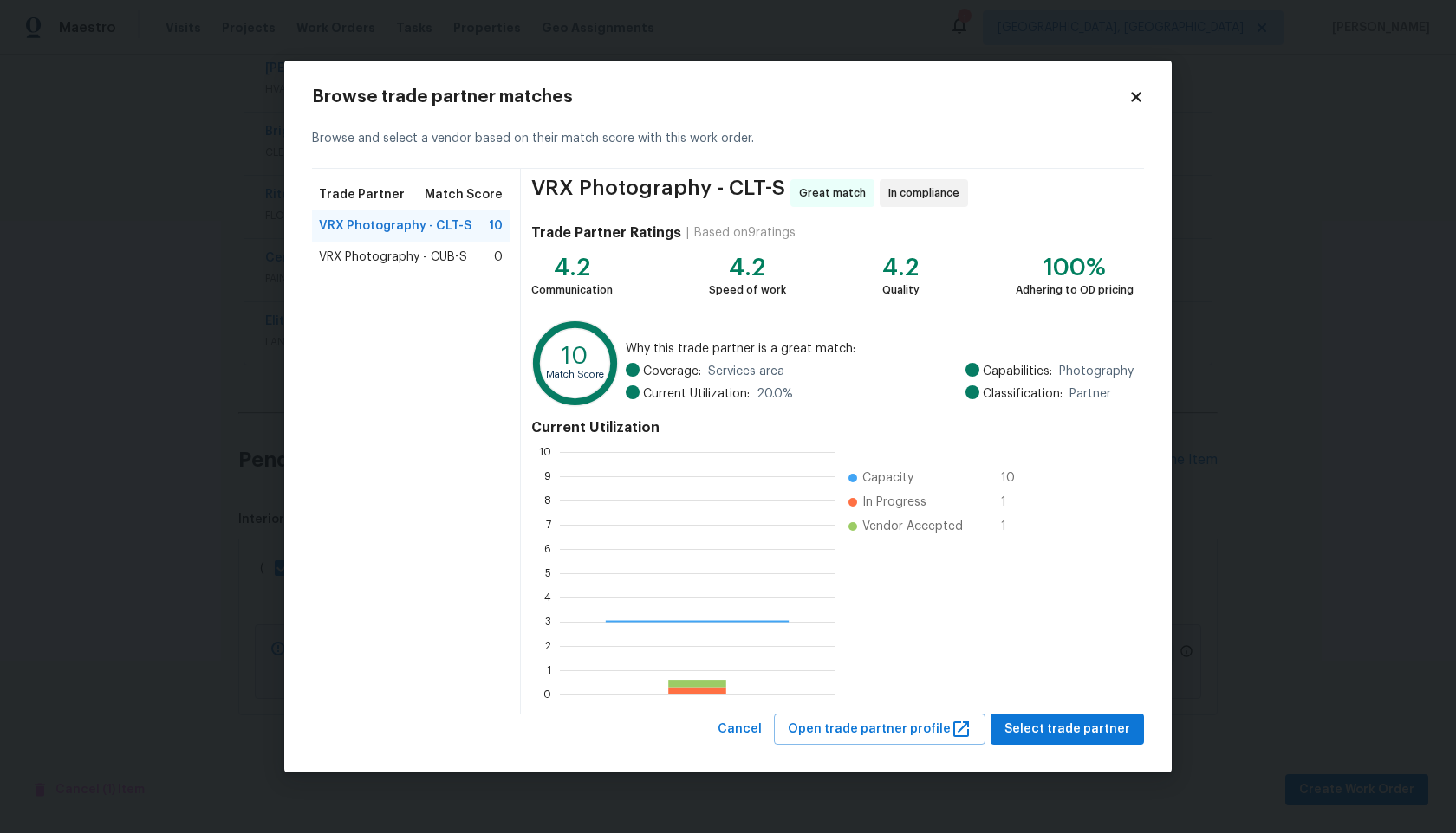
scroll to position [243, 275]
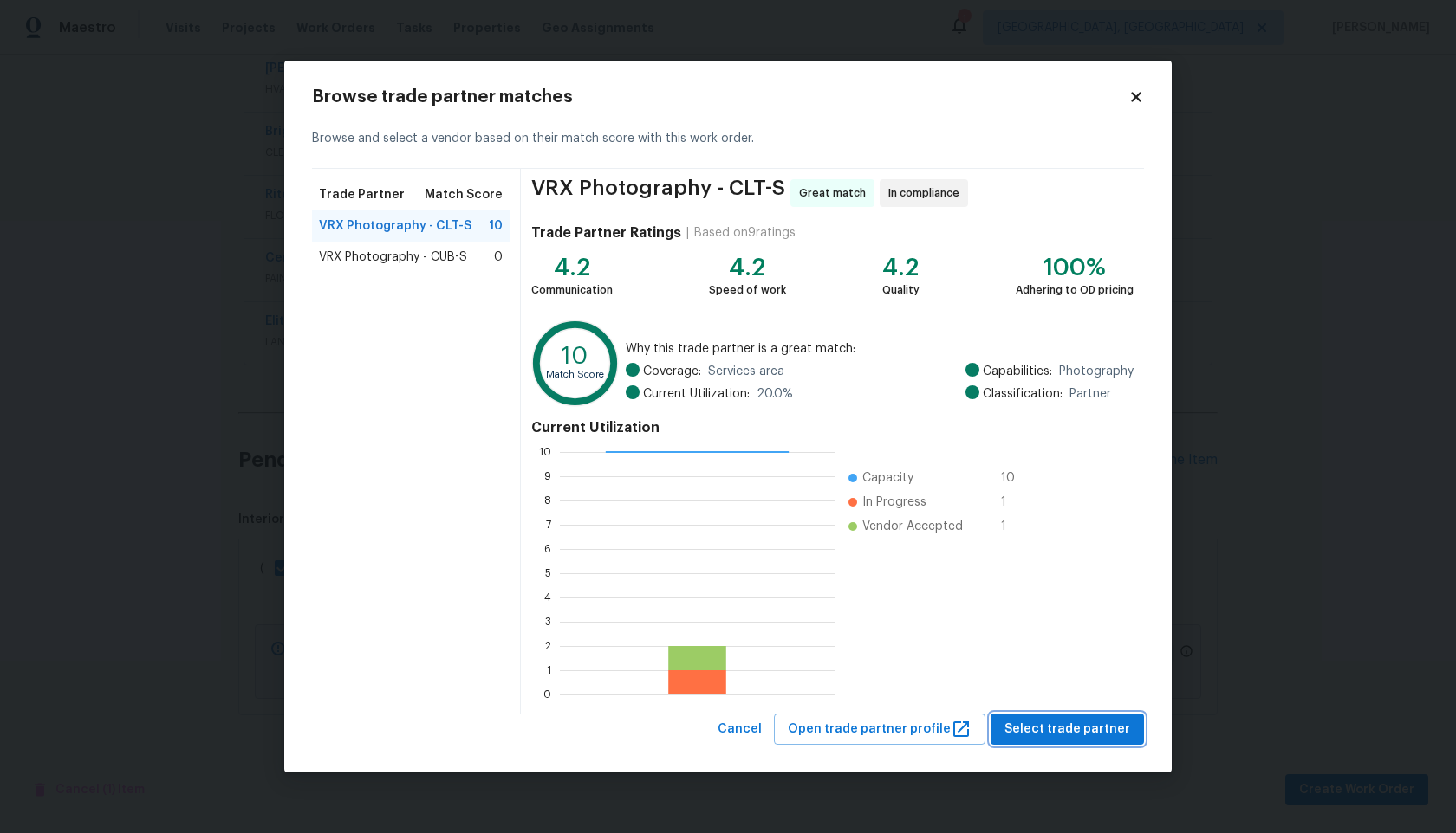
click at [1086, 731] on span "Select trade partner" at bounding box center [1068, 730] width 126 height 22
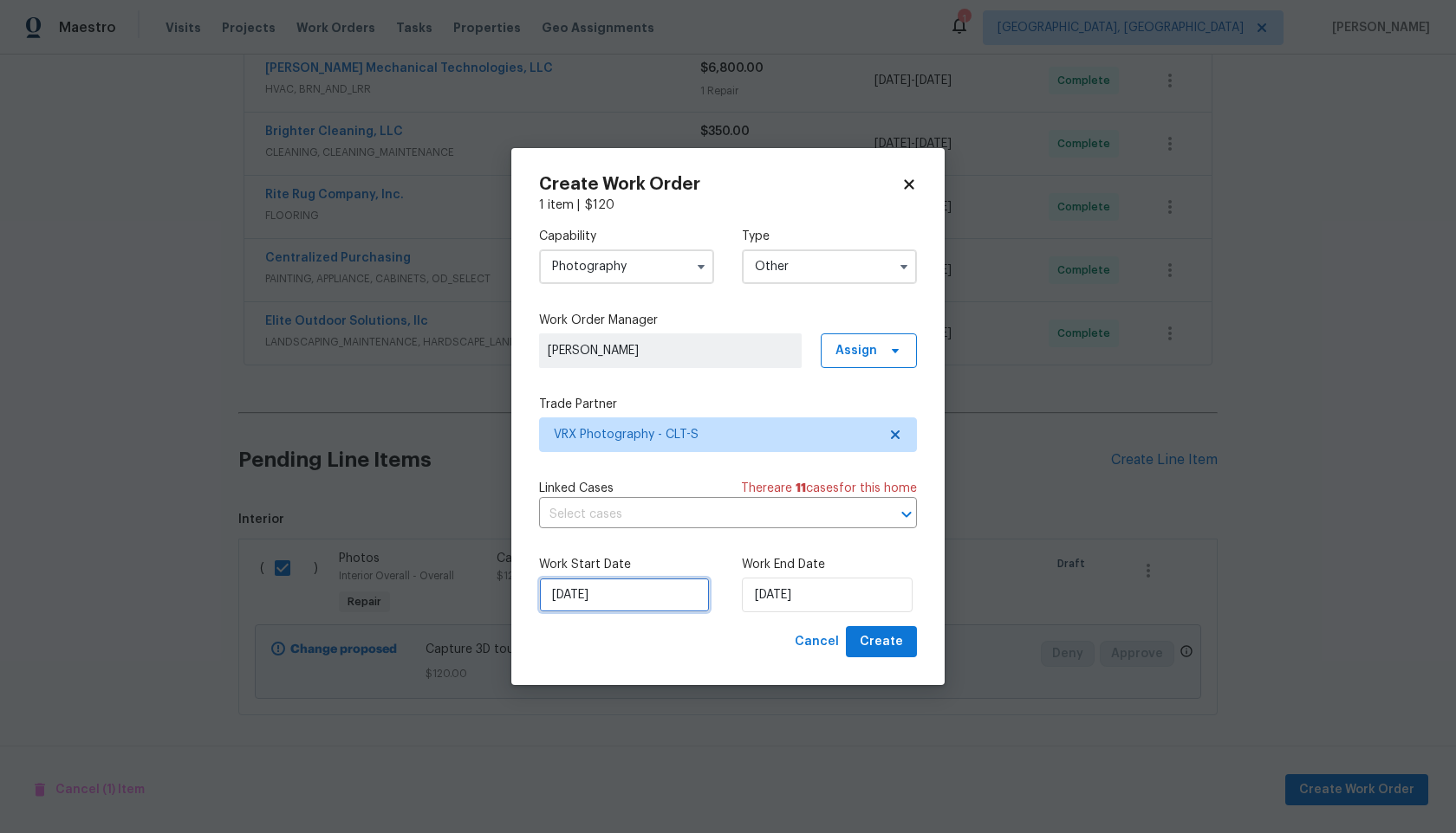
click at [656, 602] on input "29/09/2025" at bounding box center [625, 595] width 171 height 35
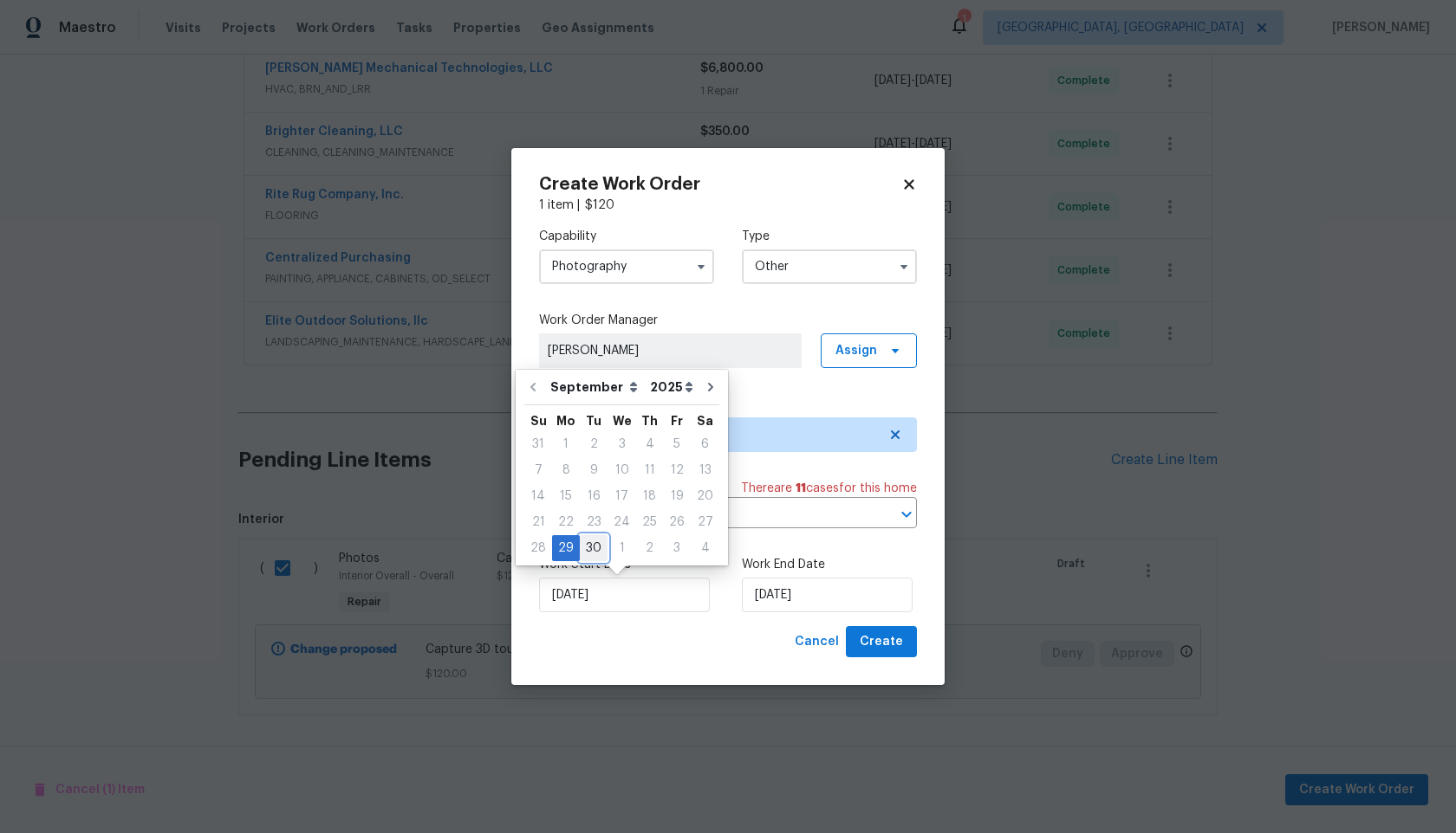
click at [592, 552] on div "30" at bounding box center [593, 548] width 27 height 24
type input "30/09/2025"
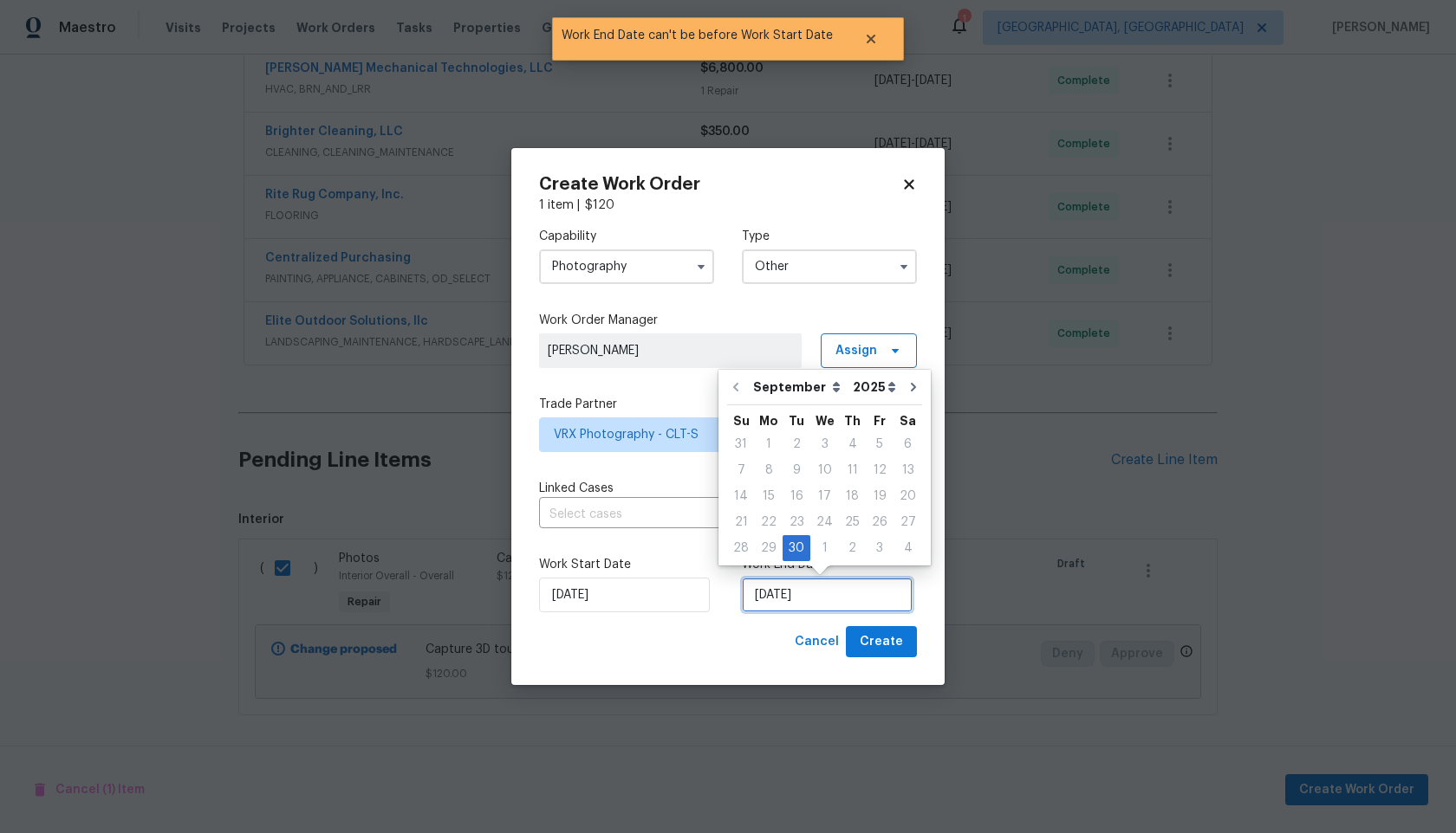
click at [833, 597] on input "30/09/2025" at bounding box center [828, 595] width 171 height 35
click at [819, 539] on div "1" at bounding box center [825, 548] width 28 height 24
type input "01/10/2025"
select select "9"
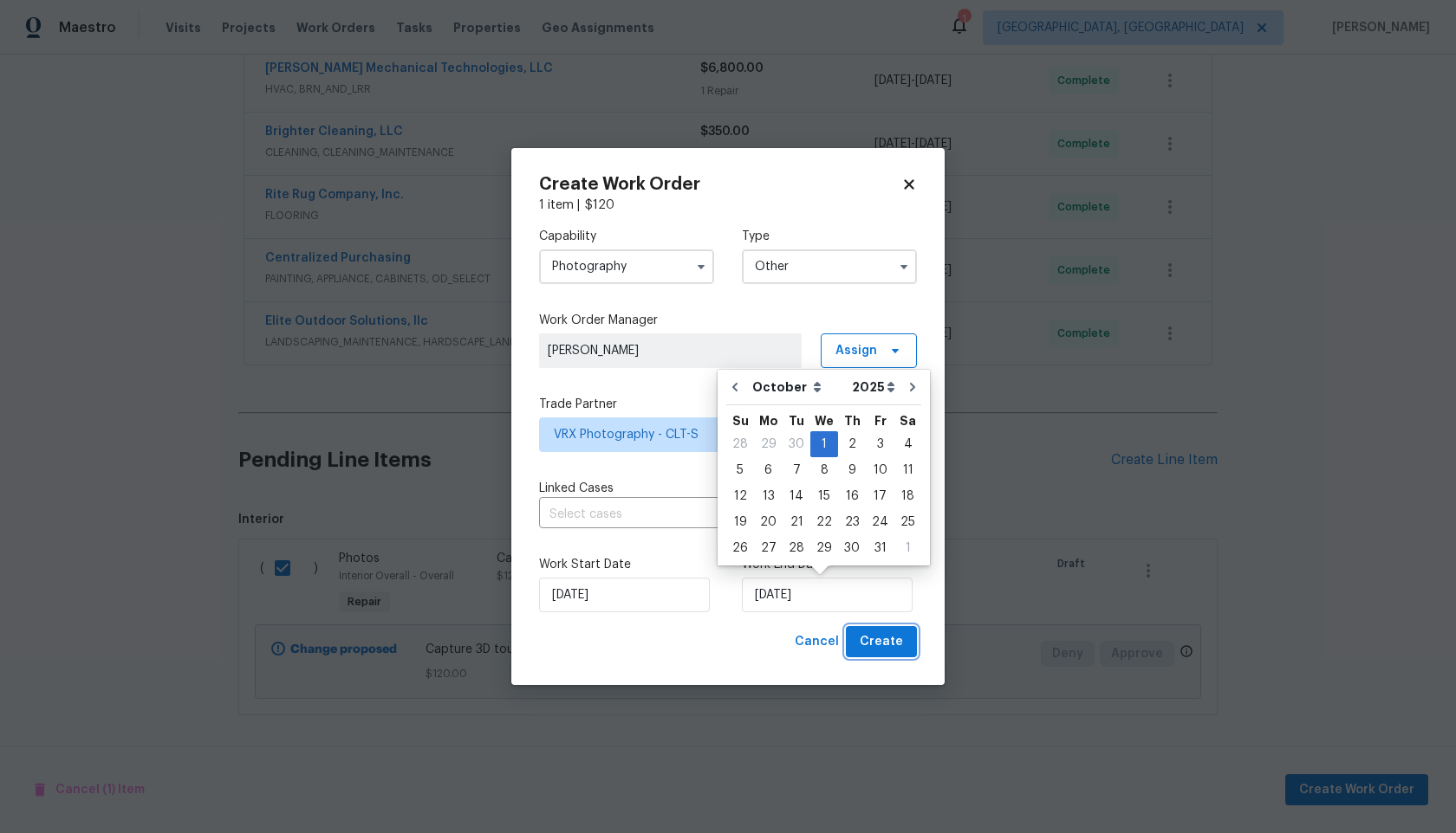
click at [890, 653] on button "Create" at bounding box center [881, 642] width 71 height 32
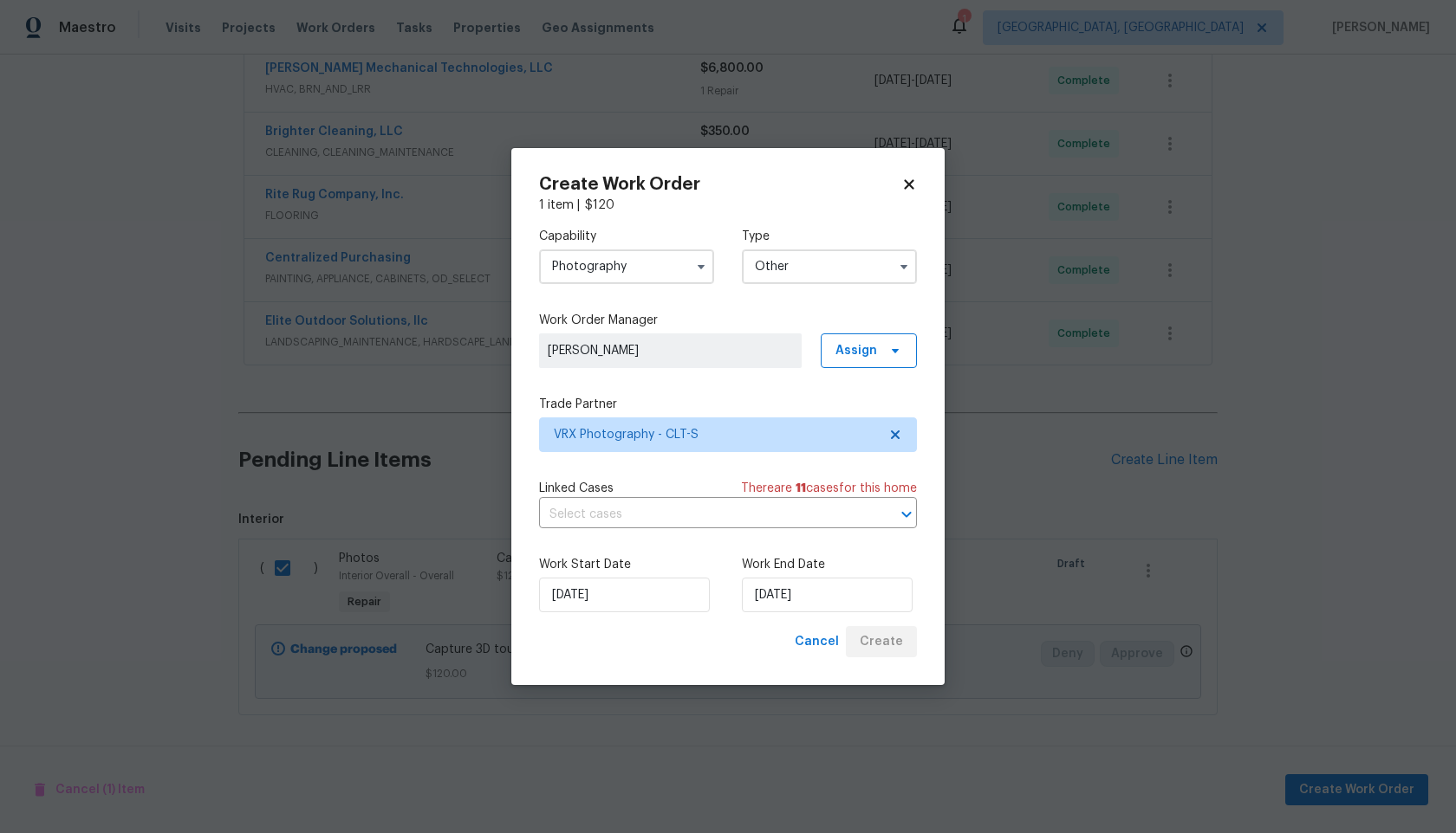
checkbox input "false"
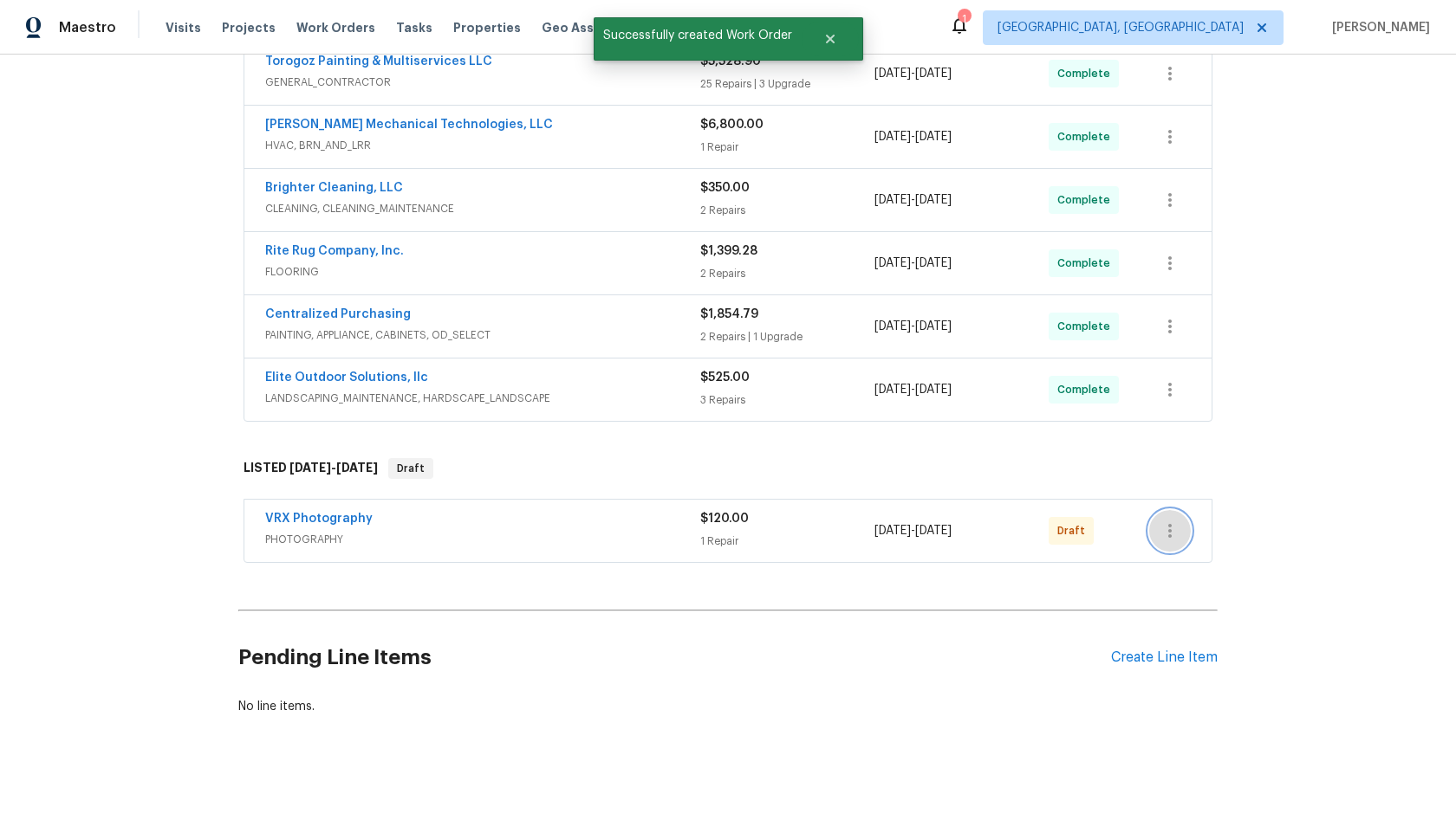
click at [1176, 527] on icon "button" at bounding box center [1170, 531] width 21 height 21
click at [1176, 527] on li "Send to Vendor" at bounding box center [1242, 531] width 187 height 28
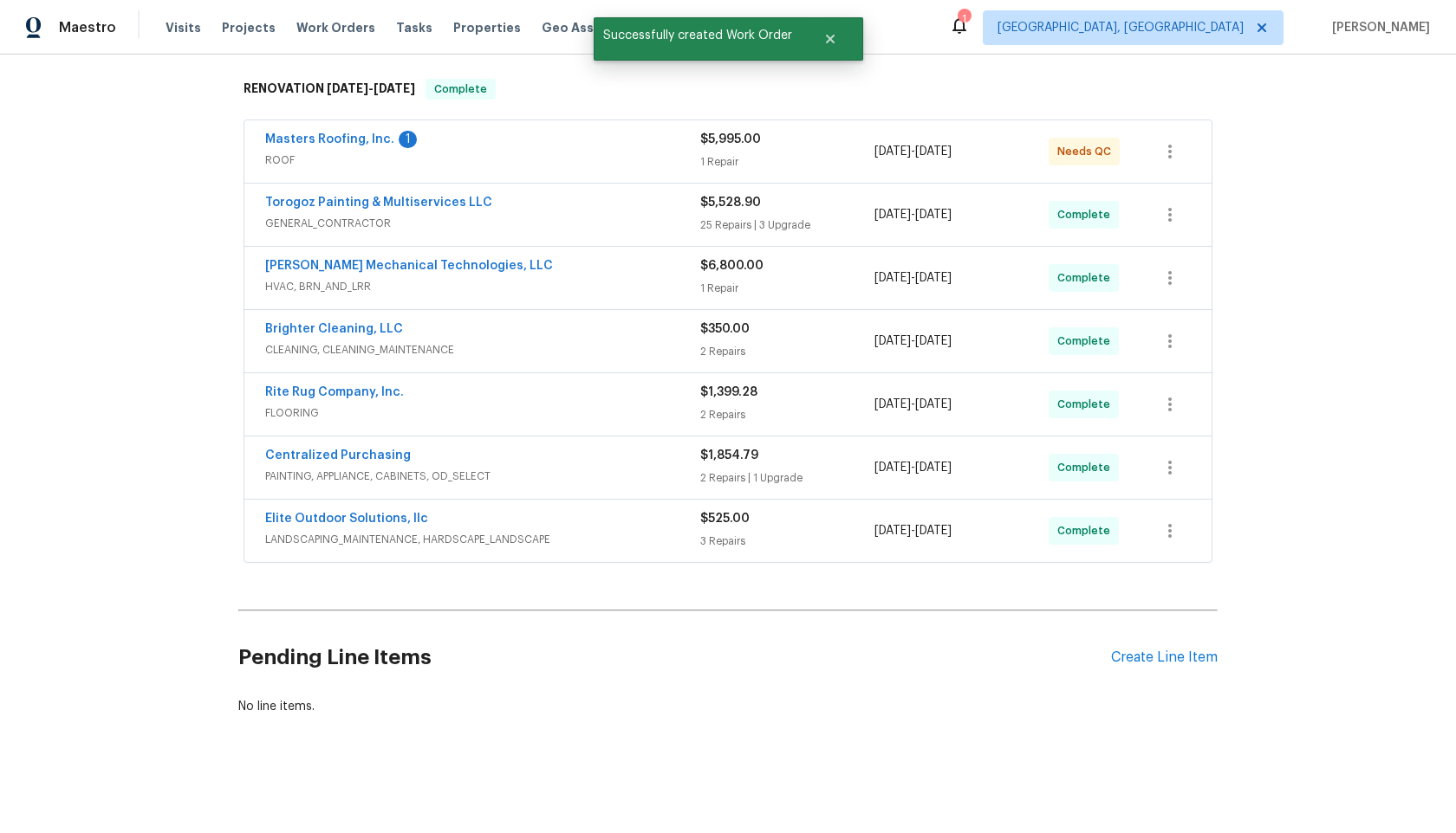
scroll to position [0, 0]
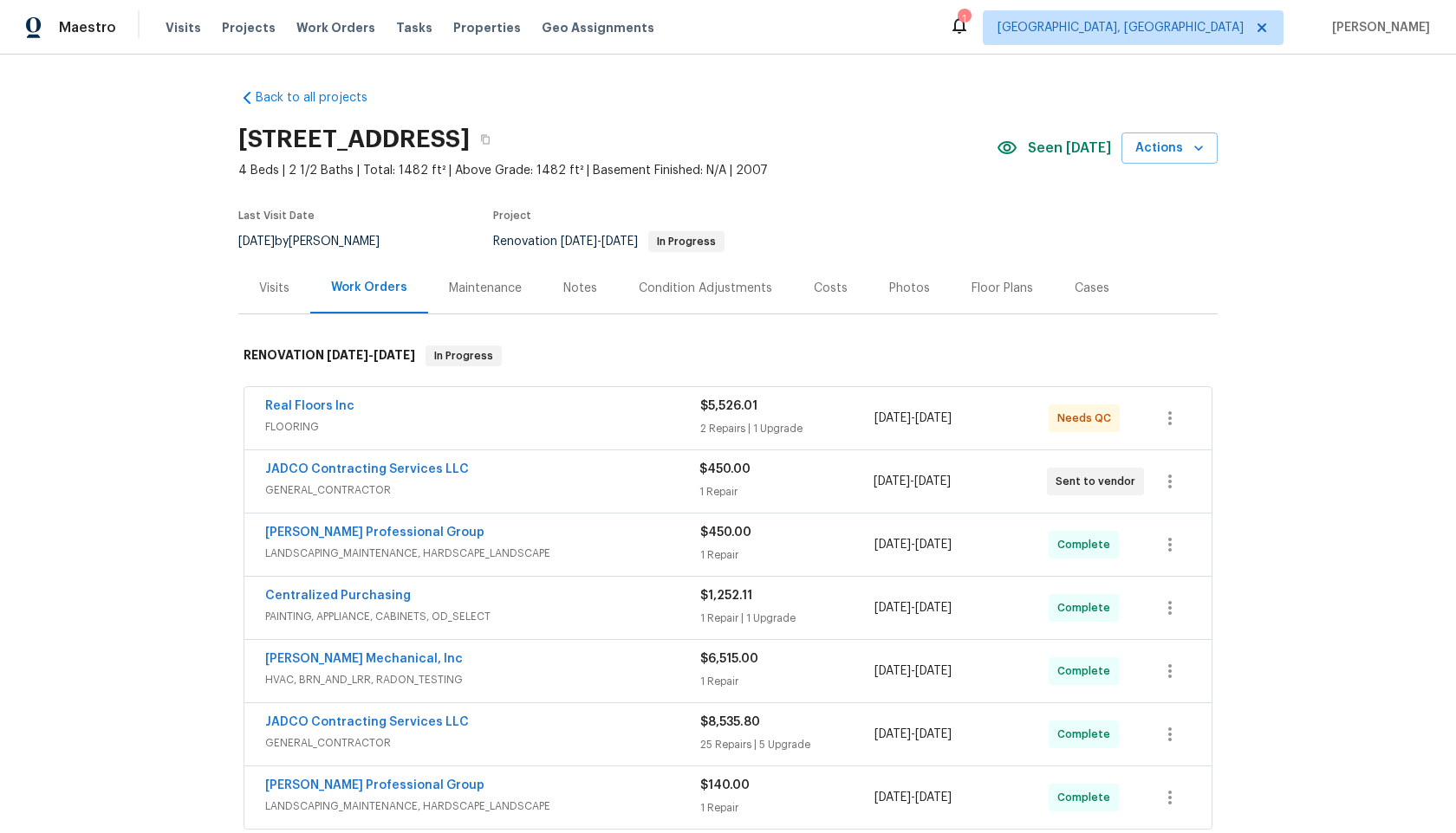
scroll to position [157, 0]
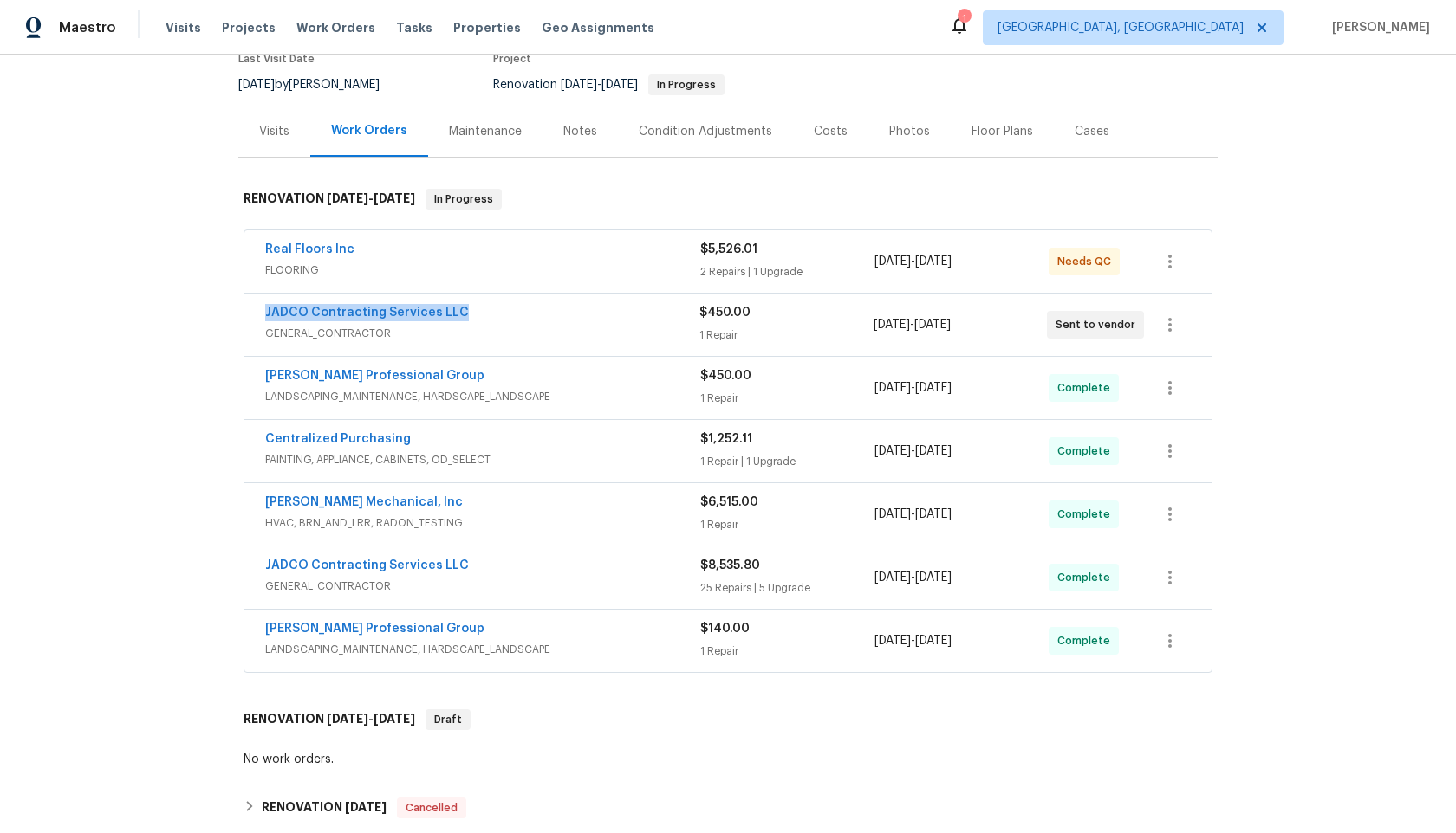
drag, startPoint x: 452, startPoint y: 314, endPoint x: 176, endPoint y: 314, distance: 276.0
click at [176, 314] on div "Back to all projects [STREET_ADDRESS] 4 Beds | 2 1/2 Baths | Total: 1482 ft² | …" at bounding box center [728, 444] width 1456 height 778
copy link "JADCO Contracting Services LLC"
